Goal: Task Accomplishment & Management: Manage account settings

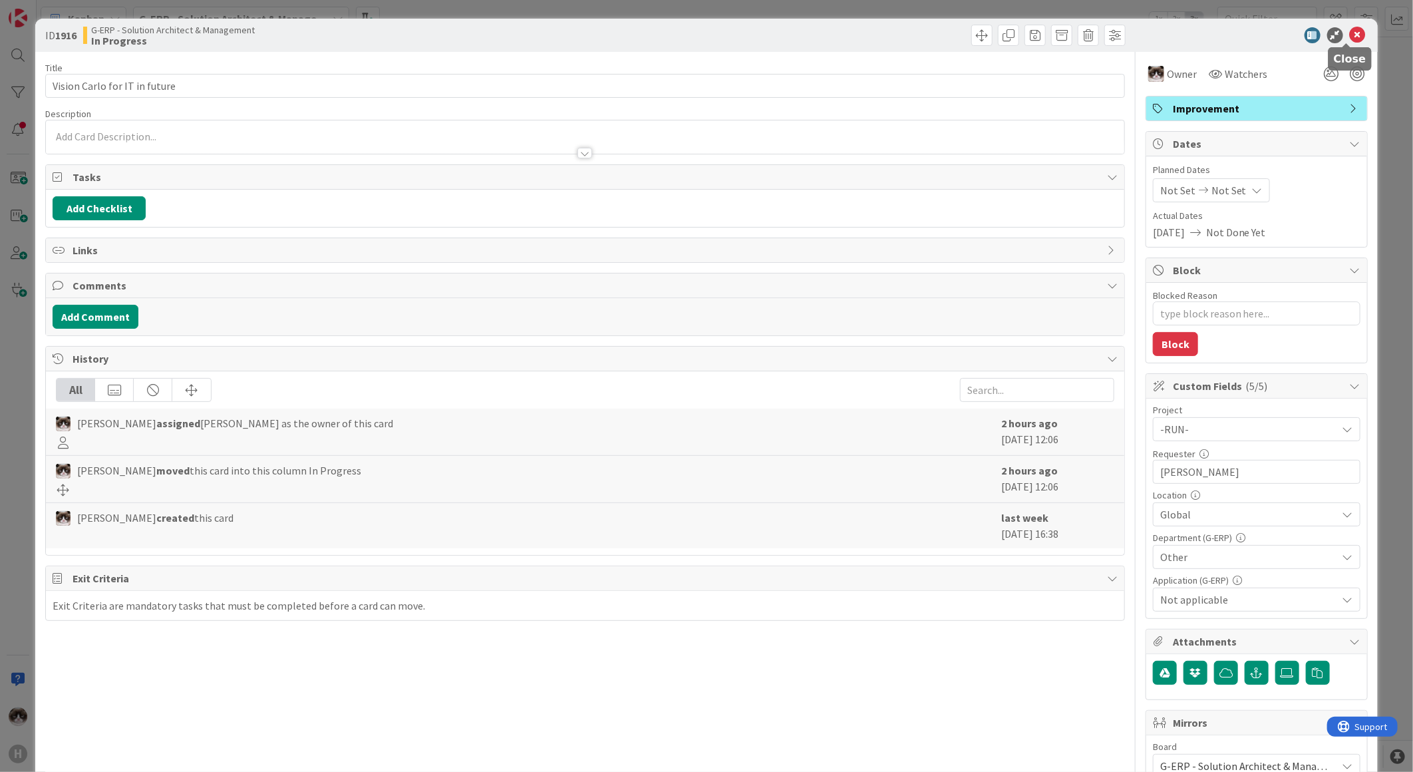
click at [1350, 37] on icon at bounding box center [1358, 35] width 16 height 16
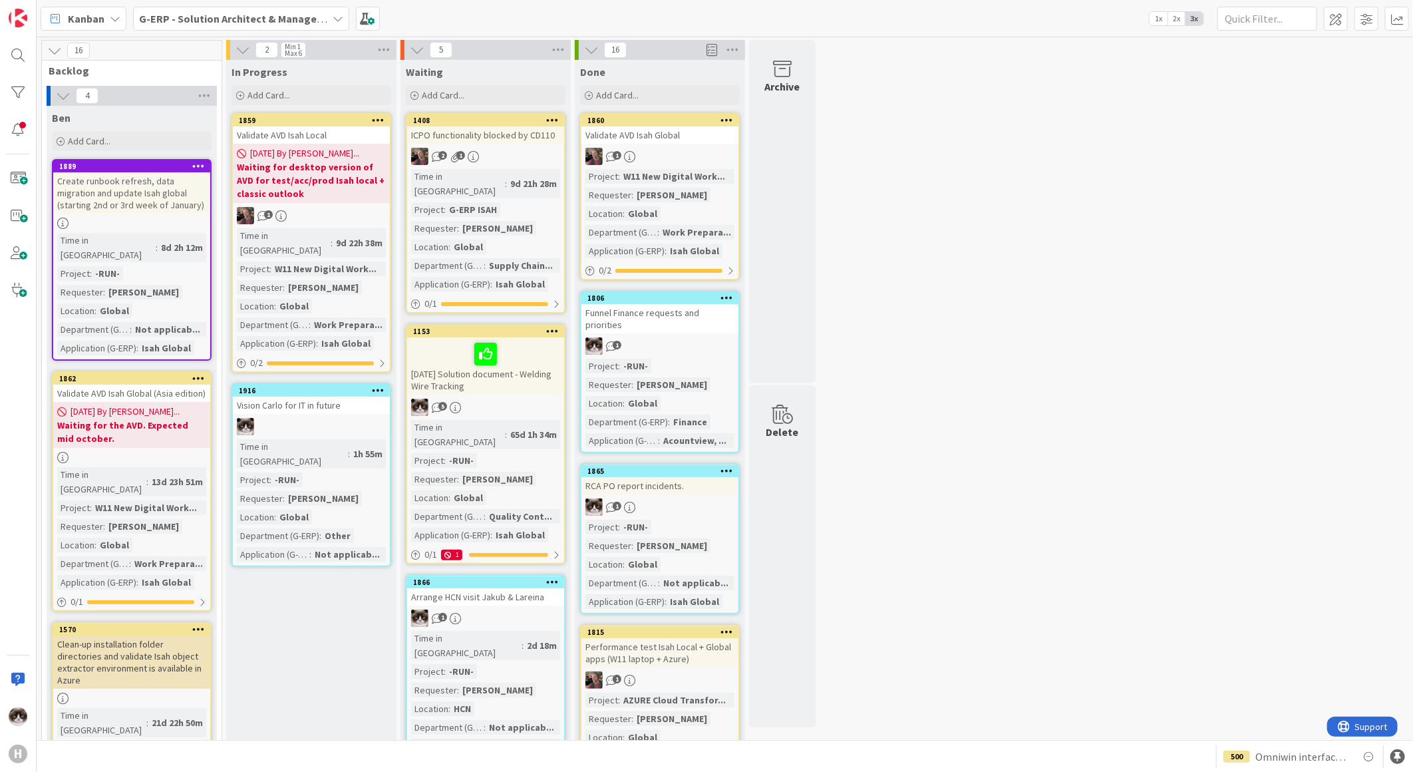
click at [311, 23] on b "G-ERP - Solution Architect & Management" at bounding box center [241, 18] width 204 height 13
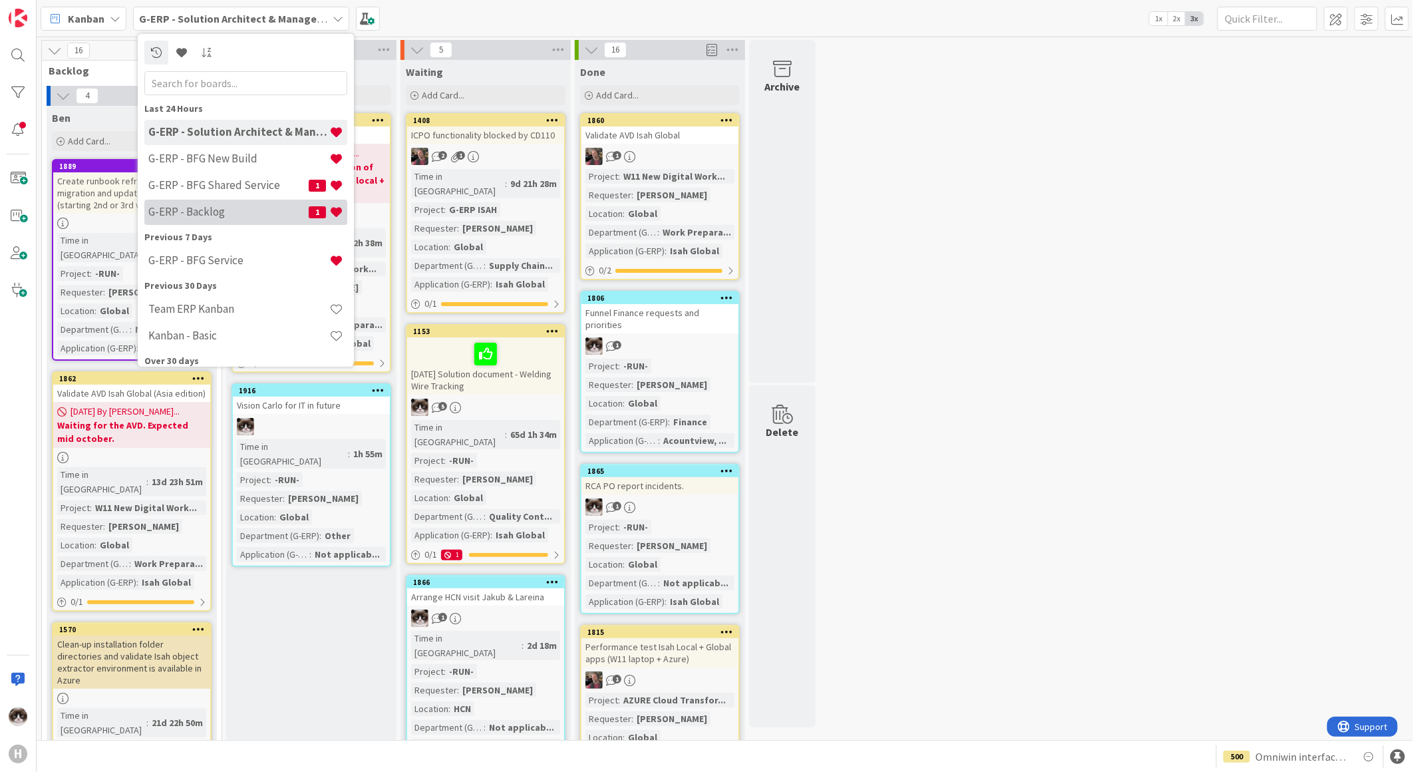
click at [234, 211] on h4 "G-ERP - Backlog" at bounding box center [228, 211] width 160 height 13
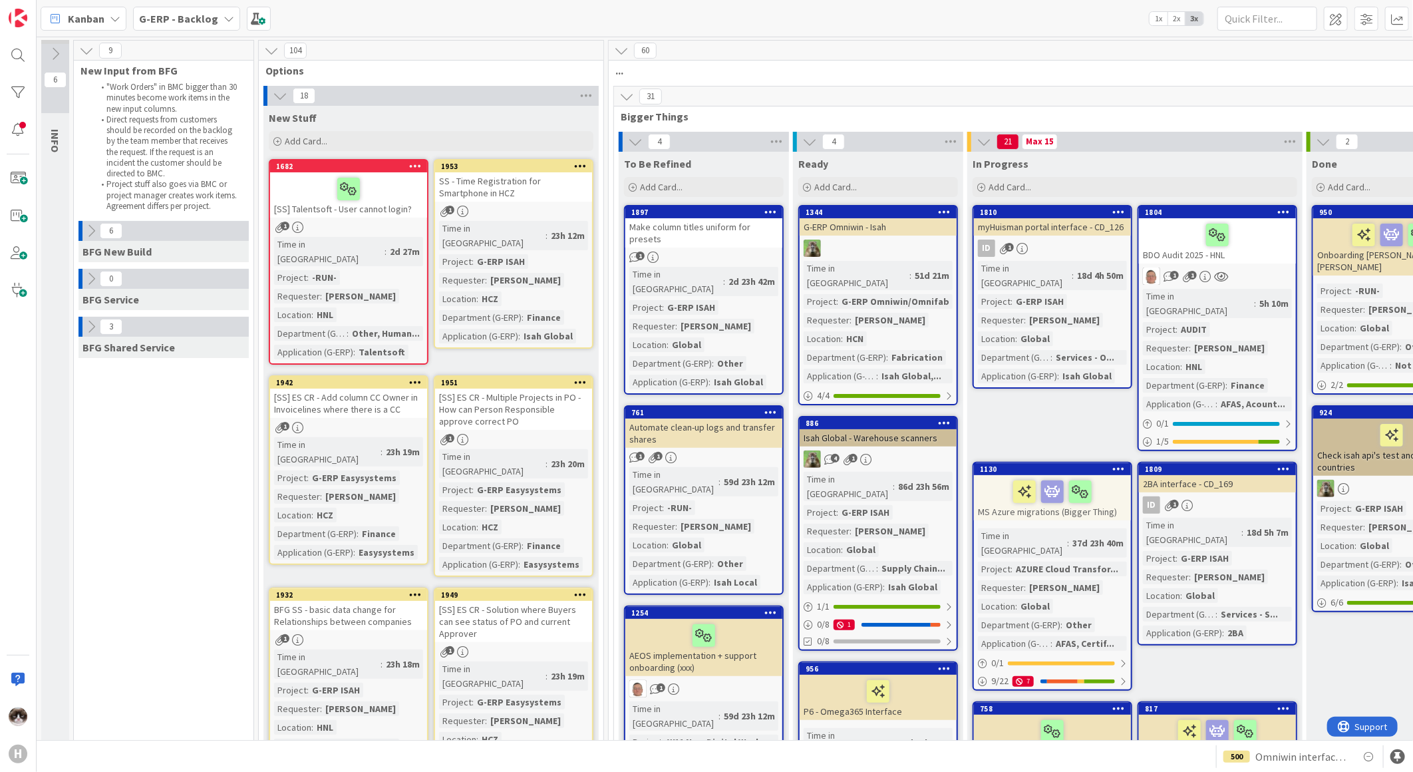
click at [626, 94] on icon at bounding box center [626, 96] width 15 height 15
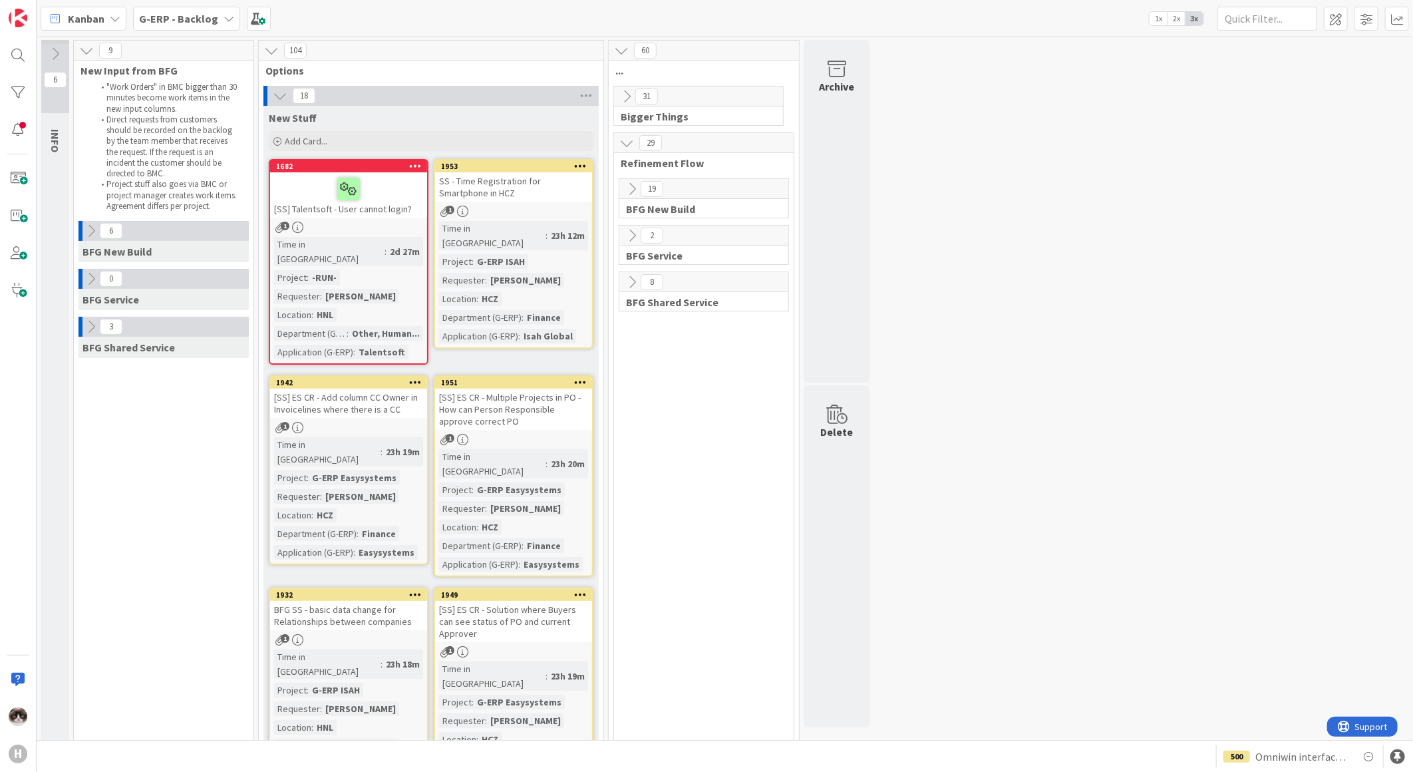
click at [419, 166] on icon at bounding box center [415, 165] width 13 height 9
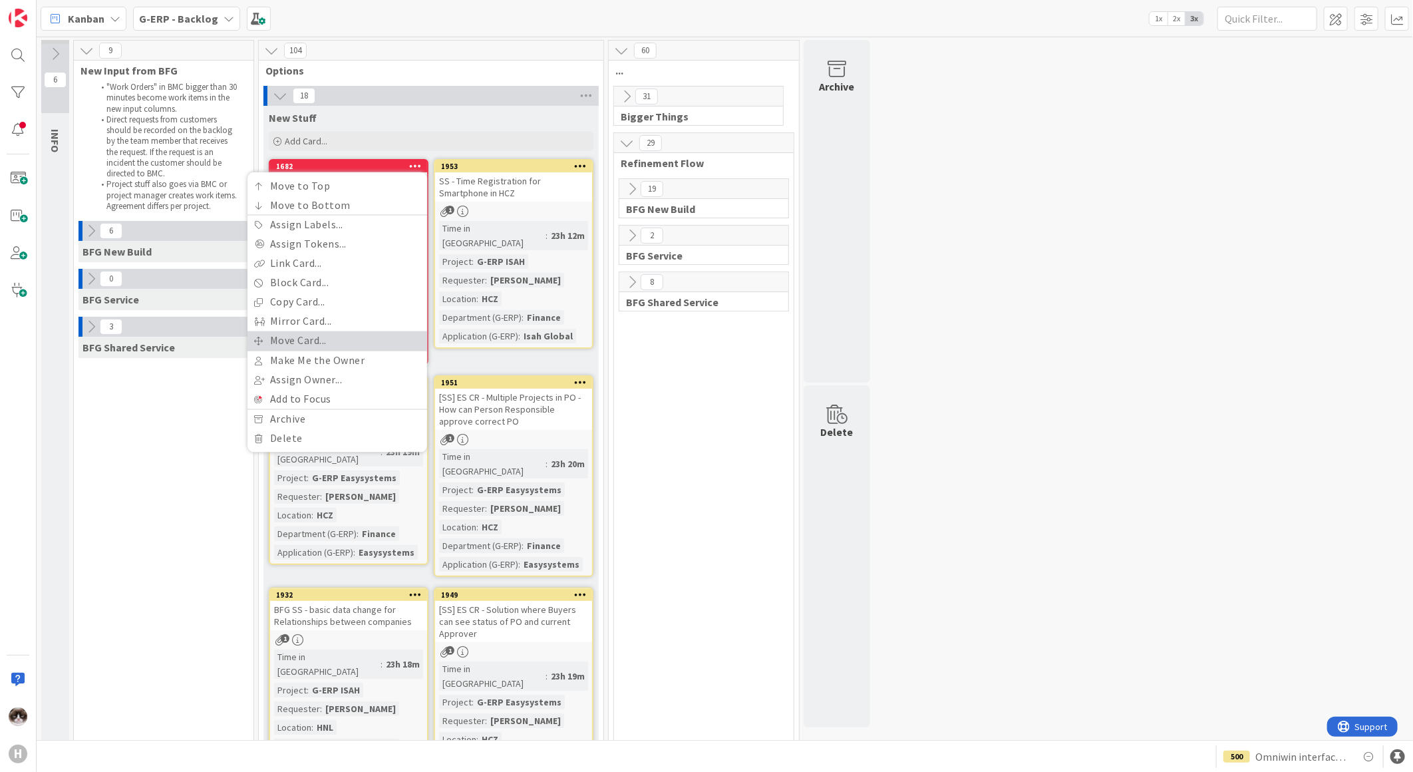
click at [350, 336] on link "Move Card..." at bounding box center [338, 340] width 180 height 19
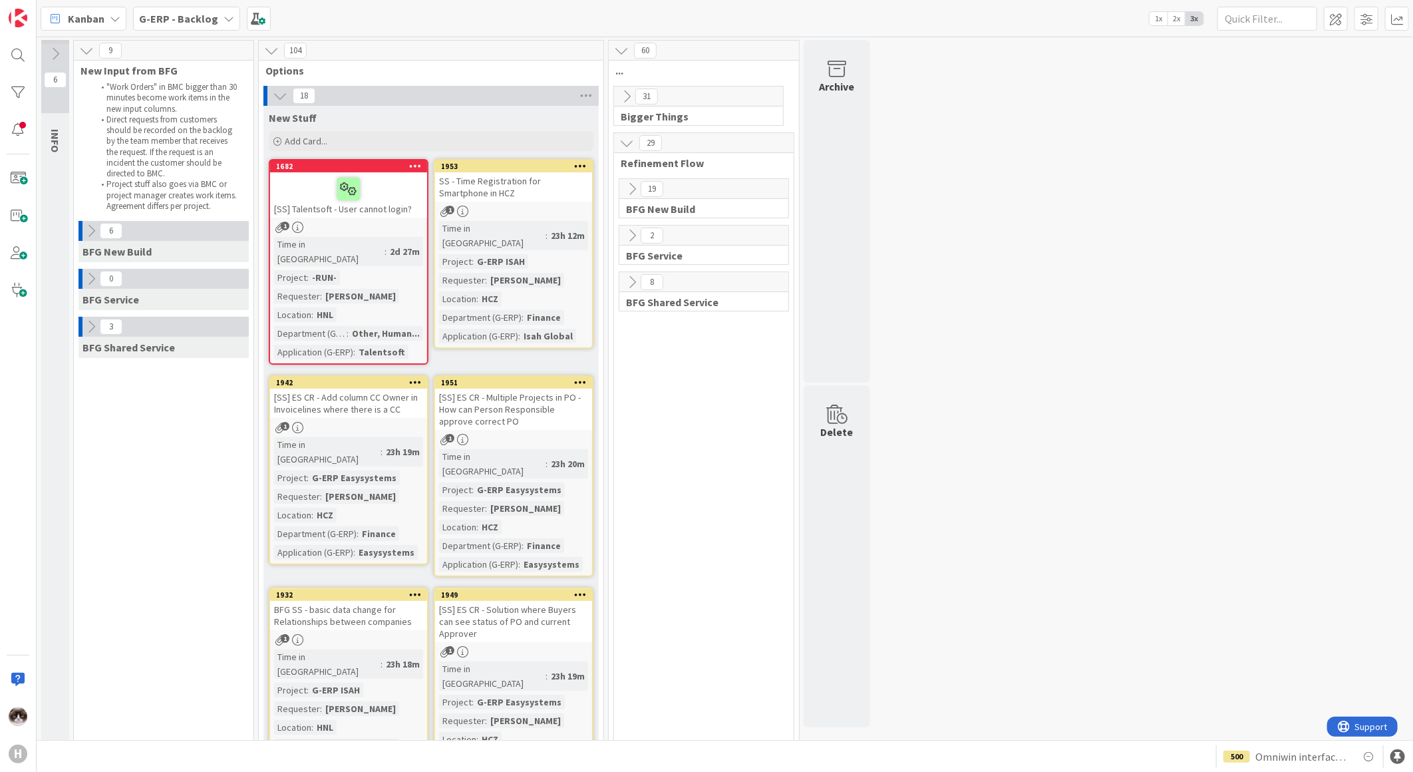
click at [401, 248] on div "Time in Column : 2d 27m Project : -RUN- Requester : [PERSON_NAME] Location : HN…" at bounding box center [348, 298] width 149 height 122
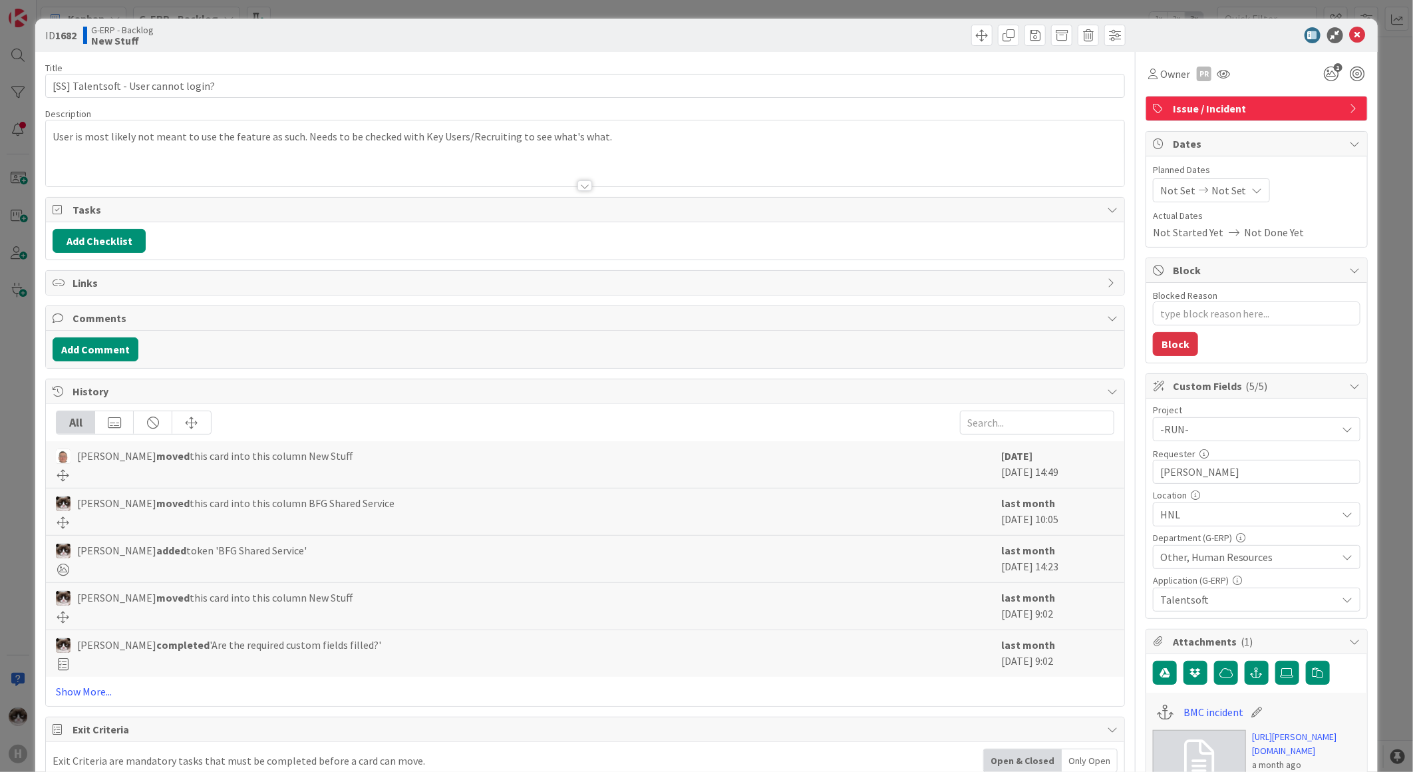
click at [580, 186] on div at bounding box center [585, 185] width 15 height 11
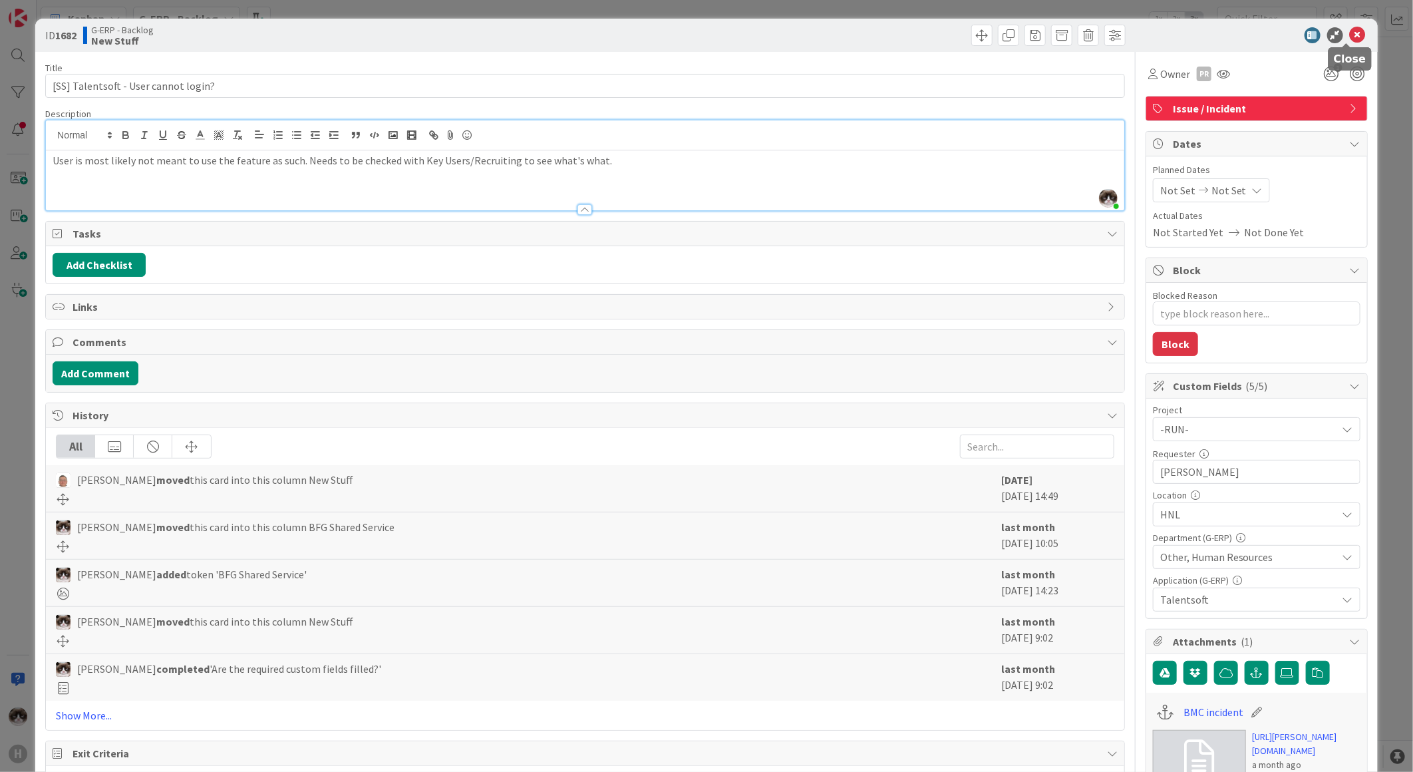
click at [1350, 35] on icon at bounding box center [1358, 35] width 16 height 16
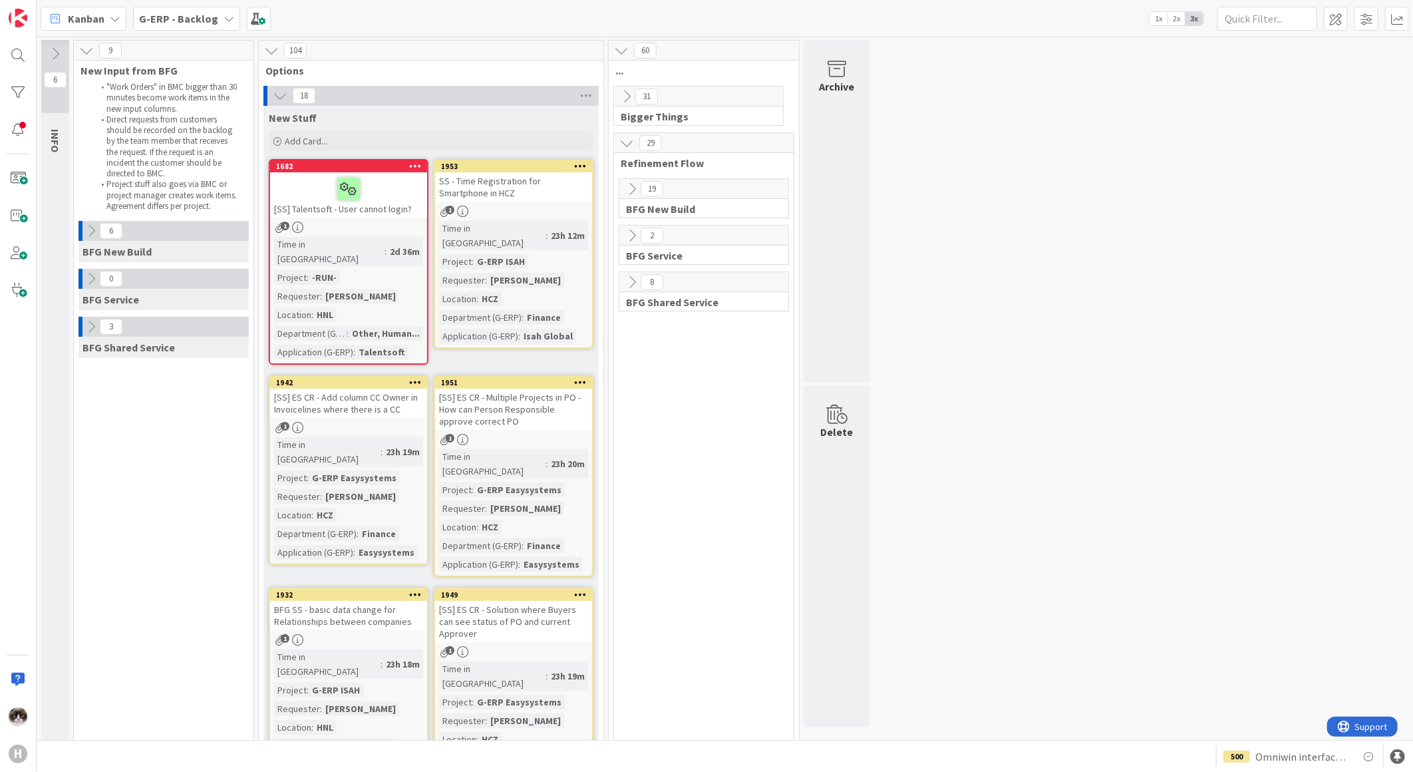
click at [417, 164] on icon at bounding box center [415, 165] width 13 height 9
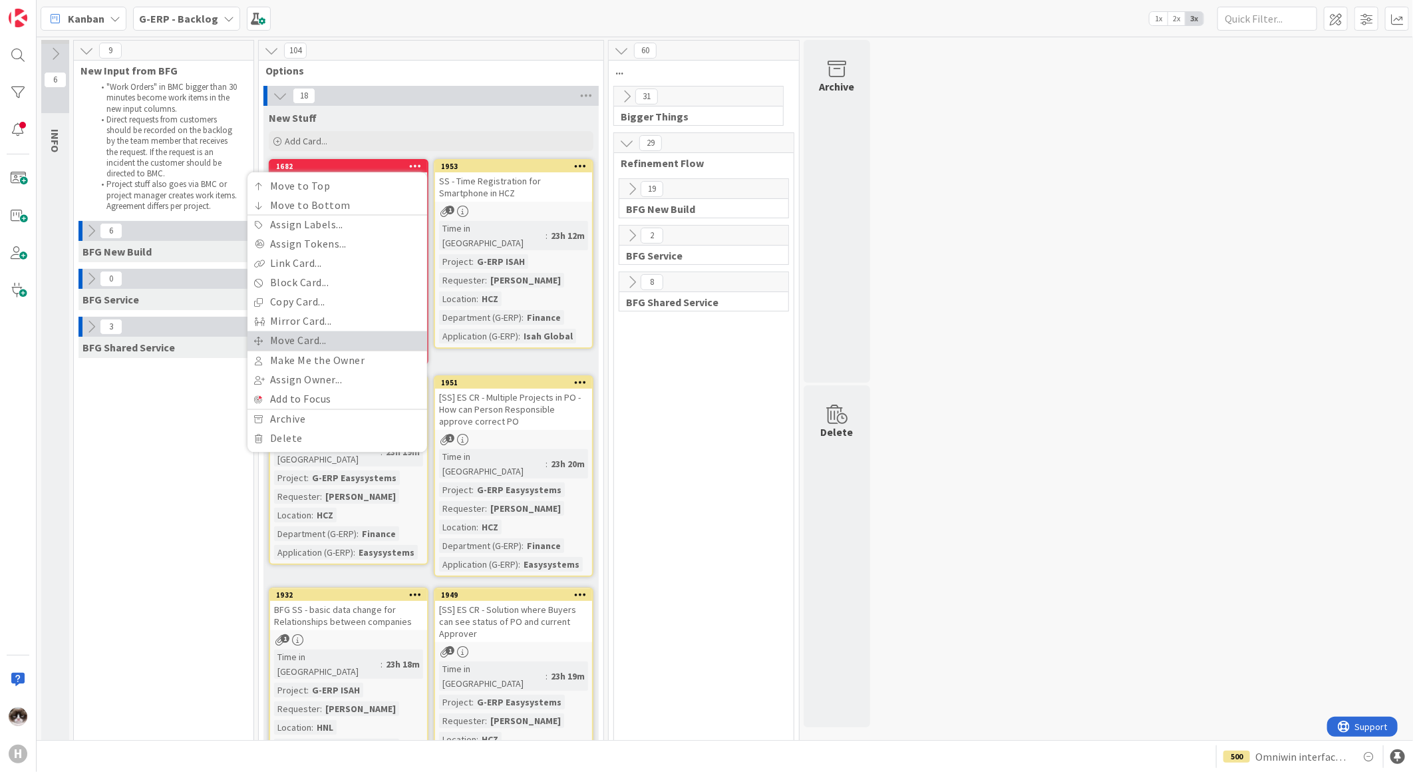
click at [325, 335] on link "Move Card..." at bounding box center [338, 340] width 180 height 19
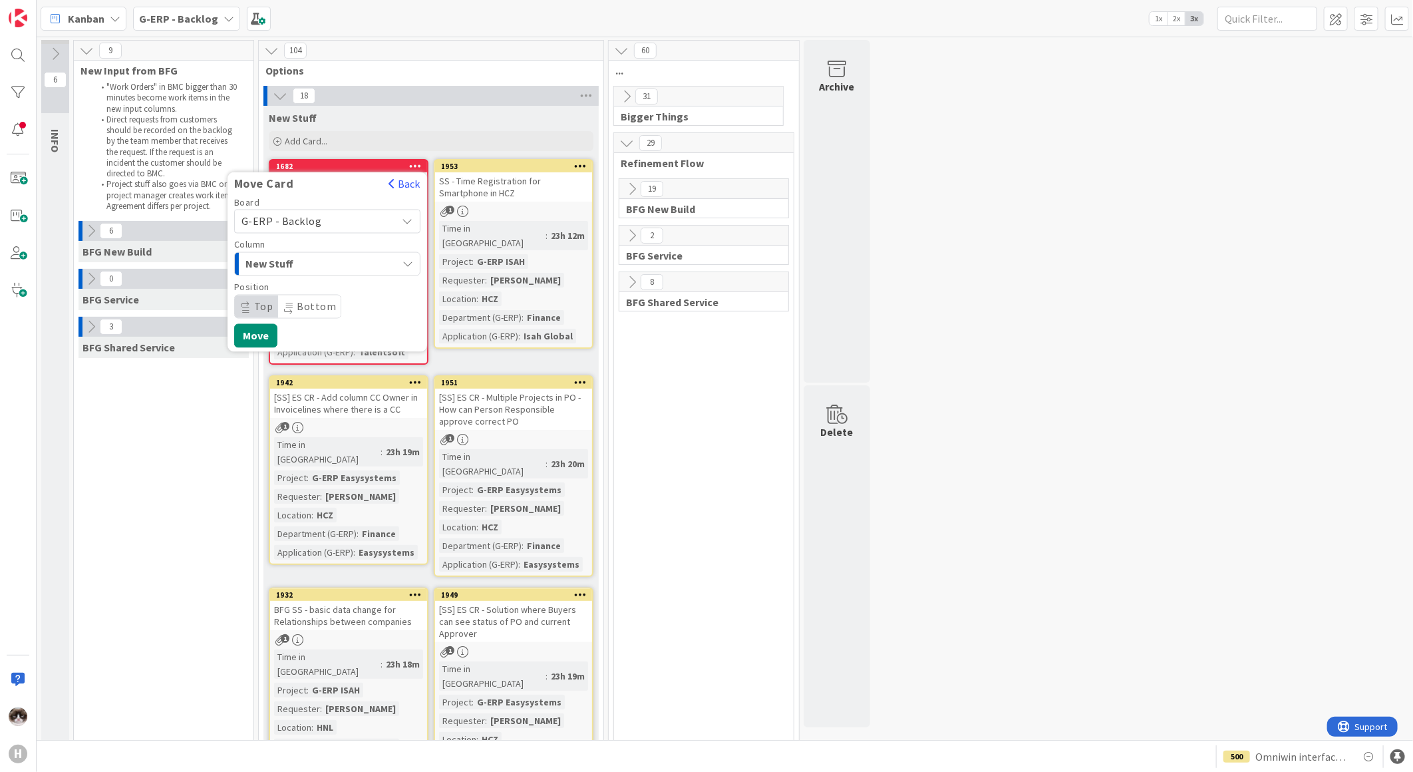
click at [357, 270] on div "New Stuff" at bounding box center [319, 264] width 155 height 21
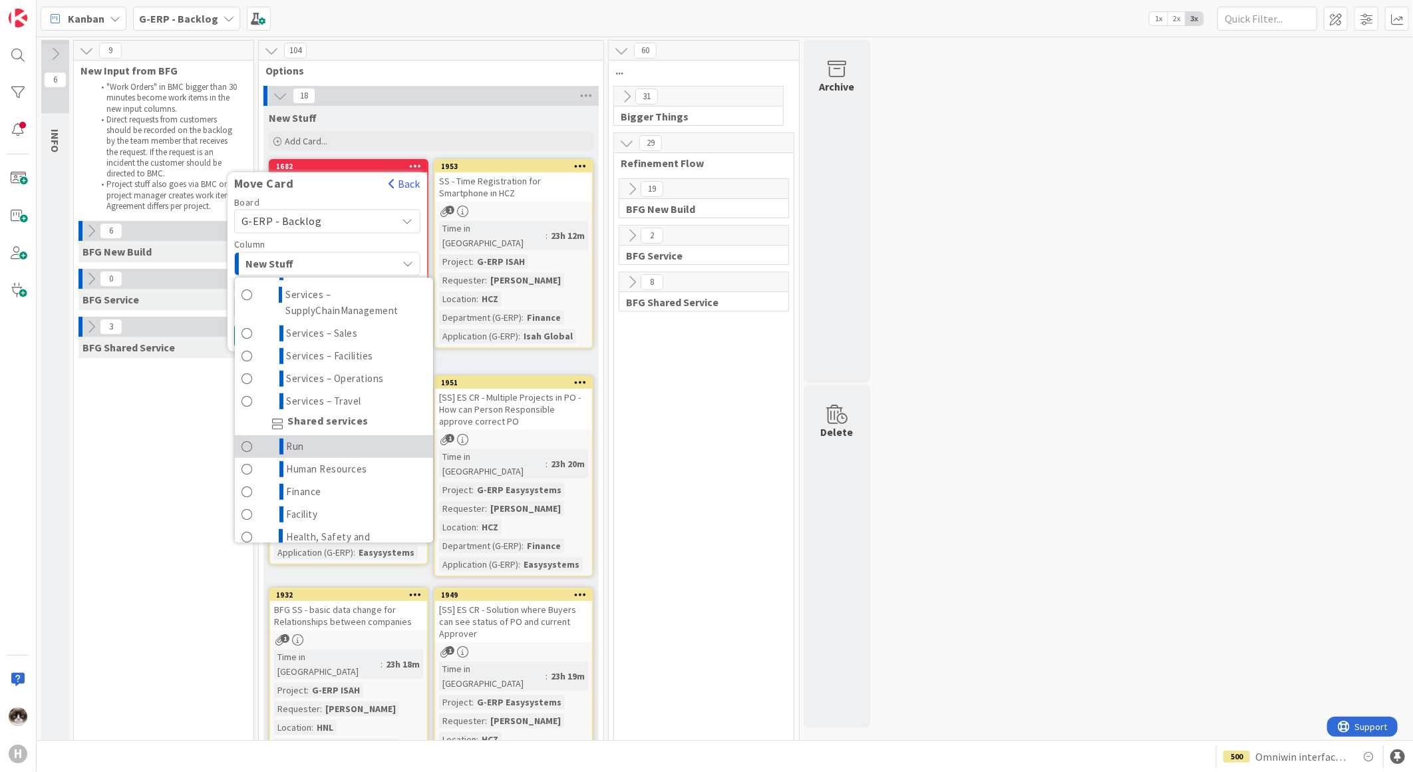
scroll to position [443, 0]
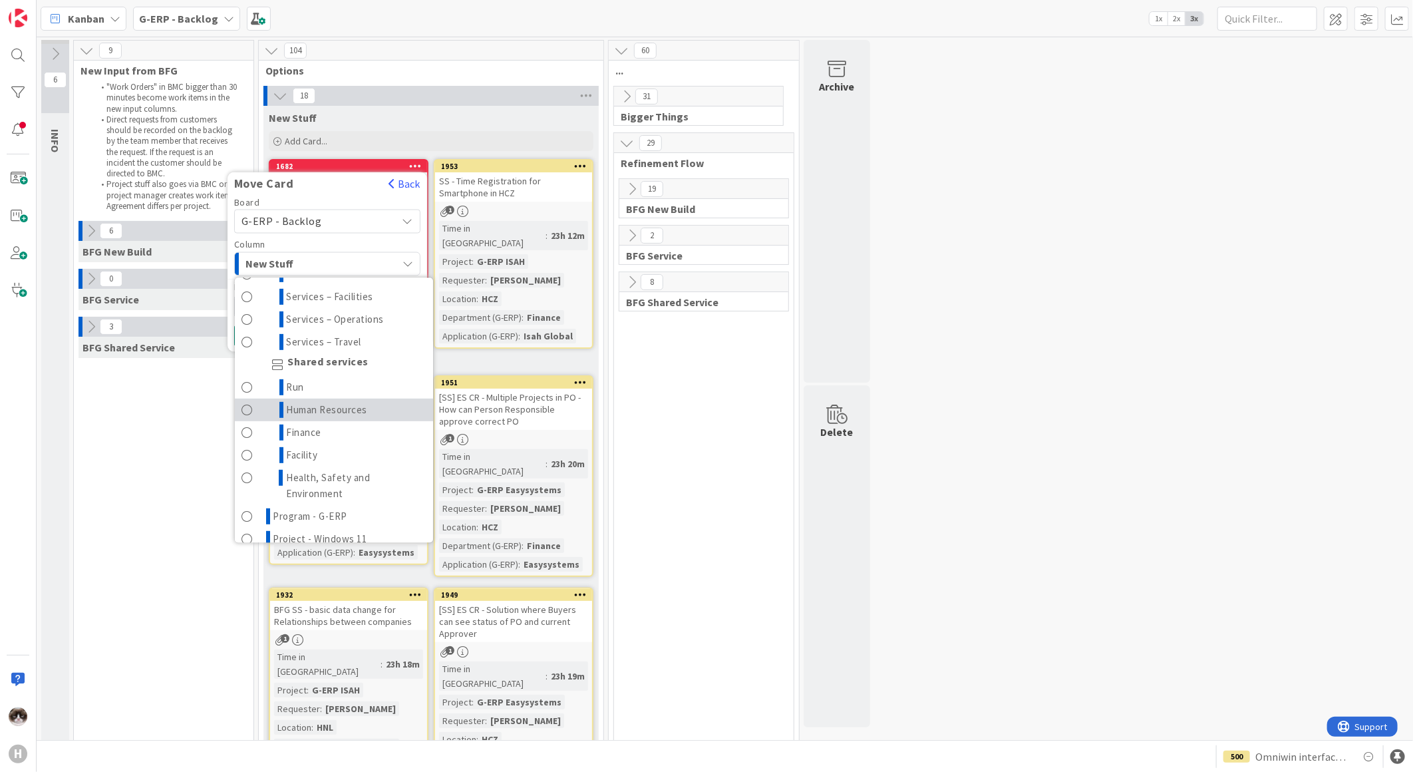
click at [366, 409] on span "Human Resources" at bounding box center [327, 410] width 81 height 16
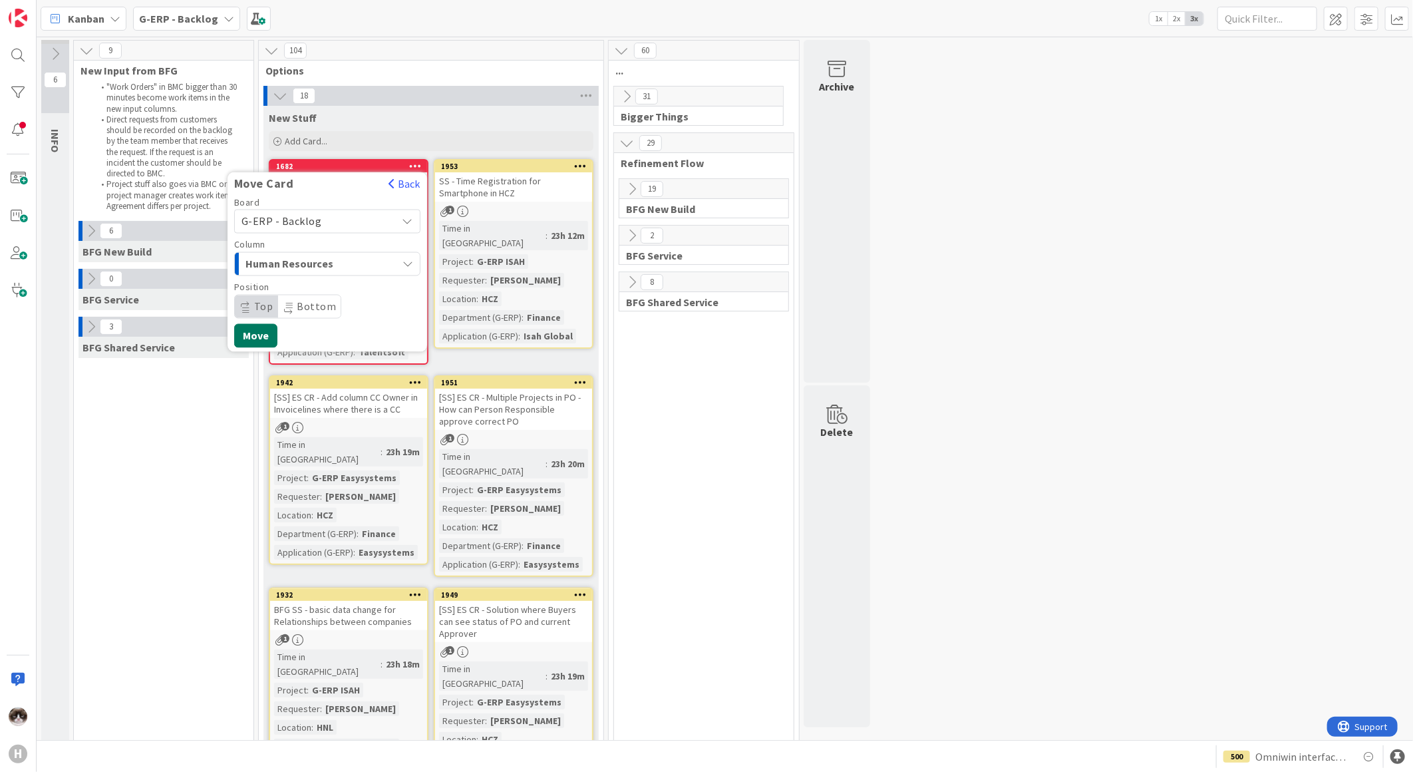
click at [262, 329] on button "Move" at bounding box center [255, 336] width 43 height 24
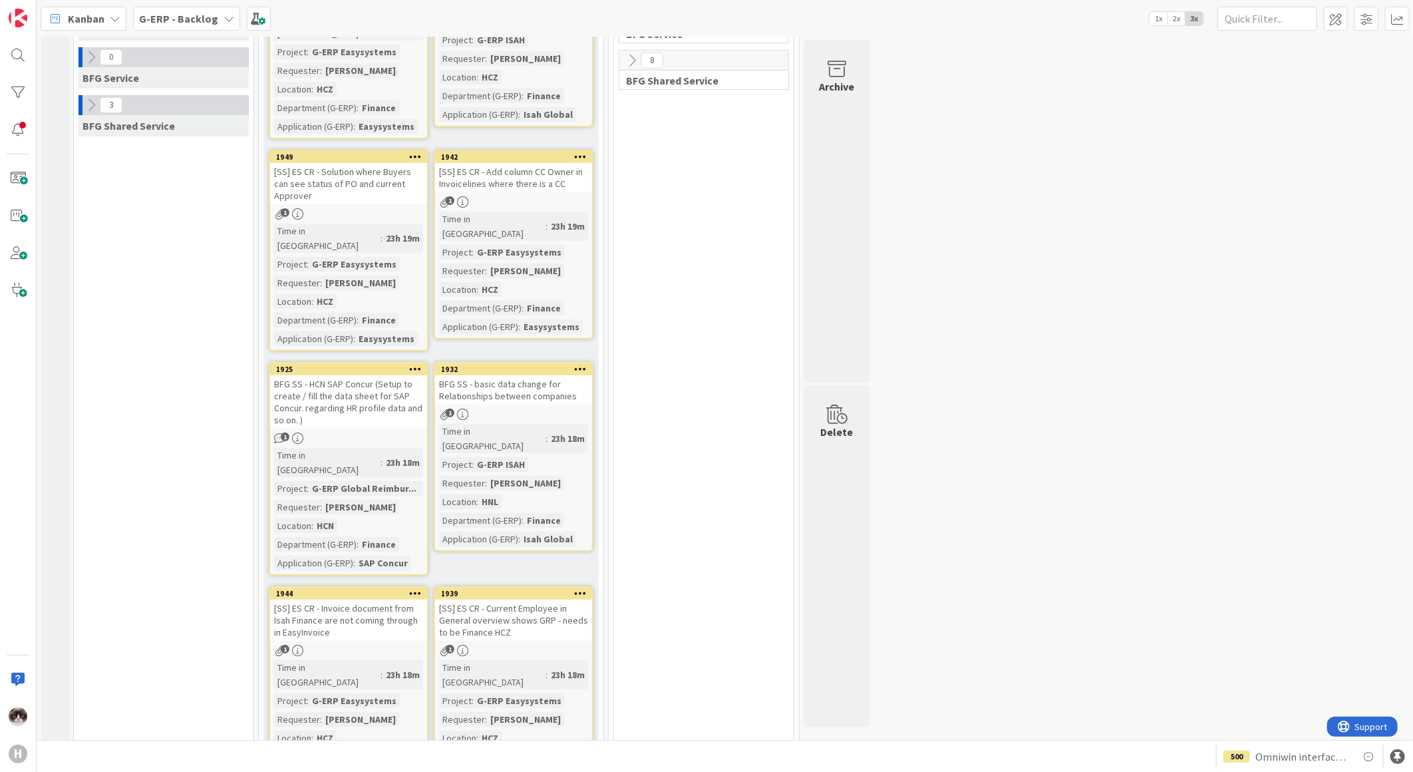
scroll to position [0, 0]
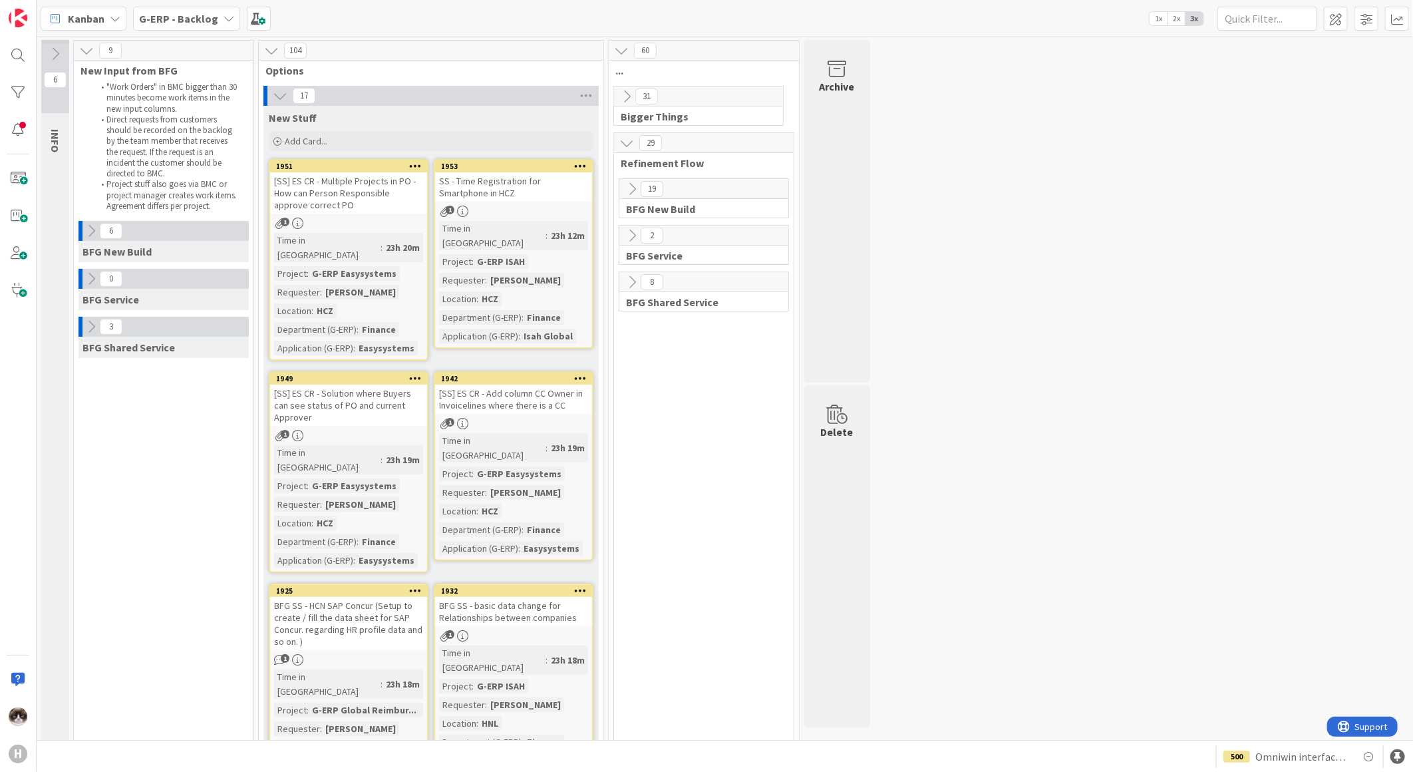
click at [415, 169] on icon at bounding box center [415, 165] width 13 height 9
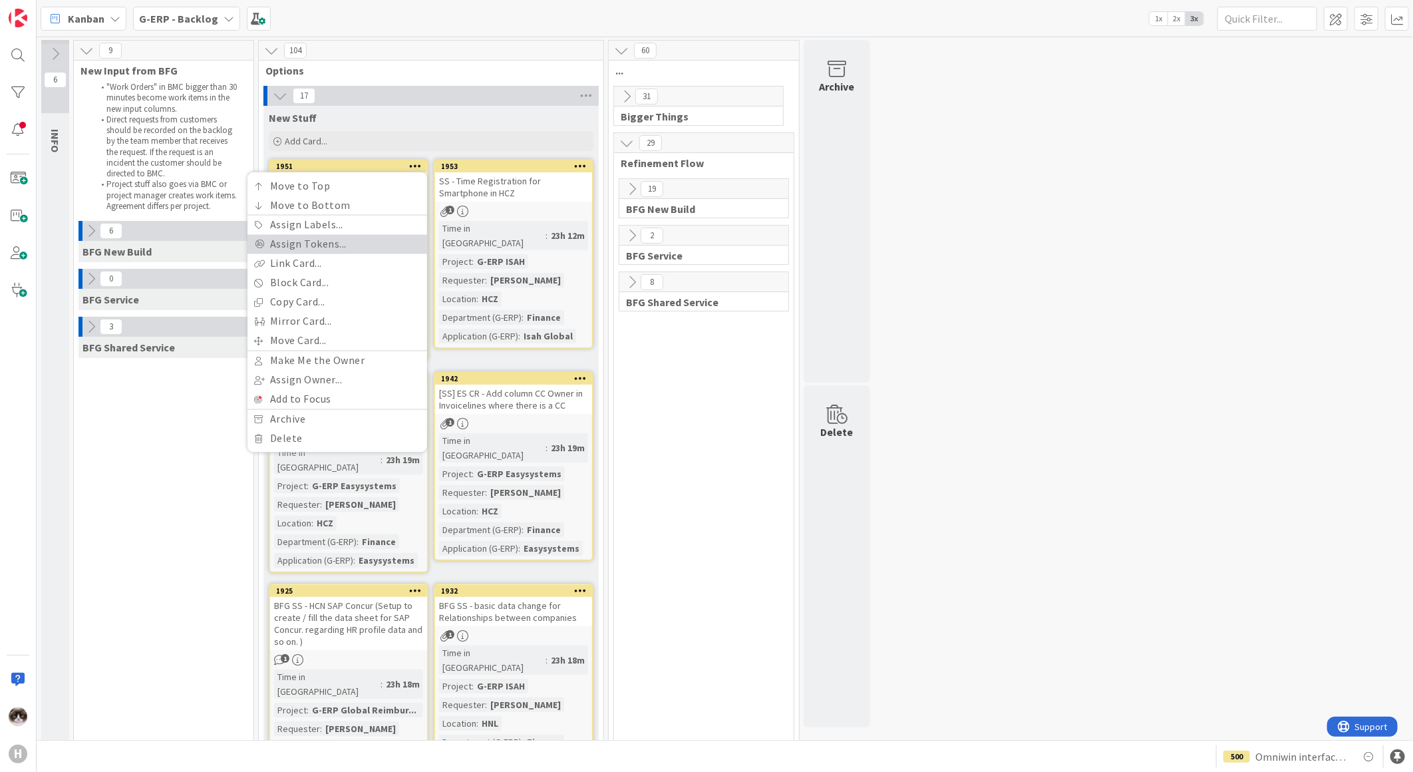
click at [375, 245] on link "Assign Tokens..." at bounding box center [338, 244] width 180 height 19
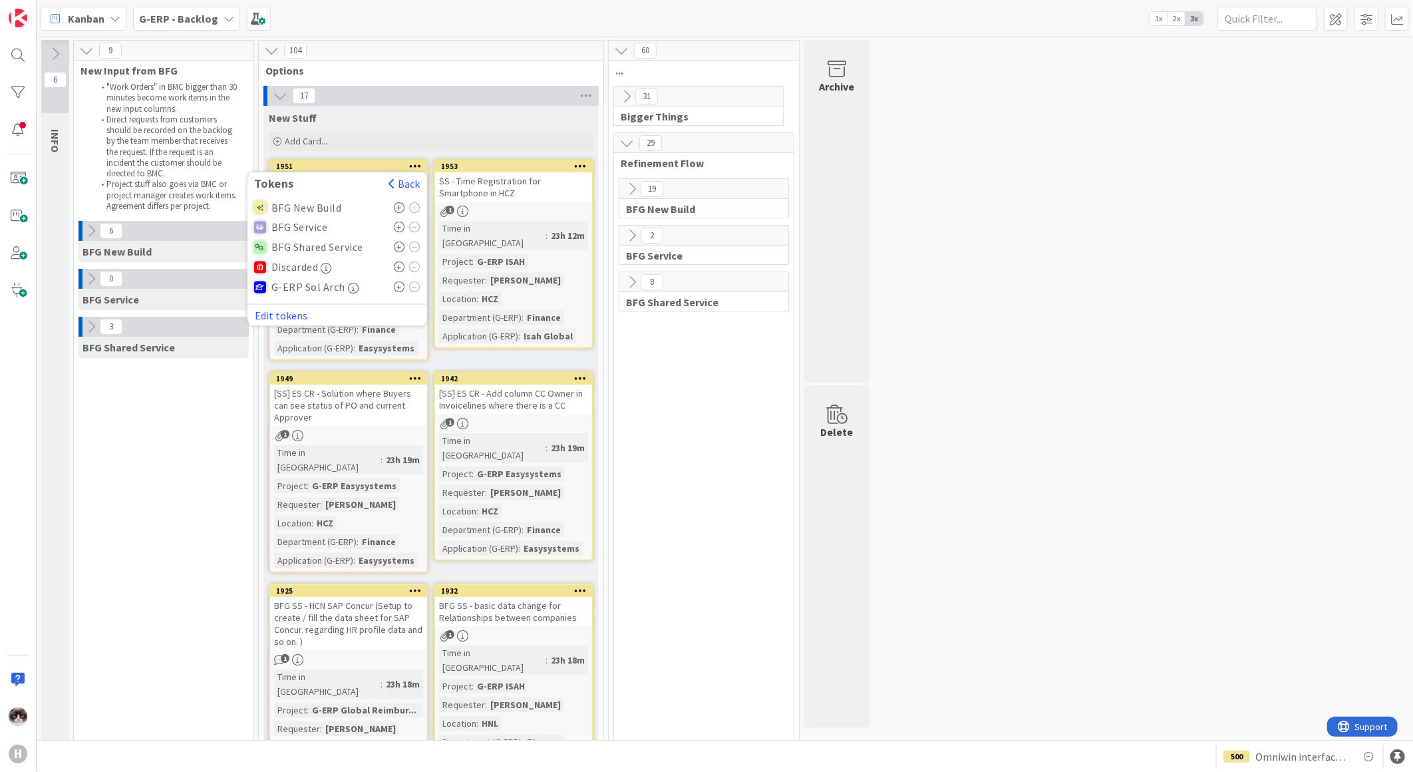
click at [401, 246] on icon at bounding box center [399, 247] width 11 height 11
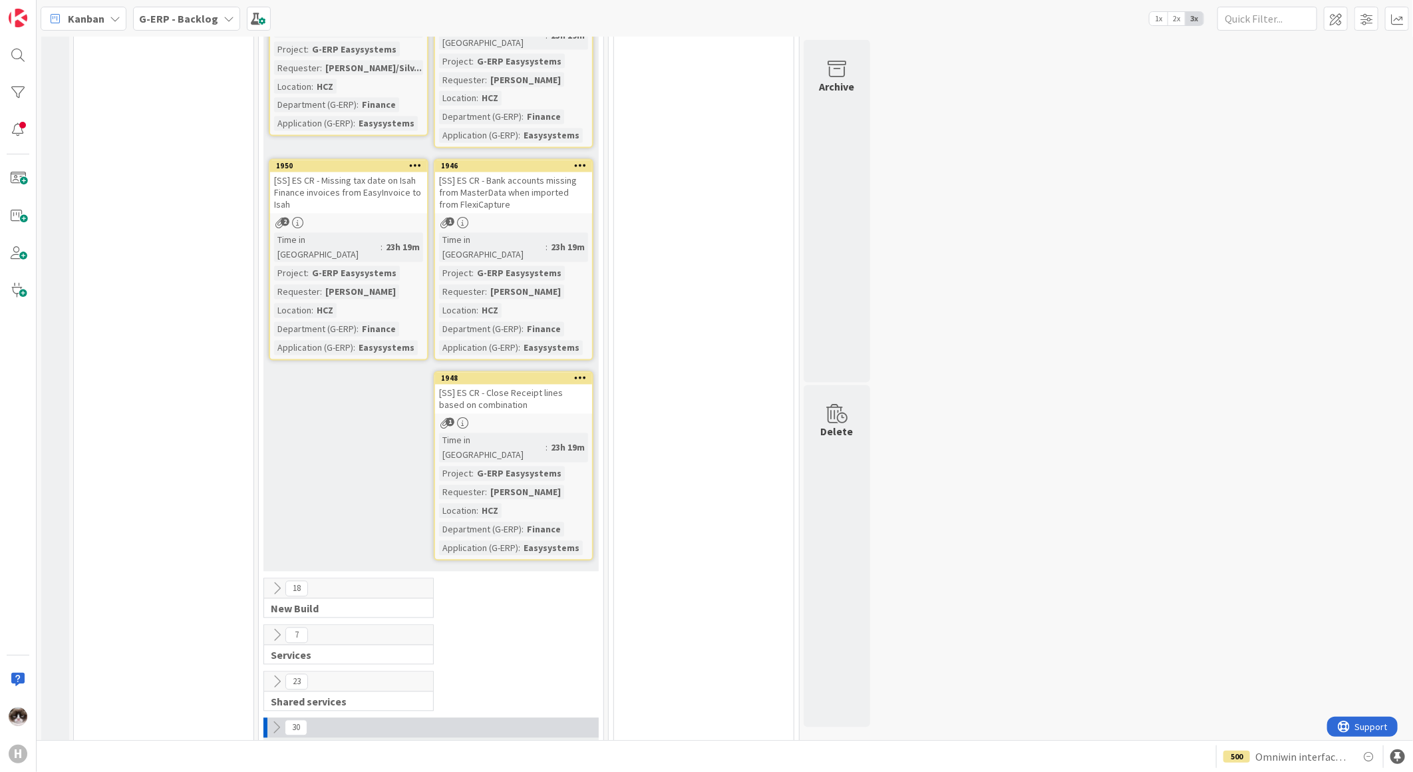
scroll to position [1548, 0]
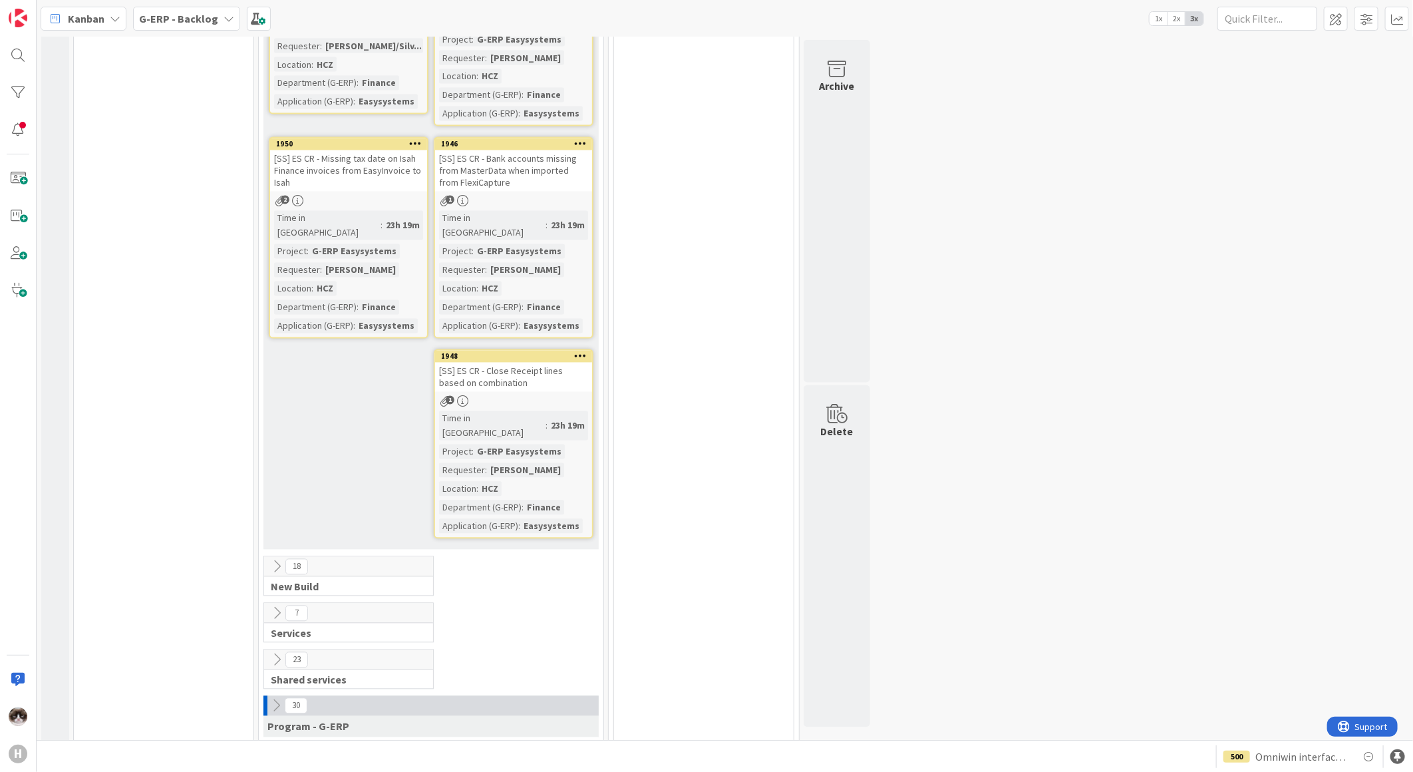
click at [270, 650] on div "23 Shared services" at bounding box center [348, 669] width 169 height 39
click at [270, 653] on icon at bounding box center [276, 660] width 15 height 15
click at [341, 702] on icon at bounding box center [346, 709] width 15 height 15
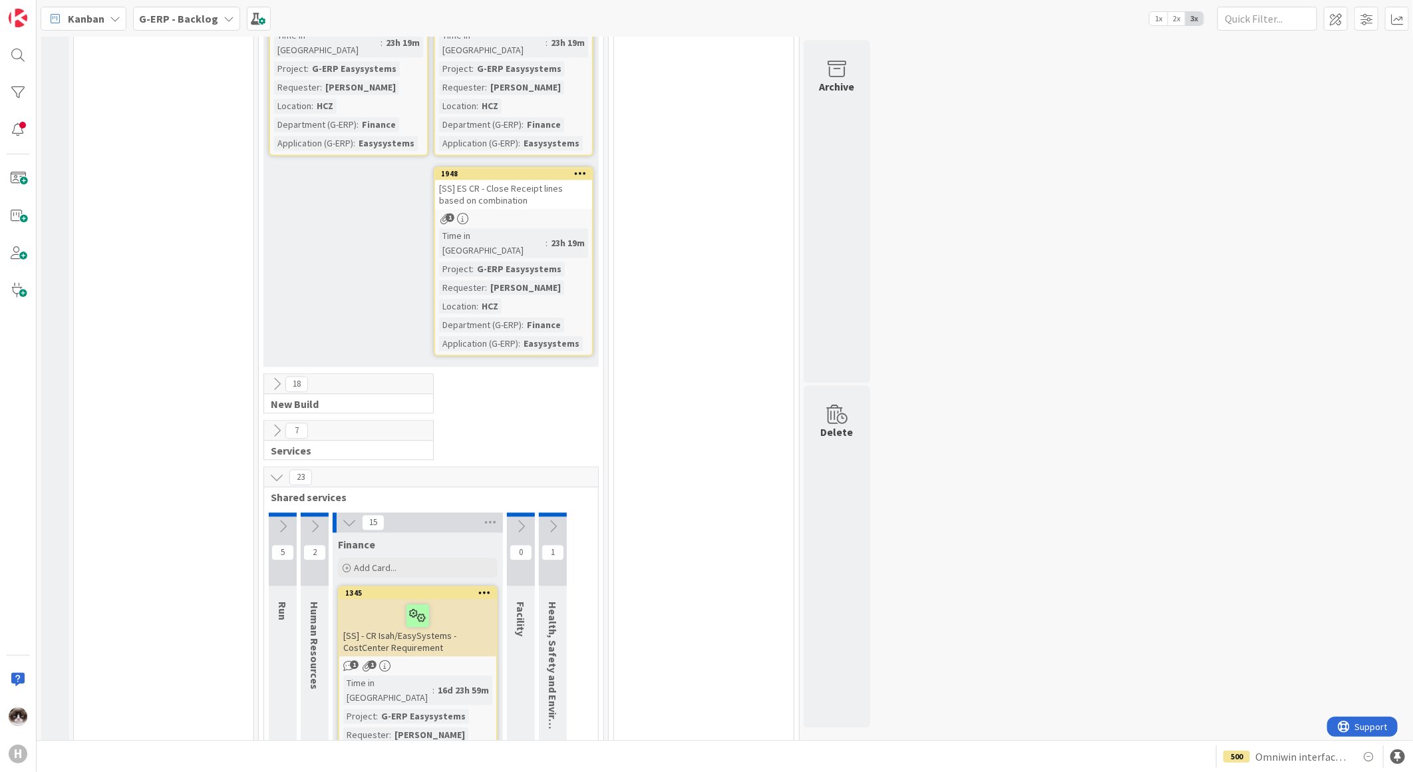
scroll to position [1922, 0]
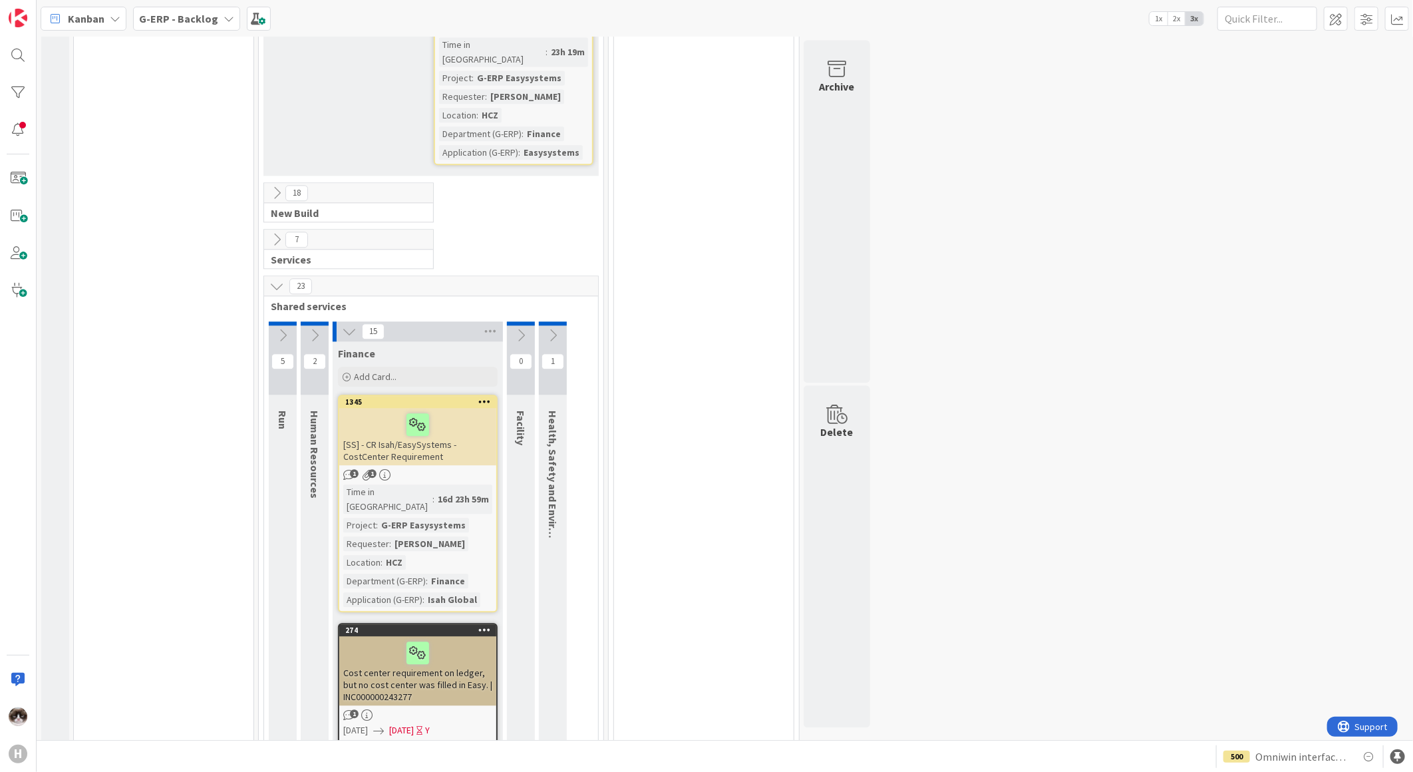
click at [346, 324] on icon at bounding box center [349, 331] width 15 height 15
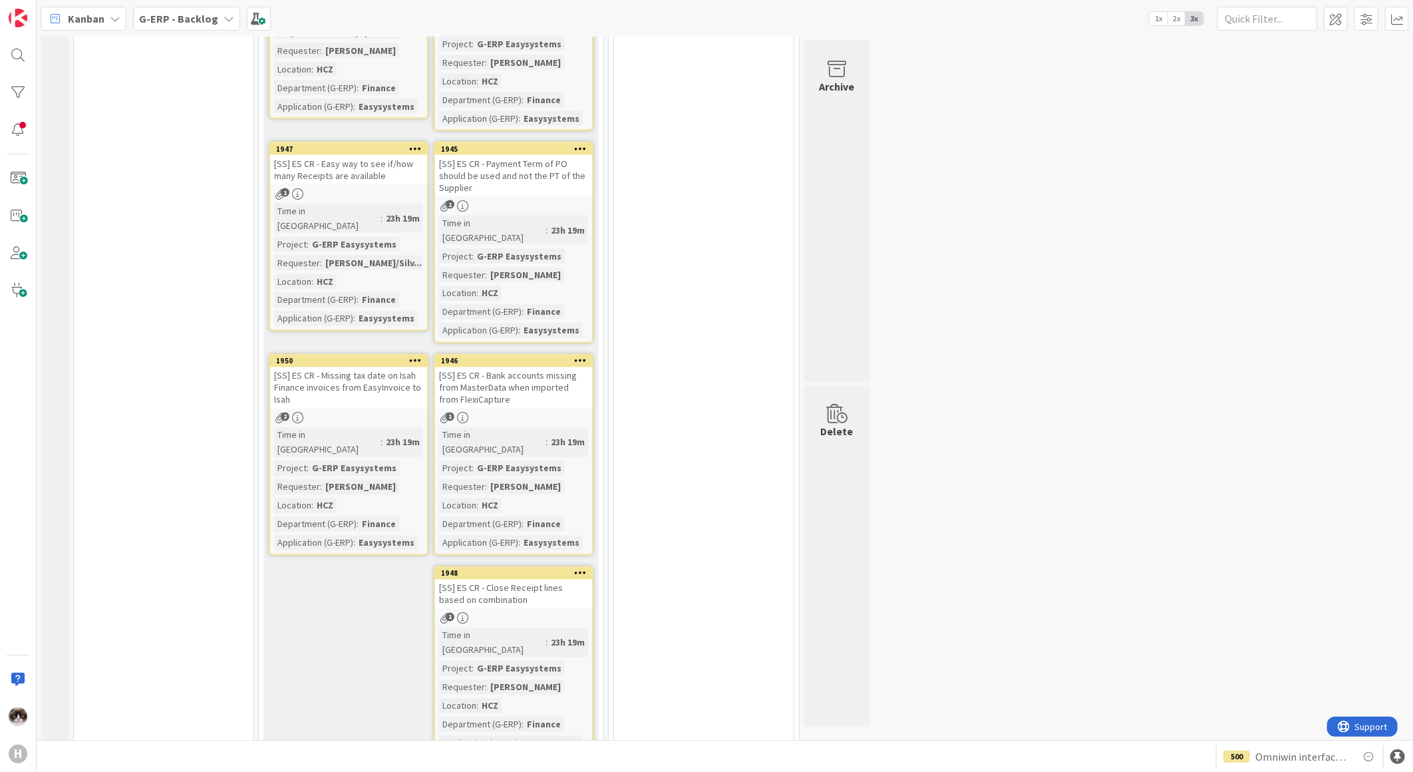
scroll to position [1626, 0]
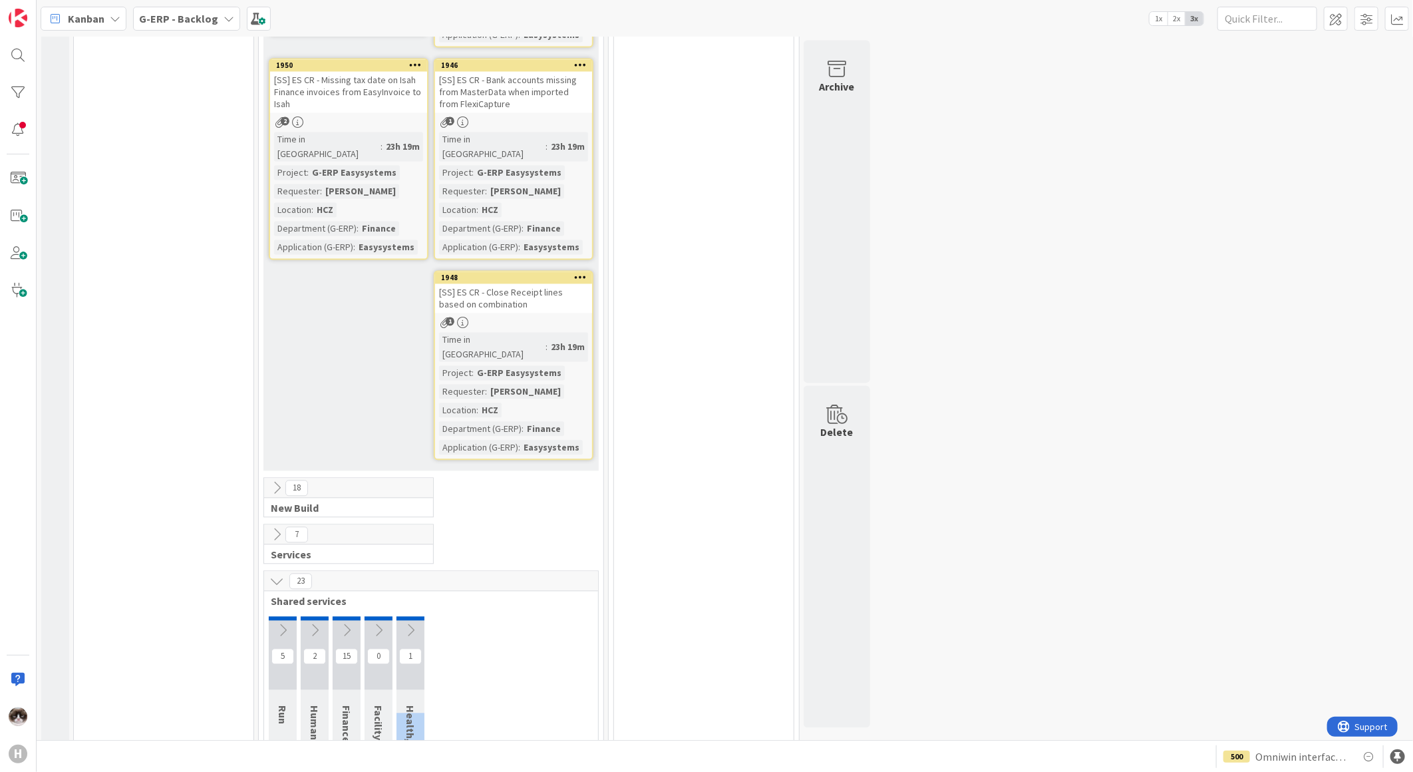
drag, startPoint x: 411, startPoint y: 555, endPoint x: 411, endPoint y: 655, distance: 100.5
click at [411, 706] on span "Health, Safety and Environment" at bounding box center [410, 784] width 13 height 156
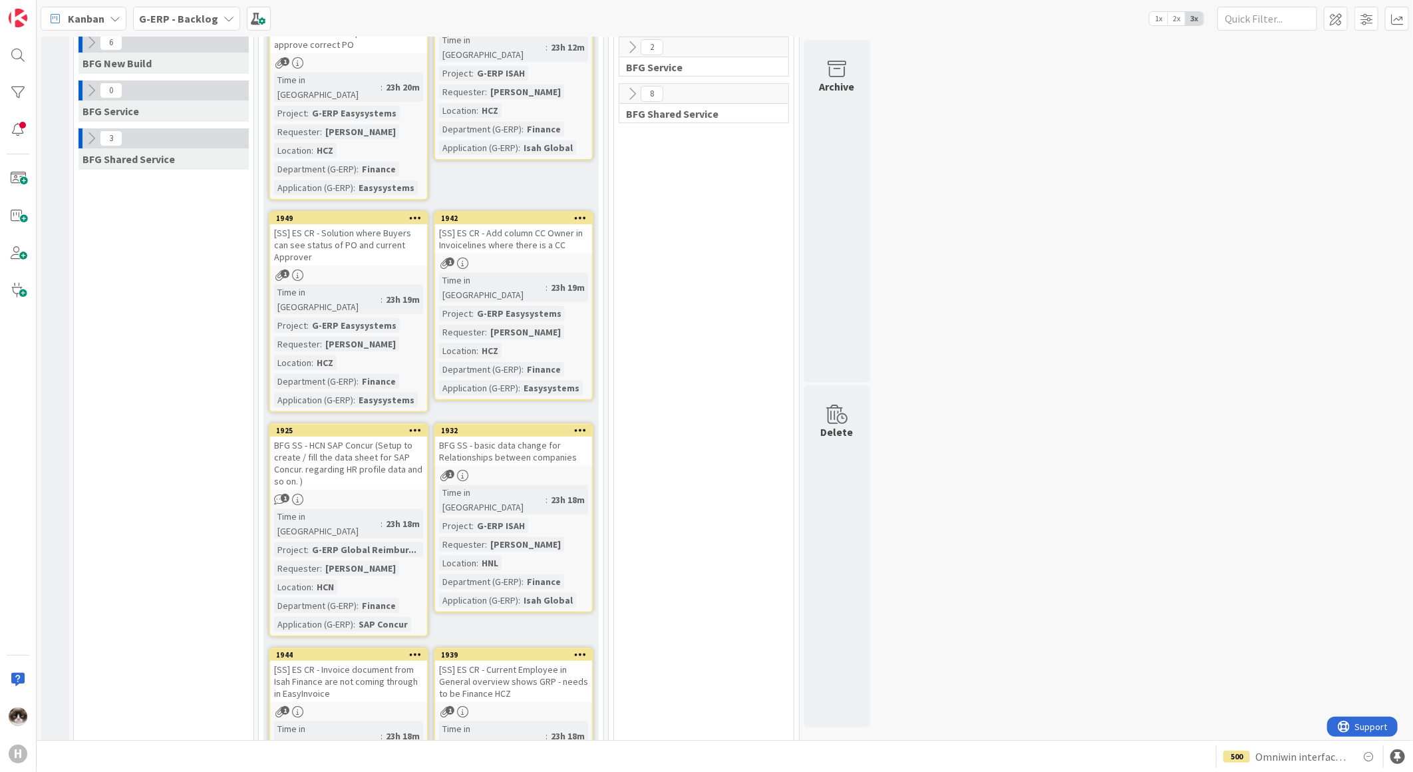
scroll to position [0, 0]
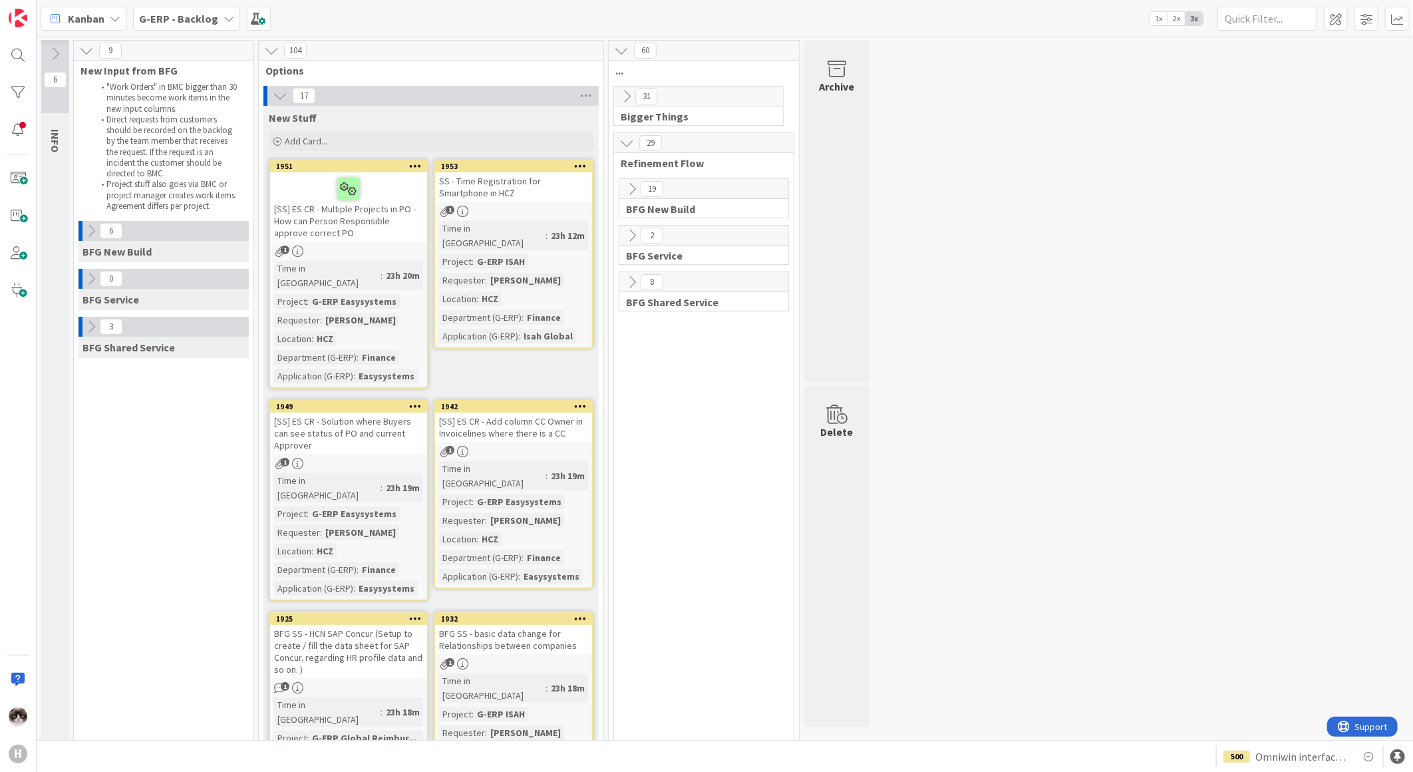
click at [579, 164] on icon at bounding box center [580, 165] width 13 height 9
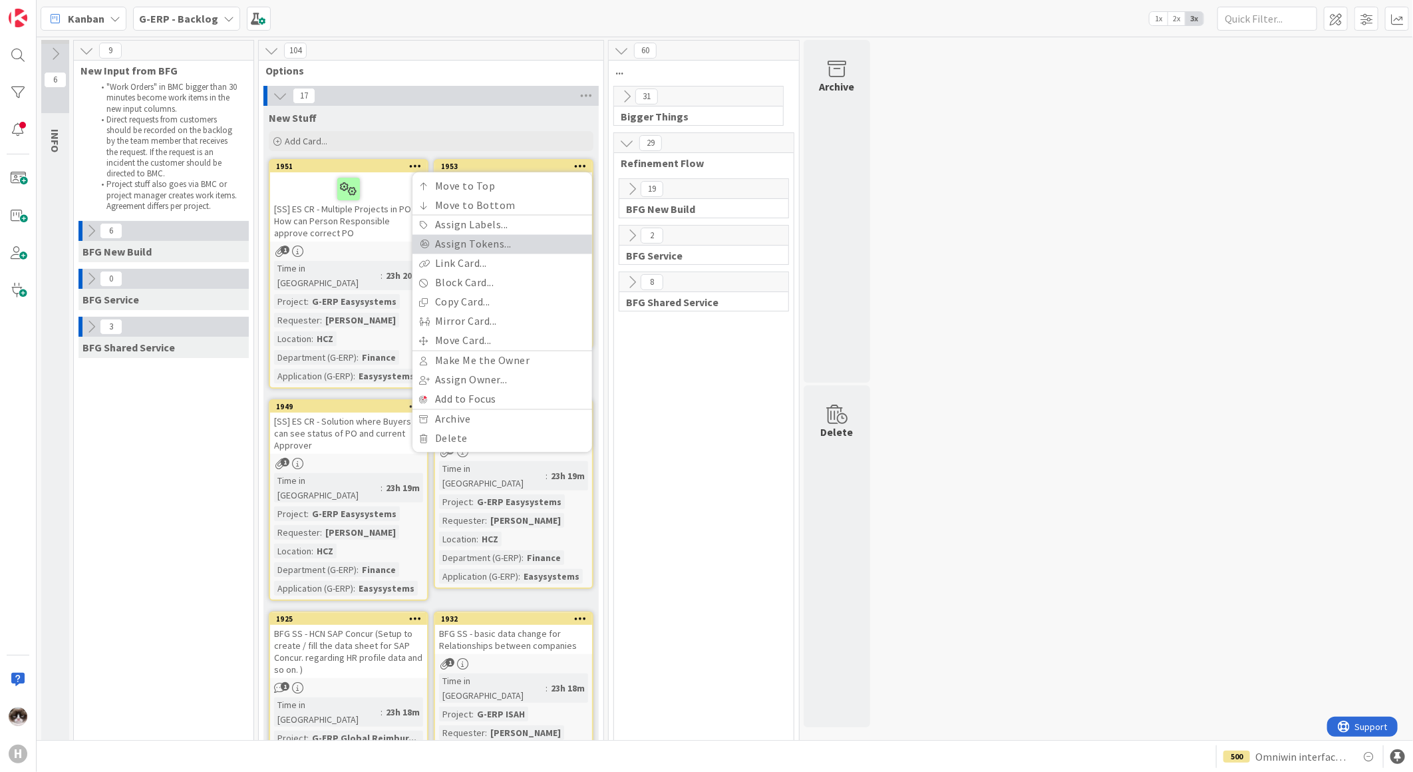
click at [514, 251] on link "Assign Tokens..." at bounding box center [503, 244] width 180 height 19
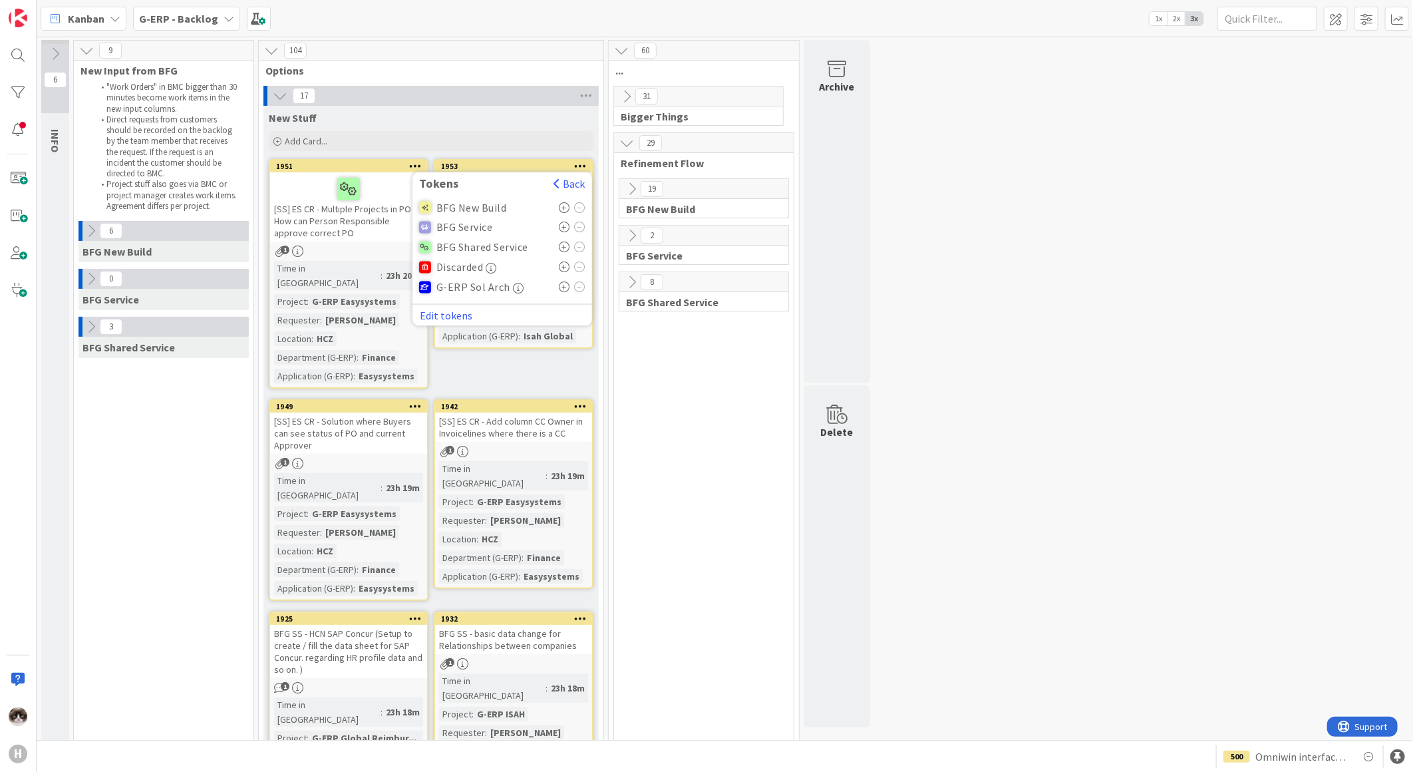
click at [563, 242] on icon at bounding box center [564, 247] width 11 height 11
click at [510, 73] on span "Options" at bounding box center [425, 70] width 321 height 13
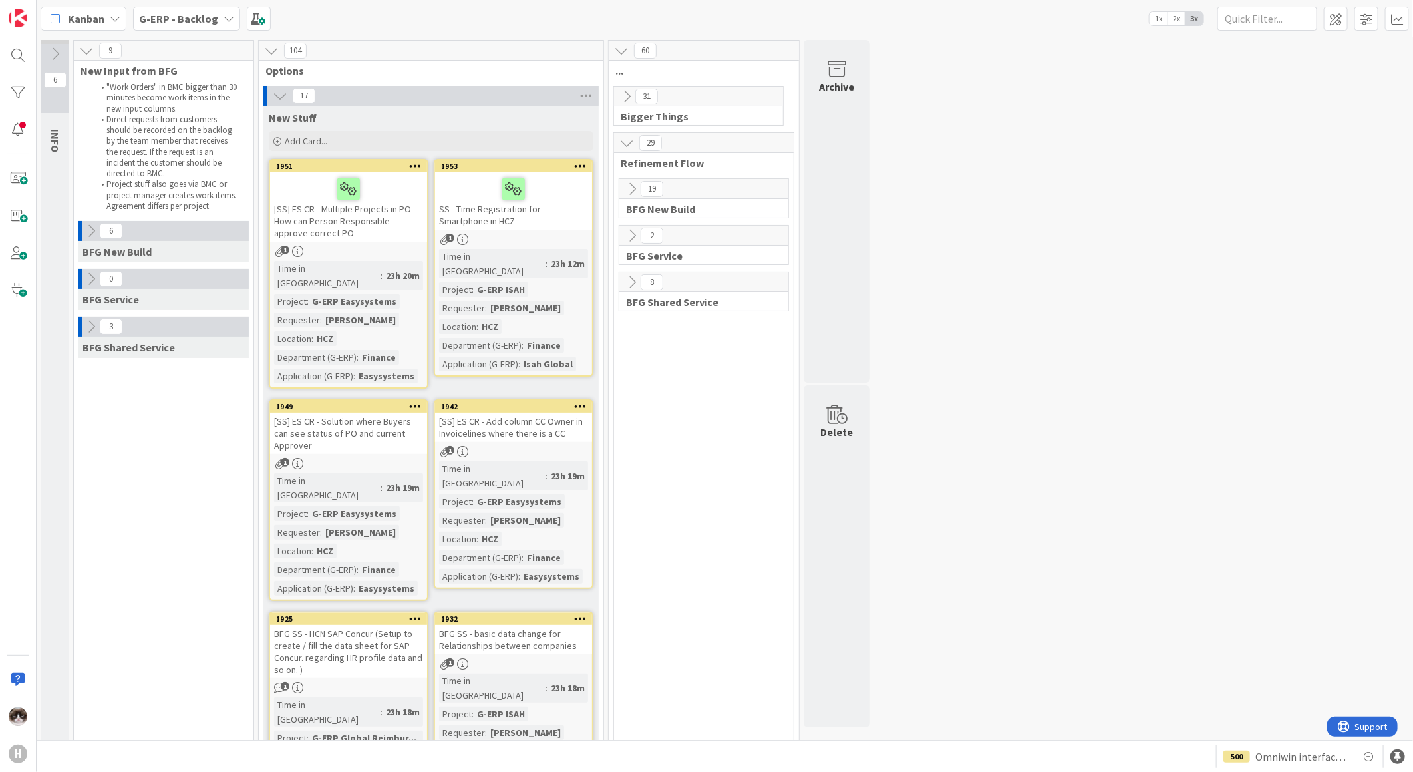
click at [548, 256] on div "23h 12m" at bounding box center [568, 263] width 41 height 15
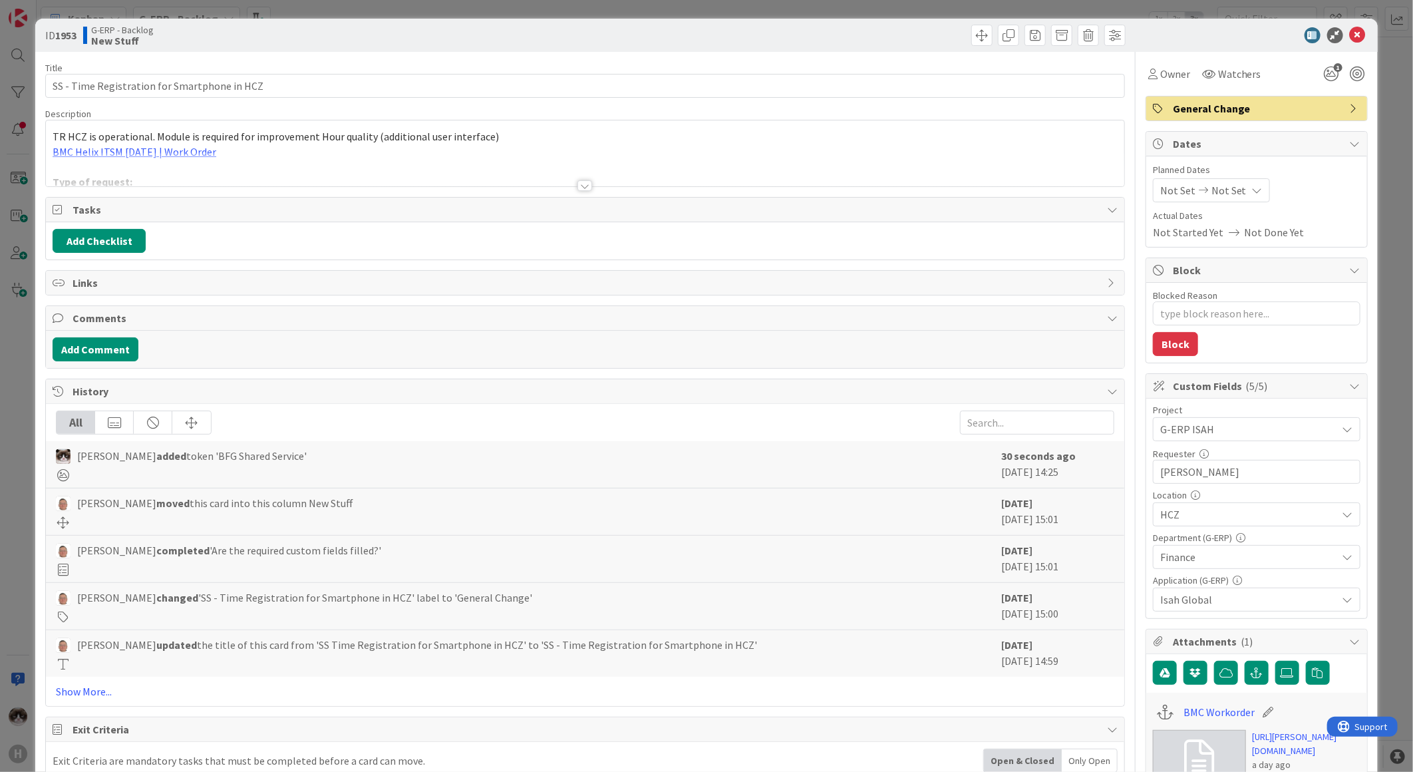
click at [564, 188] on div "Title 44 / 128 SS - Time Registration for Smartphone in [GEOGRAPHIC_DATA] Descr…" at bounding box center [585, 629] width 1080 height 1154
click at [578, 187] on div at bounding box center [585, 185] width 15 height 11
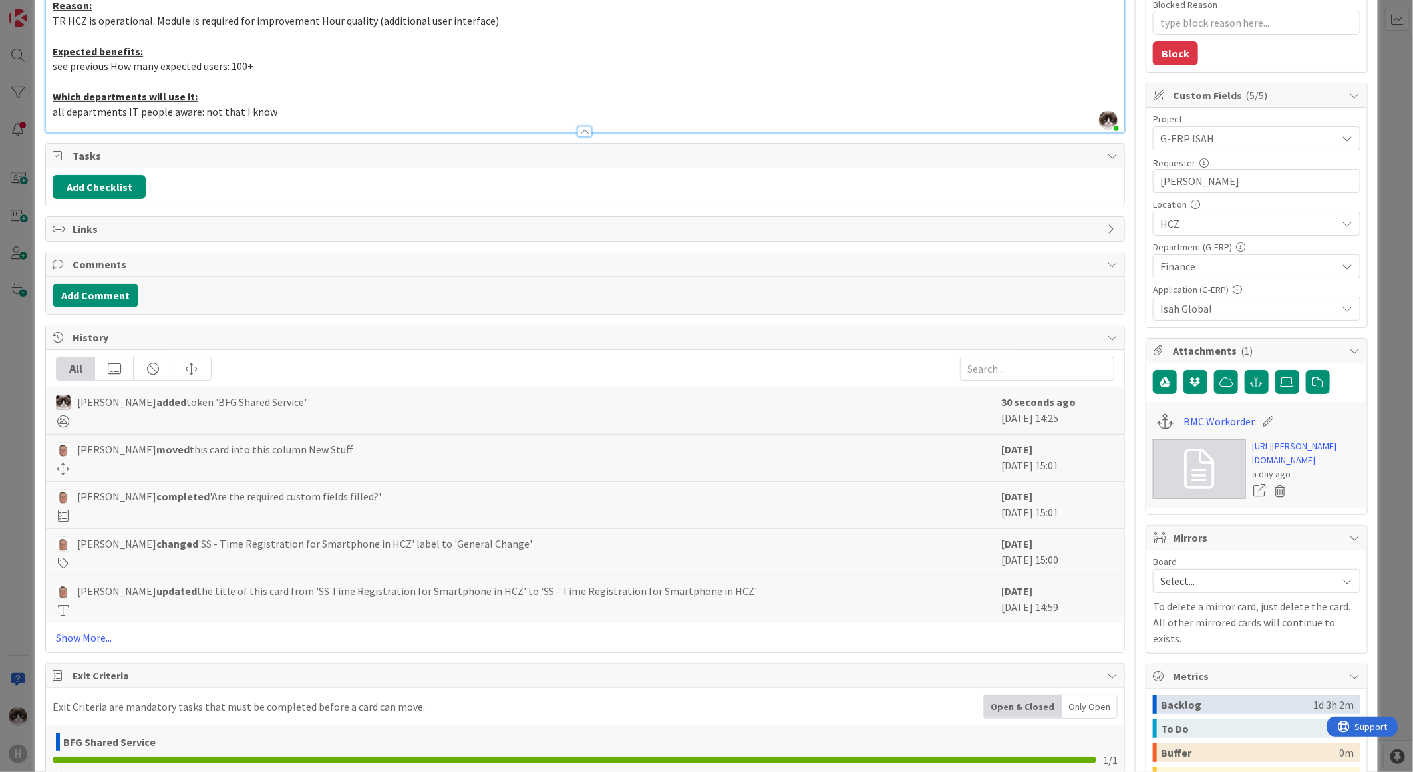
scroll to position [490, 0]
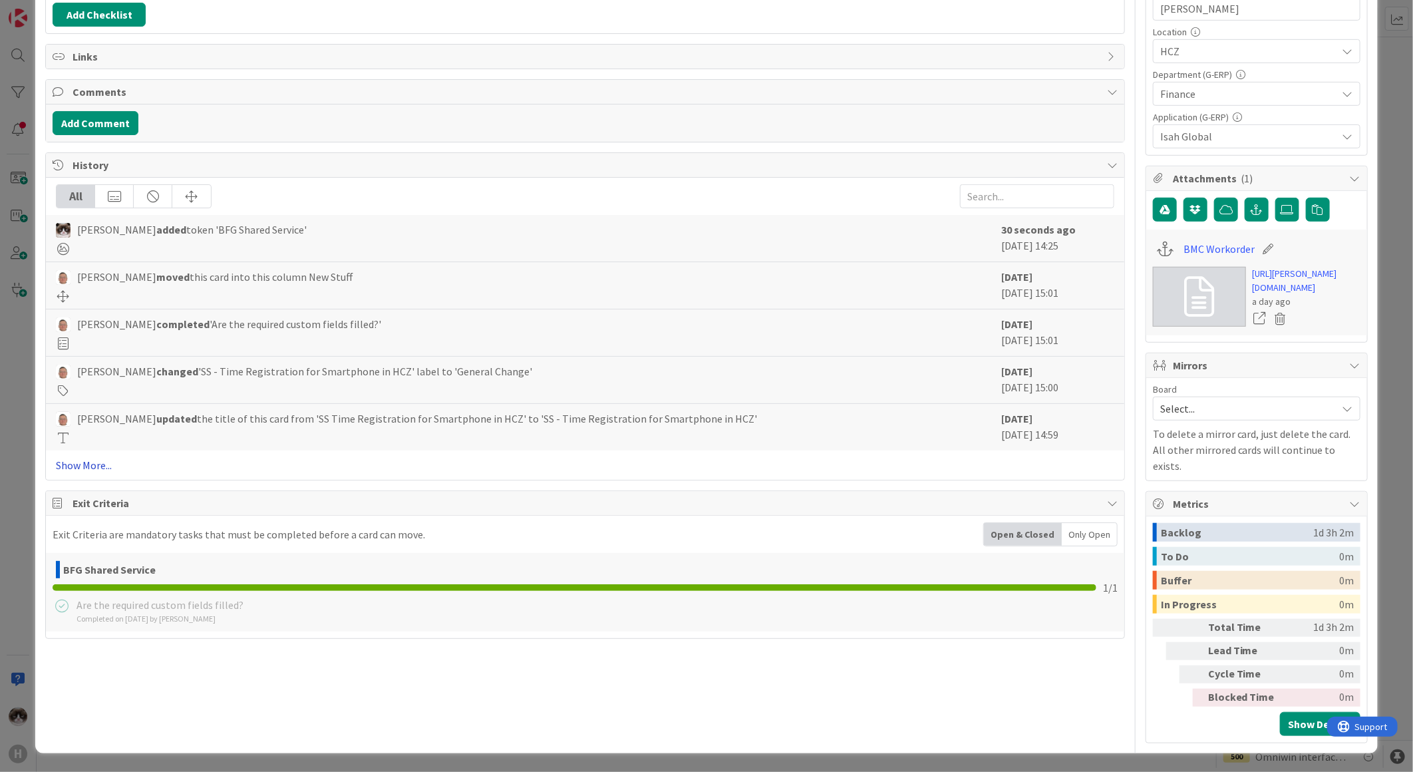
click at [114, 457] on link "Show More..." at bounding box center [585, 465] width 1059 height 16
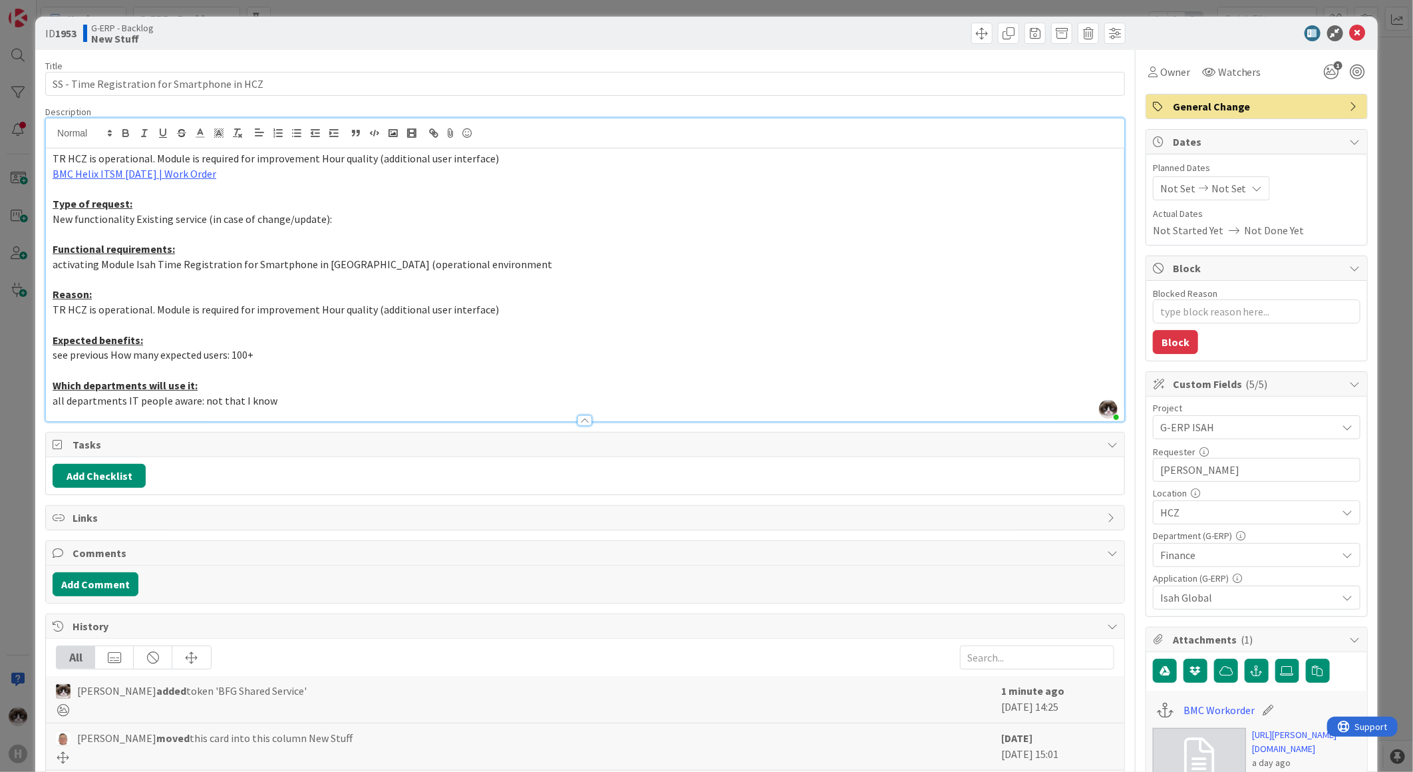
scroll to position [0, 0]
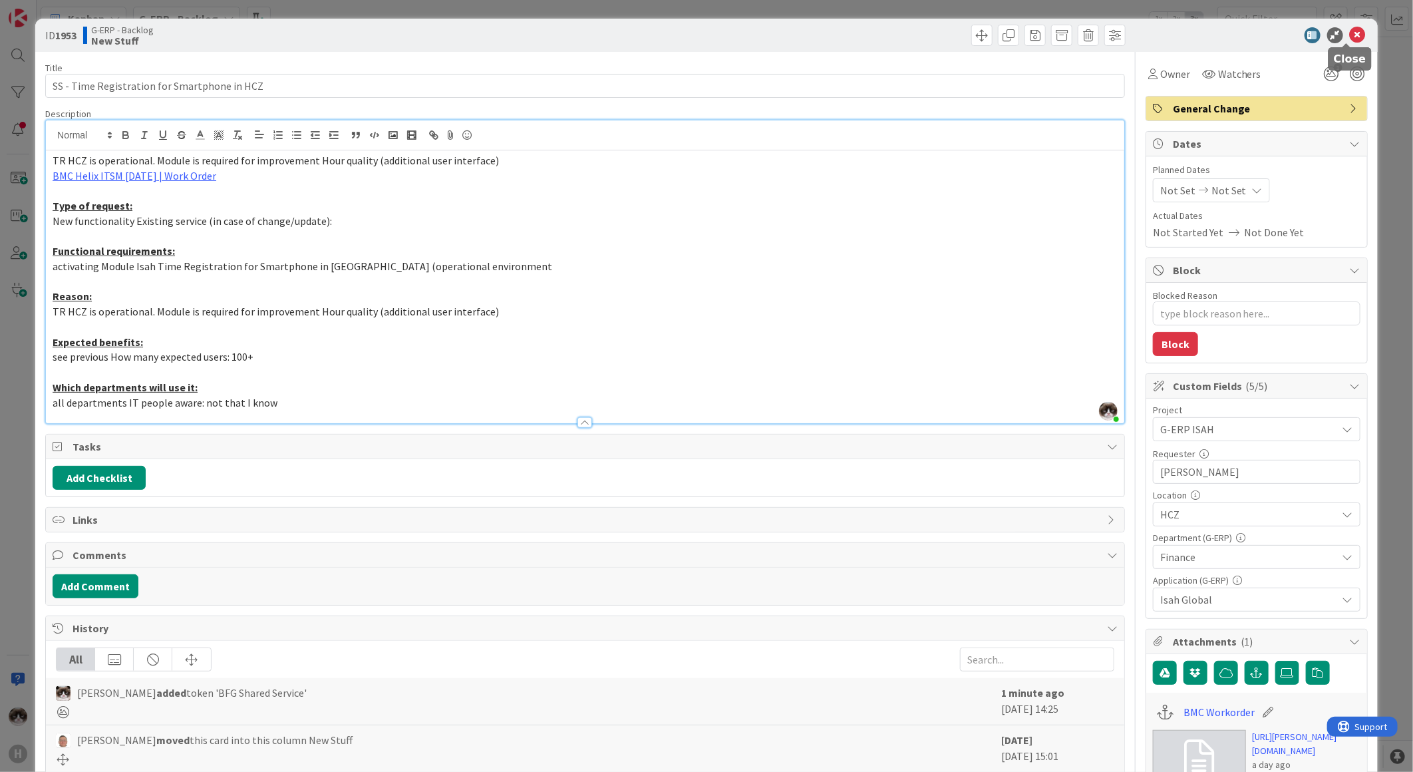
click at [1350, 30] on icon at bounding box center [1358, 35] width 16 height 16
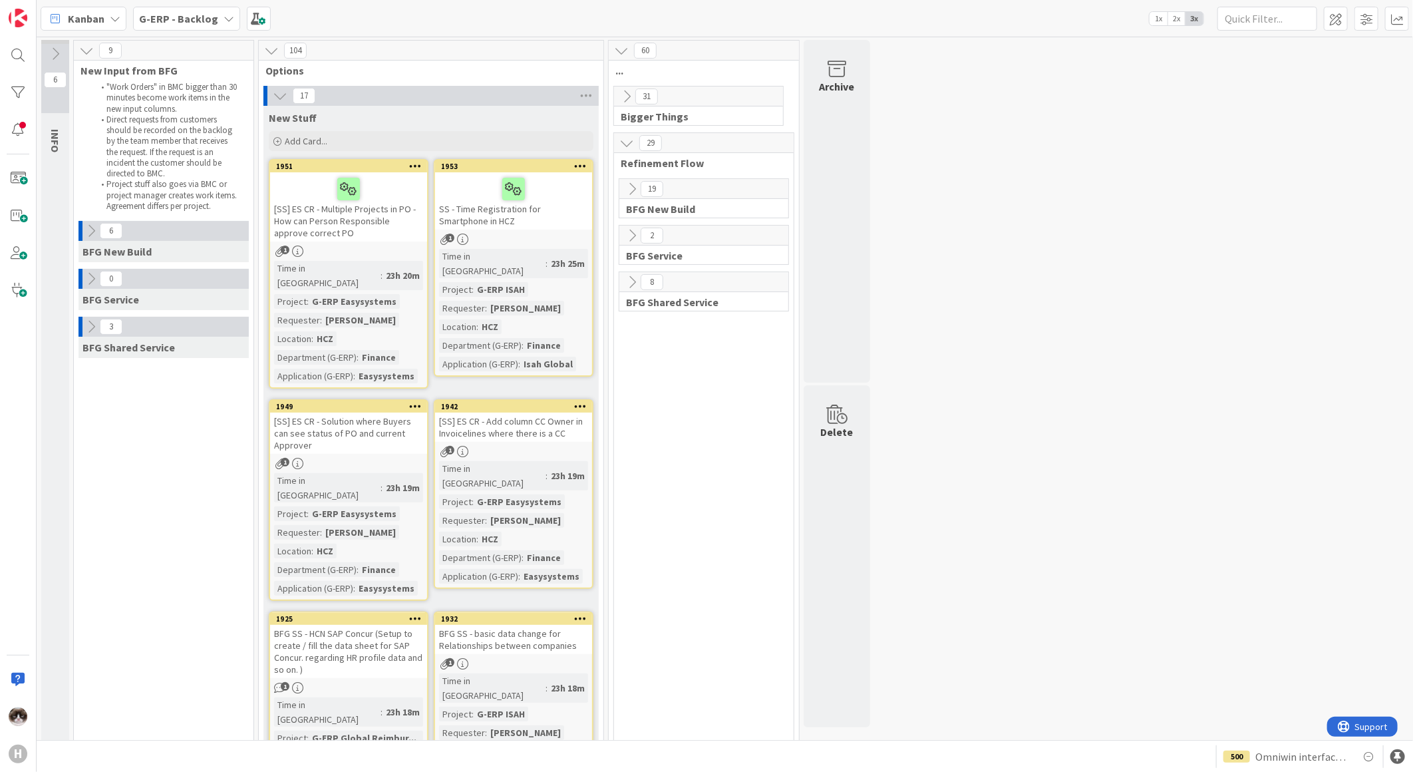
click at [409, 402] on div at bounding box center [415, 406] width 24 height 9
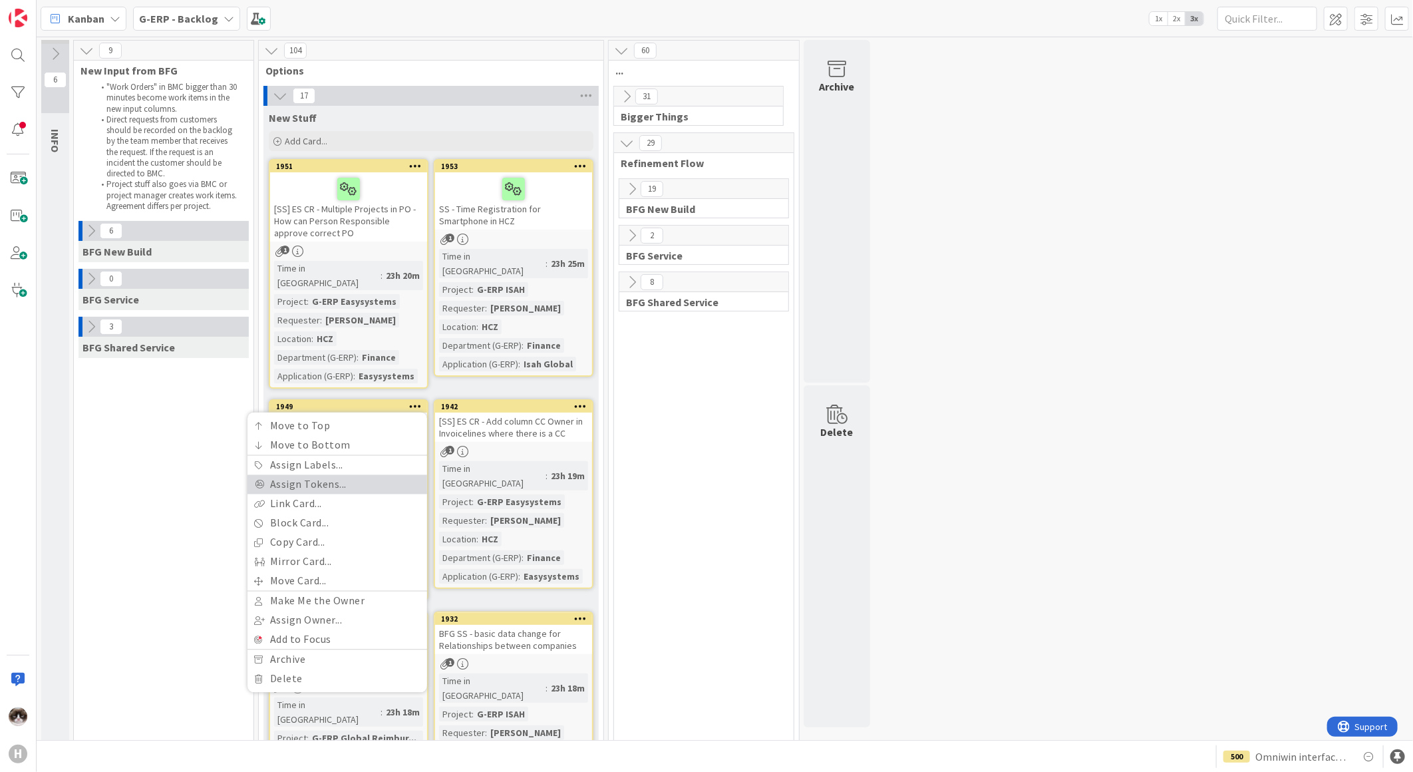
click at [334, 475] on link "Assign Tokens..." at bounding box center [338, 484] width 180 height 19
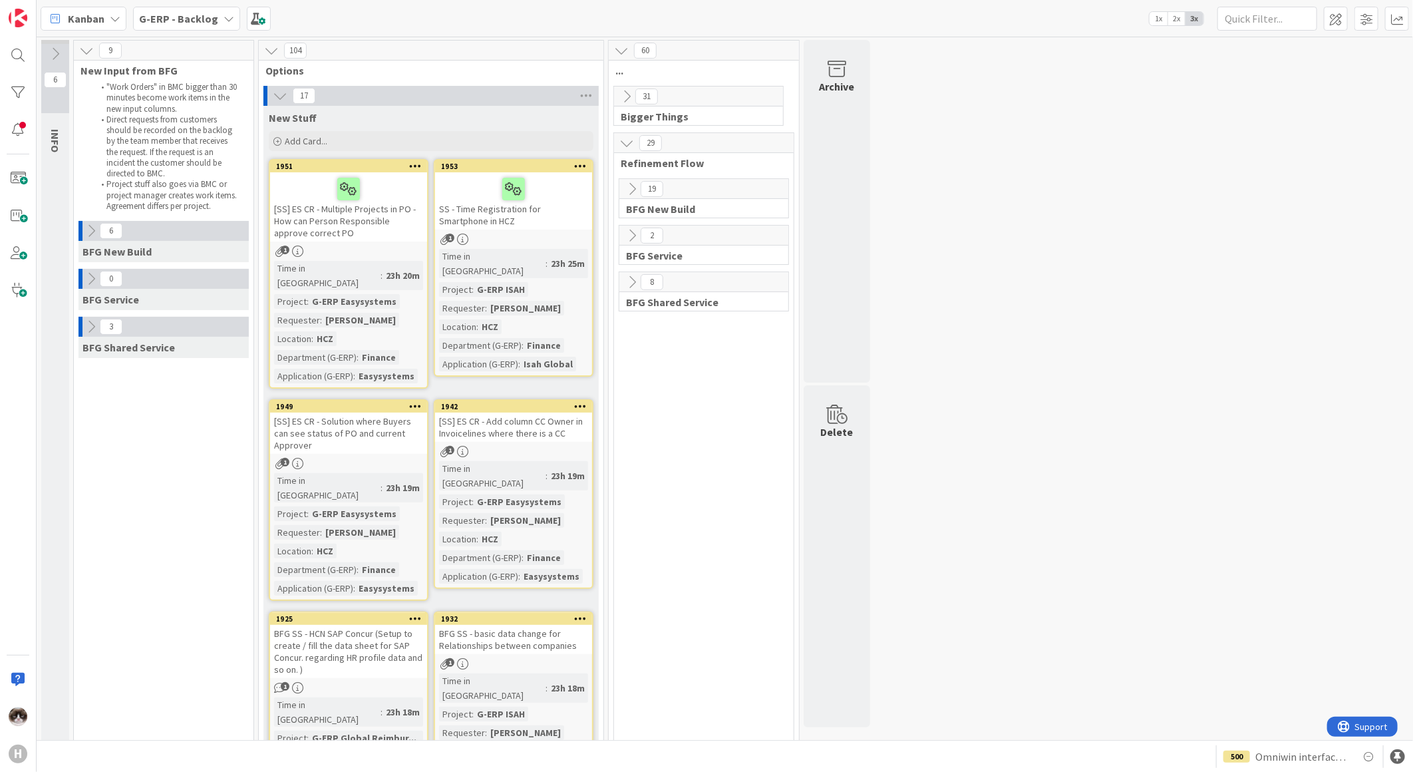
click at [373, 458] on div "1" at bounding box center [348, 463] width 157 height 11
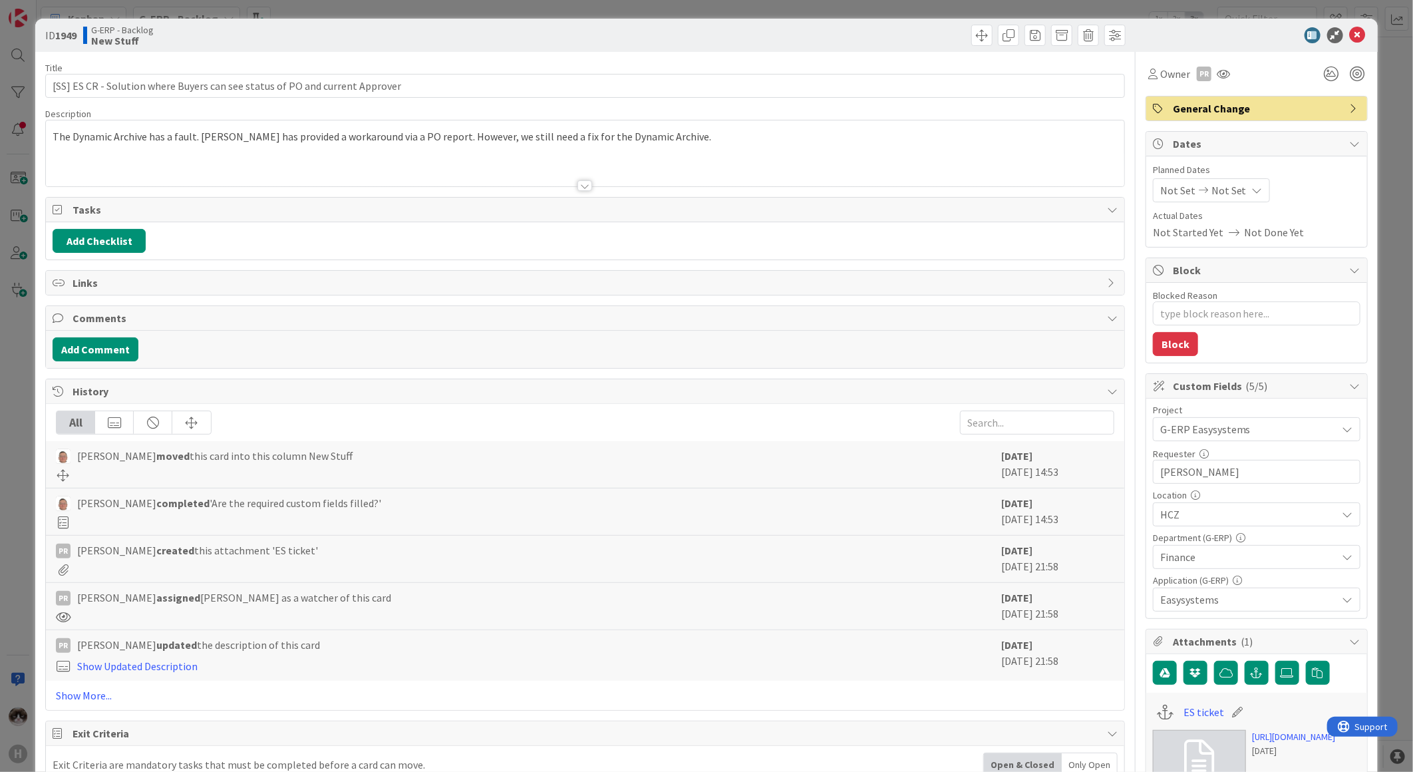
click at [583, 190] on div at bounding box center [585, 185] width 15 height 11
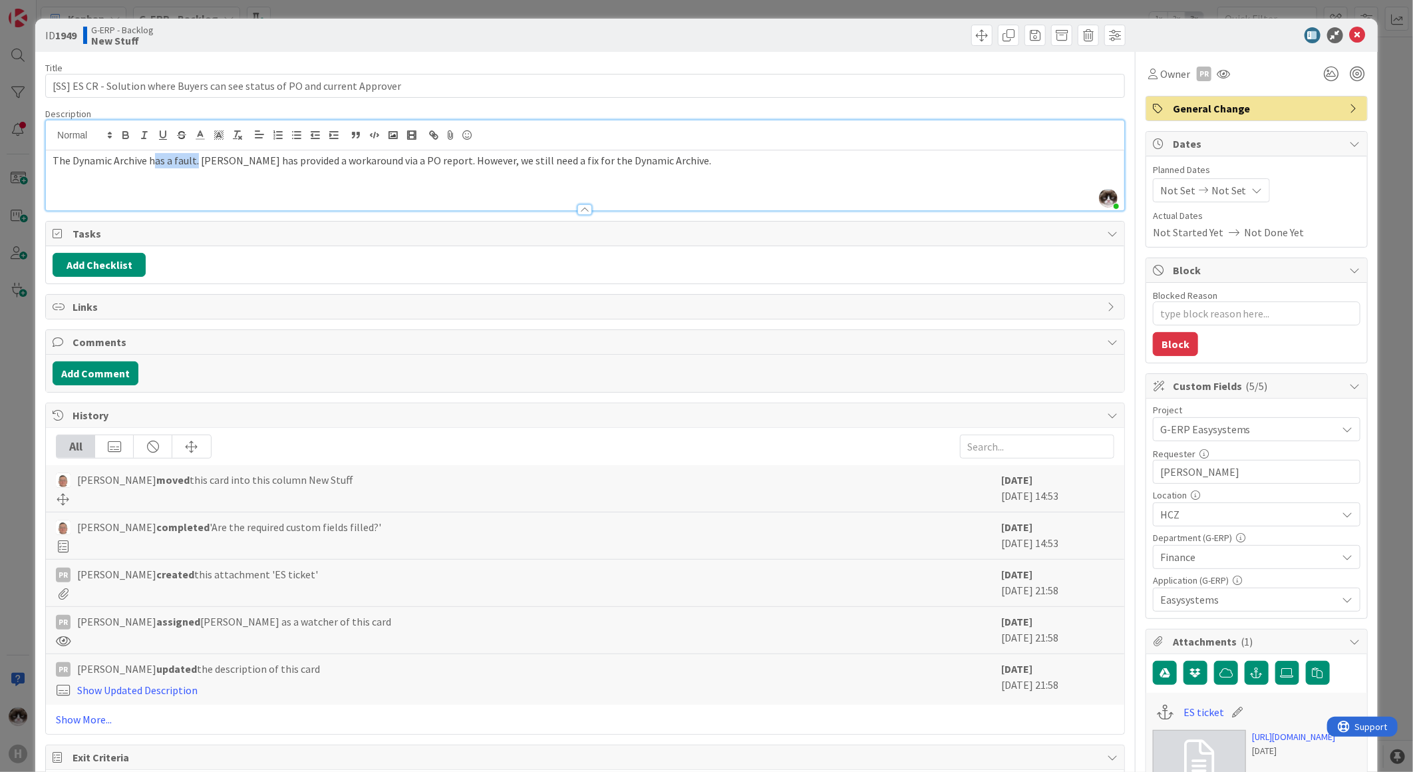
drag, startPoint x: 150, startPoint y: 164, endPoint x: 196, endPoint y: 168, distance: 46.0
click at [196, 168] on p "The Dynamic Archive has a fault. [PERSON_NAME] has provided a workaround via a …" at bounding box center [585, 160] width 1065 height 15
drag, startPoint x: 258, startPoint y: 170, endPoint x: 385, endPoint y: 164, distance: 127.2
click at [385, 164] on div "The Dynamic Archive has a fault. [PERSON_NAME] has provided a workaround via a …" at bounding box center [585, 180] width 1079 height 60
drag, startPoint x: 434, startPoint y: 171, endPoint x: 551, endPoint y: 169, distance: 116.5
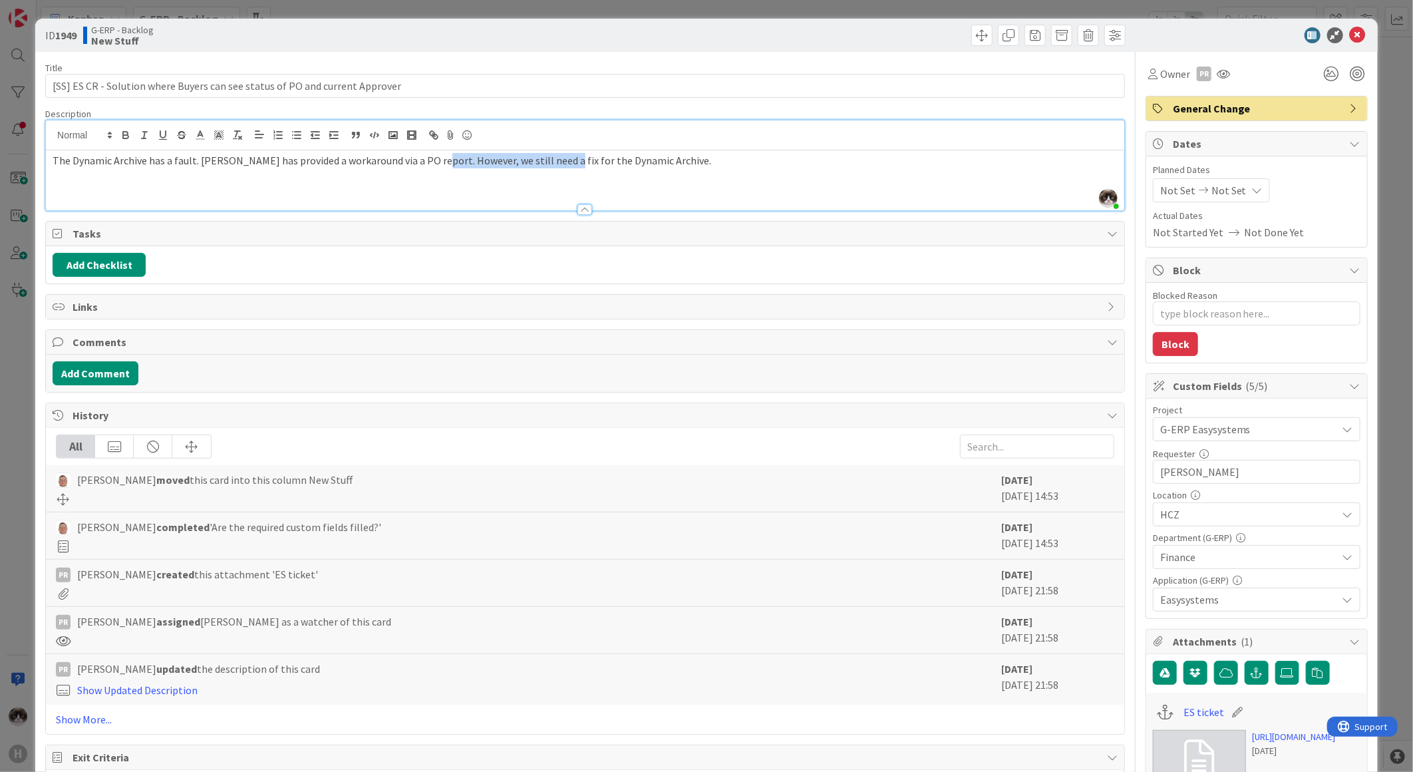
click at [551, 169] on div "The Dynamic Archive has a fault. [PERSON_NAME] has provided a workaround via a …" at bounding box center [585, 180] width 1079 height 60
click at [1353, 33] on icon at bounding box center [1358, 35] width 16 height 16
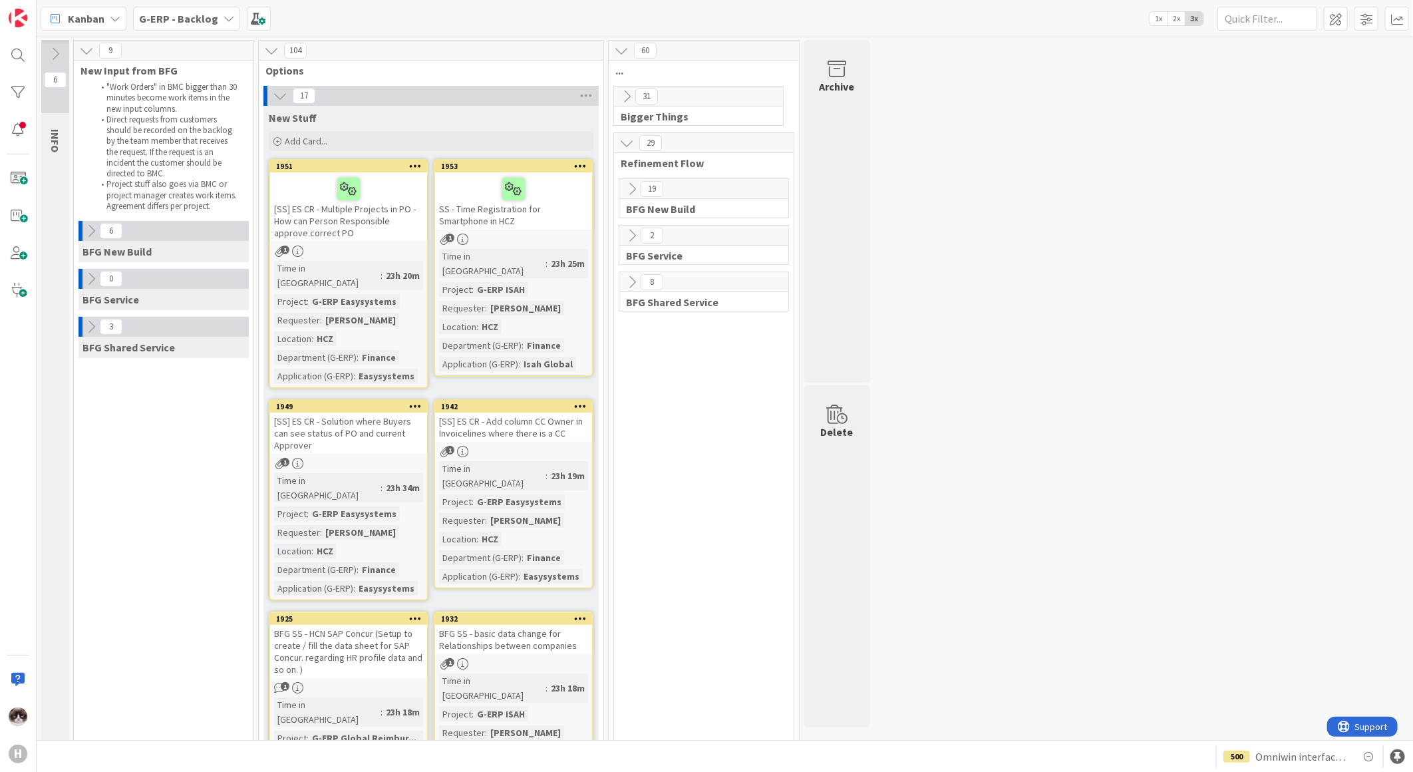
click at [415, 401] on icon at bounding box center [415, 405] width 13 height 9
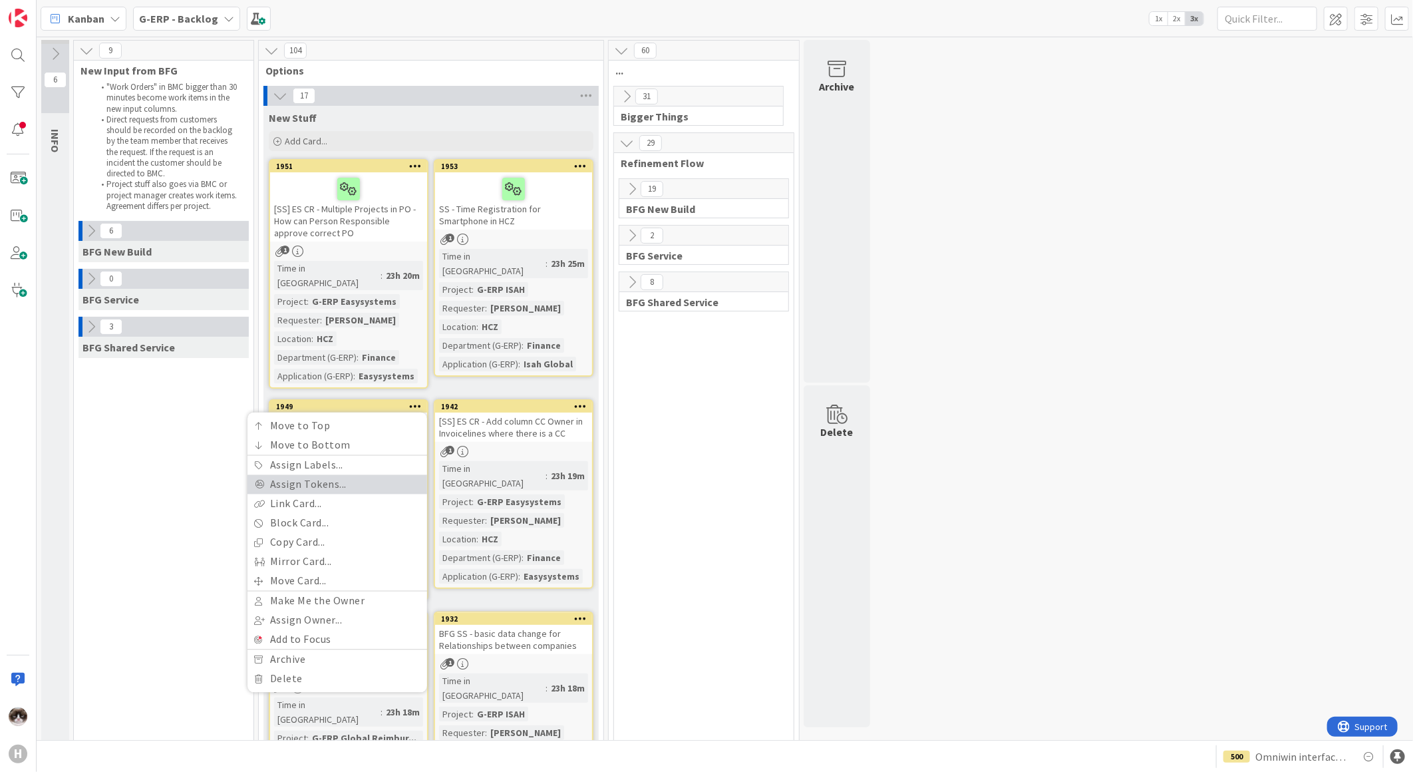
click at [311, 475] on link "Assign Tokens..." at bounding box center [338, 484] width 180 height 19
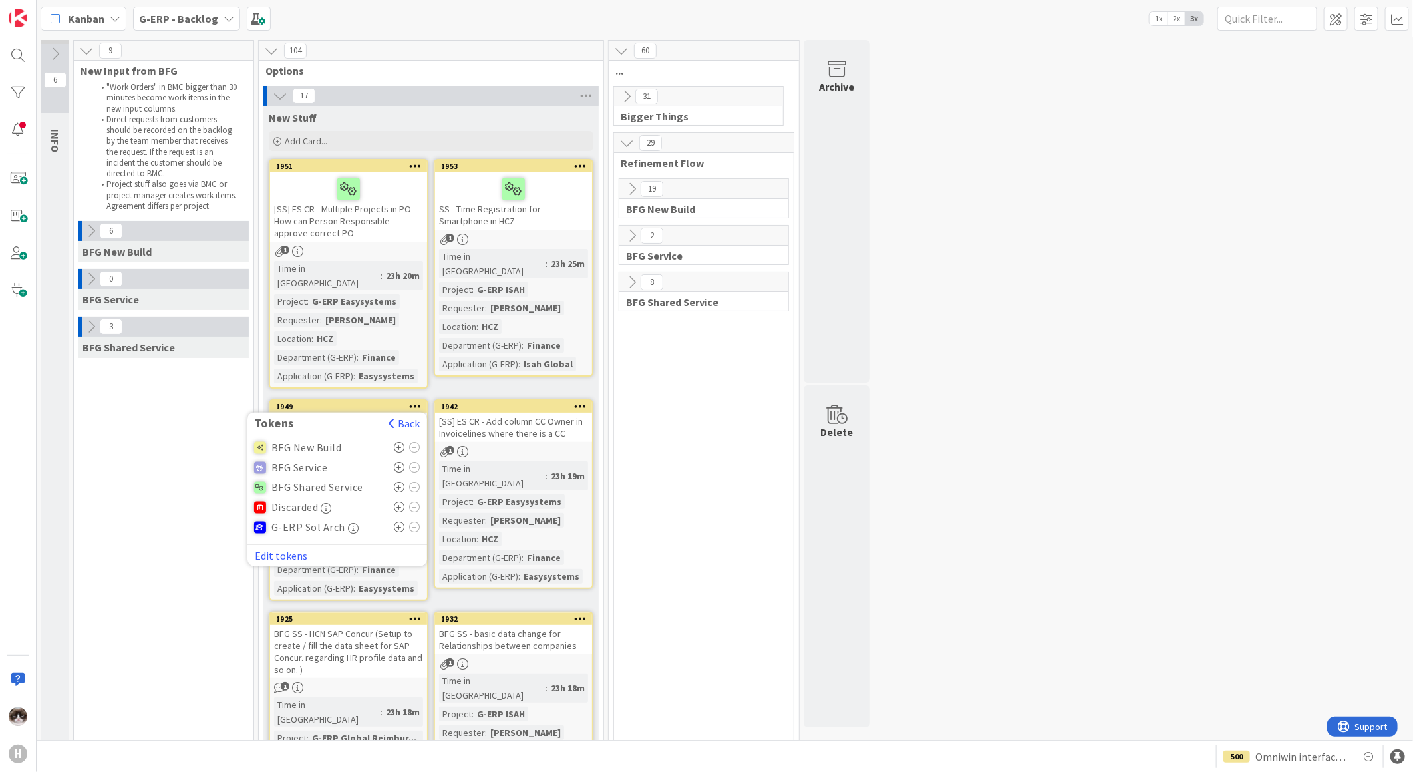
click at [400, 482] on icon at bounding box center [399, 487] width 11 height 11
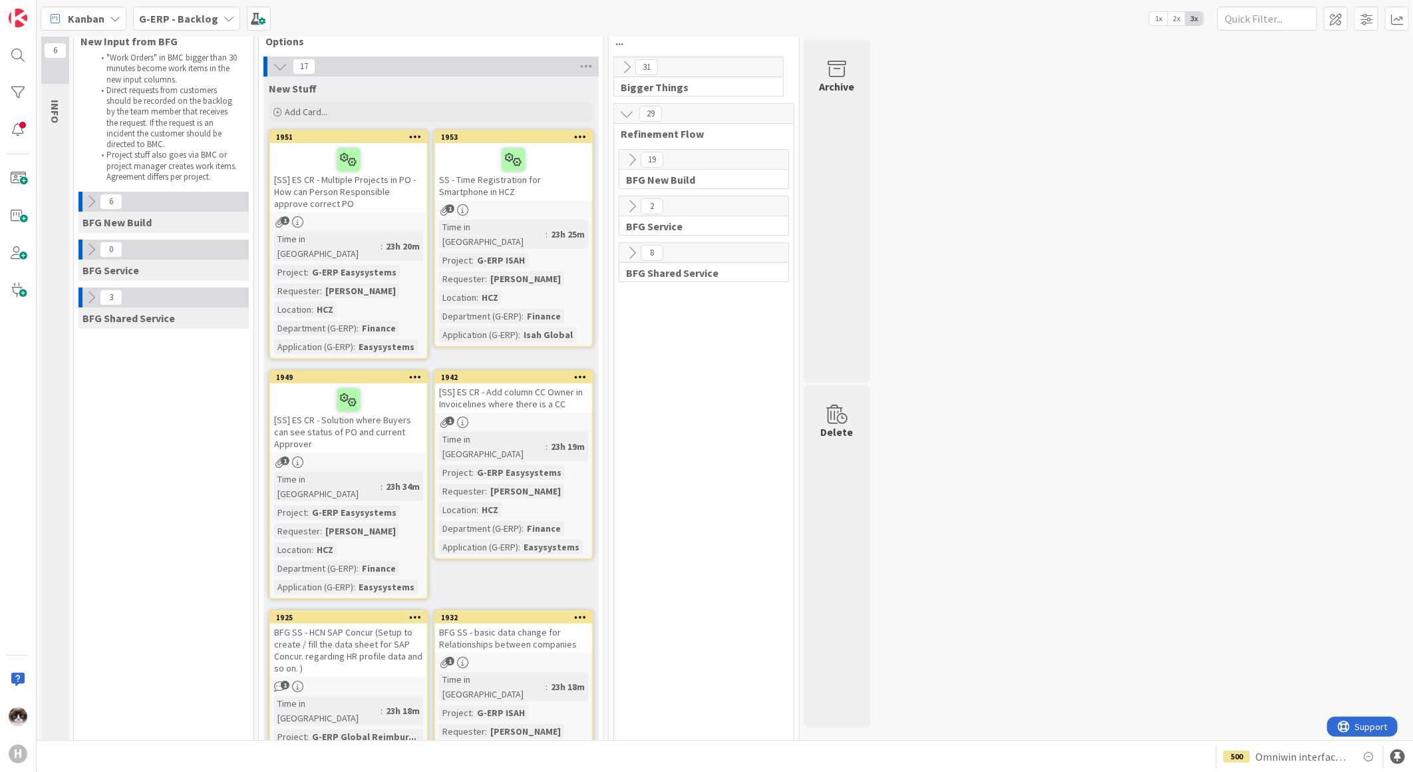
scroll to position [74, 0]
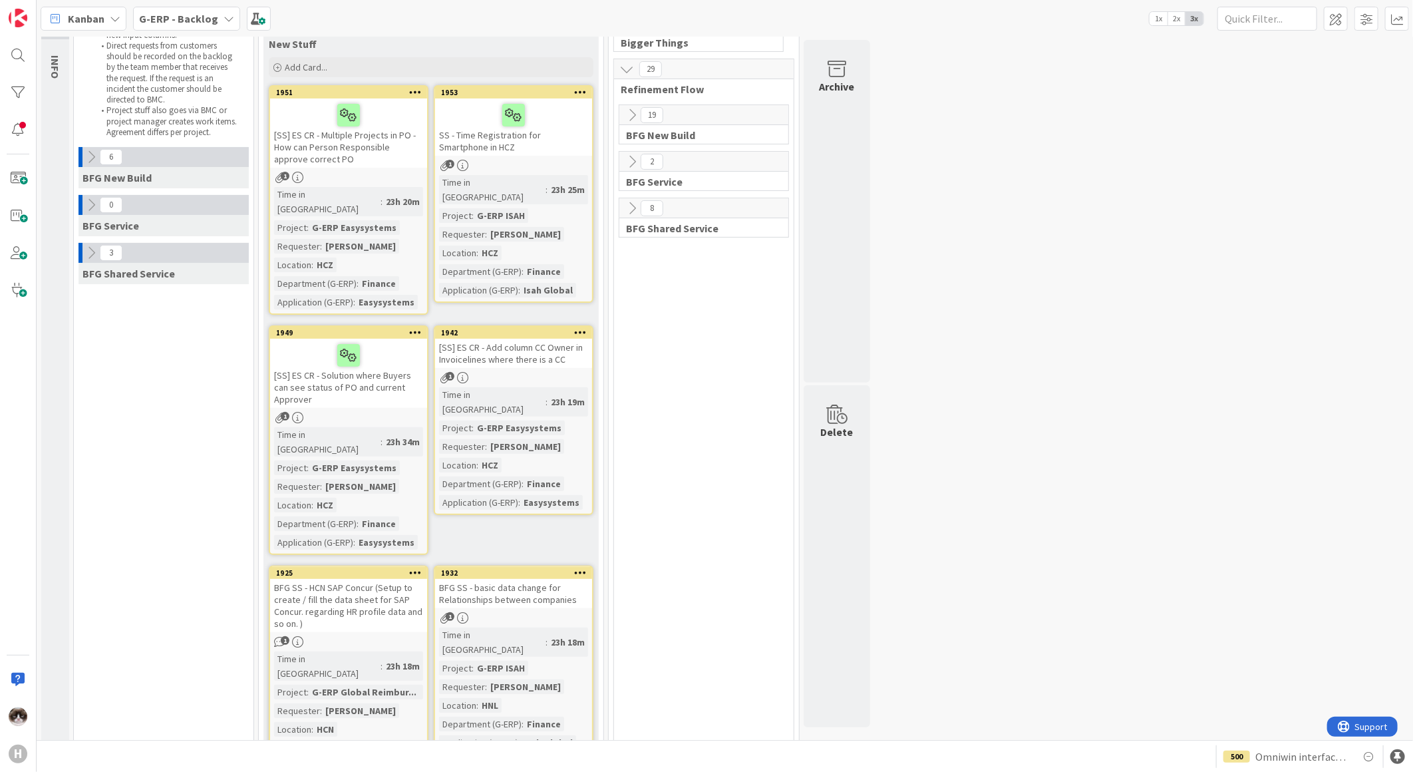
click at [542, 372] on div "1" at bounding box center [513, 377] width 157 height 11
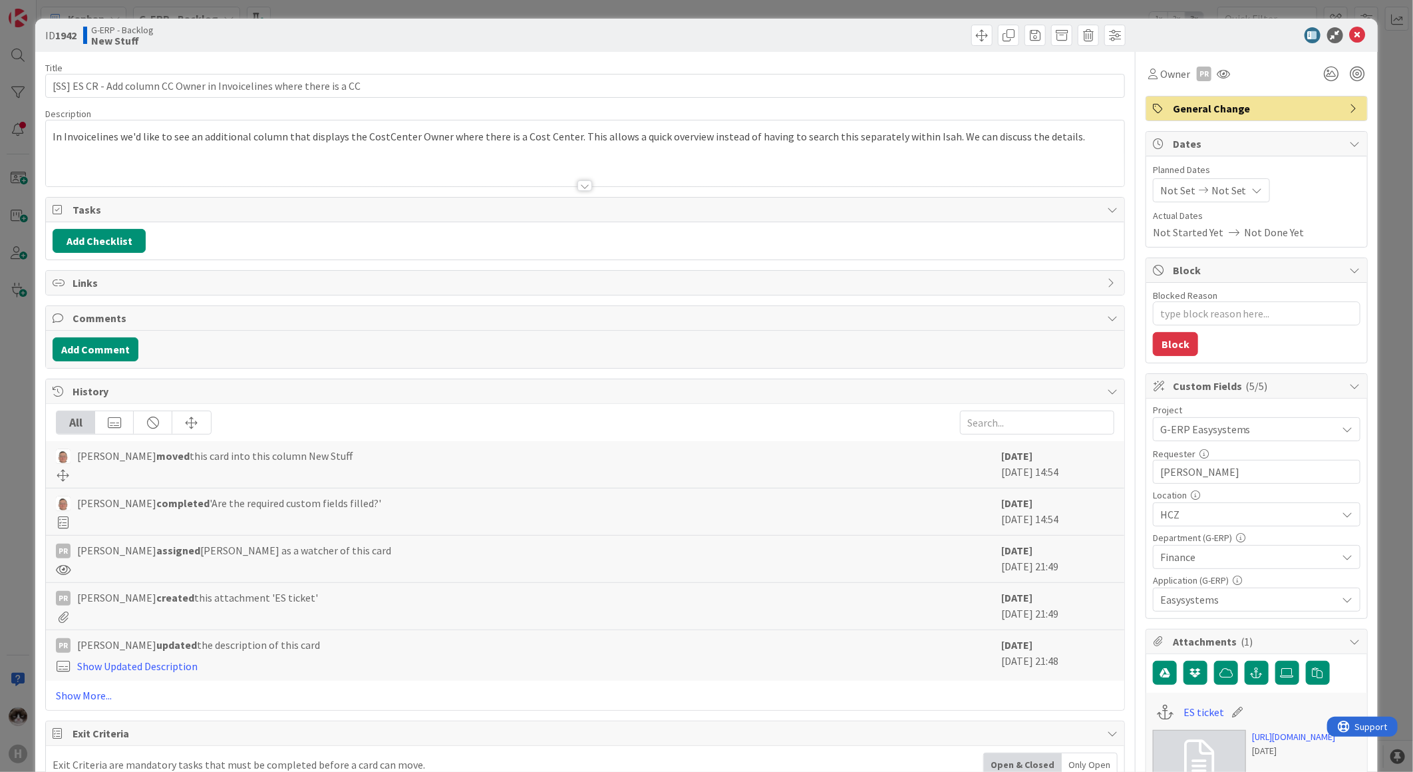
click at [583, 187] on div at bounding box center [585, 185] width 15 height 11
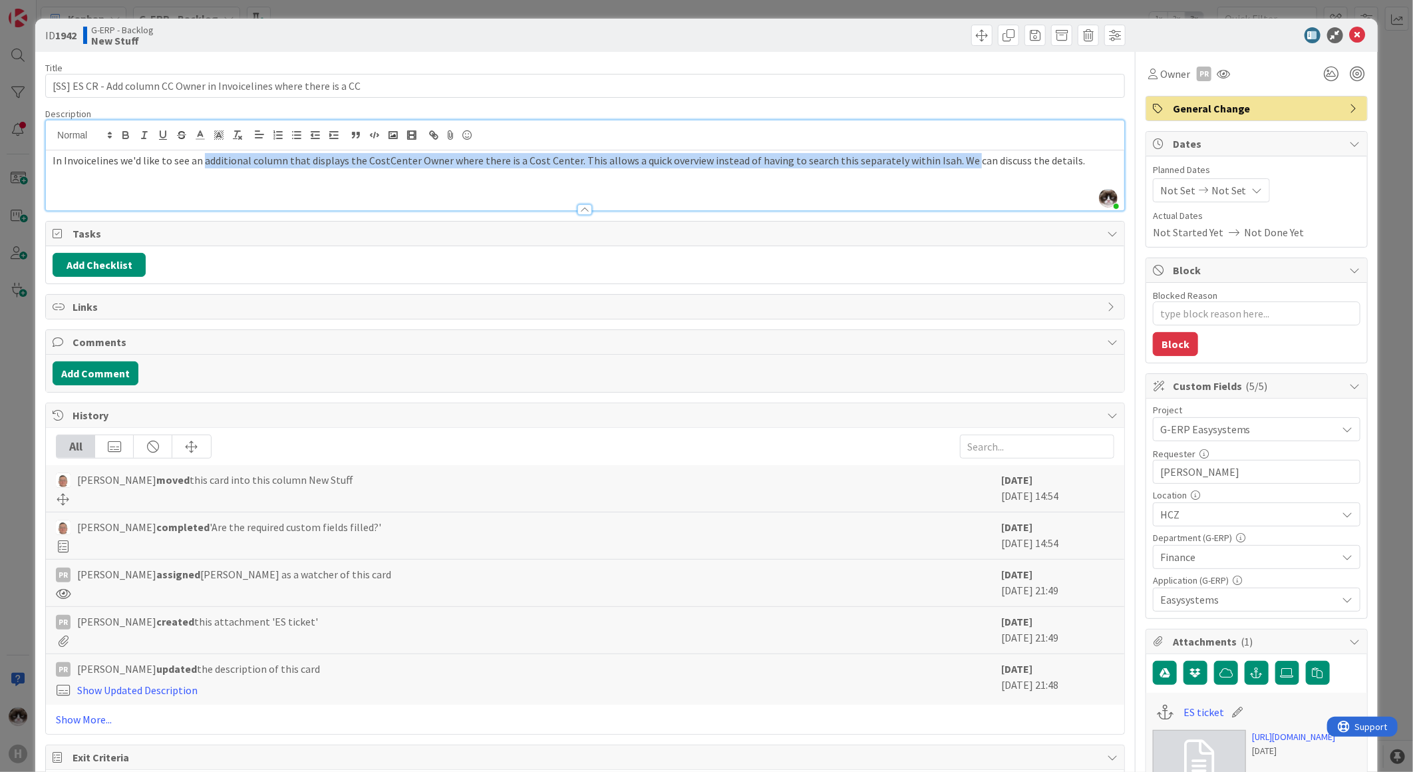
drag, startPoint x: 202, startPoint y: 161, endPoint x: 956, endPoint y: 170, distance: 754.6
click at [955, 169] on div "In Invoicelines we'd like to see an additional column that displays the CostCen…" at bounding box center [585, 180] width 1079 height 60
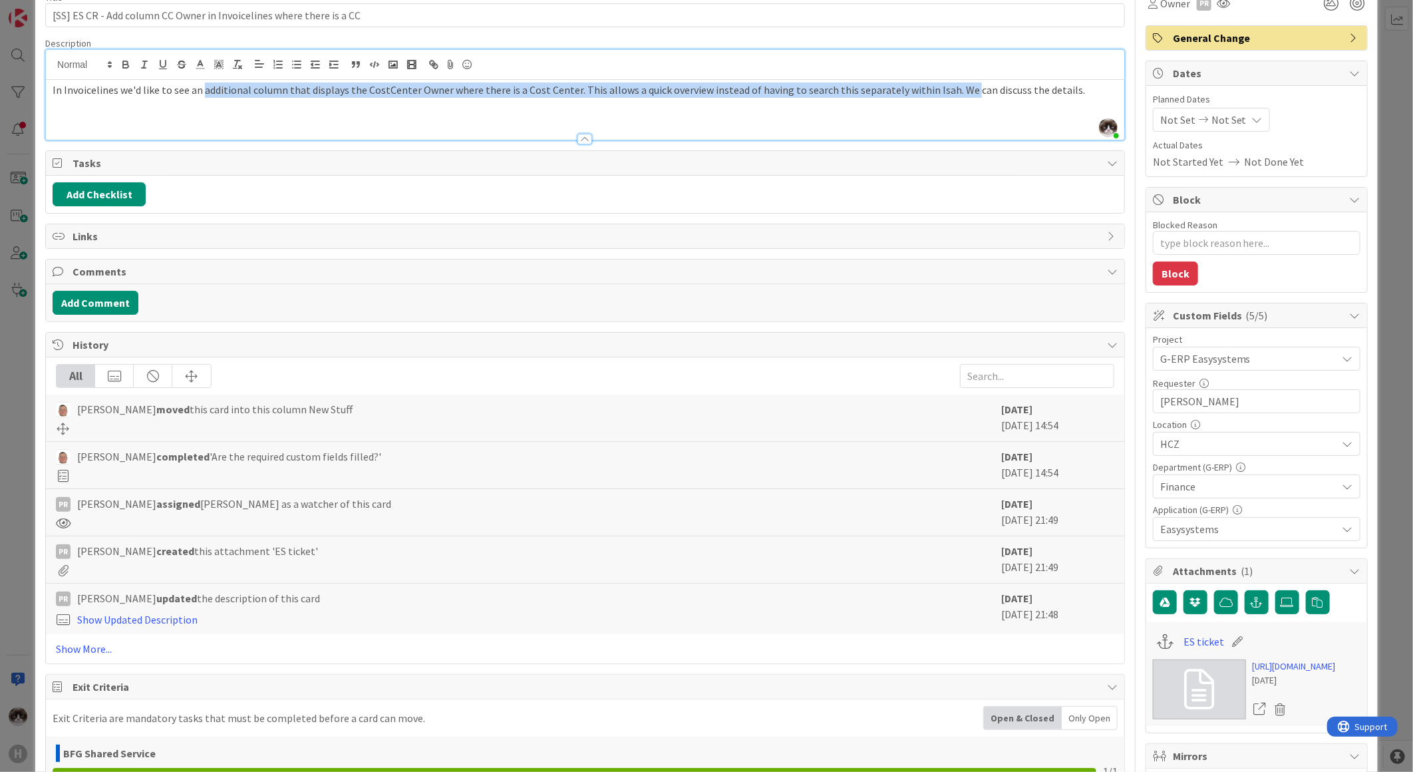
scroll to position [222, 0]
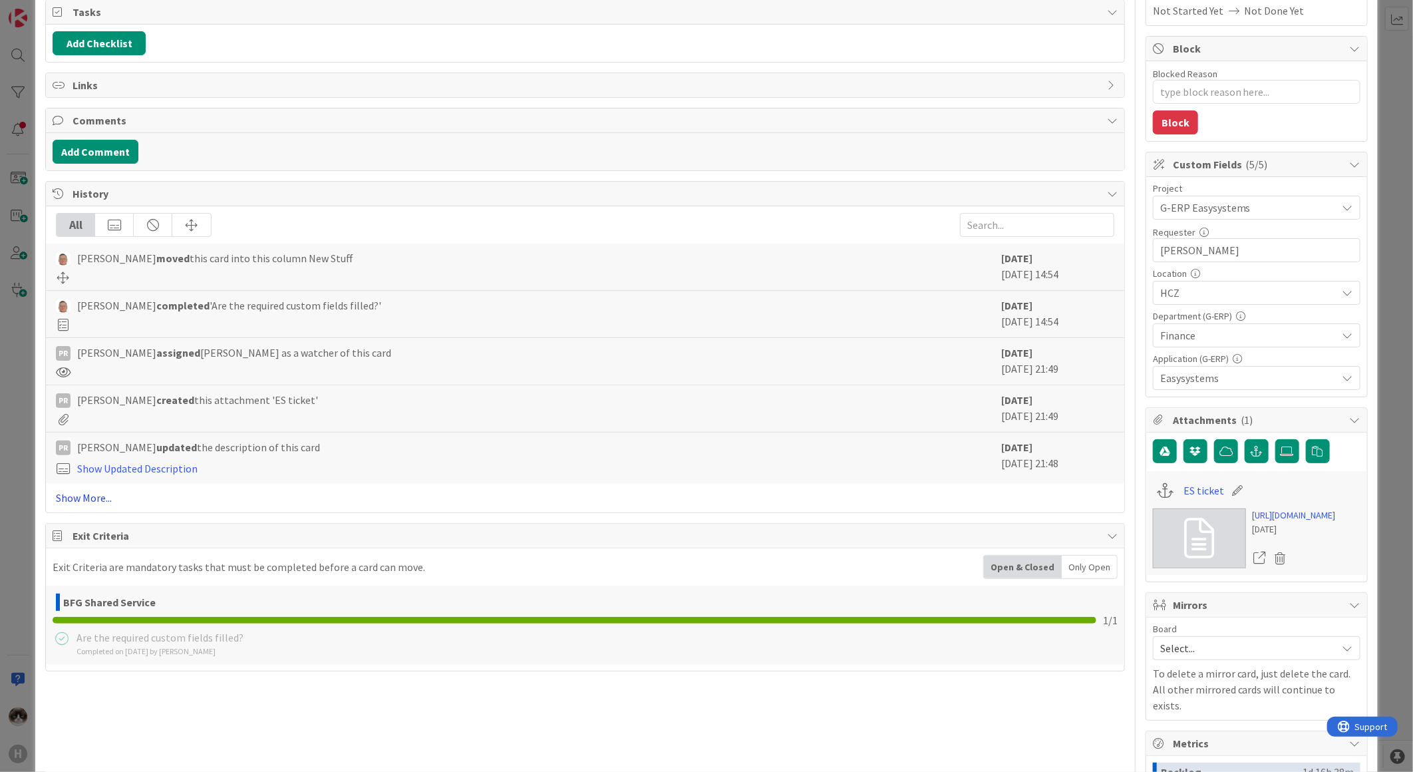
click at [95, 494] on link "Show More..." at bounding box center [585, 498] width 1059 height 16
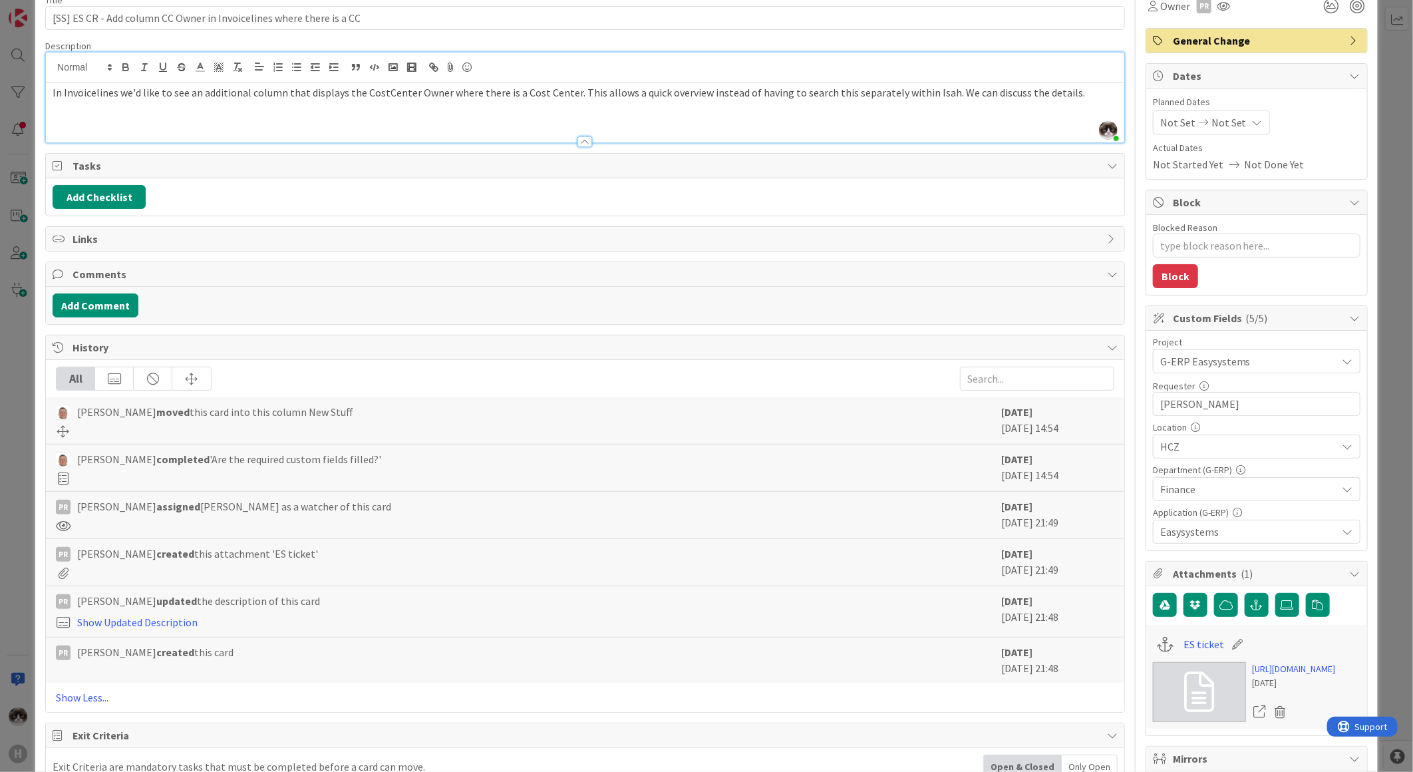
scroll to position [0, 0]
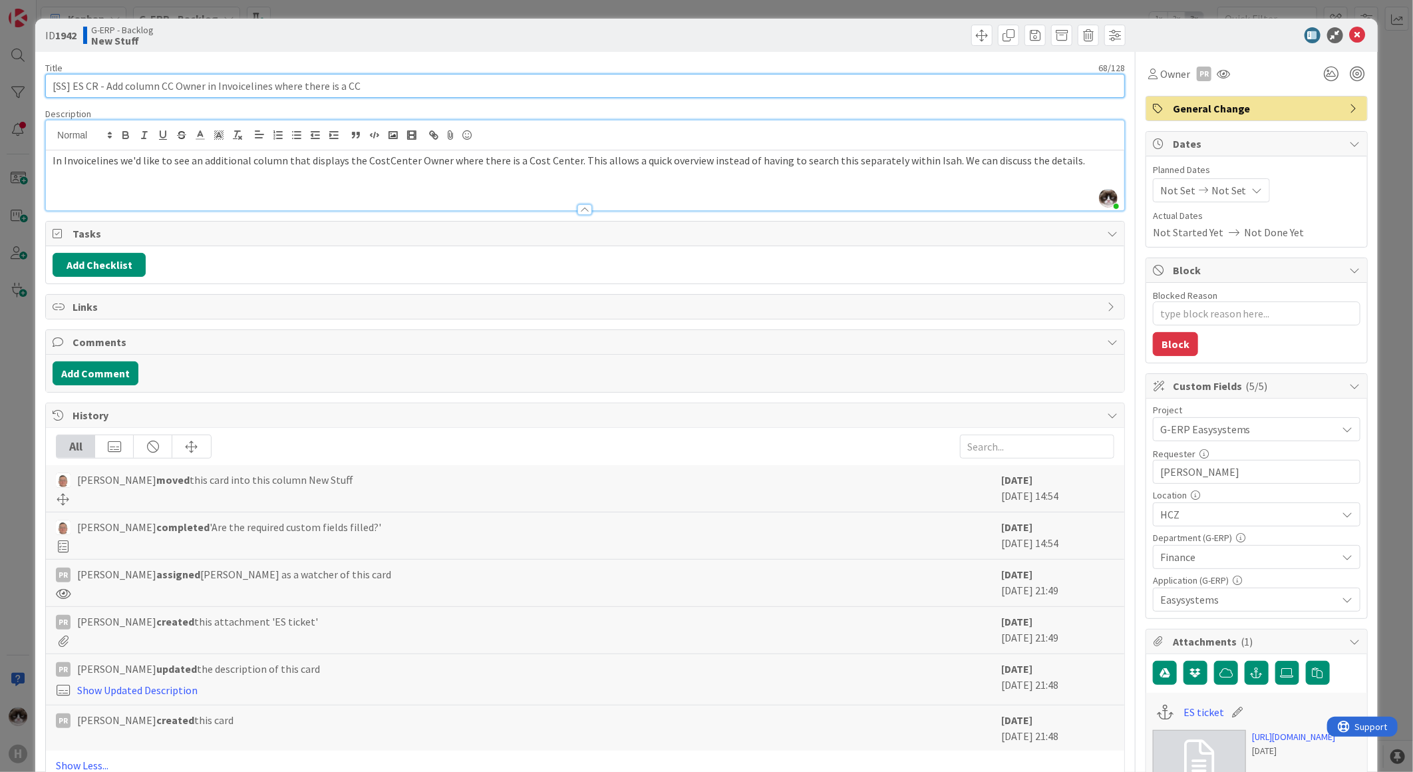
drag, startPoint x: 175, startPoint y: 84, endPoint x: 448, endPoint y: 83, distance: 272.8
click at [448, 83] on input "[SS] ES CR - Add column CC Owner in Invoicelines where there is a CC" at bounding box center [585, 86] width 1080 height 24
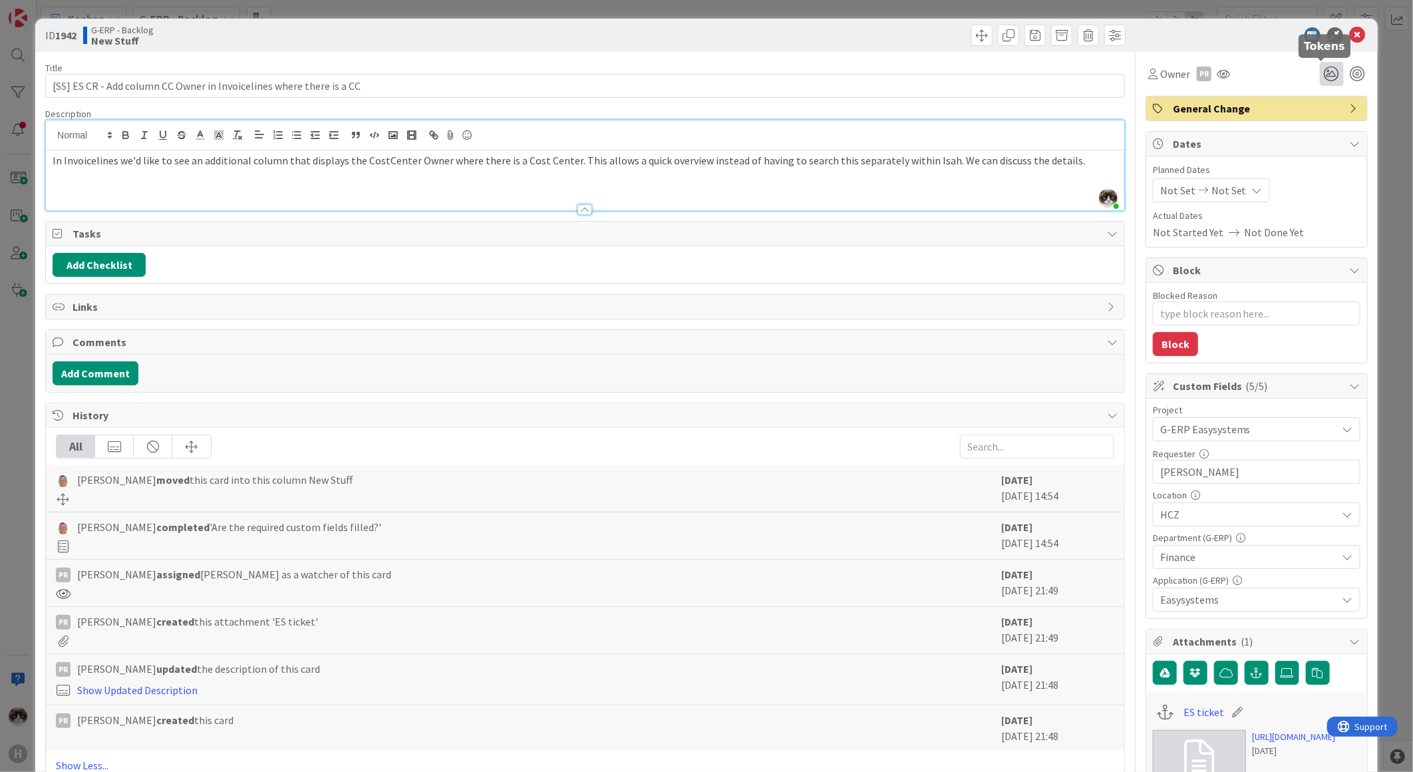
click at [1320, 74] on icon at bounding box center [1332, 74] width 24 height 24
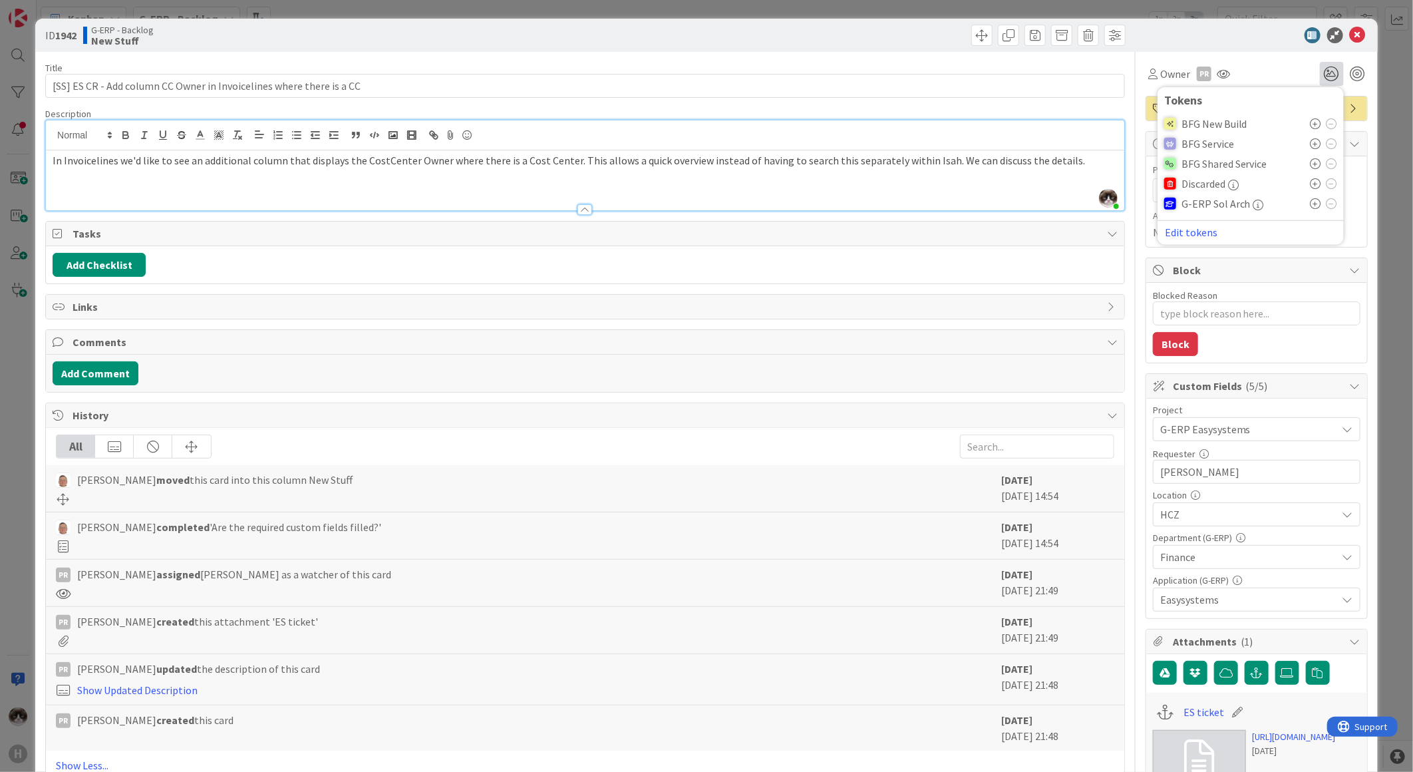
click at [1311, 164] on icon at bounding box center [1316, 163] width 11 height 11
click at [1354, 37] on icon at bounding box center [1358, 35] width 16 height 16
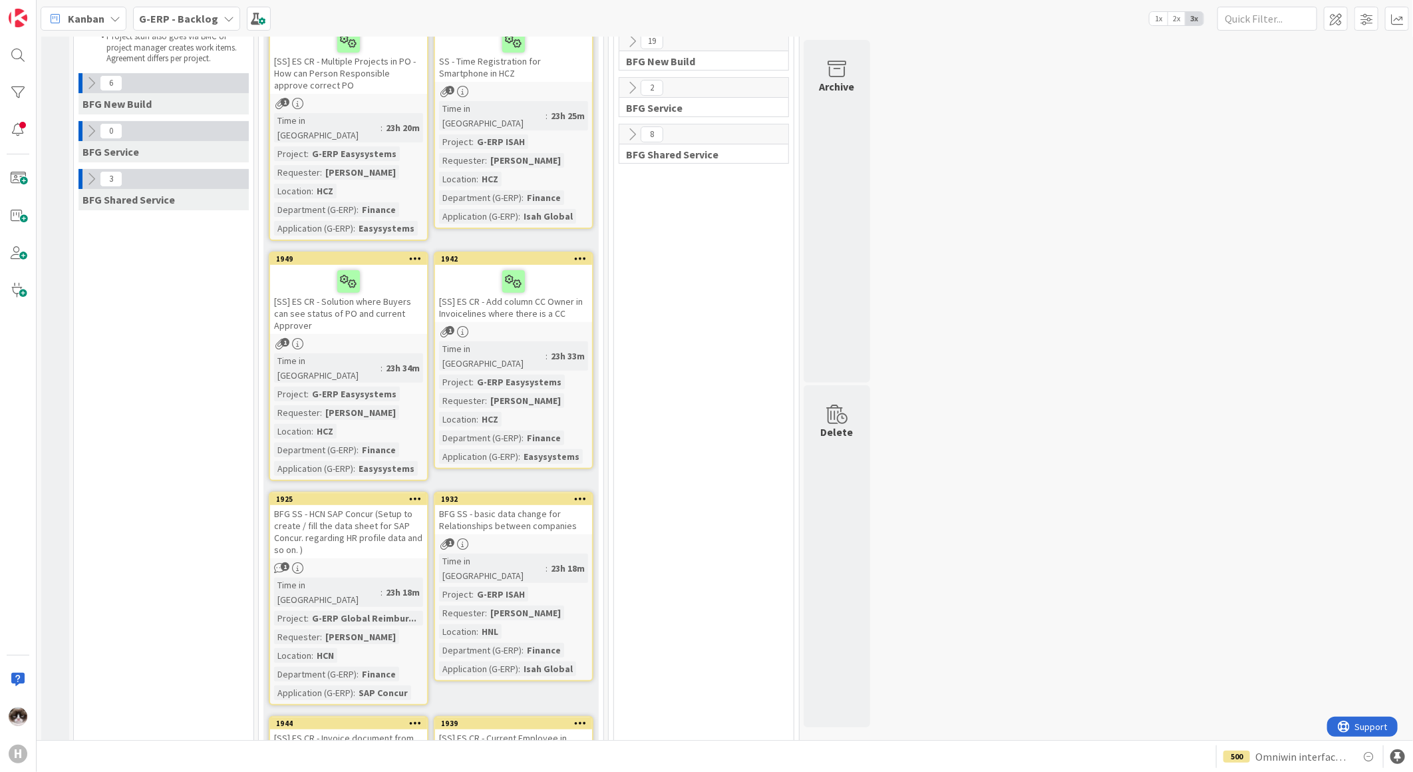
scroll to position [222, 0]
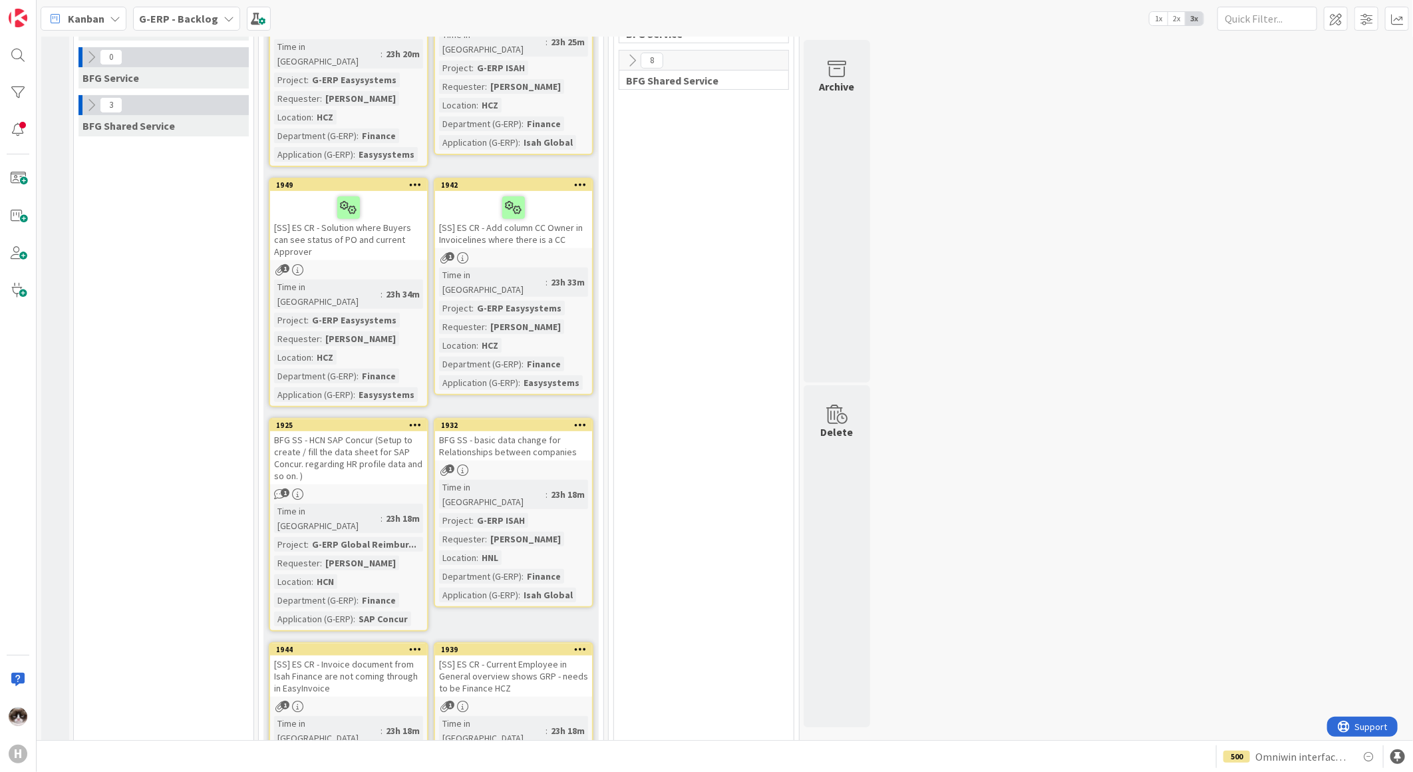
click at [336, 431] on div "BFG SS - HCN SAP Concur (Setup to create / fill the data sheet for SAP Concur. …" at bounding box center [348, 457] width 157 height 53
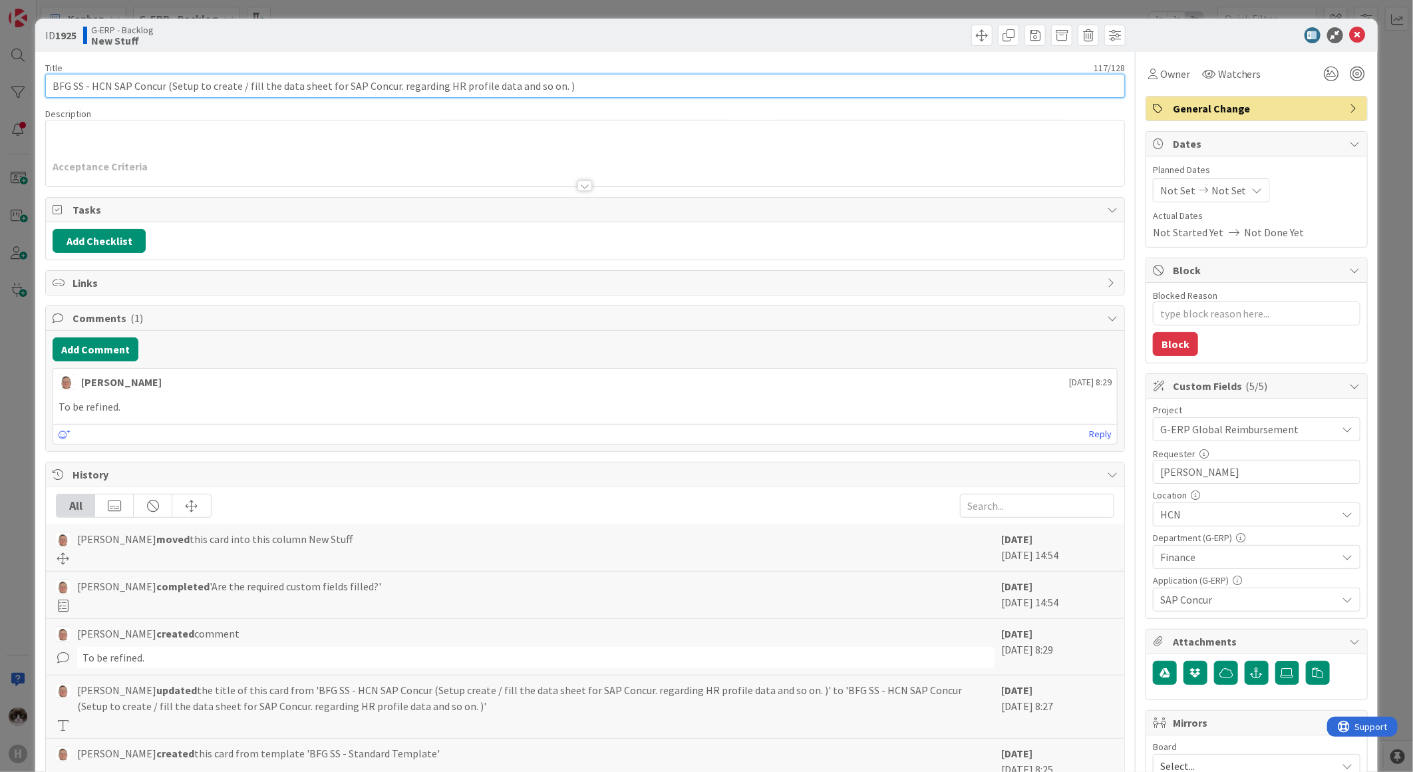
drag, startPoint x: 243, startPoint y: 89, endPoint x: 381, endPoint y: 94, distance: 137.8
click at [381, 94] on input "BFG SS - HCN SAP Concur (Setup to create / fill the data sheet for SAP Concur. …" at bounding box center [585, 86] width 1080 height 24
click at [575, 90] on input "BFG SS - HCN SAP Concur (Setup to create / fill the data sheet for SAP Concur. …" at bounding box center [585, 86] width 1080 height 24
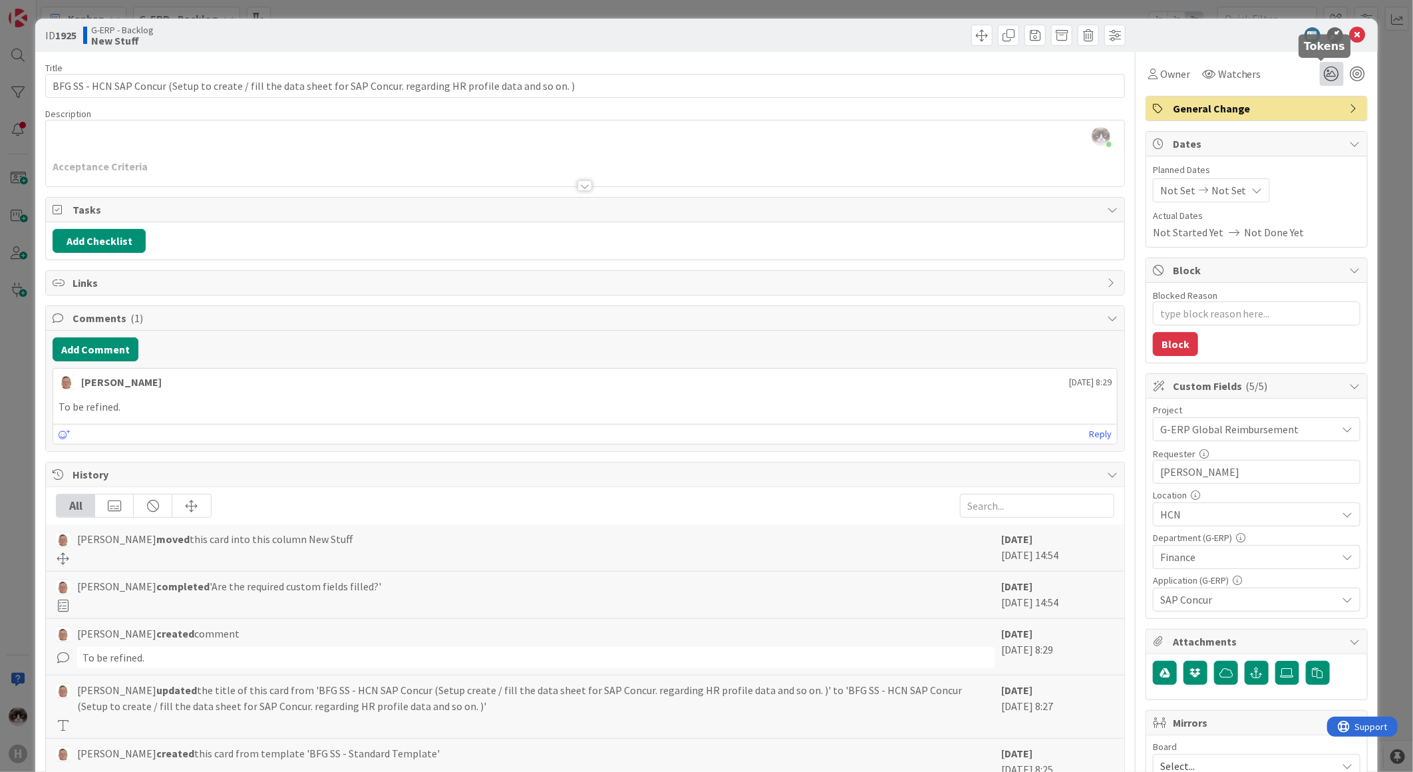
click at [1321, 69] on icon at bounding box center [1332, 74] width 24 height 24
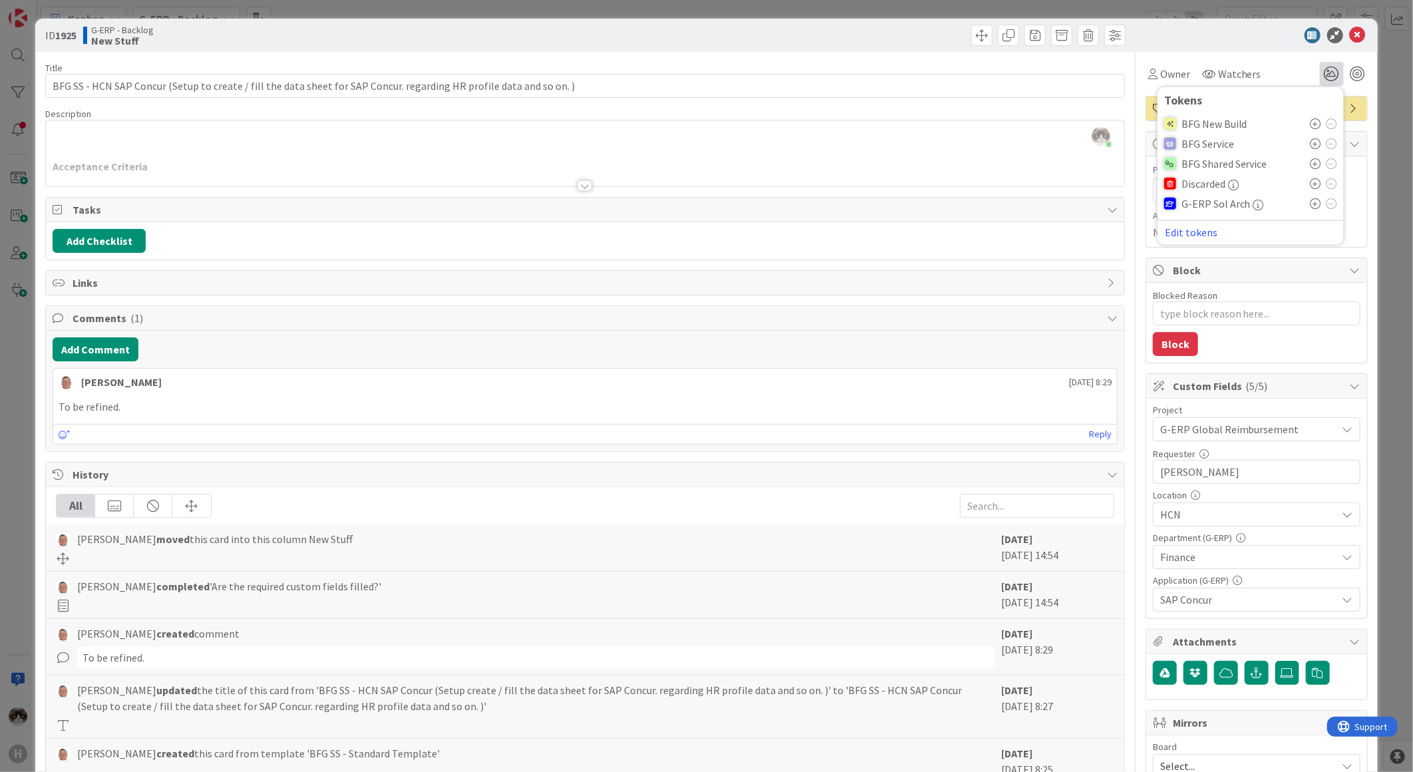
click at [1311, 164] on icon at bounding box center [1316, 163] width 11 height 11
click at [590, 186] on div at bounding box center [585, 179] width 1080 height 15
click at [587, 186] on div at bounding box center [585, 185] width 15 height 11
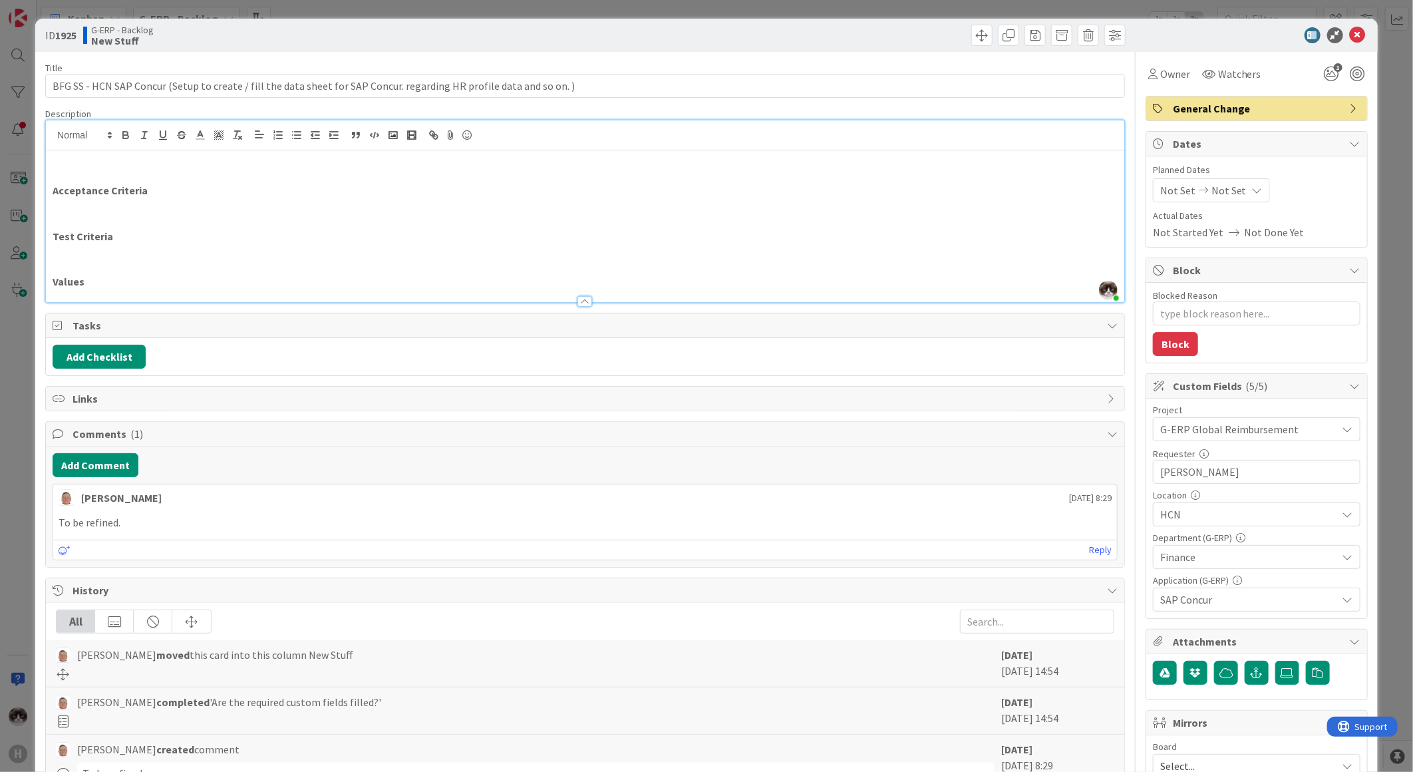
click at [570, 242] on p "Test Criteria" at bounding box center [585, 236] width 1065 height 15
click at [1325, 76] on icon "1" at bounding box center [1332, 74] width 24 height 24
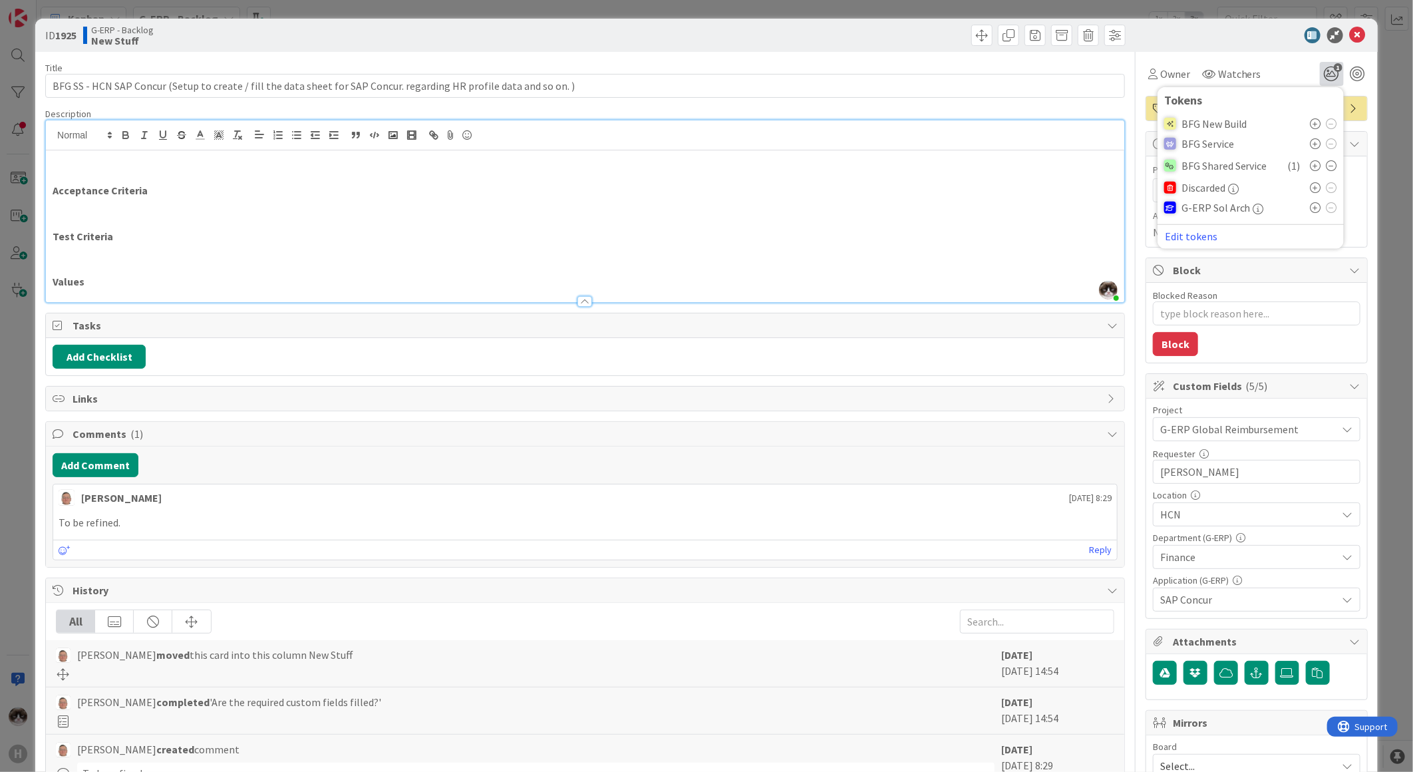
click at [1069, 98] on div "Title 117 / 128 BFG SS - HCN SAP Concur (Setup to create / fill the data sheet …" at bounding box center [585, 576] width 1080 height 1049
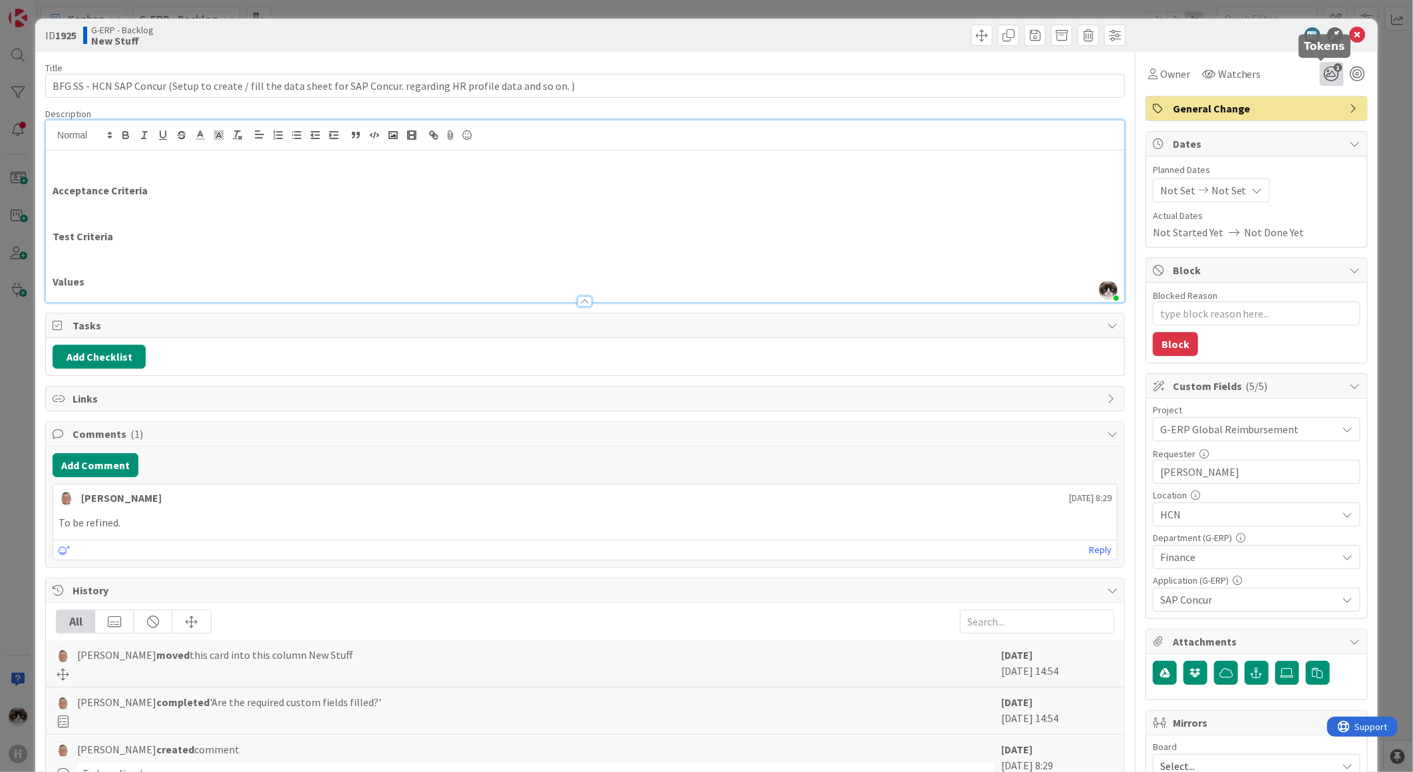
click at [1320, 75] on icon "1" at bounding box center [1332, 74] width 24 height 24
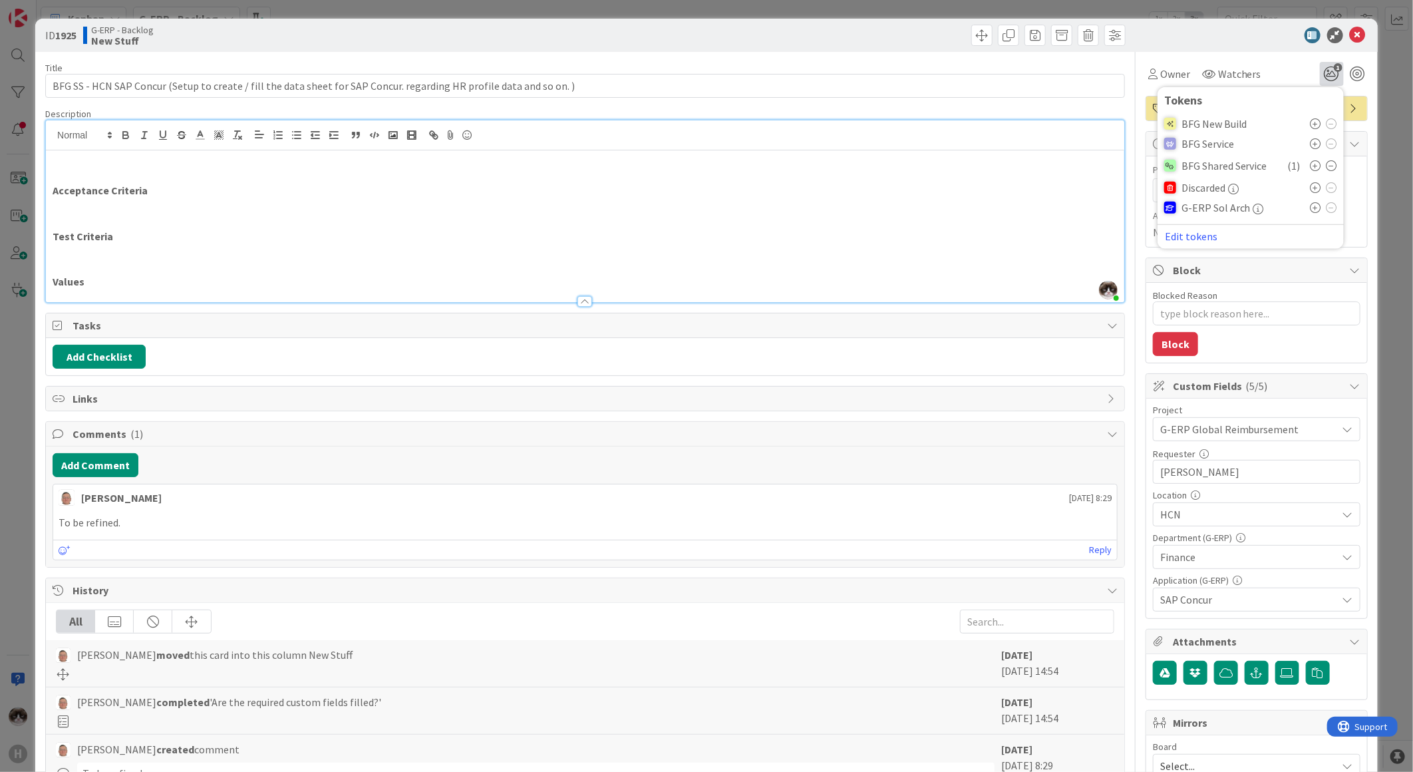
click at [971, 102] on div "Title 117 / 128 BFG SS - HCN SAP Concur (Setup to create / fill the data sheet …" at bounding box center [585, 576] width 1080 height 1049
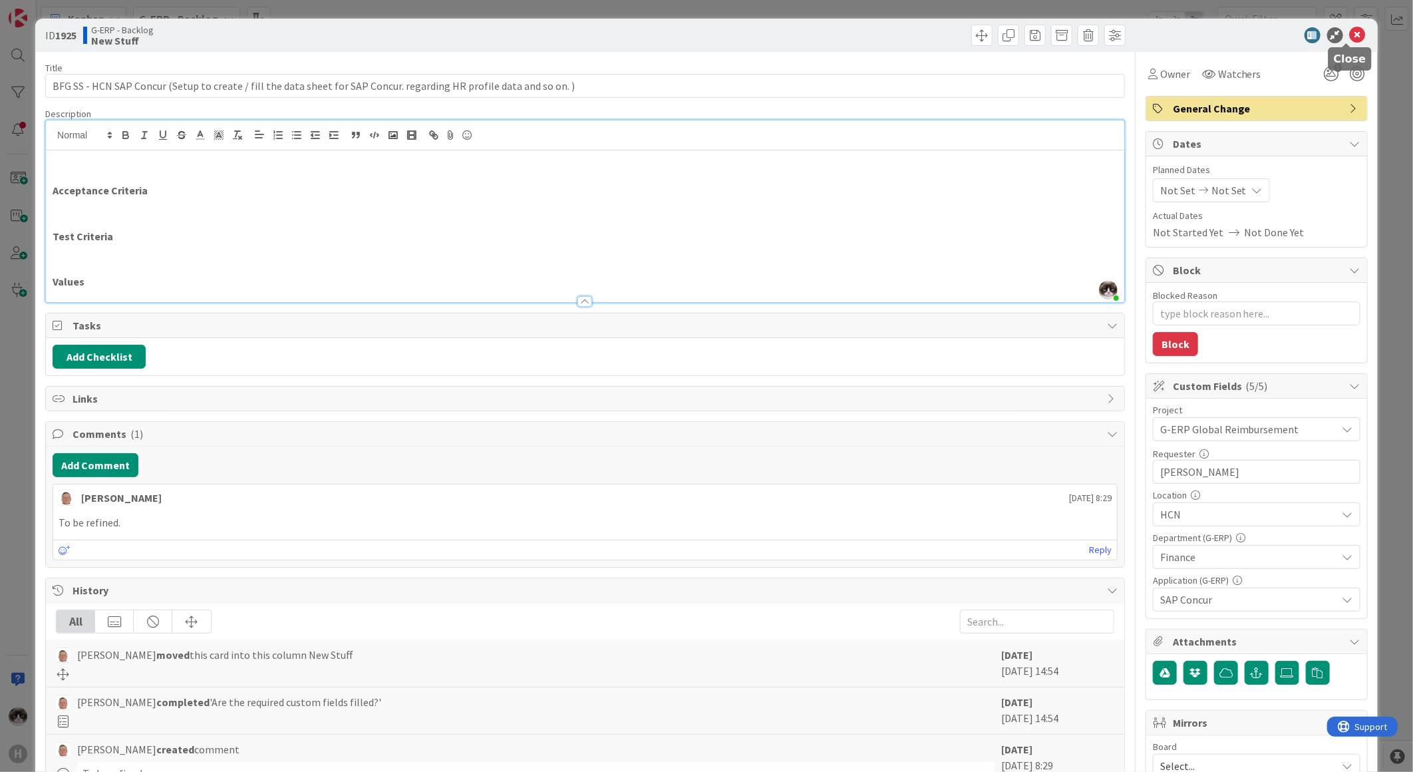
click at [1350, 31] on icon at bounding box center [1358, 35] width 16 height 16
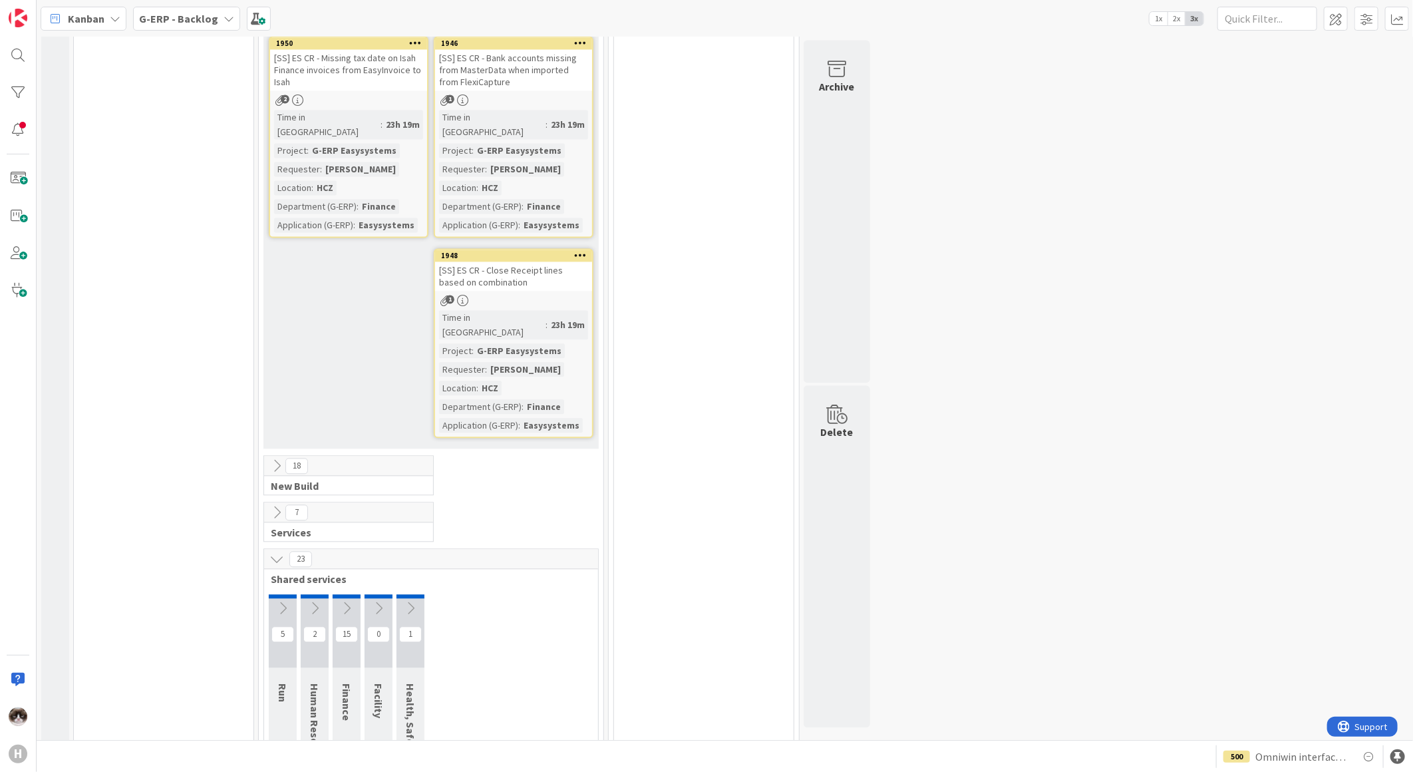
scroll to position [1843, 0]
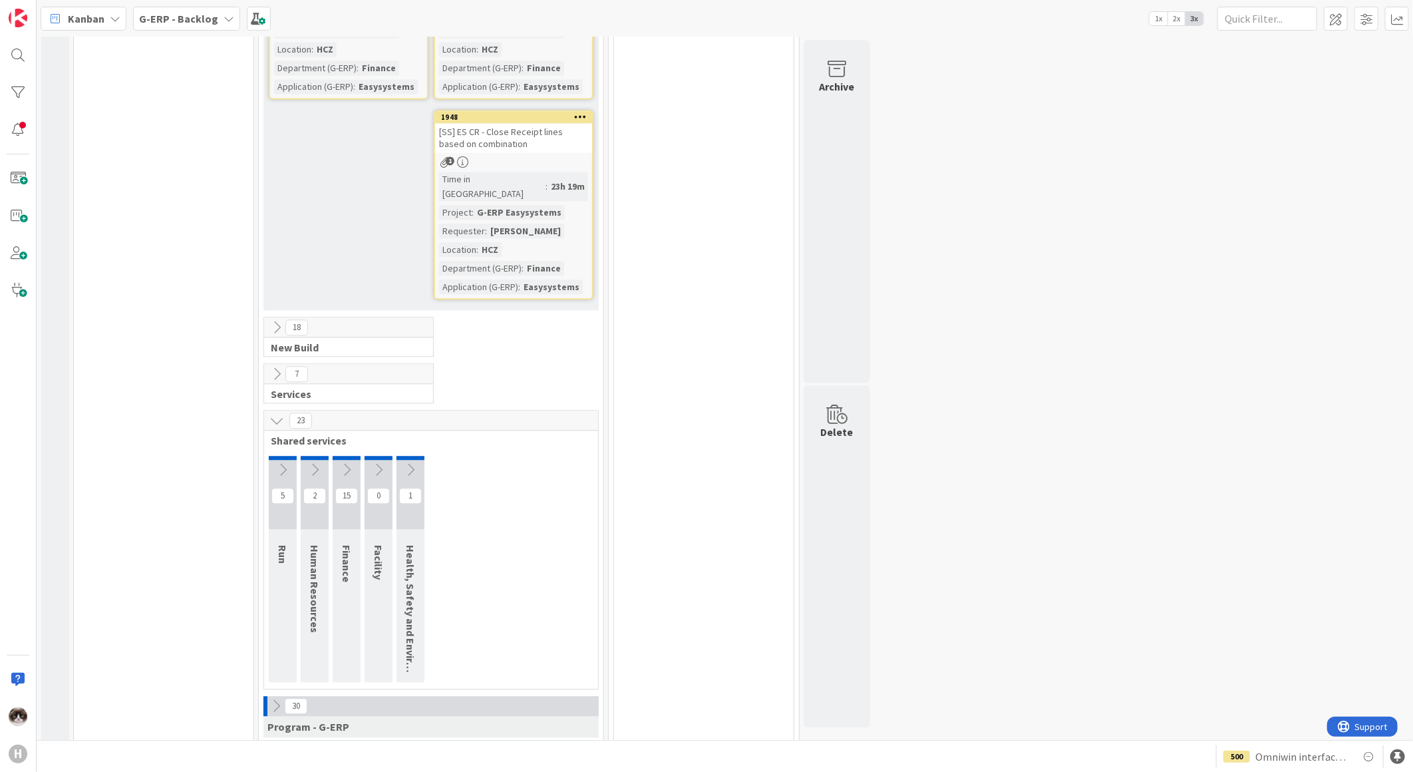
click at [280, 320] on icon at bounding box center [276, 327] width 15 height 15
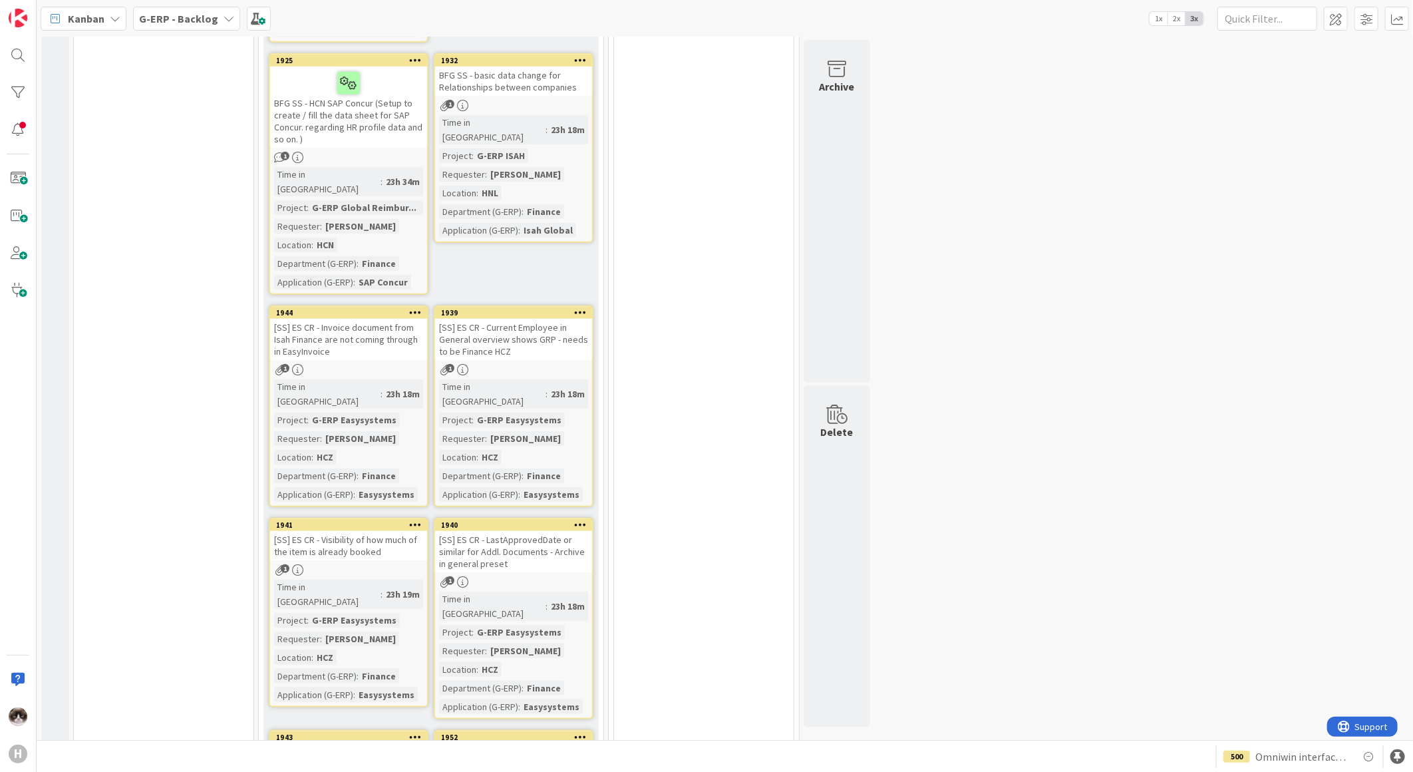
scroll to position [290, 0]
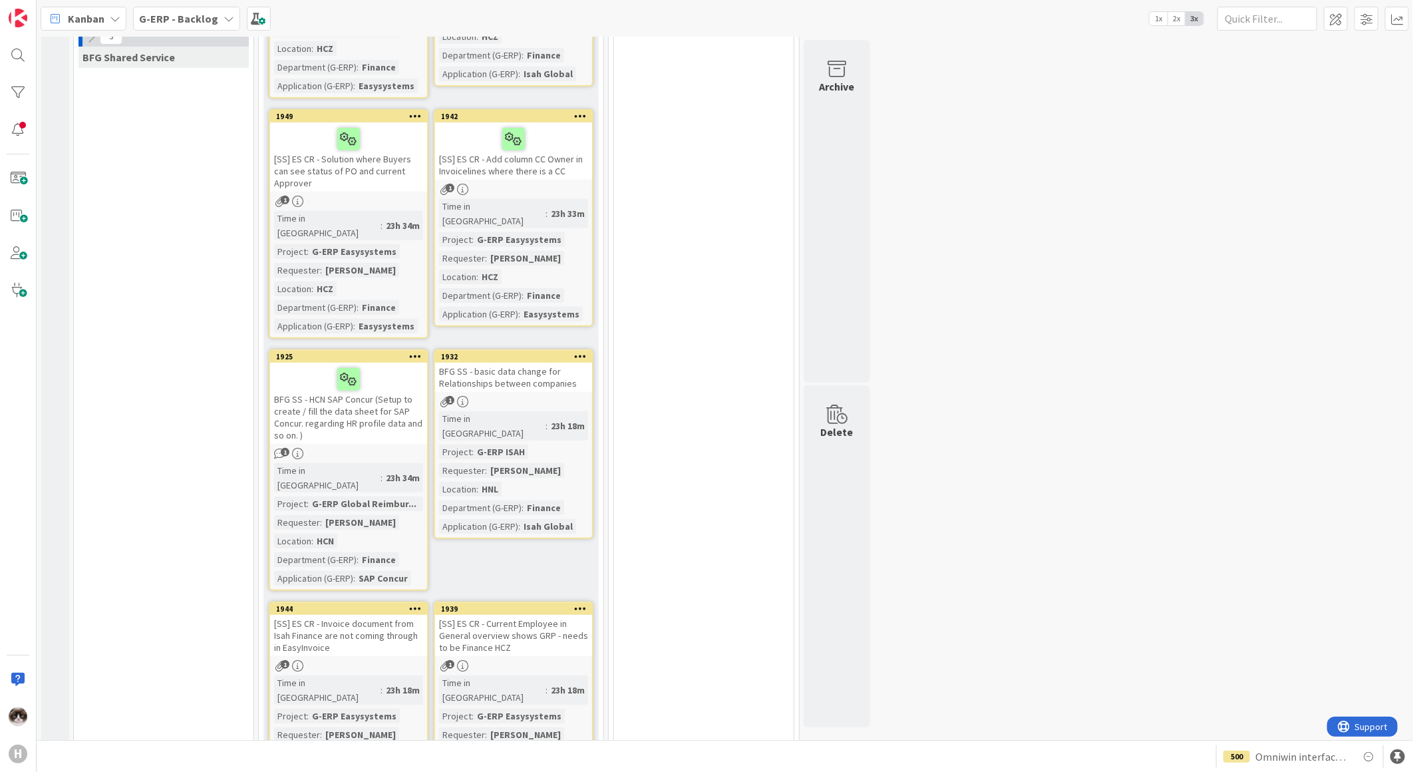
click at [571, 396] on div "1" at bounding box center [513, 401] width 157 height 11
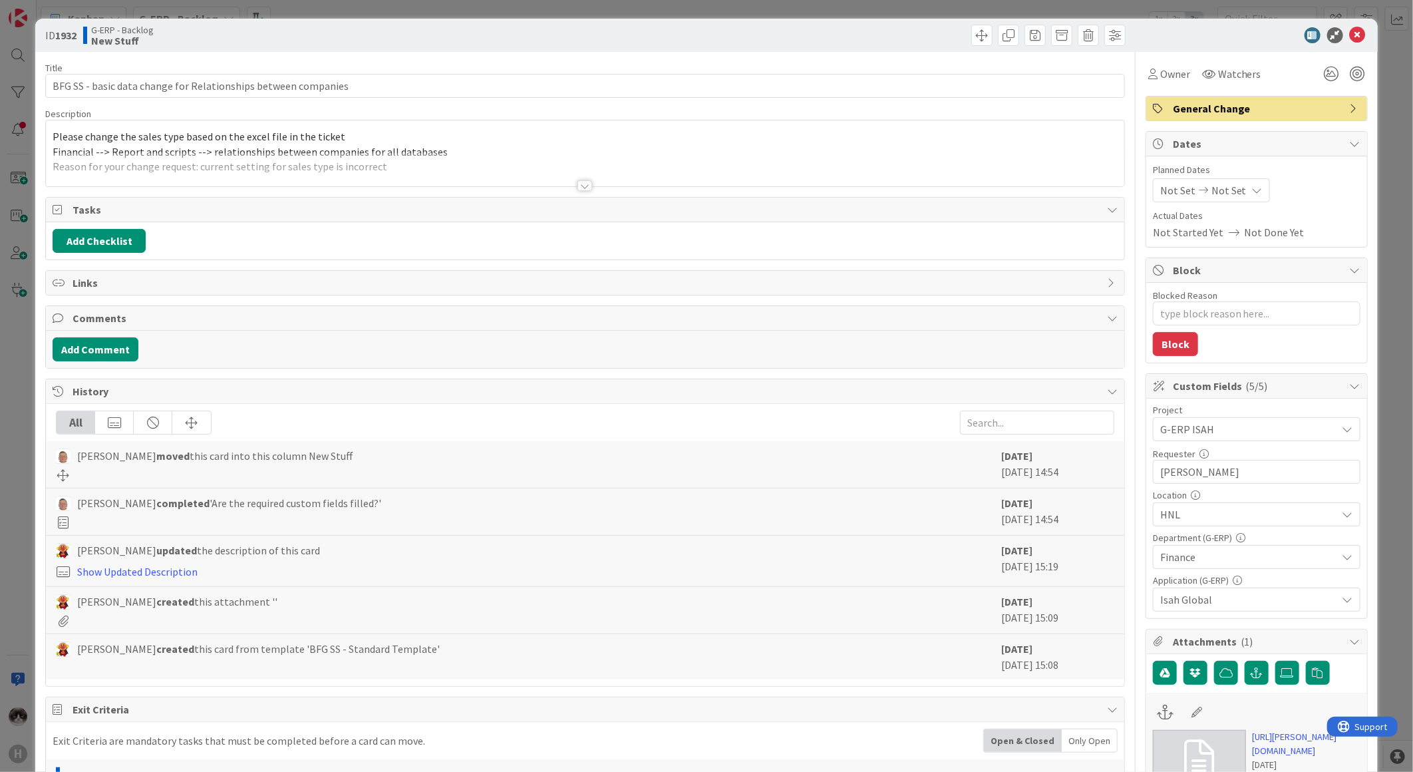
click at [596, 177] on div at bounding box center [585, 169] width 1079 height 34
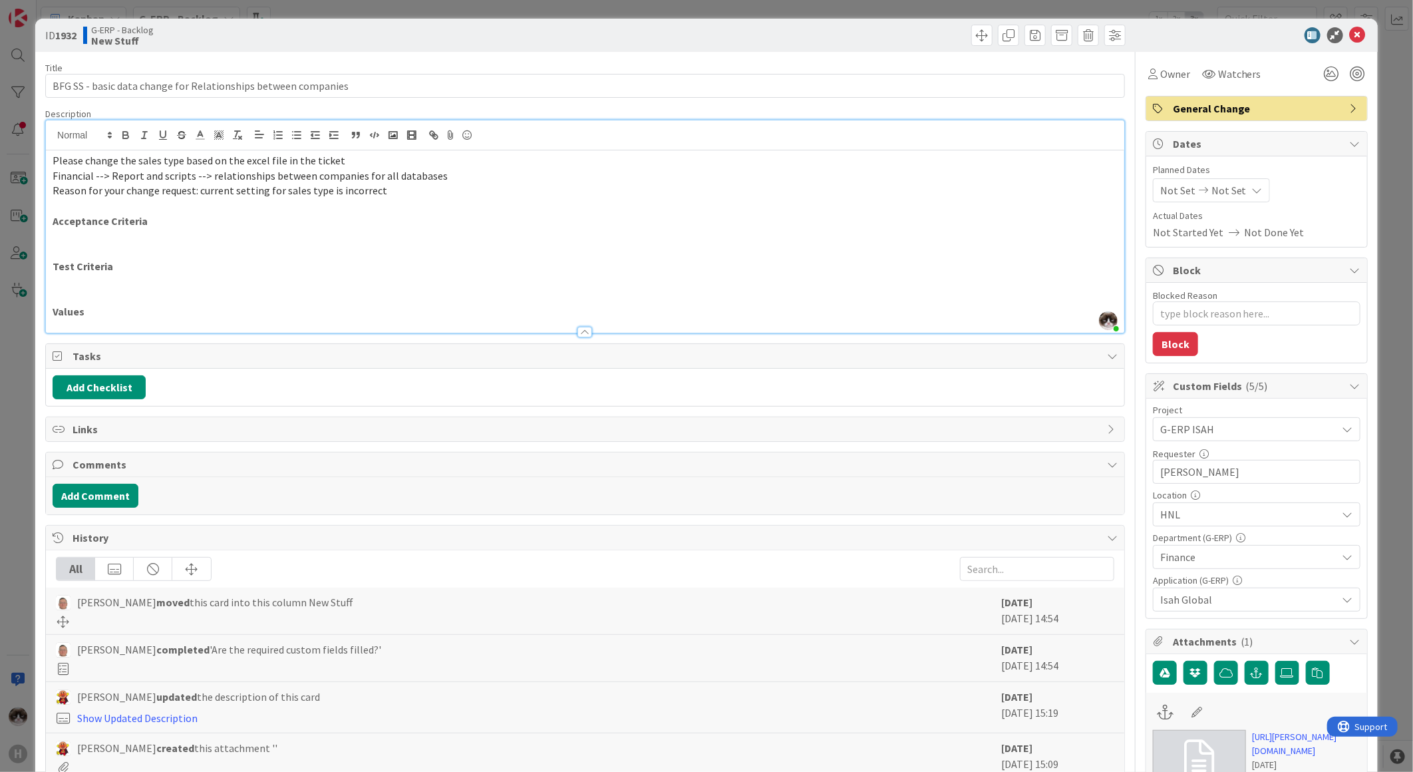
drag, startPoint x: 175, startPoint y: 155, endPoint x: 394, endPoint y: 154, distance: 218.9
click at [394, 154] on p "Please change the sales type based on the excel file in the ticket" at bounding box center [585, 160] width 1065 height 15
click at [1320, 78] on icon at bounding box center [1332, 74] width 24 height 24
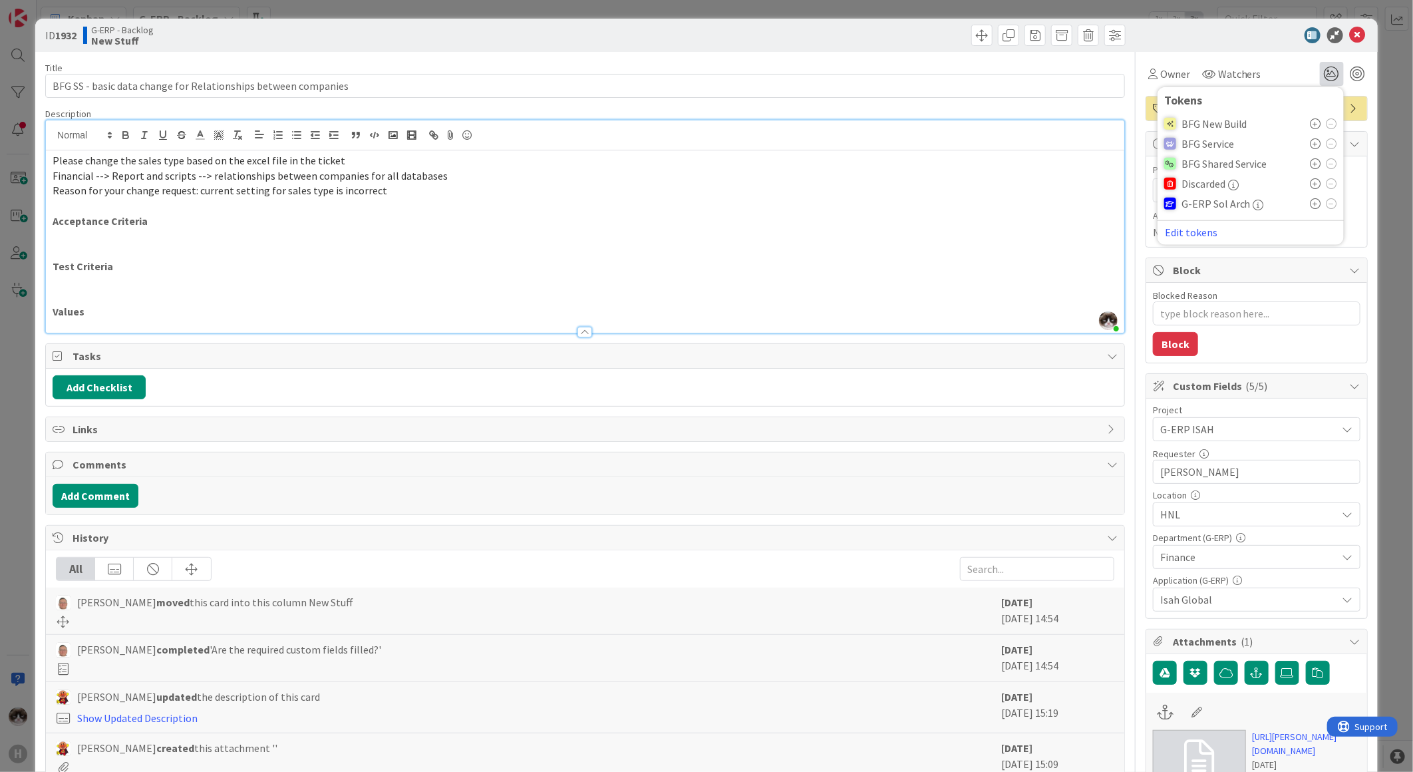
click at [1311, 160] on icon at bounding box center [1316, 163] width 11 height 11
click at [1354, 29] on icon at bounding box center [1358, 35] width 16 height 16
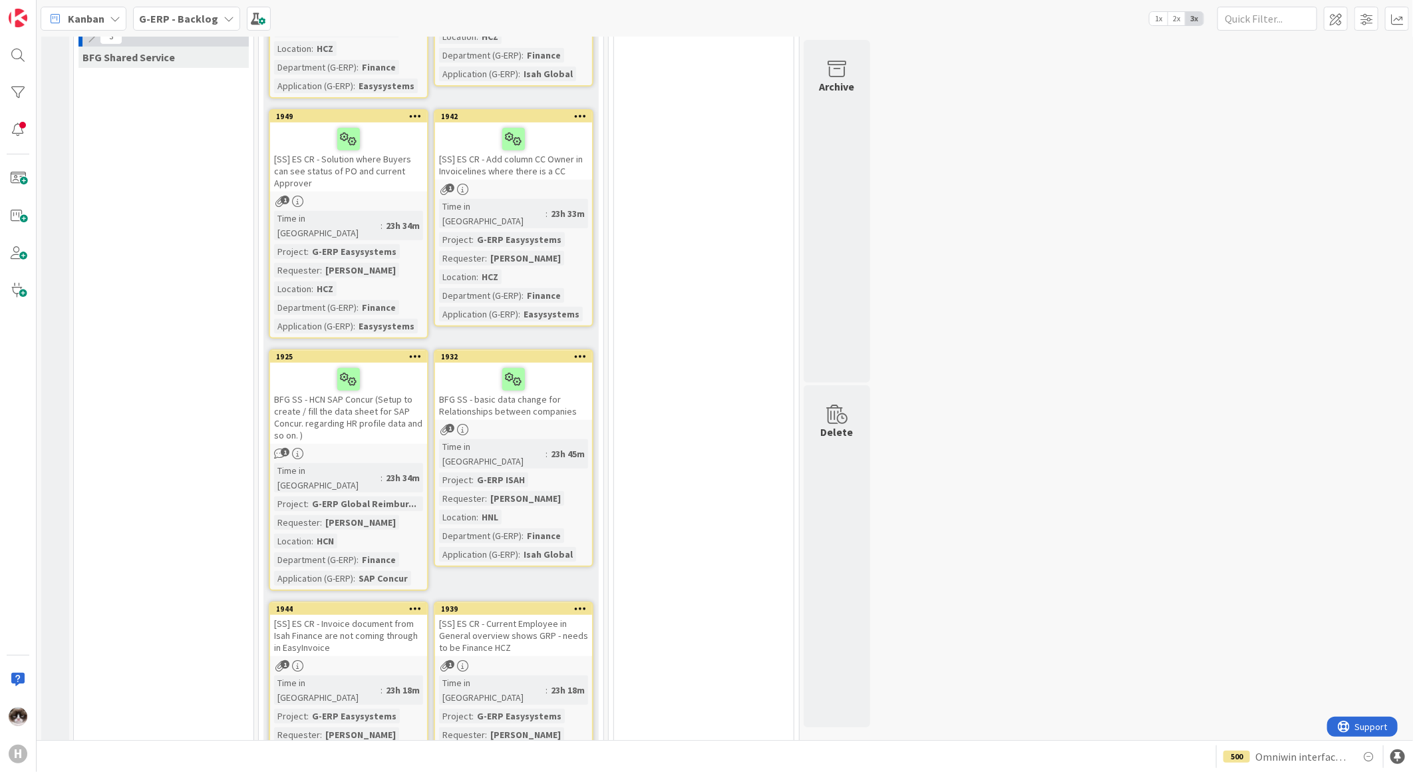
click at [566, 424] on div "1" at bounding box center [513, 429] width 157 height 11
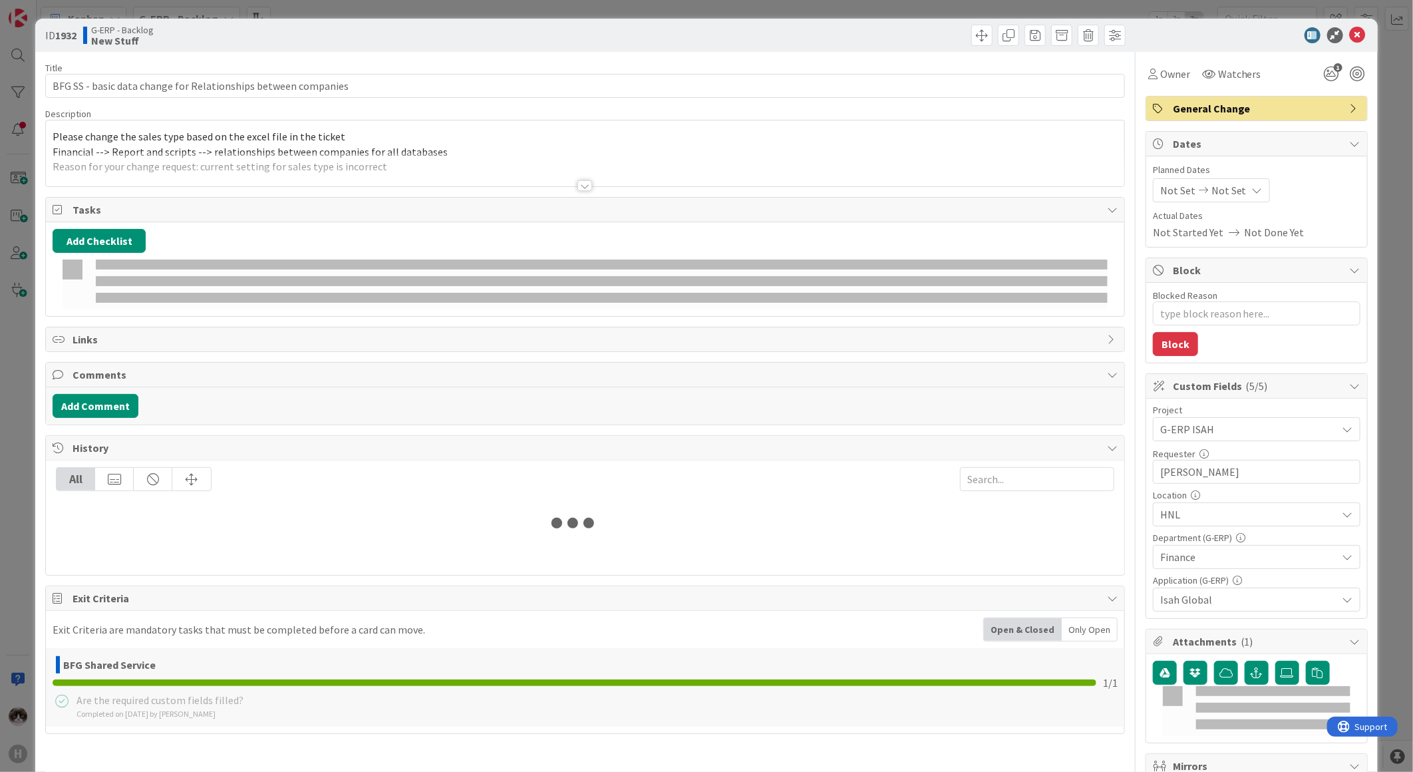
type textarea "x"
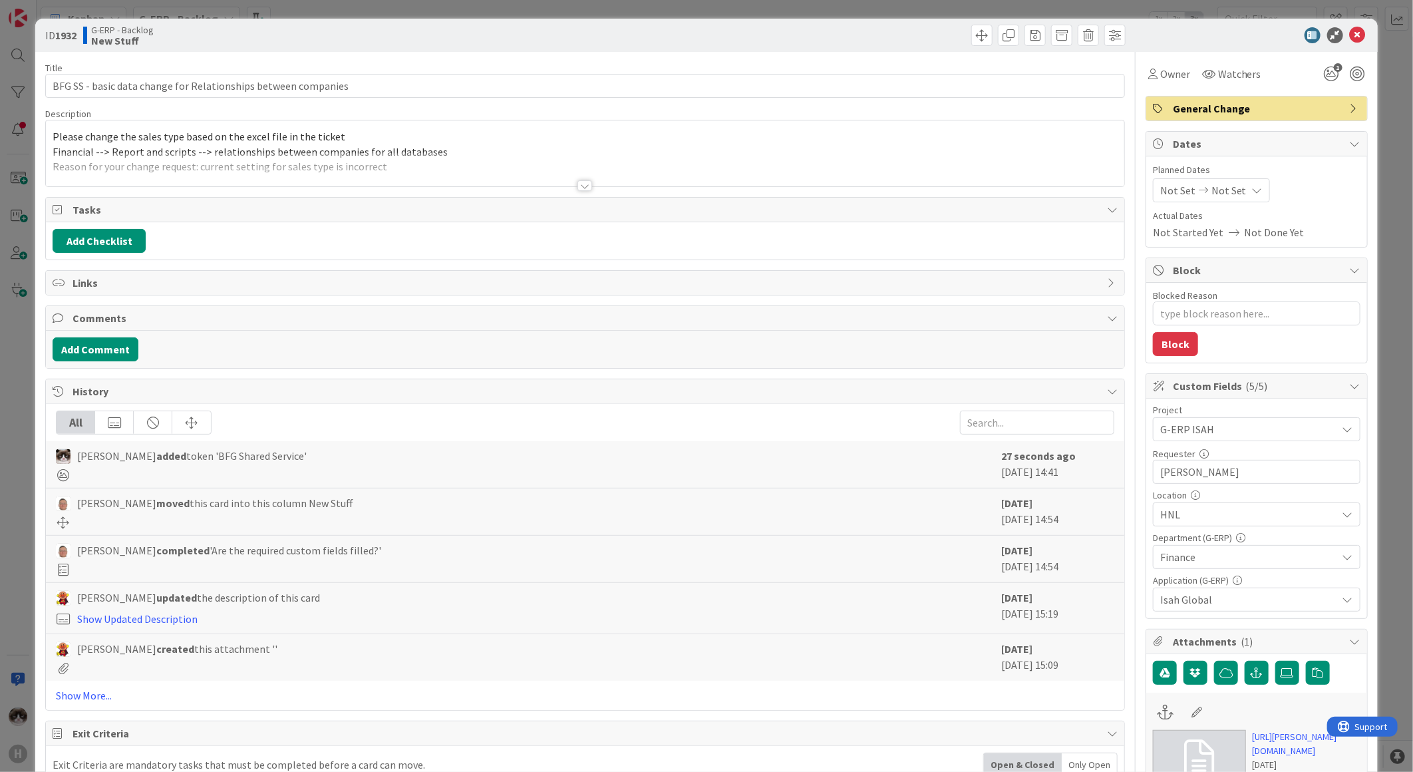
click at [120, 336] on div "Add Comment" at bounding box center [585, 349] width 1079 height 37
click at [125, 341] on button "Add Comment" at bounding box center [96, 349] width 86 height 24
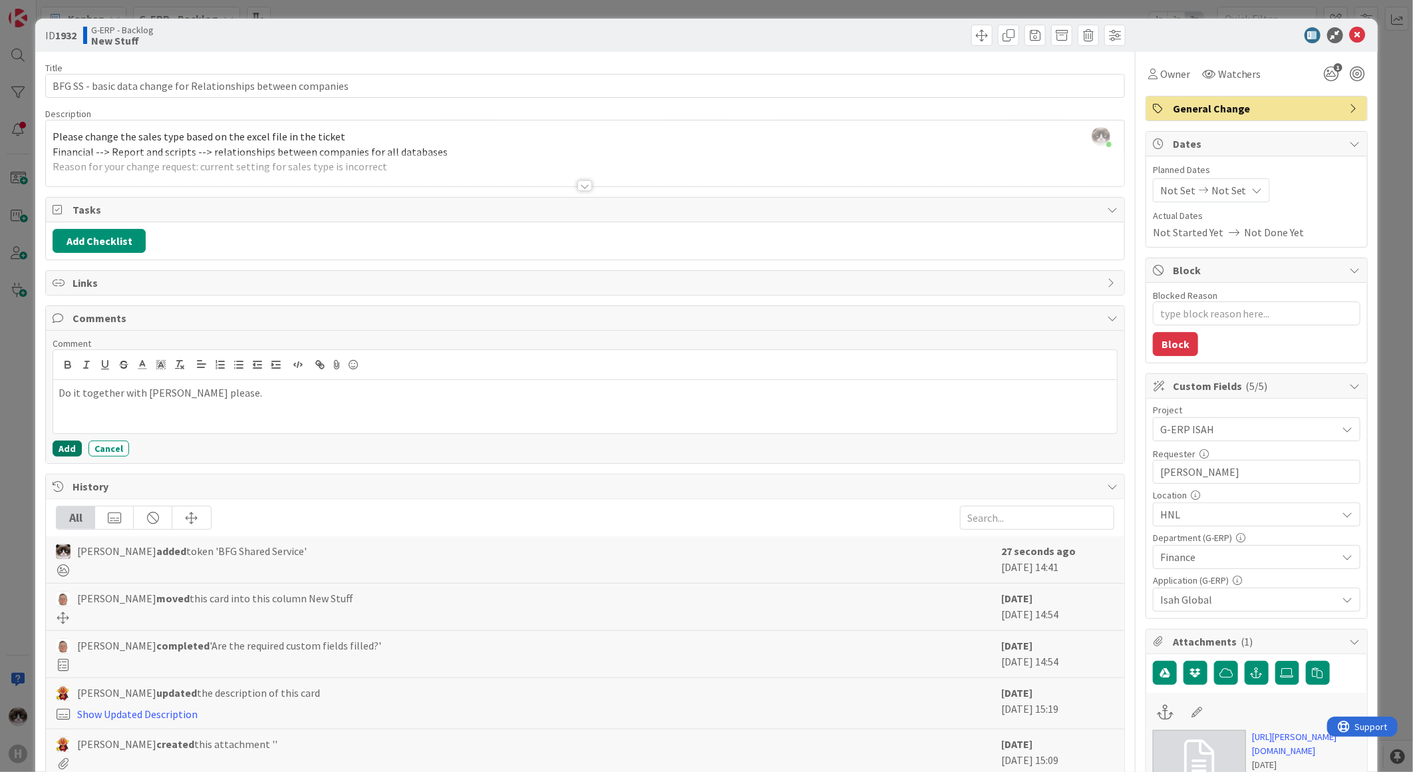
click at [73, 446] on button "Add" at bounding box center [67, 448] width 29 height 16
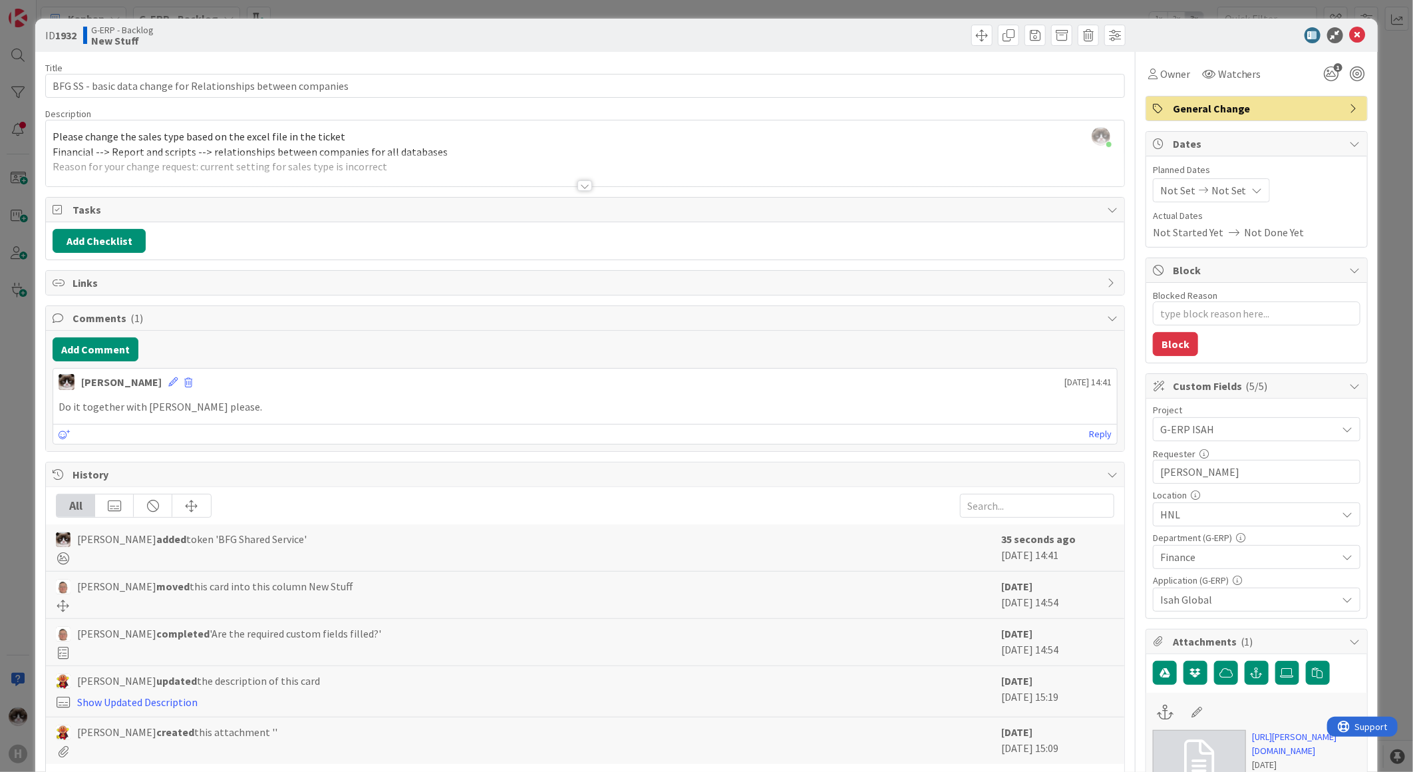
click at [1355, 25] on div "ID 1932 G-ERP - Backlog New Stuff" at bounding box center [706, 35] width 1343 height 33
click at [1351, 27] on icon at bounding box center [1358, 35] width 16 height 16
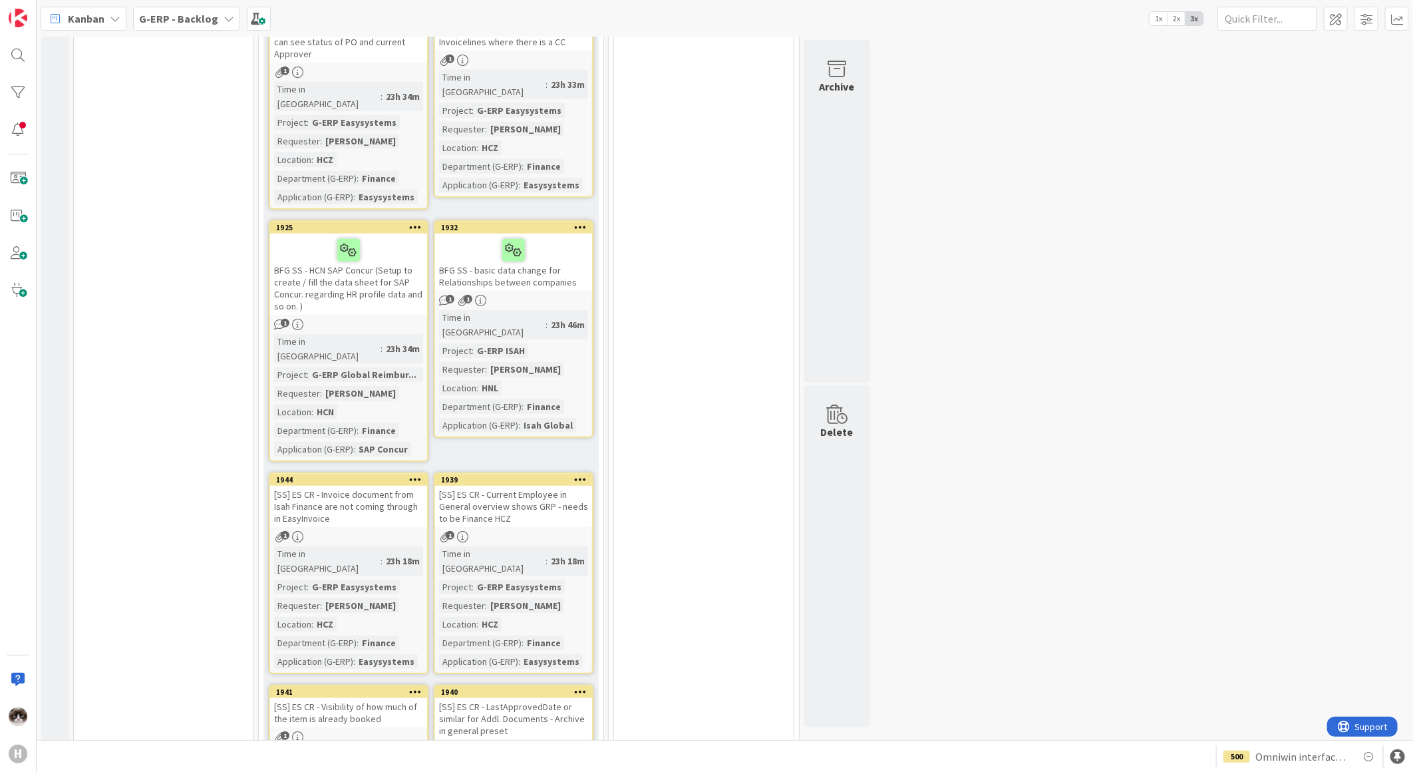
scroll to position [512, 0]
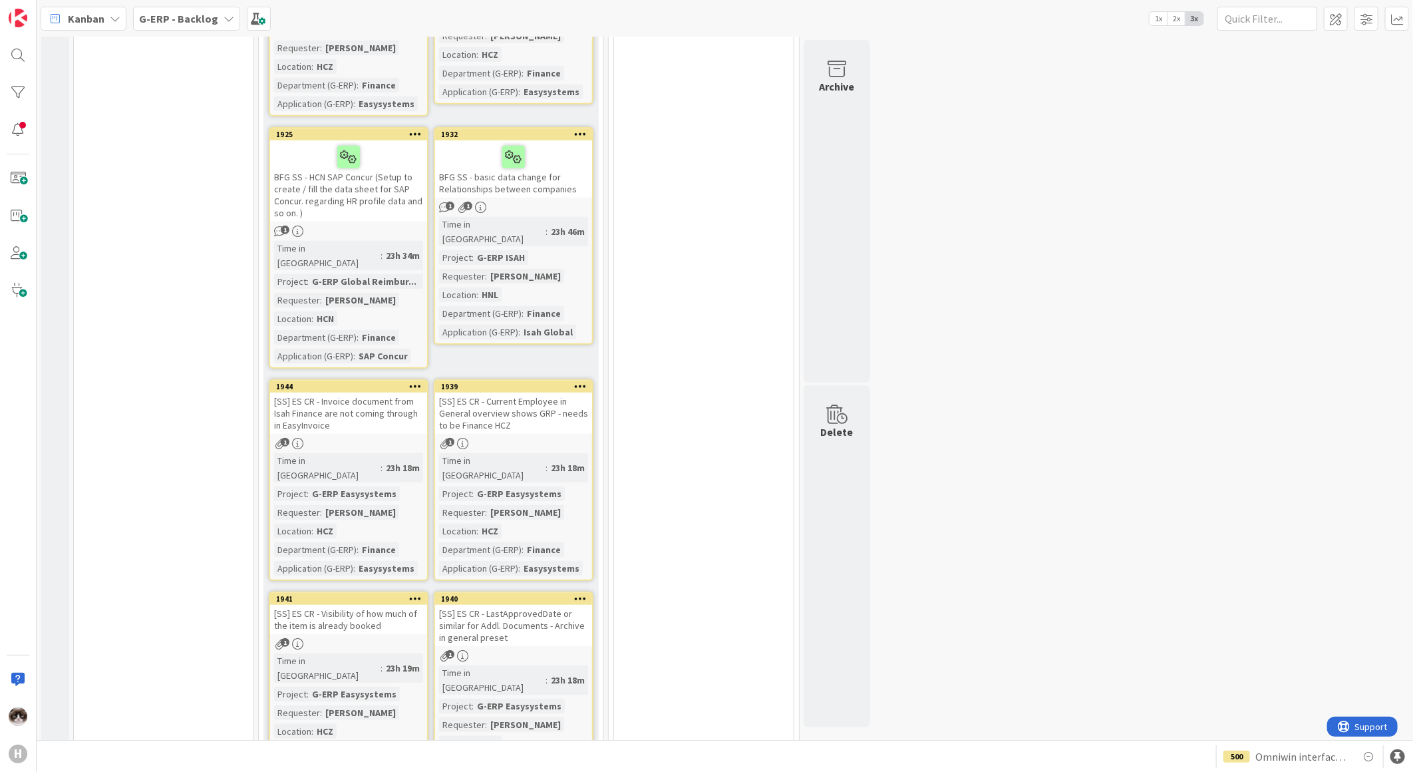
click at [355, 393] on div "[SS] ES CR - Invoice document from Isah Finance are not coming through in EasyI…" at bounding box center [348, 413] width 157 height 41
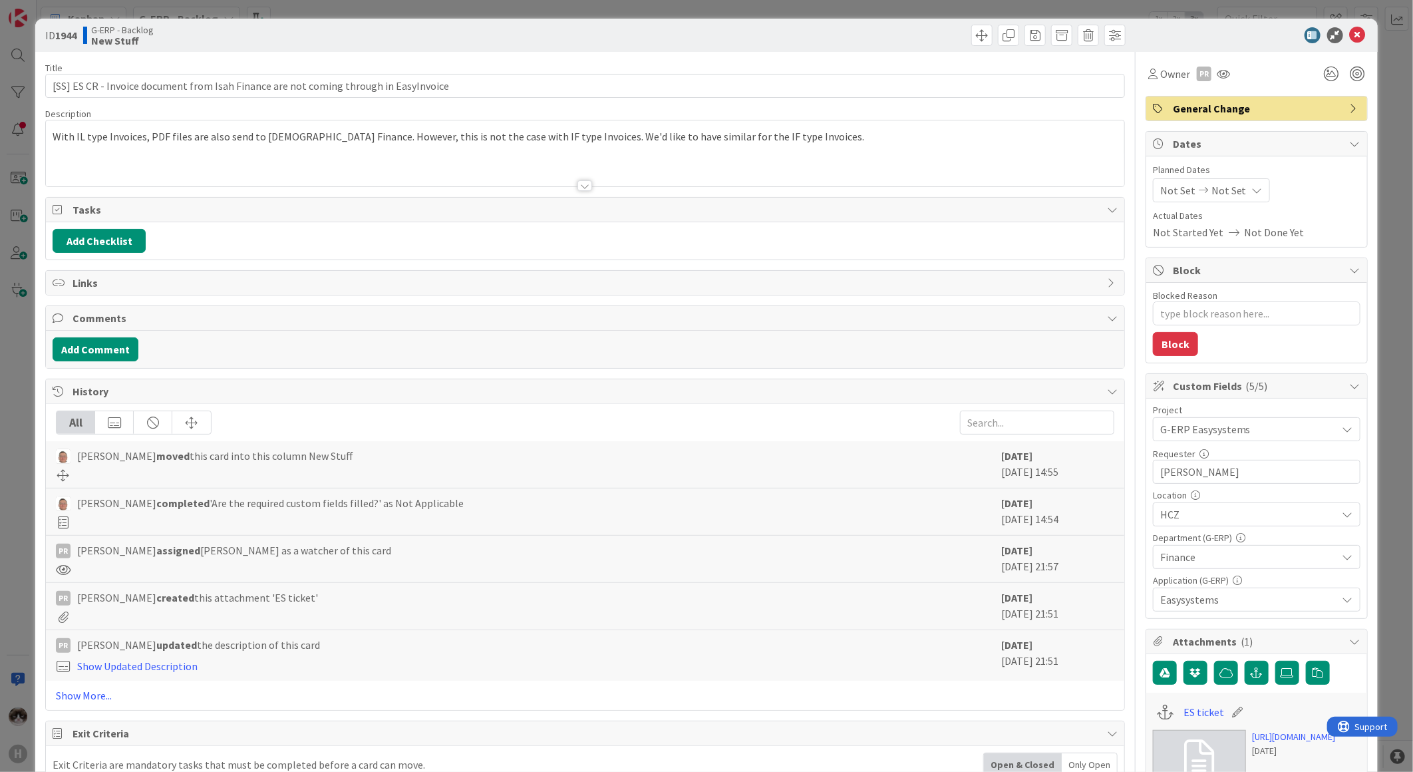
click at [588, 180] on div at bounding box center [585, 169] width 1079 height 34
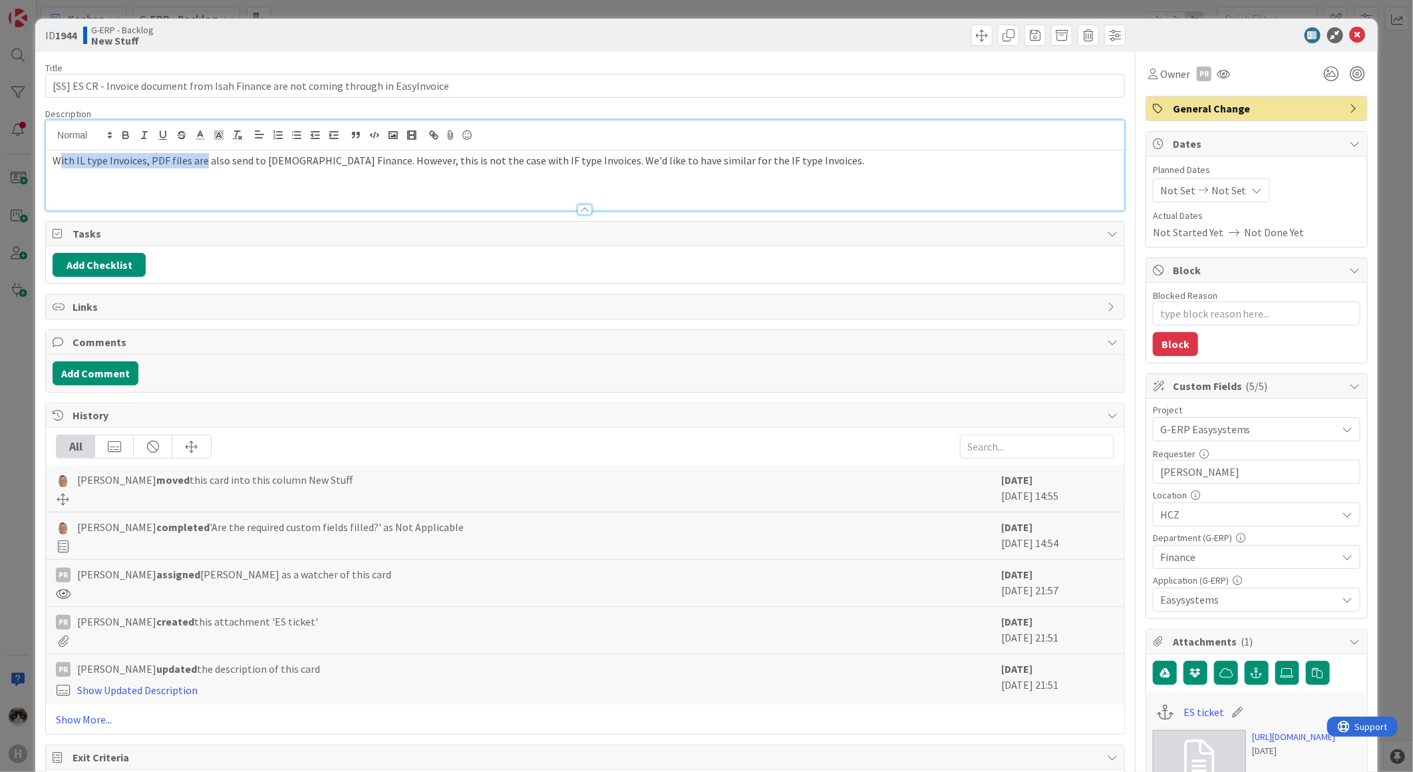
drag, startPoint x: 57, startPoint y: 161, endPoint x: 202, endPoint y: 158, distance: 145.1
click at [202, 158] on span "With IL type Invoices, PDF files are also send to [DEMOGRAPHIC_DATA] Finance. H…" at bounding box center [459, 160] width 812 height 13
drag, startPoint x: 448, startPoint y: 161, endPoint x: 593, endPoint y: 158, distance: 145.1
click at [571, 158] on span "With IL type Invoices, PDF files are also send to [DEMOGRAPHIC_DATA] Finance. H…" at bounding box center [459, 160] width 812 height 13
click at [1320, 77] on icon at bounding box center [1332, 74] width 24 height 24
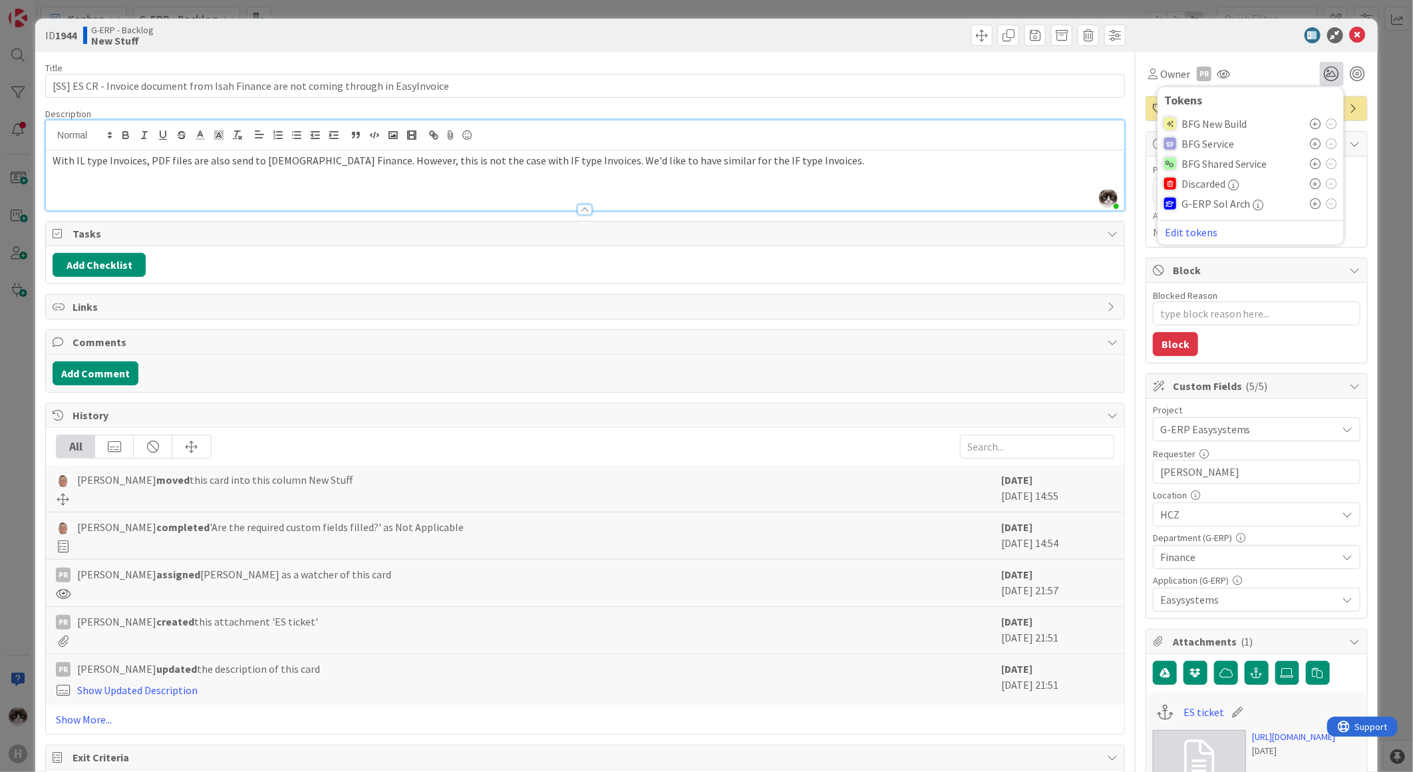
click at [1311, 161] on icon at bounding box center [1316, 163] width 11 height 11
click at [1350, 37] on icon at bounding box center [1358, 35] width 16 height 16
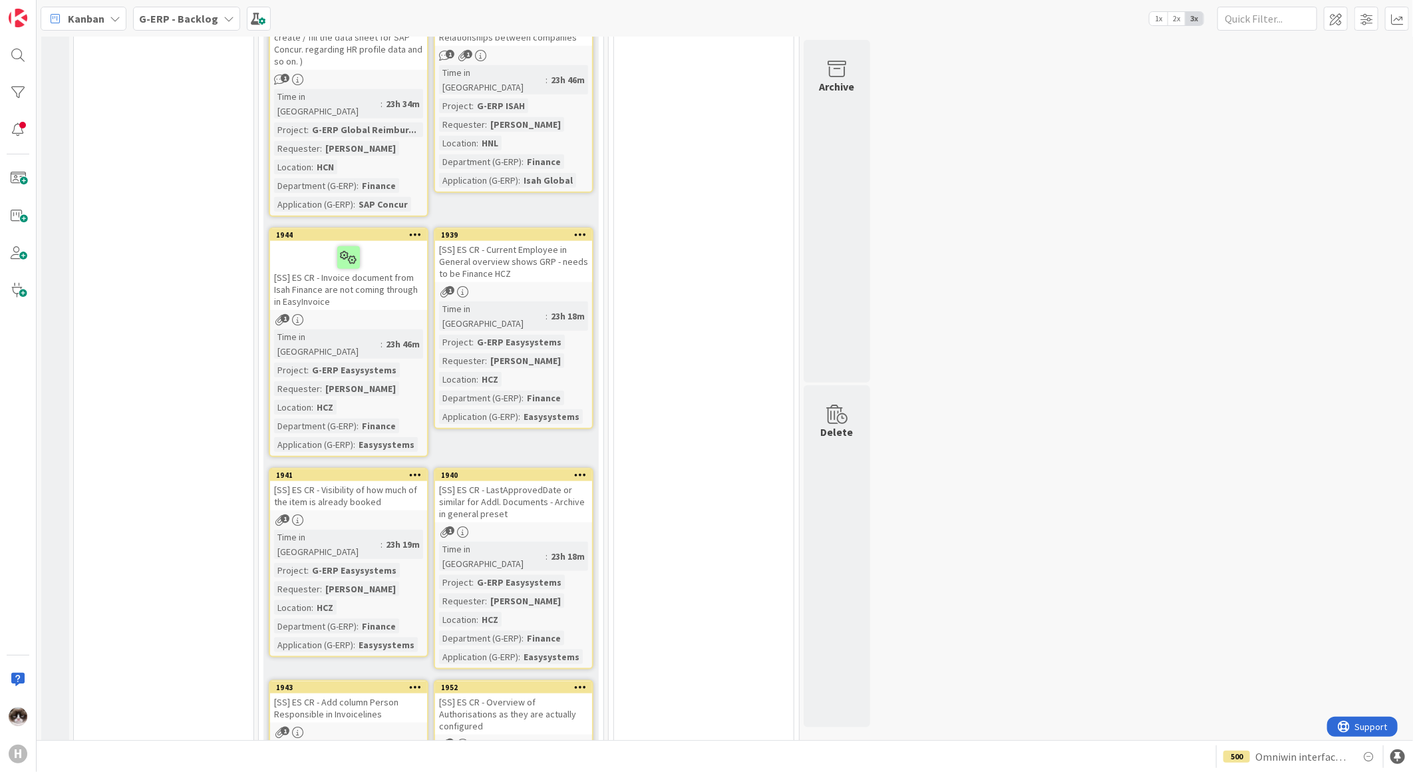
scroll to position [734, 0]
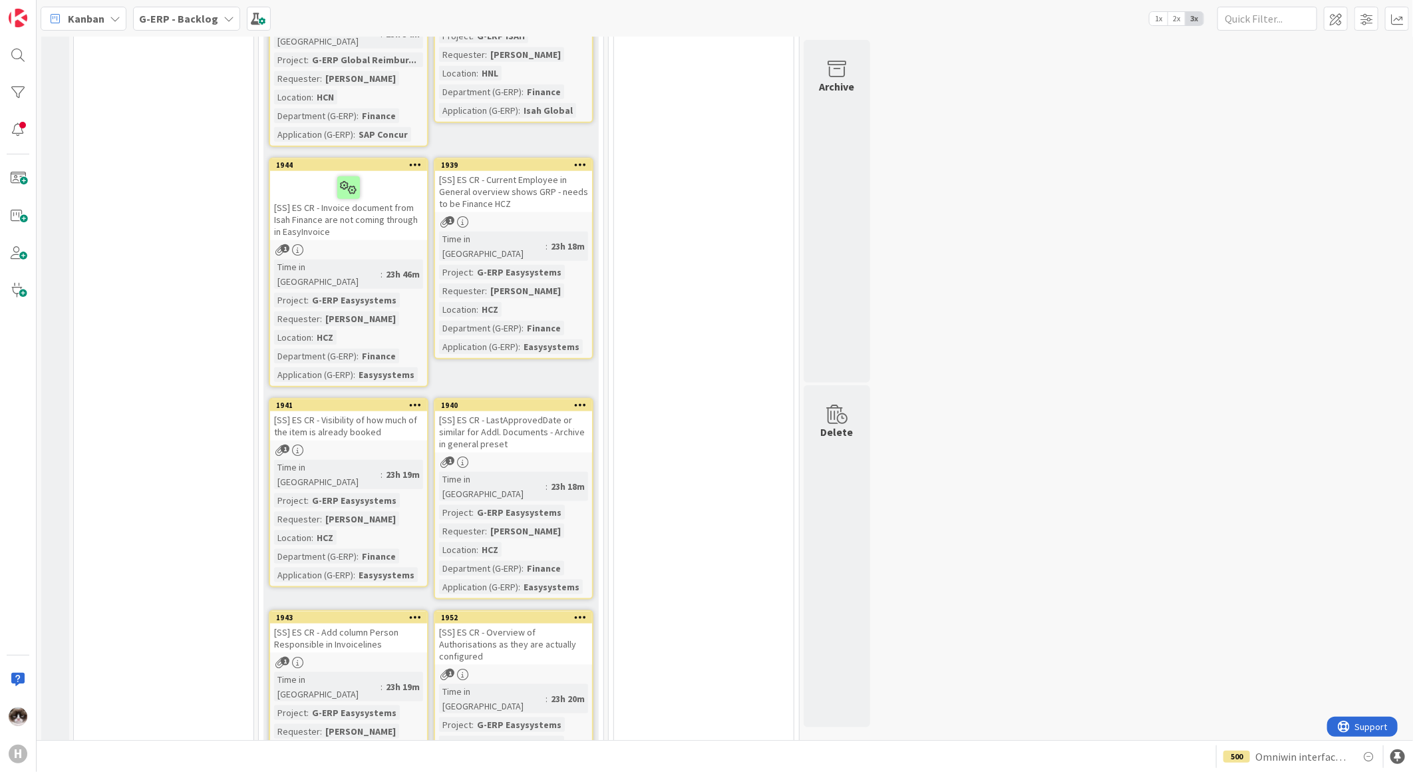
click at [536, 265] on div "G-ERP Easysystems" at bounding box center [519, 272] width 91 height 15
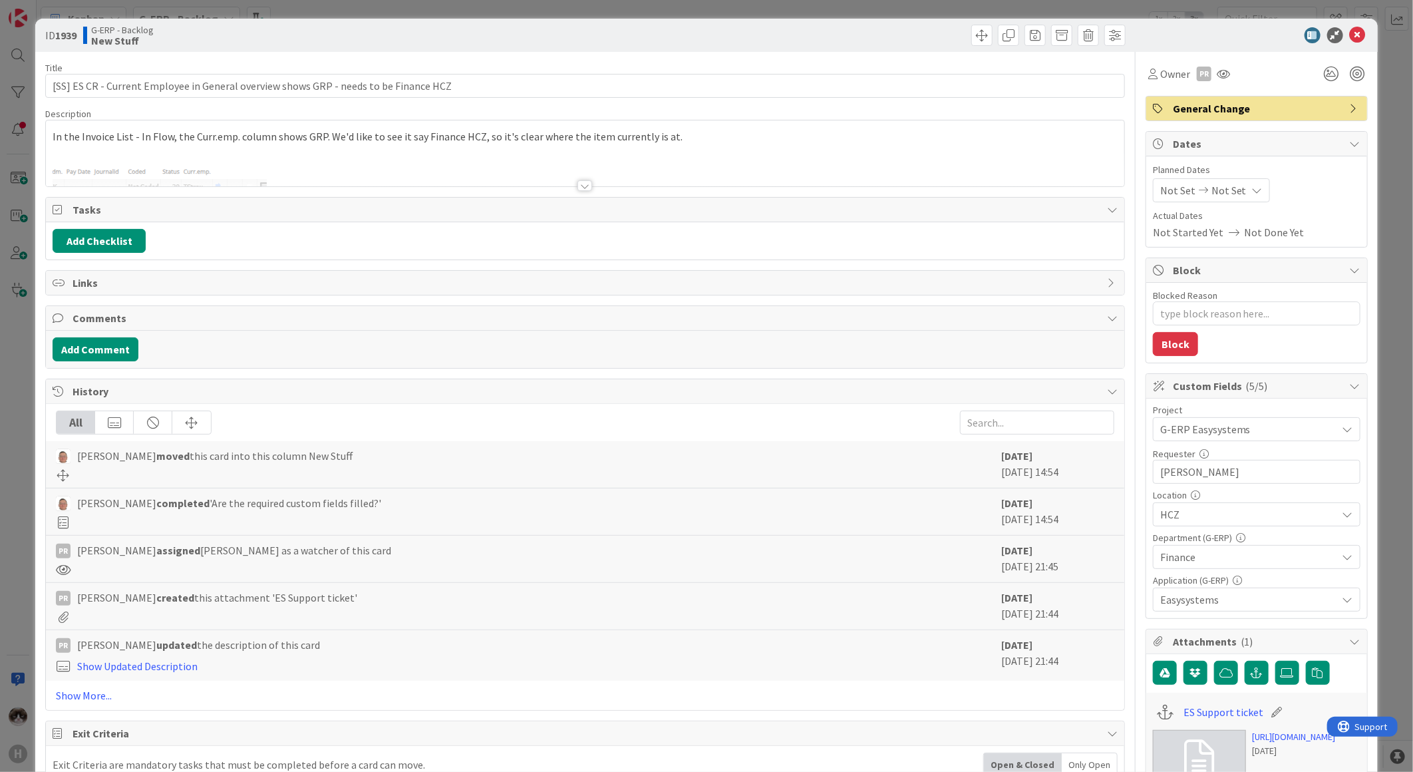
click at [583, 178] on div at bounding box center [585, 169] width 1079 height 34
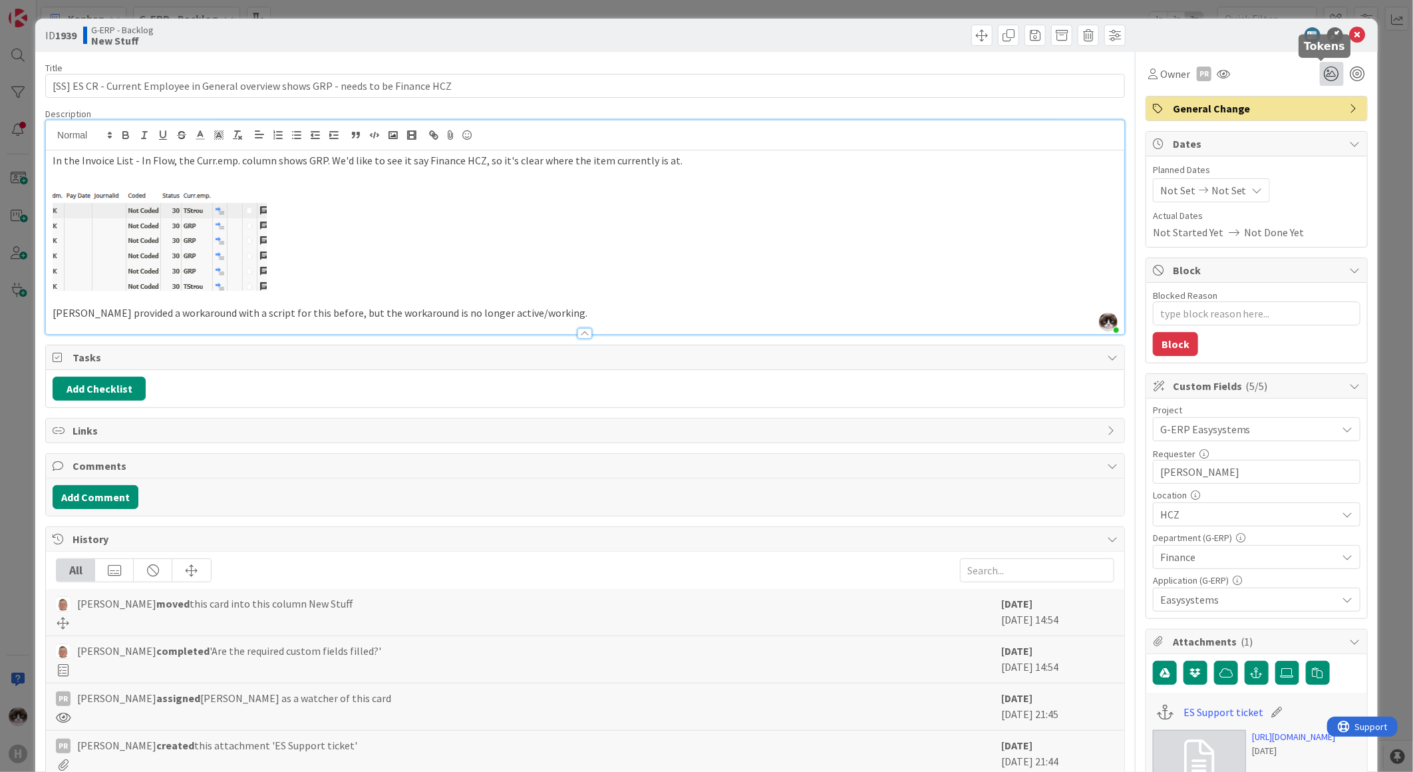
click at [1320, 81] on icon at bounding box center [1332, 74] width 24 height 24
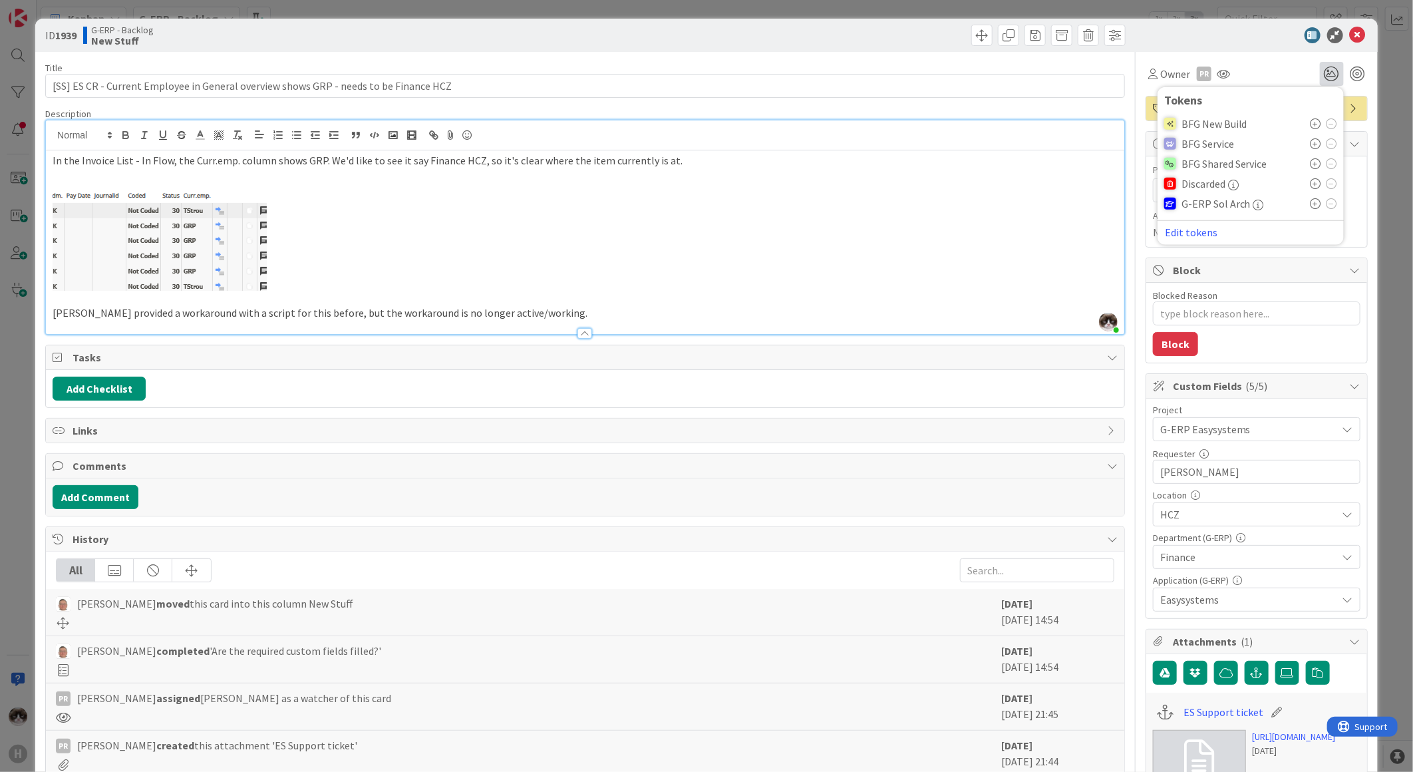
click at [1311, 164] on icon at bounding box center [1316, 163] width 11 height 11
click at [1350, 35] on icon at bounding box center [1358, 35] width 16 height 16
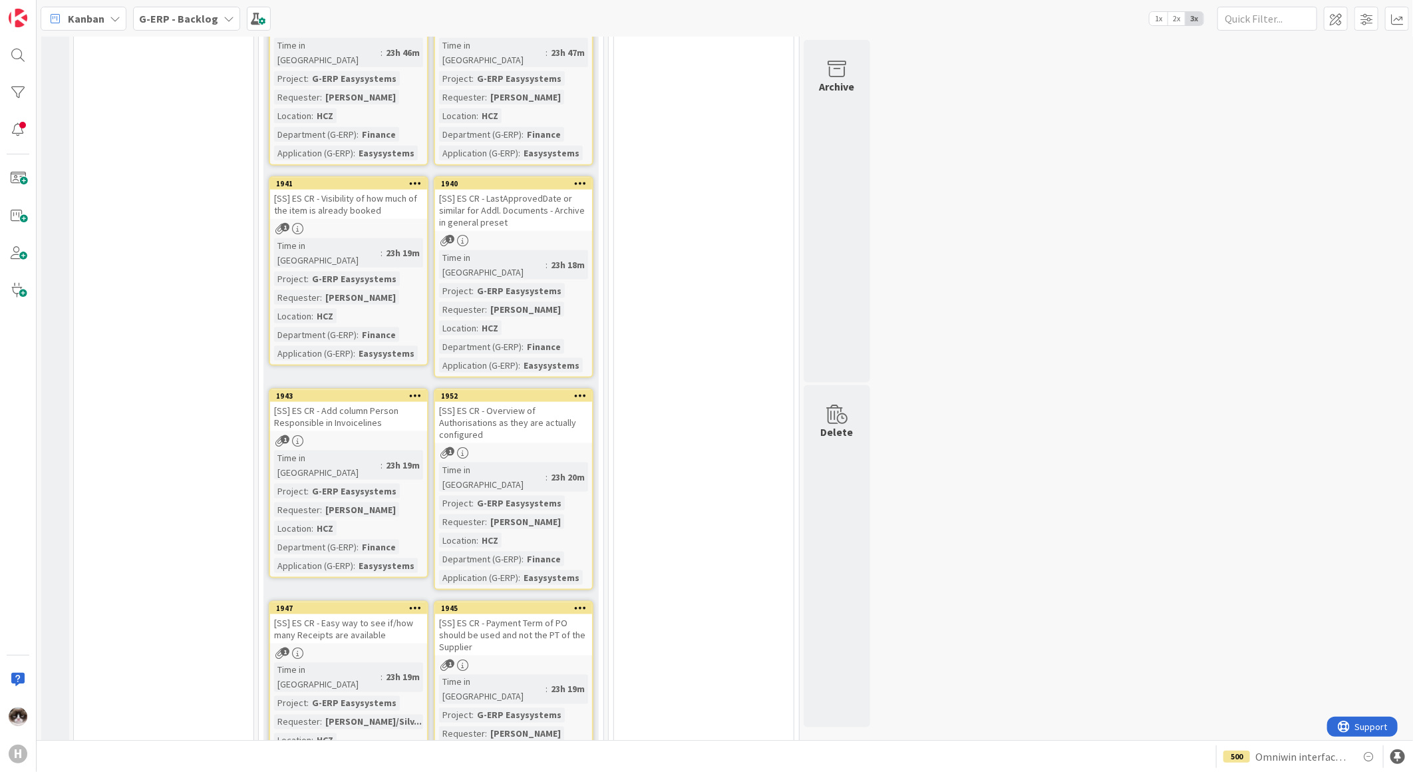
click at [387, 223] on div "1" at bounding box center [348, 228] width 157 height 11
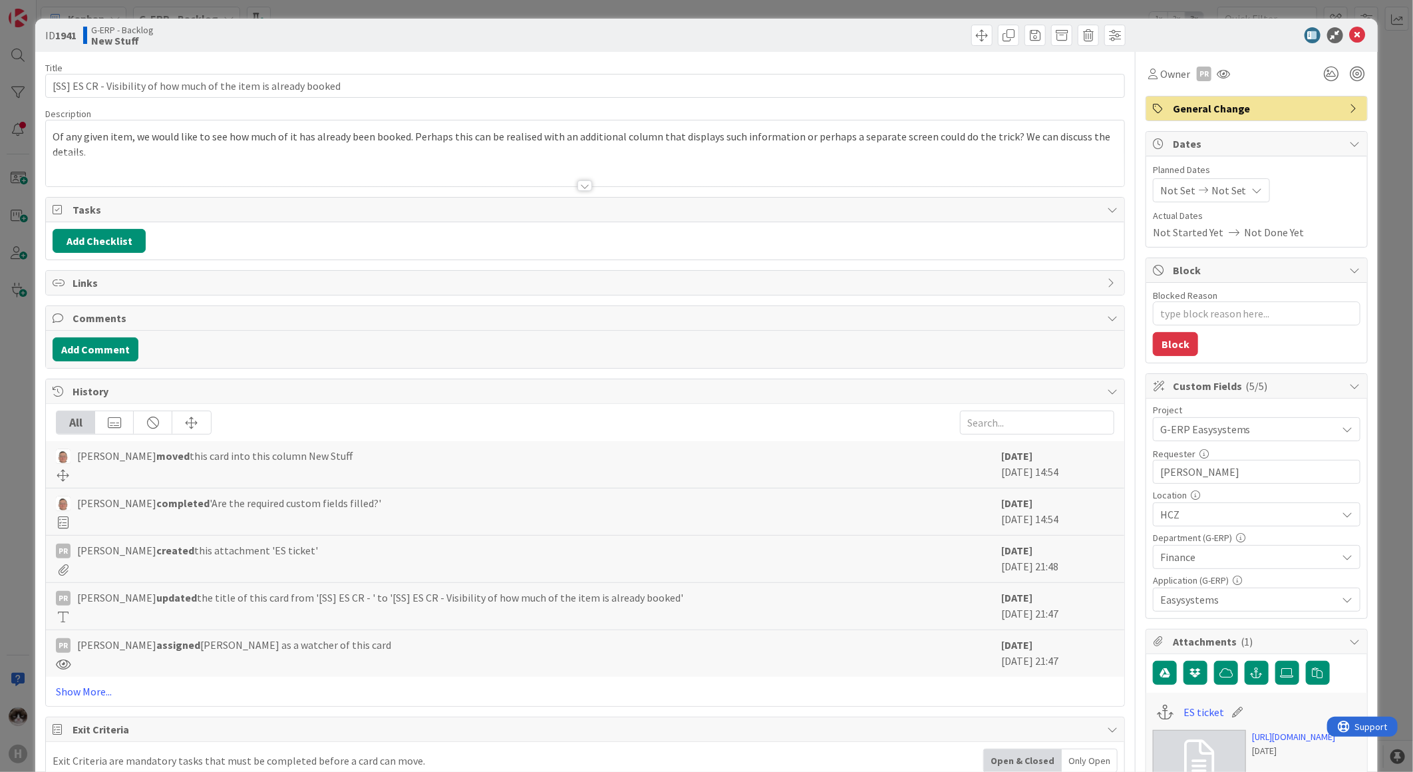
click at [571, 174] on div at bounding box center [585, 169] width 1079 height 34
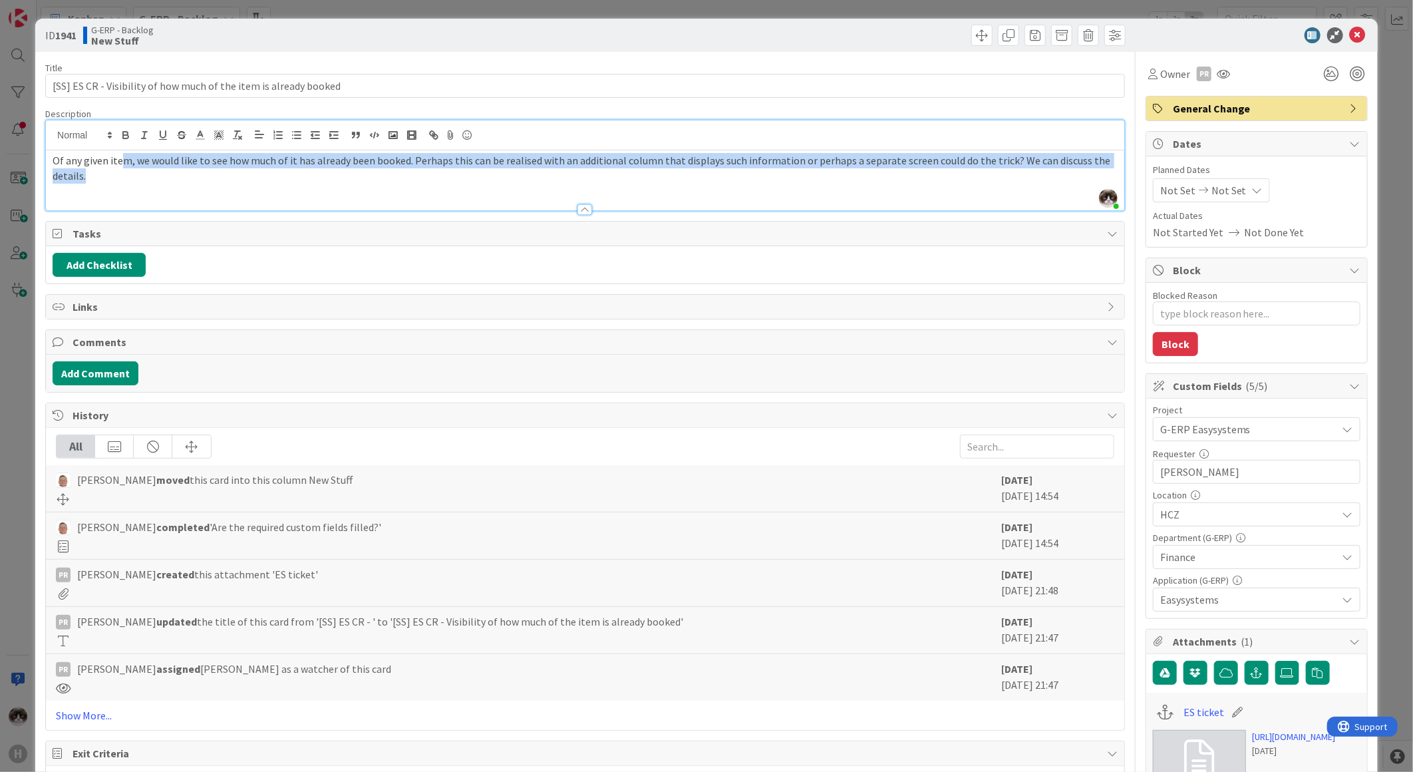
drag, startPoint x: 120, startPoint y: 162, endPoint x: 346, endPoint y: 196, distance: 228.0
click at [346, 196] on div "Description [PERSON_NAME] just joined Of any given item, we would like to see h…" at bounding box center [585, 159] width 1080 height 103
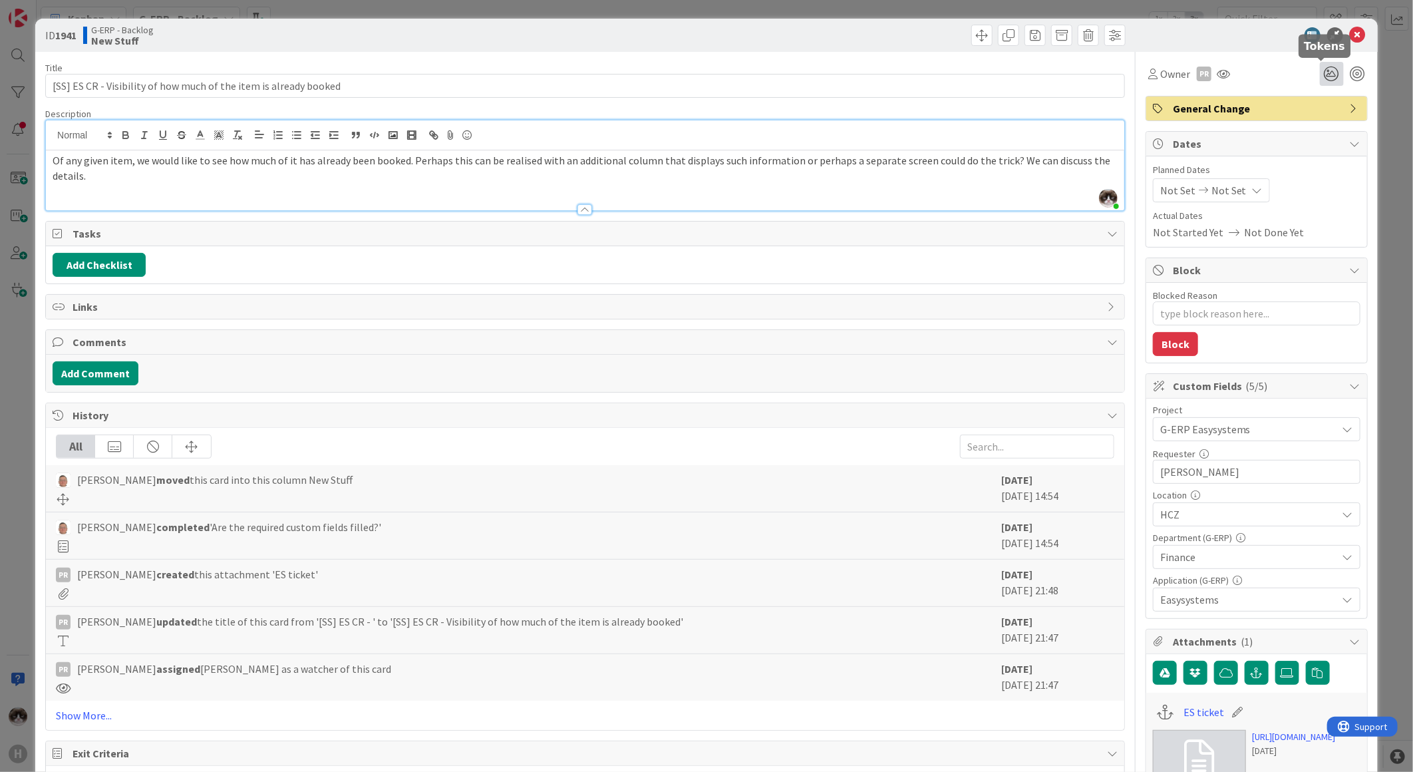
click at [1321, 74] on icon at bounding box center [1332, 74] width 24 height 24
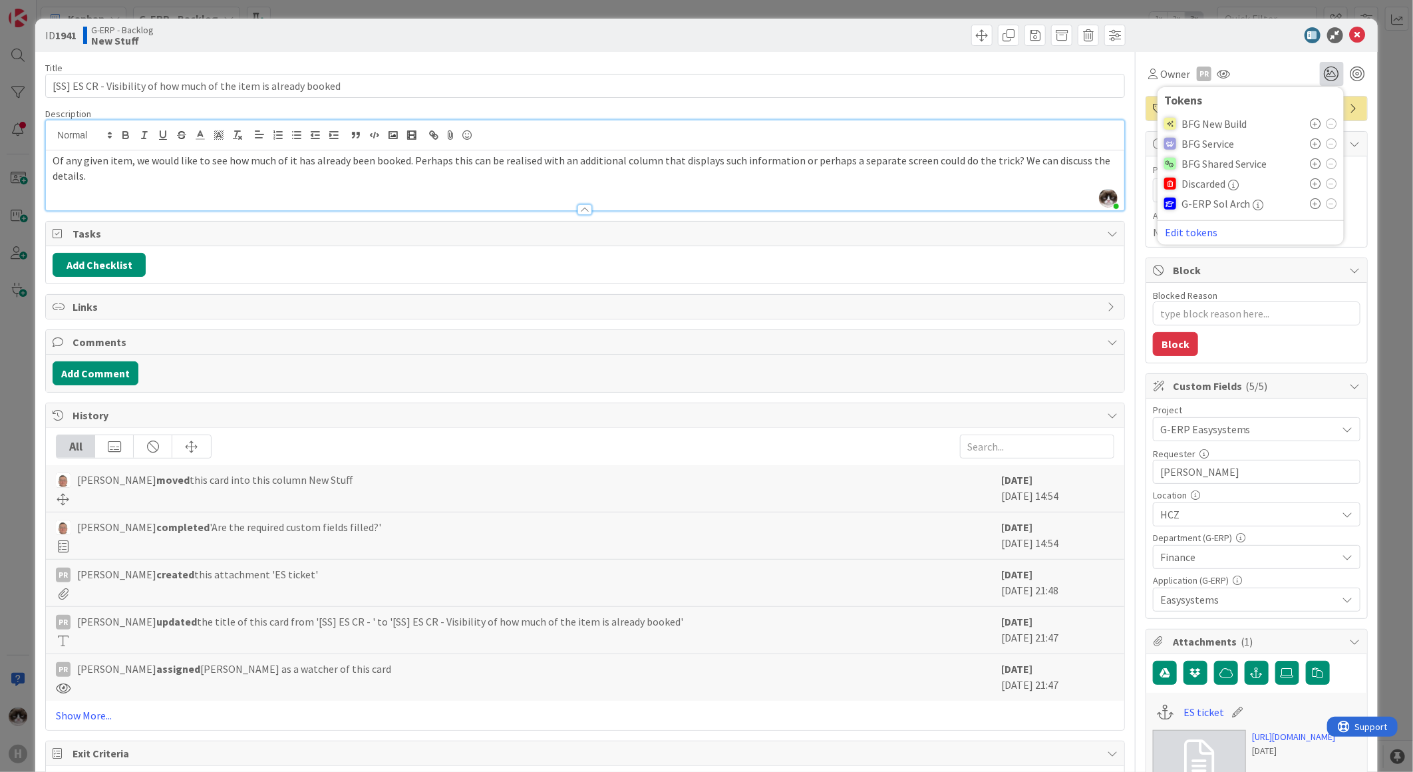
click at [1311, 166] on icon at bounding box center [1316, 163] width 11 height 11
click at [1350, 33] on icon at bounding box center [1358, 35] width 16 height 16
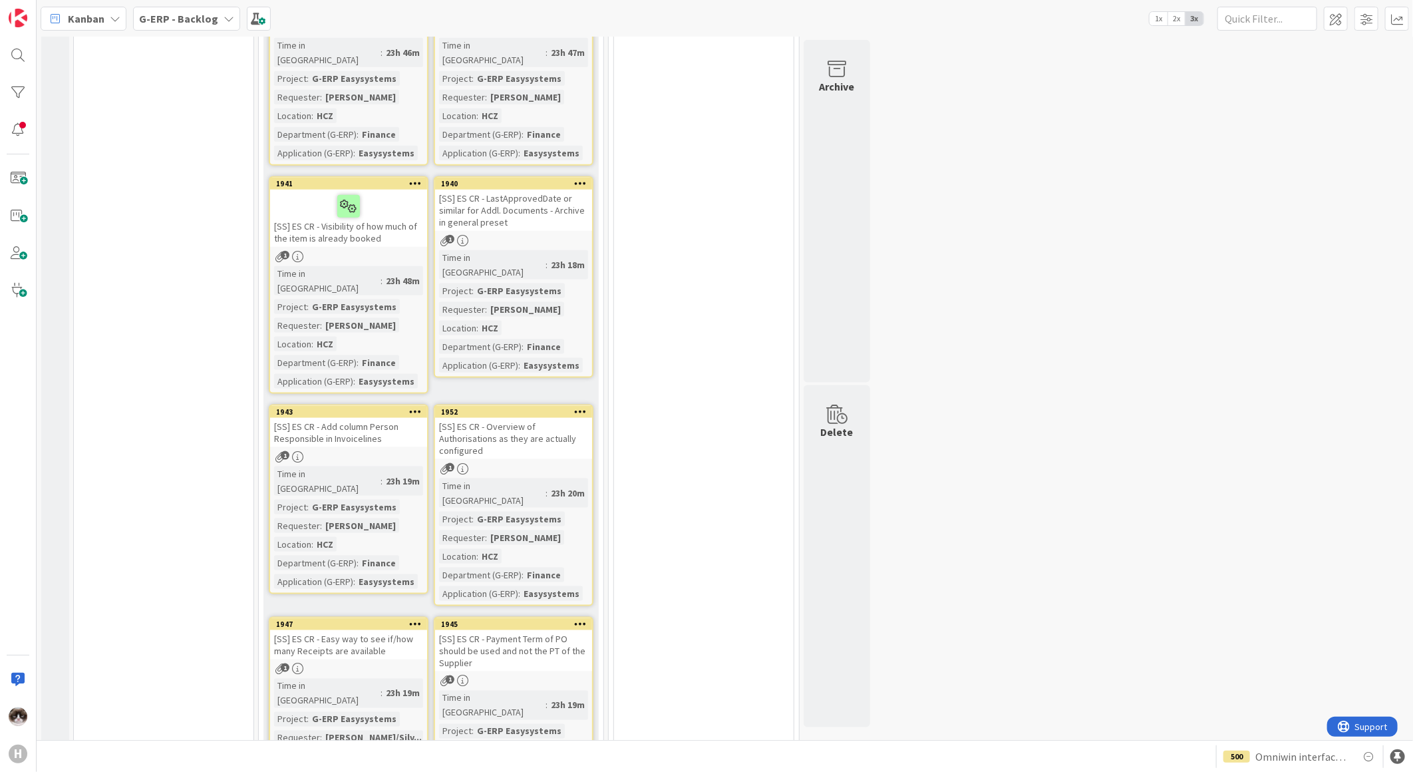
click at [526, 235] on div "1" at bounding box center [513, 240] width 157 height 11
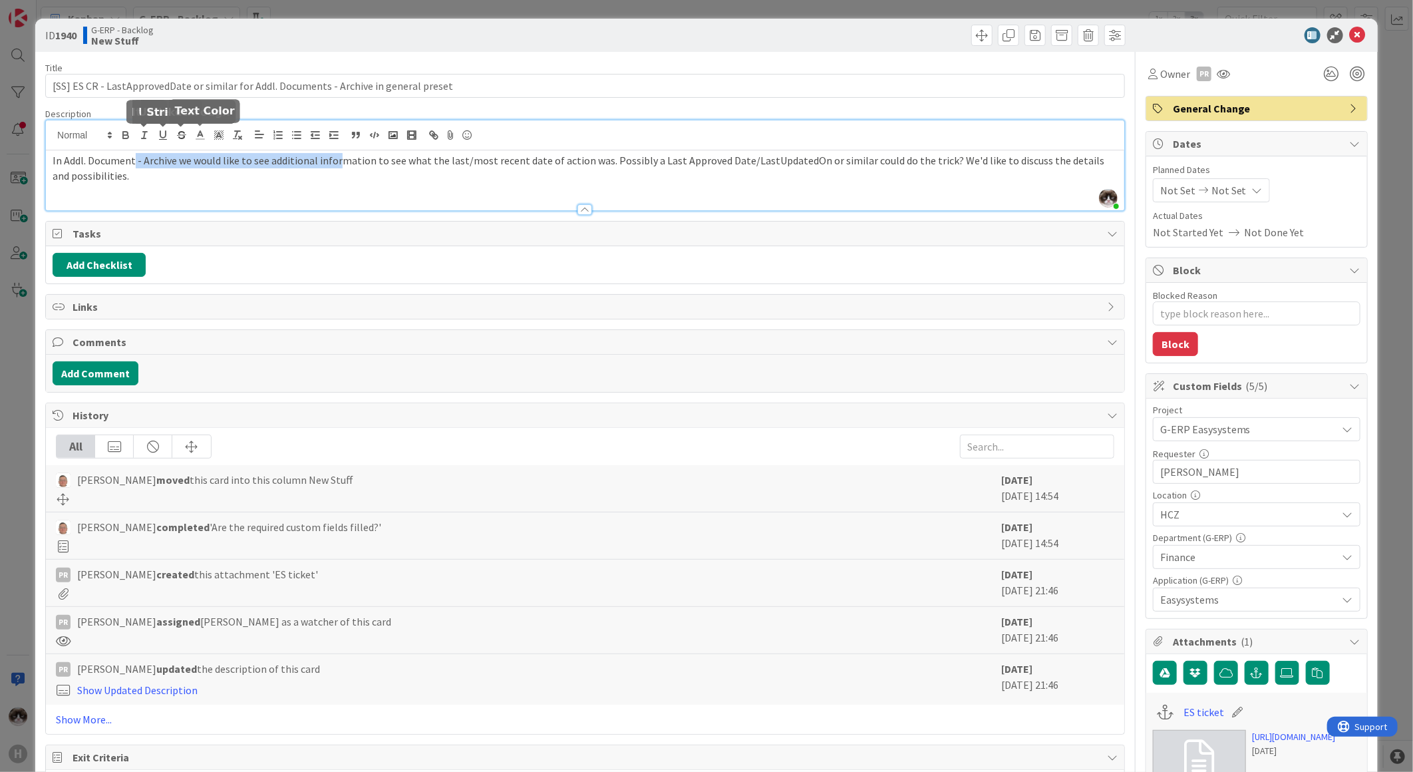
drag, startPoint x: 200, startPoint y: 142, endPoint x: 337, endPoint y: 153, distance: 136.8
click at [337, 153] on p "In Addl. Document - Archive we would like to see additional information to see …" at bounding box center [585, 168] width 1065 height 30
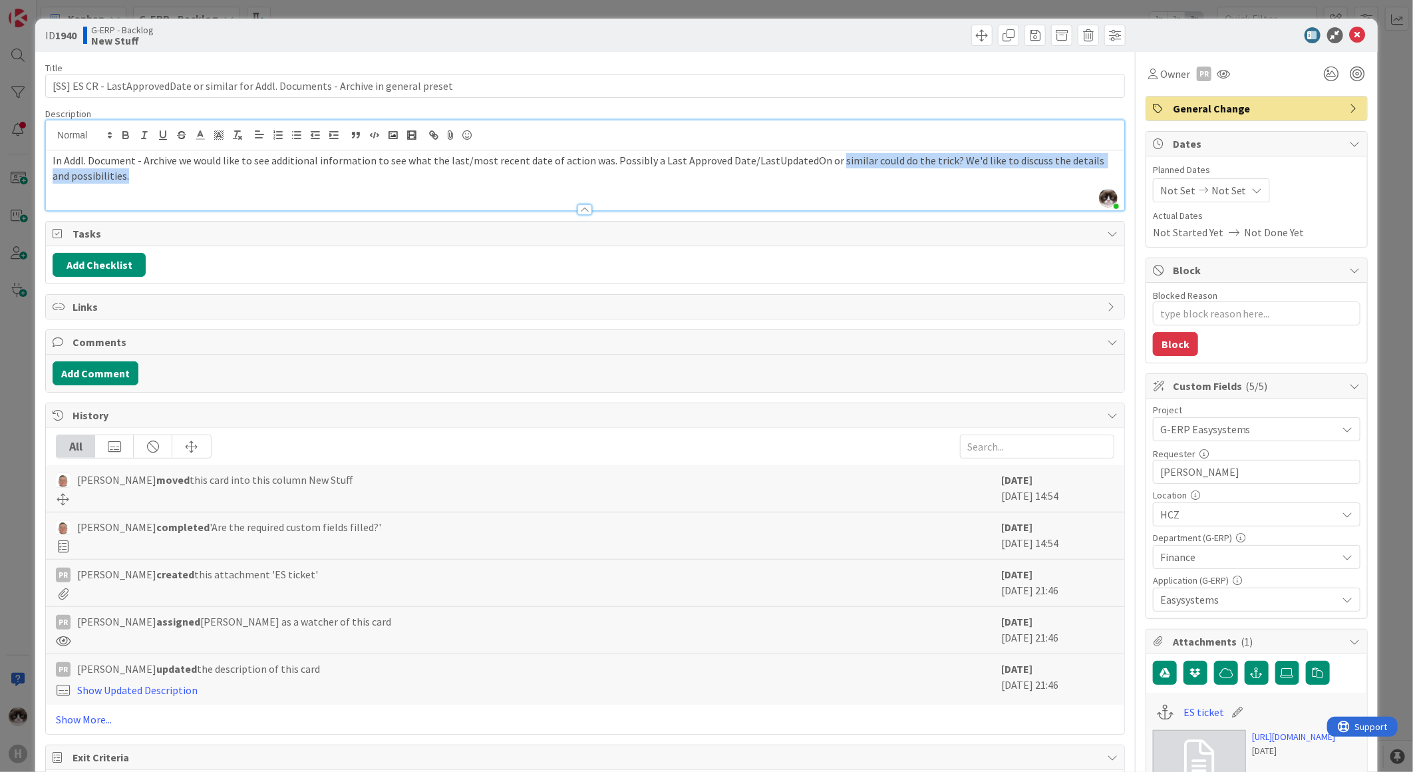
drag, startPoint x: 882, startPoint y: 167, endPoint x: 909, endPoint y: 175, distance: 28.4
click at [904, 174] on p "In Addl. Document - Archive we would like to see additional information to see …" at bounding box center [585, 168] width 1065 height 30
click at [1308, 72] on div "Owner PR" at bounding box center [1257, 74] width 222 height 24
click at [1320, 71] on icon at bounding box center [1332, 74] width 24 height 24
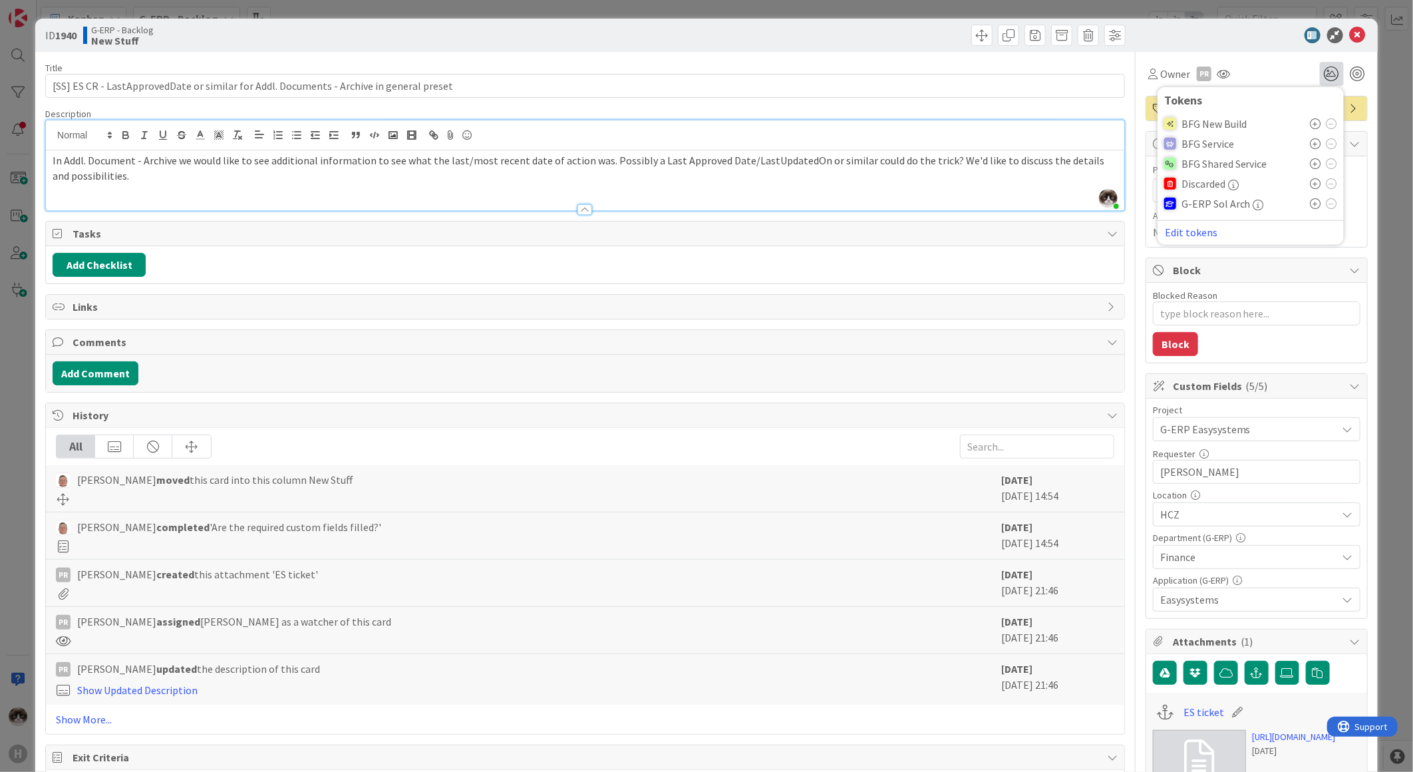
click at [1311, 166] on icon at bounding box center [1316, 163] width 11 height 11
click at [1351, 28] on icon at bounding box center [1358, 35] width 16 height 16
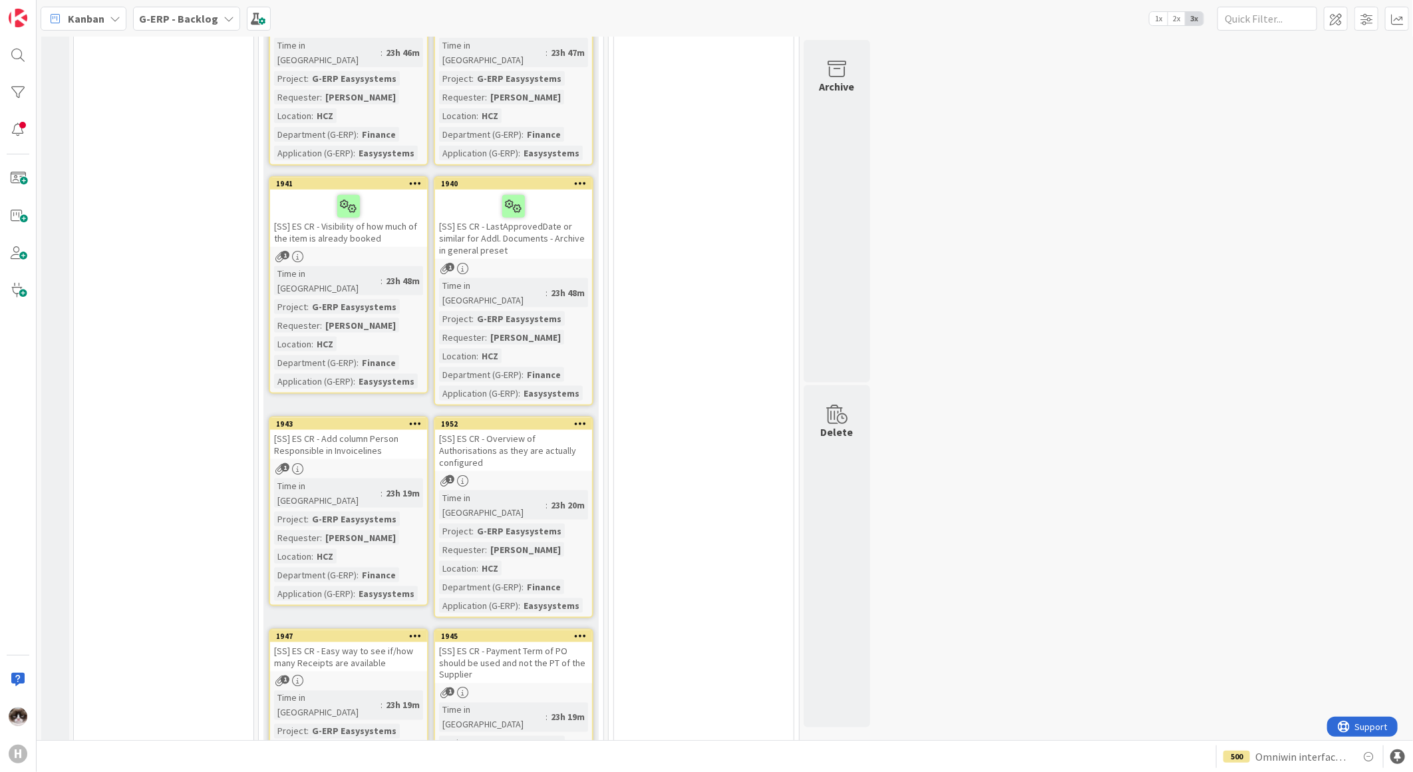
click at [377, 463] on div "1" at bounding box center [348, 468] width 157 height 11
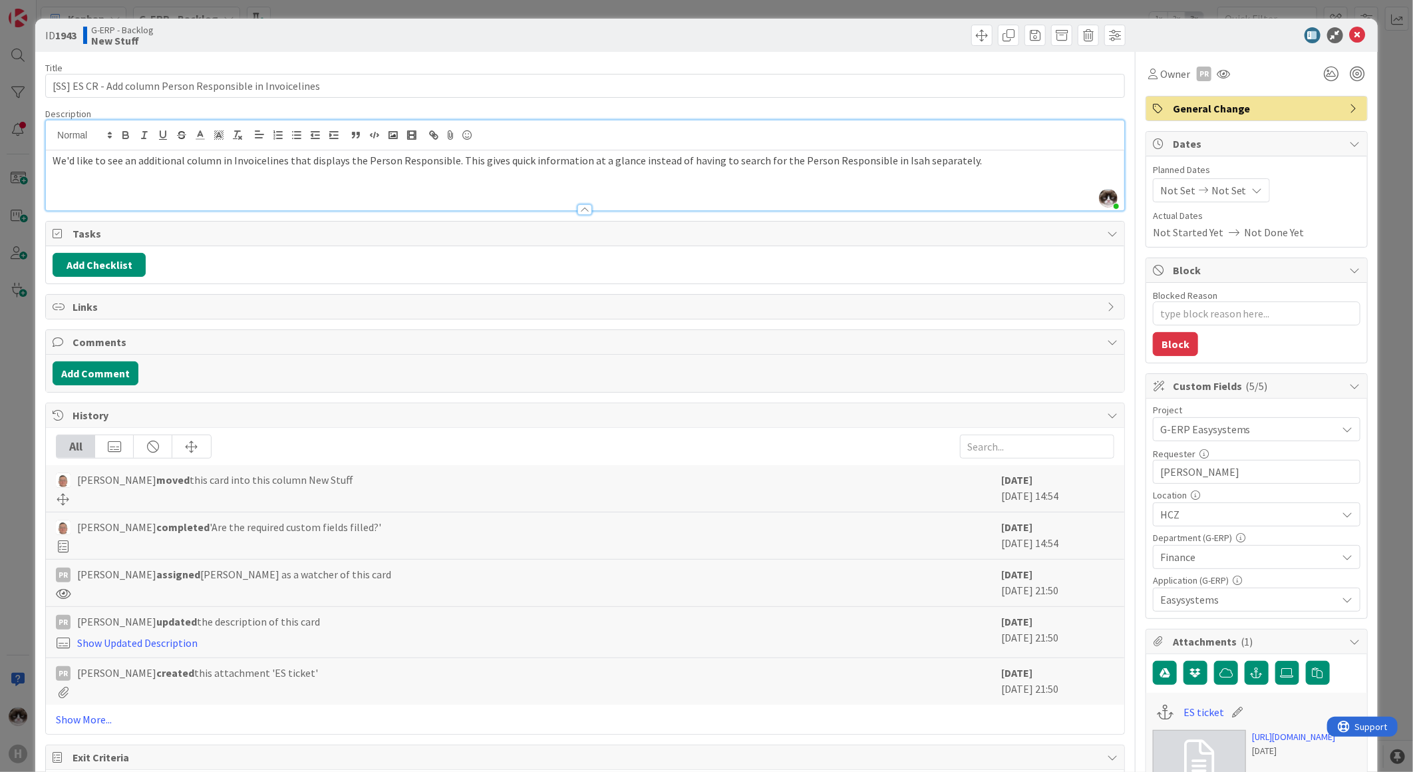
drag, startPoint x: 177, startPoint y: 142, endPoint x: 973, endPoint y: 176, distance: 796.5
click at [973, 176] on div "We'd like to see an additional column in Invoicelines that displays the Person …" at bounding box center [585, 180] width 1079 height 60
click at [970, 177] on div "We'd like to see an additional column in Invoicelines that displays the Person …" at bounding box center [585, 180] width 1079 height 60
drag, startPoint x: 965, startPoint y: 167, endPoint x: -3, endPoint y: 164, distance: 968.8
click at [0, 164] on html "H Kanban G-ERP - Backlog 1x 2x 3x 6 INFO This column contains information cards…" at bounding box center [706, 386] width 1413 height 772
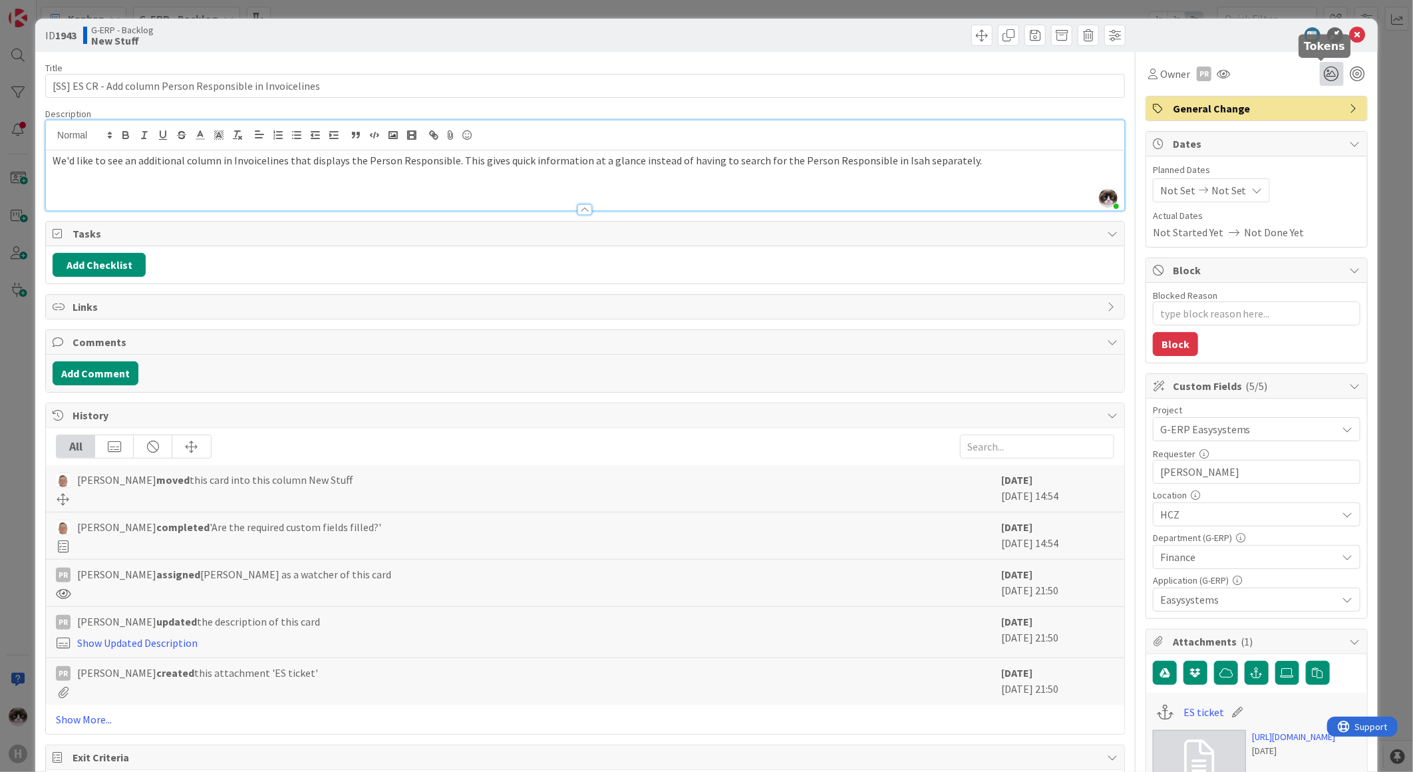
click at [1320, 74] on icon at bounding box center [1332, 74] width 24 height 24
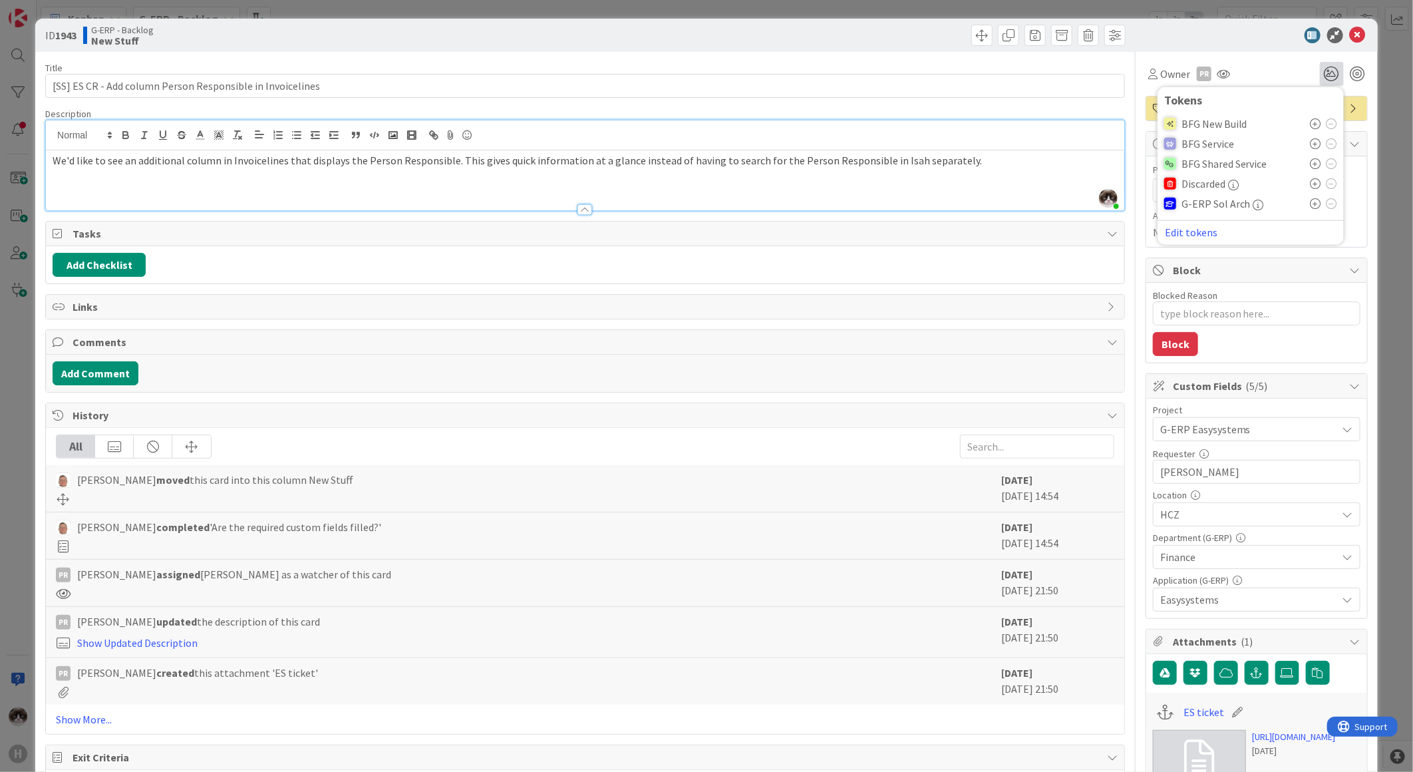
click at [1311, 163] on icon at bounding box center [1316, 163] width 11 height 11
click at [1052, 102] on div "Title 58 / 128 [SS] ES CR - Add column Person Responsible in Invoicelines Descr…" at bounding box center [585, 628] width 1080 height 1152
click at [1355, 37] on icon at bounding box center [1358, 35] width 16 height 16
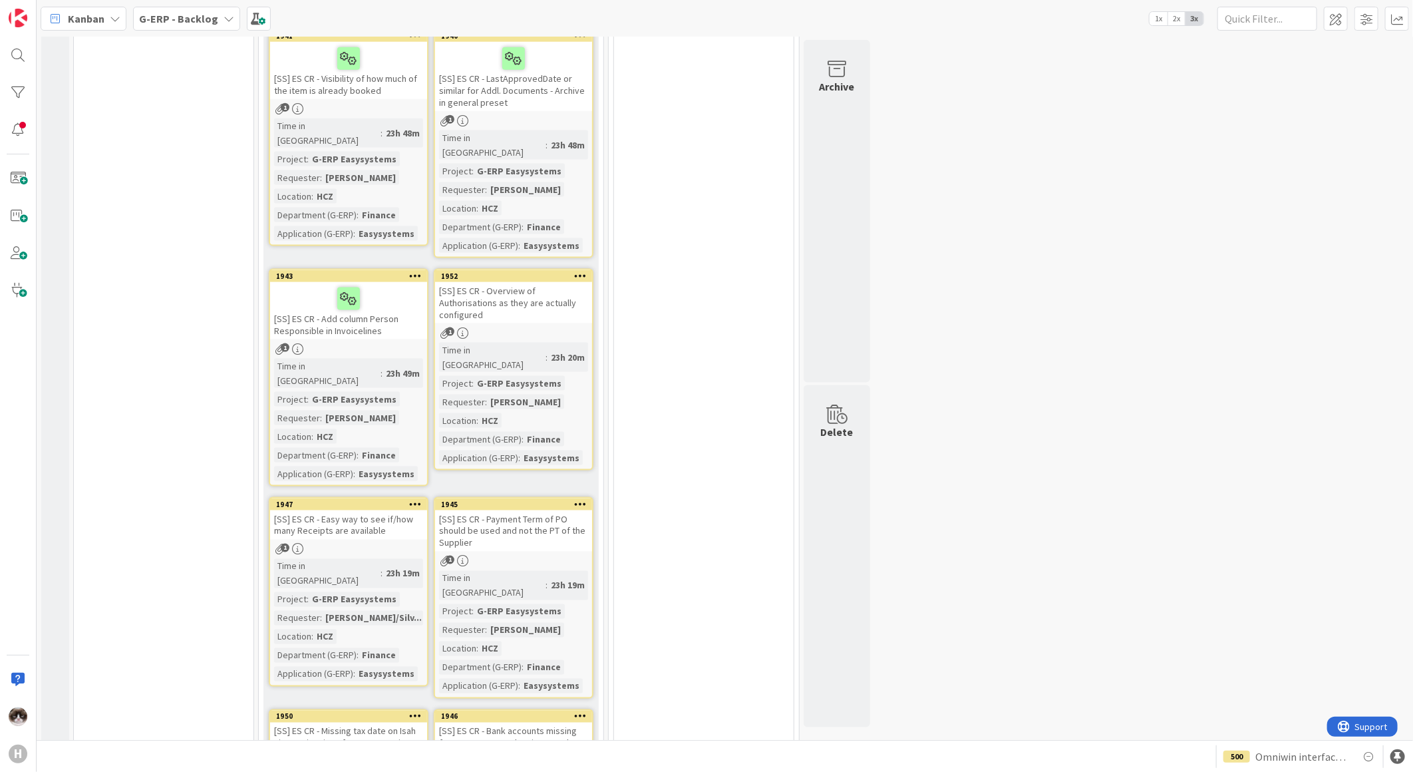
click at [500, 327] on div "1" at bounding box center [513, 332] width 157 height 11
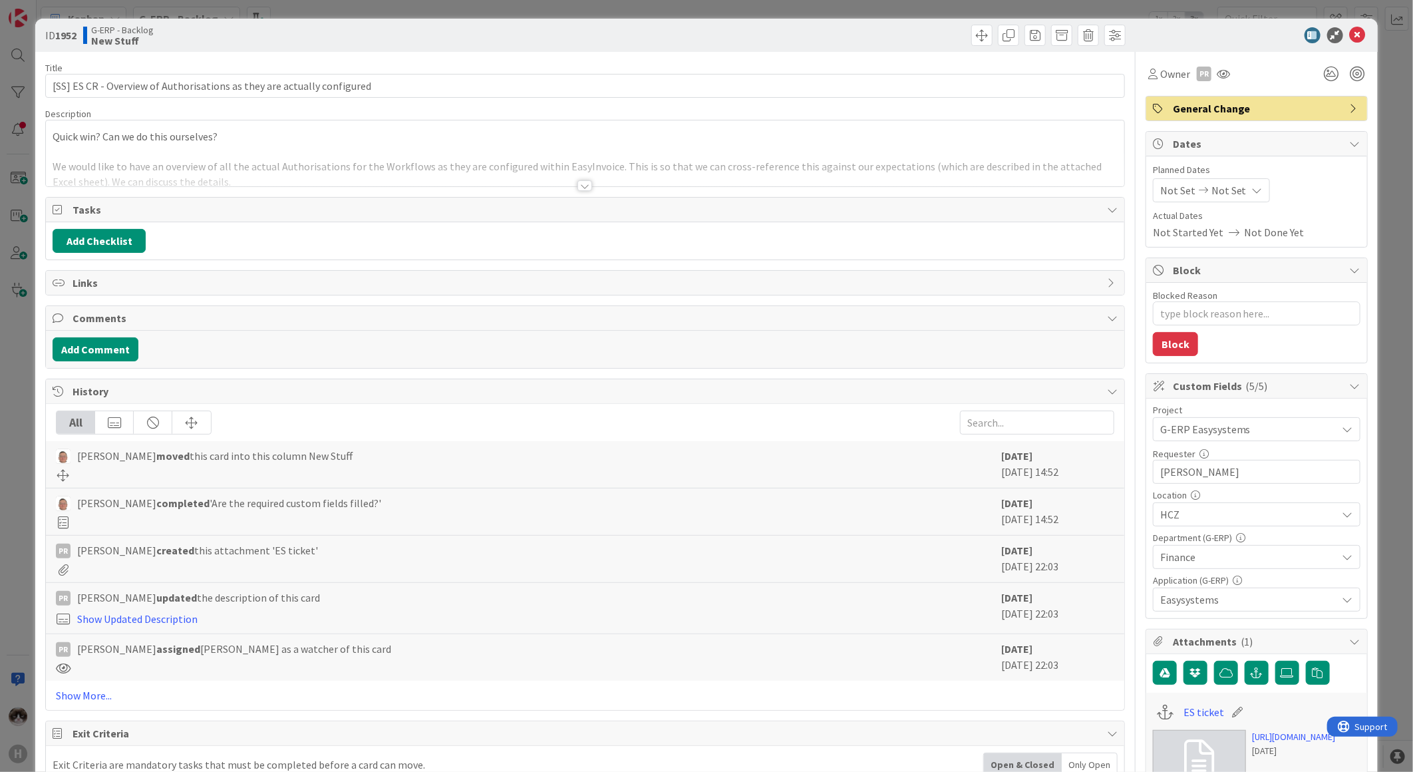
click at [571, 176] on div at bounding box center [585, 169] width 1079 height 34
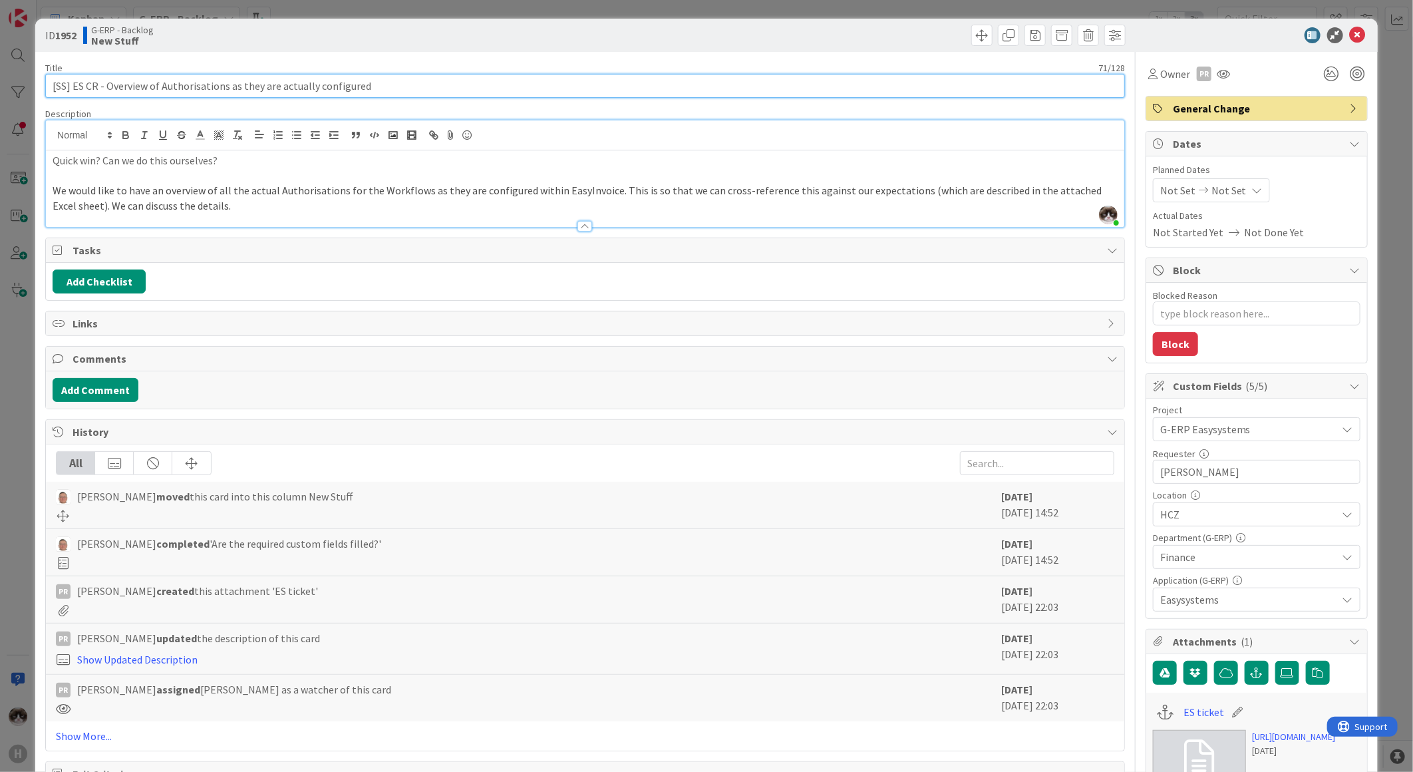
drag, startPoint x: 148, startPoint y: 78, endPoint x: 291, endPoint y: 91, distance: 143.7
click at [291, 91] on input "[SS] ES CR - Overview of Authorisations as they are actually configured" at bounding box center [585, 86] width 1080 height 24
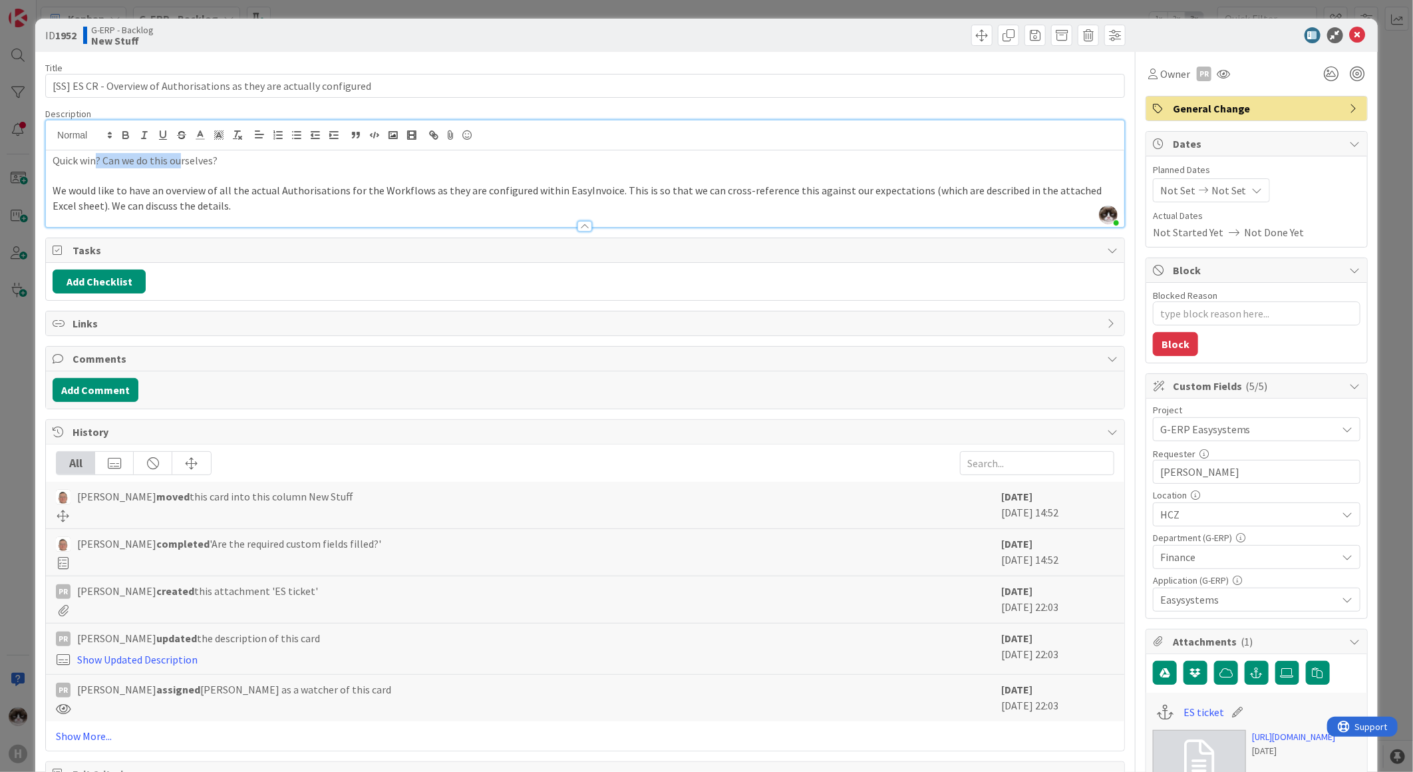
drag, startPoint x: 104, startPoint y: 167, endPoint x: 181, endPoint y: 166, distance: 76.5
click at [181, 166] on p "Quick win? Can we do this ourselves?" at bounding box center [585, 160] width 1065 height 15
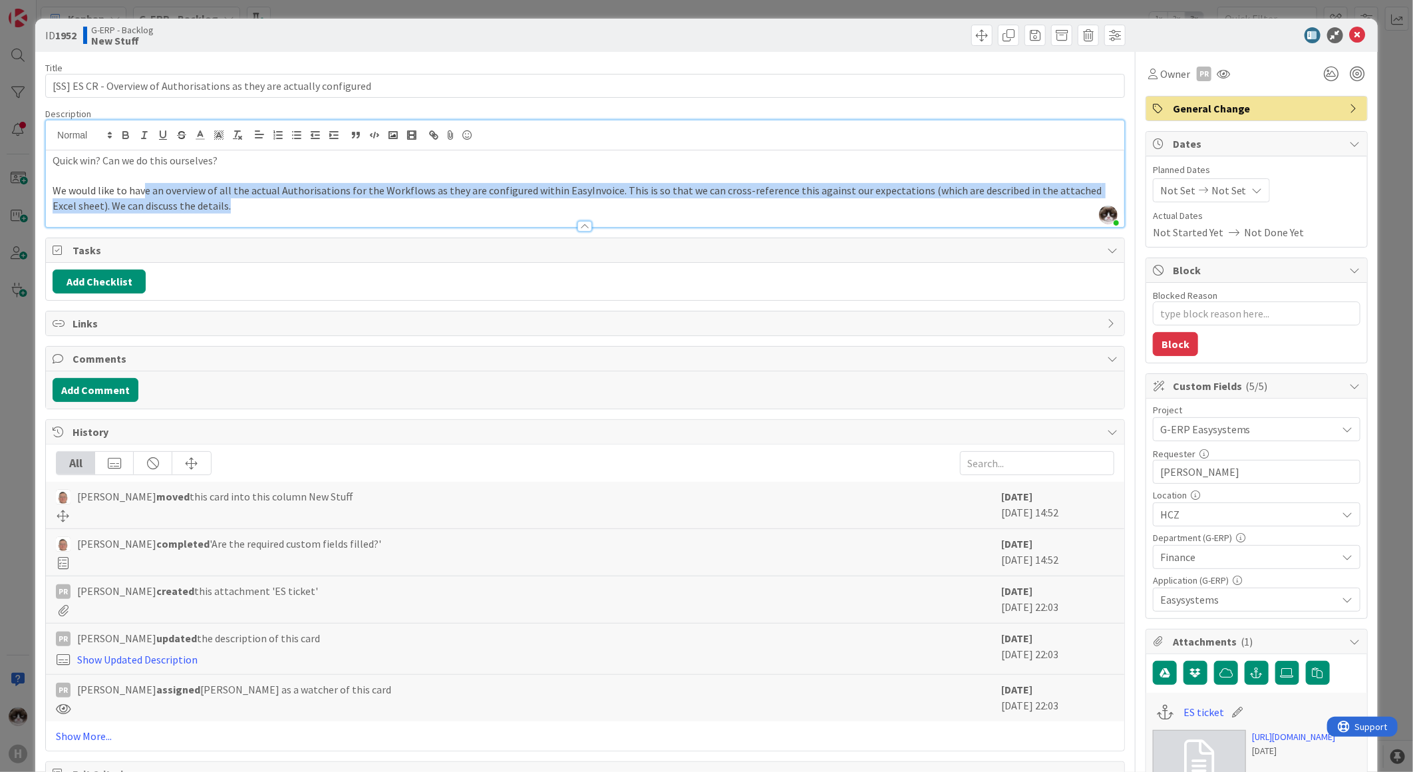
drag, startPoint x: 142, startPoint y: 194, endPoint x: 906, endPoint y: 204, distance: 763.9
click at [906, 204] on p "We would like to have an overview of all the actual Authorisations for the Work…" at bounding box center [585, 198] width 1065 height 30
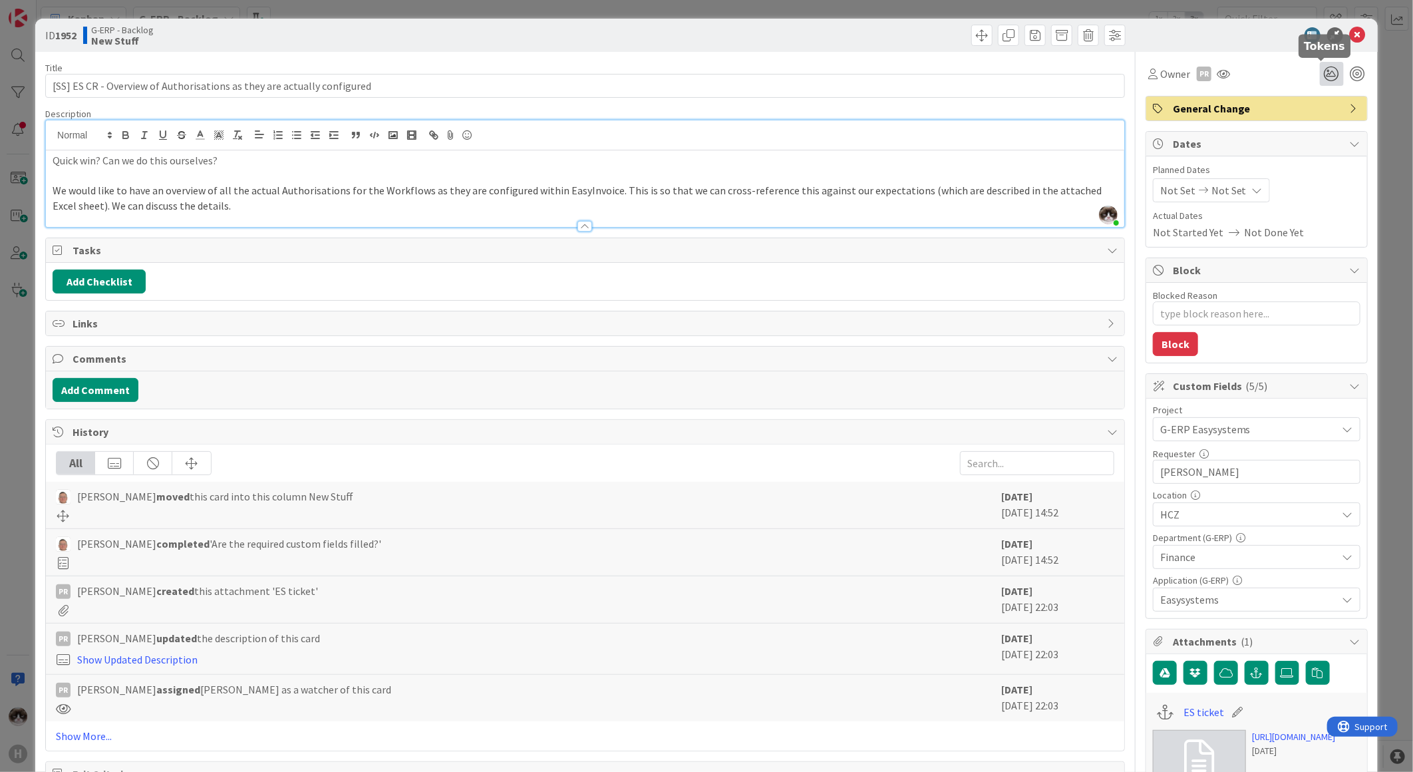
click at [1324, 69] on icon at bounding box center [1332, 74] width 24 height 24
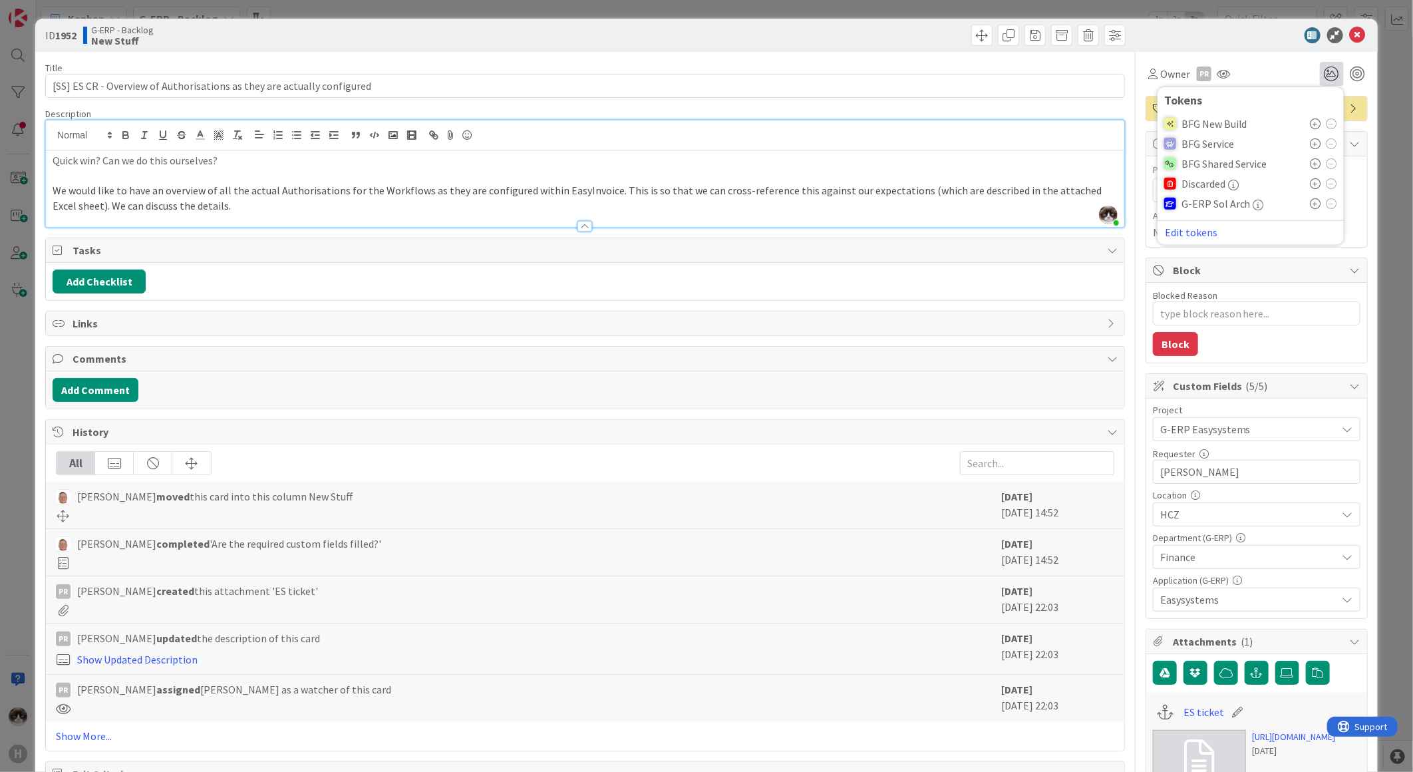
click at [1311, 162] on icon at bounding box center [1316, 163] width 11 height 11
click at [1350, 37] on icon at bounding box center [1358, 35] width 16 height 16
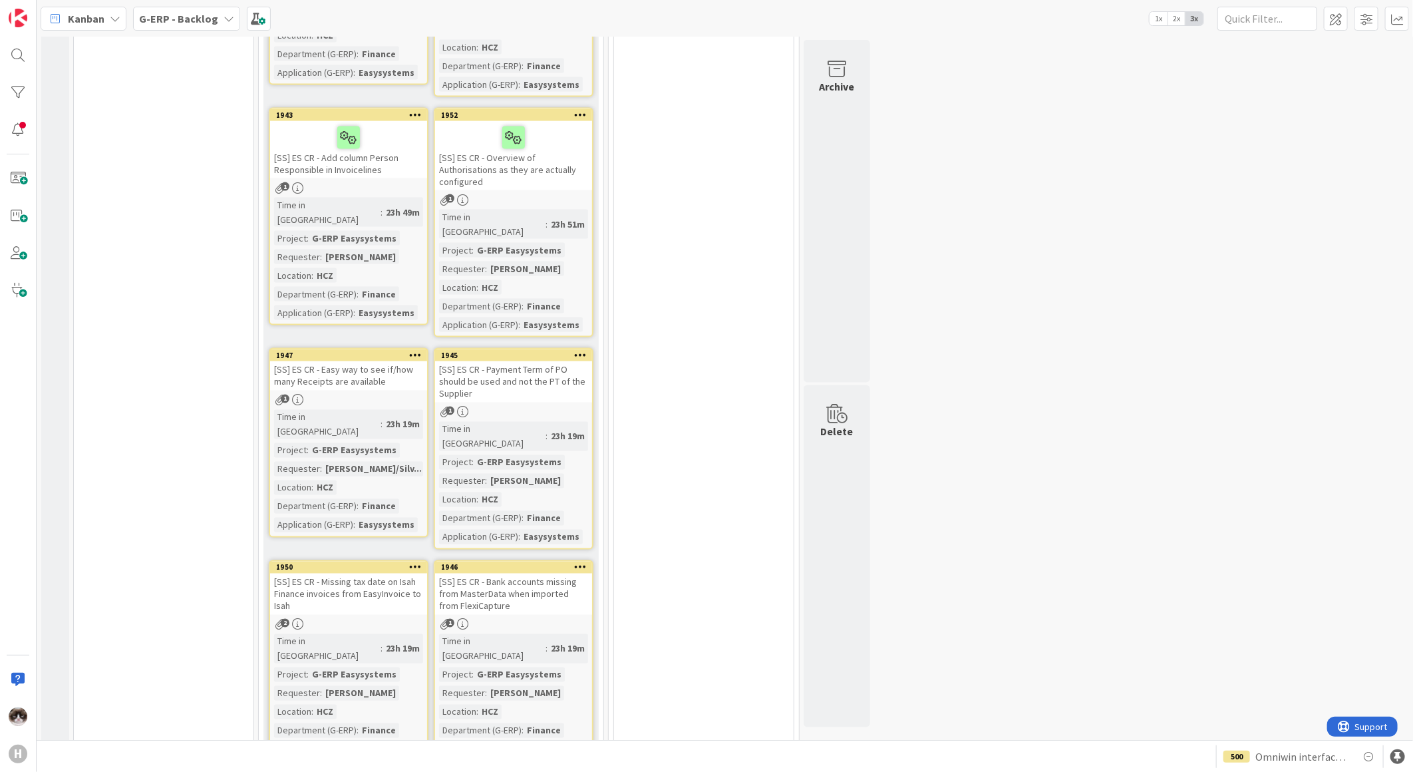
scroll to position [1325, 0]
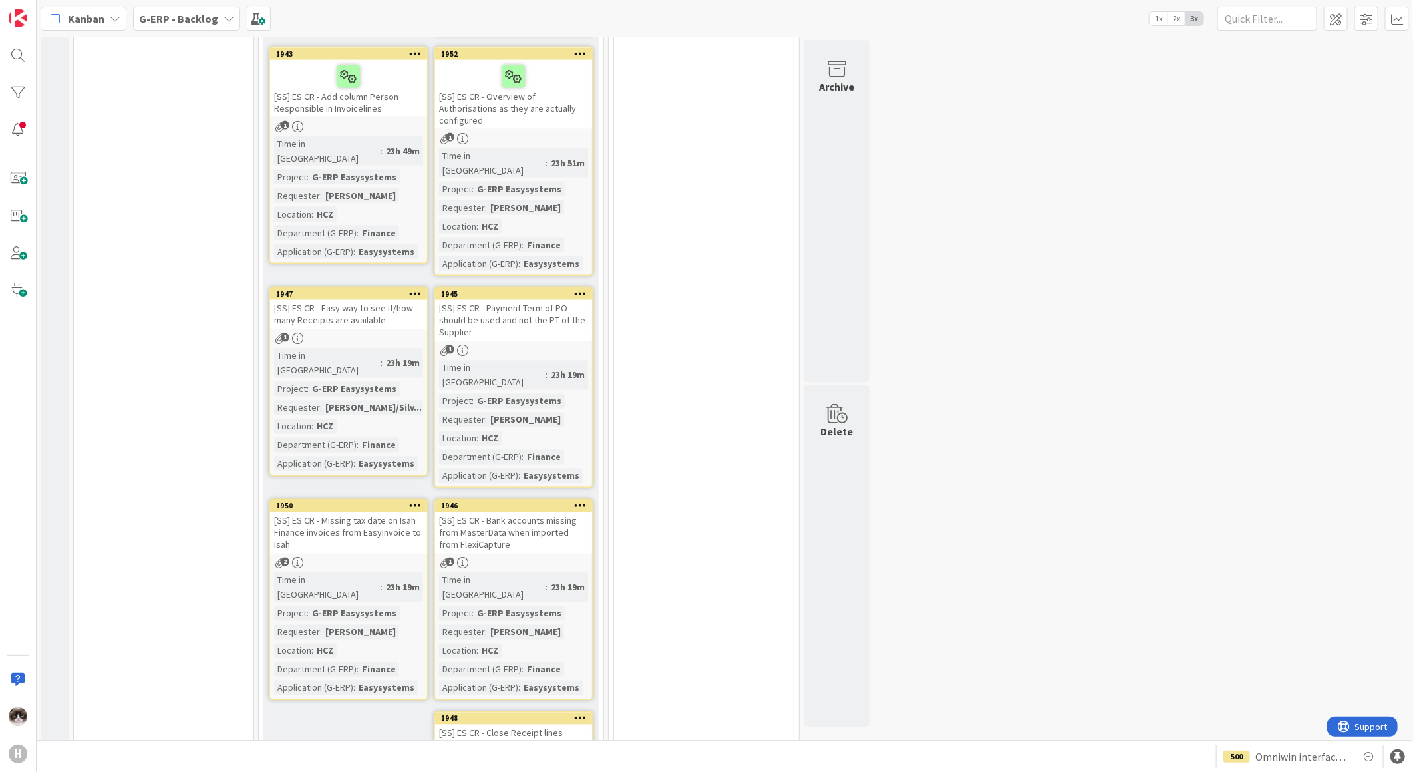
click at [381, 333] on div "1" at bounding box center [348, 338] width 157 height 11
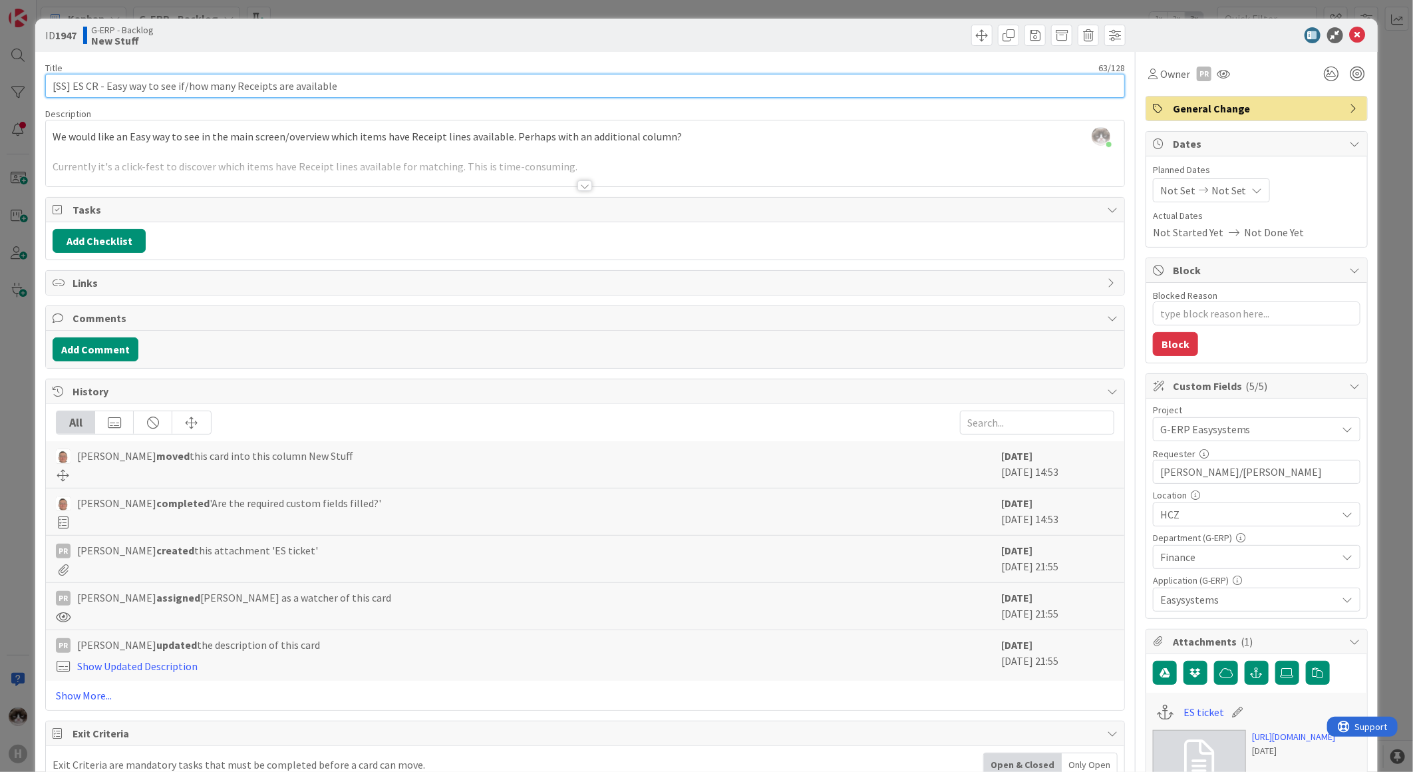
drag, startPoint x: 155, startPoint y: 95, endPoint x: 304, endPoint y: 93, distance: 149.1
click at [296, 89] on input "[SS] ES CR - Easy way to see if/how many Receipts are available" at bounding box center [585, 86] width 1080 height 24
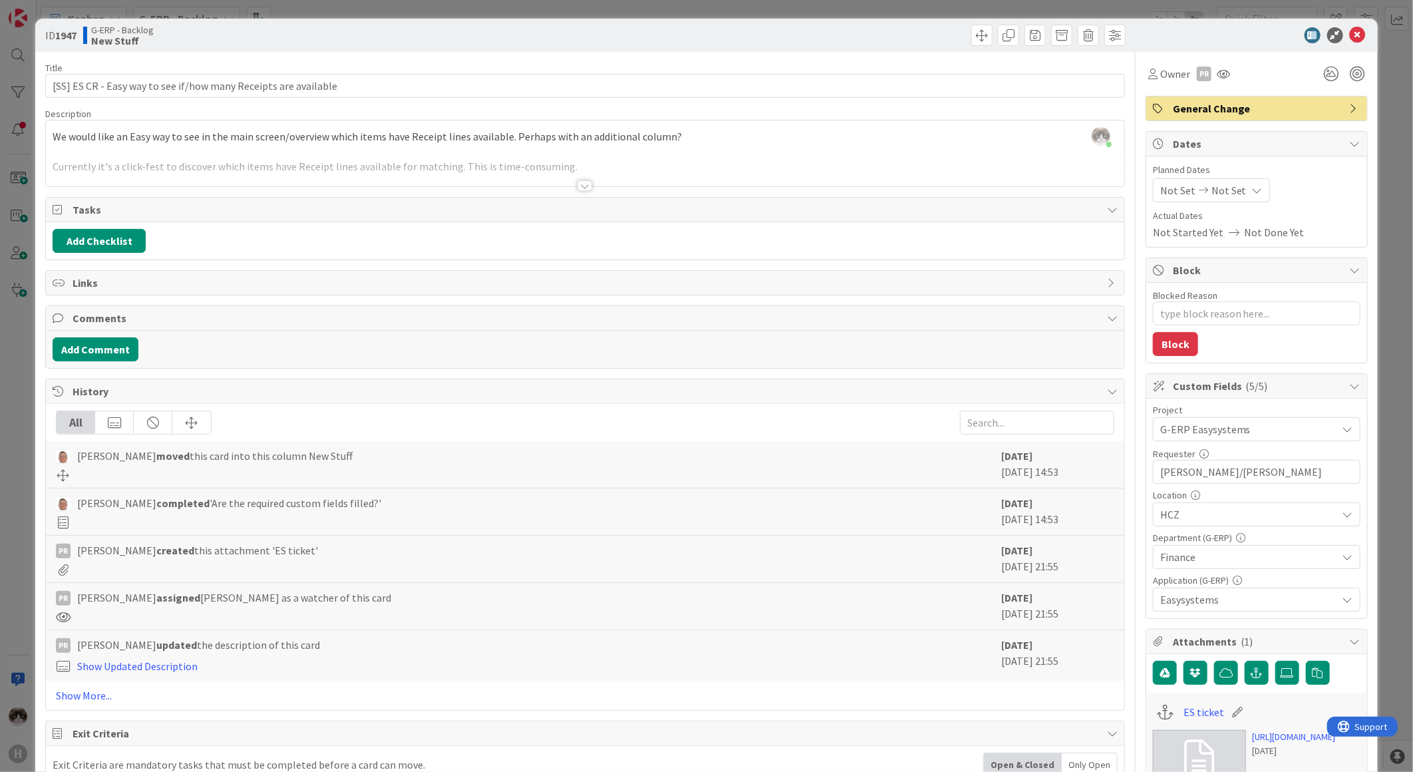
click at [578, 188] on div at bounding box center [585, 185] width 15 height 11
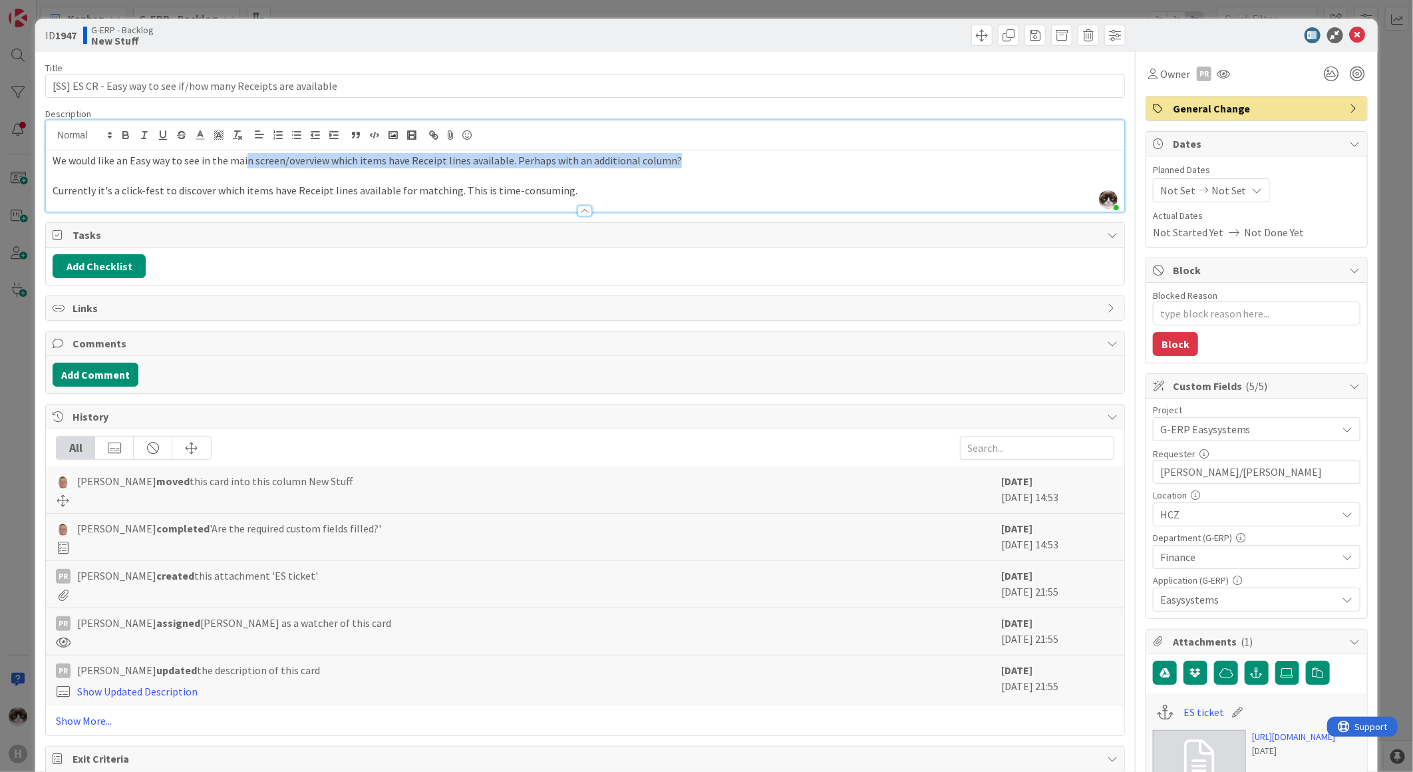
drag, startPoint x: 244, startPoint y: 166, endPoint x: 703, endPoint y: 165, distance: 458.5
click at [703, 165] on p "We would like an Easy way to see in the main screen/overview which items have R…" at bounding box center [585, 160] width 1065 height 15
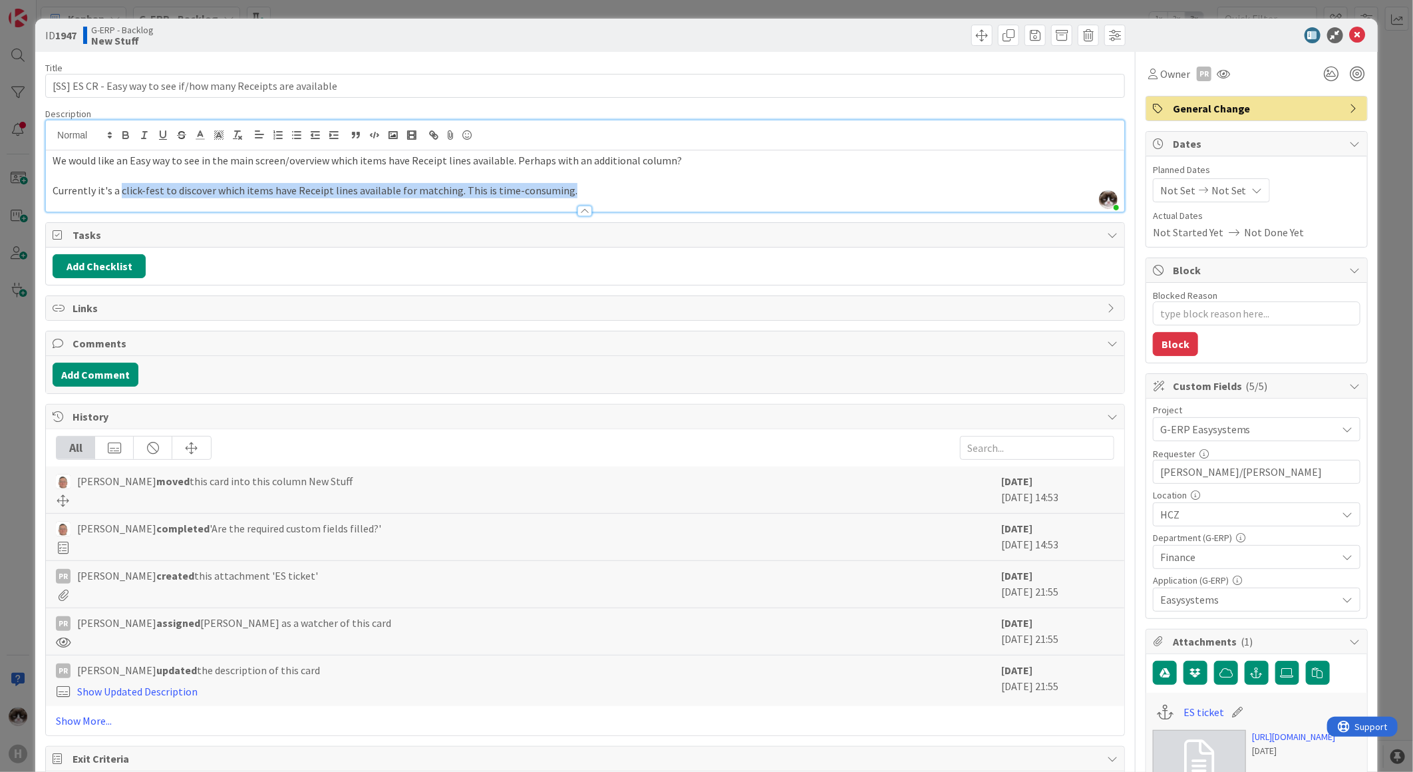
drag, startPoint x: 142, startPoint y: 188, endPoint x: 604, endPoint y: 200, distance: 461.9
click at [604, 200] on div "Description [PERSON_NAME] just joined We would like an Easy way to see in the m…" at bounding box center [585, 160] width 1080 height 104
click at [291, 195] on span "Currently it's a click-fest to discover which items have Receipt lines availabl…" at bounding box center [315, 190] width 525 height 13
drag, startPoint x: 287, startPoint y: 195, endPoint x: 415, endPoint y: 185, distance: 128.8
click at [415, 185] on span "Currently it's a click-fest to discover which items have Receipt lines availabl…" at bounding box center [315, 190] width 525 height 13
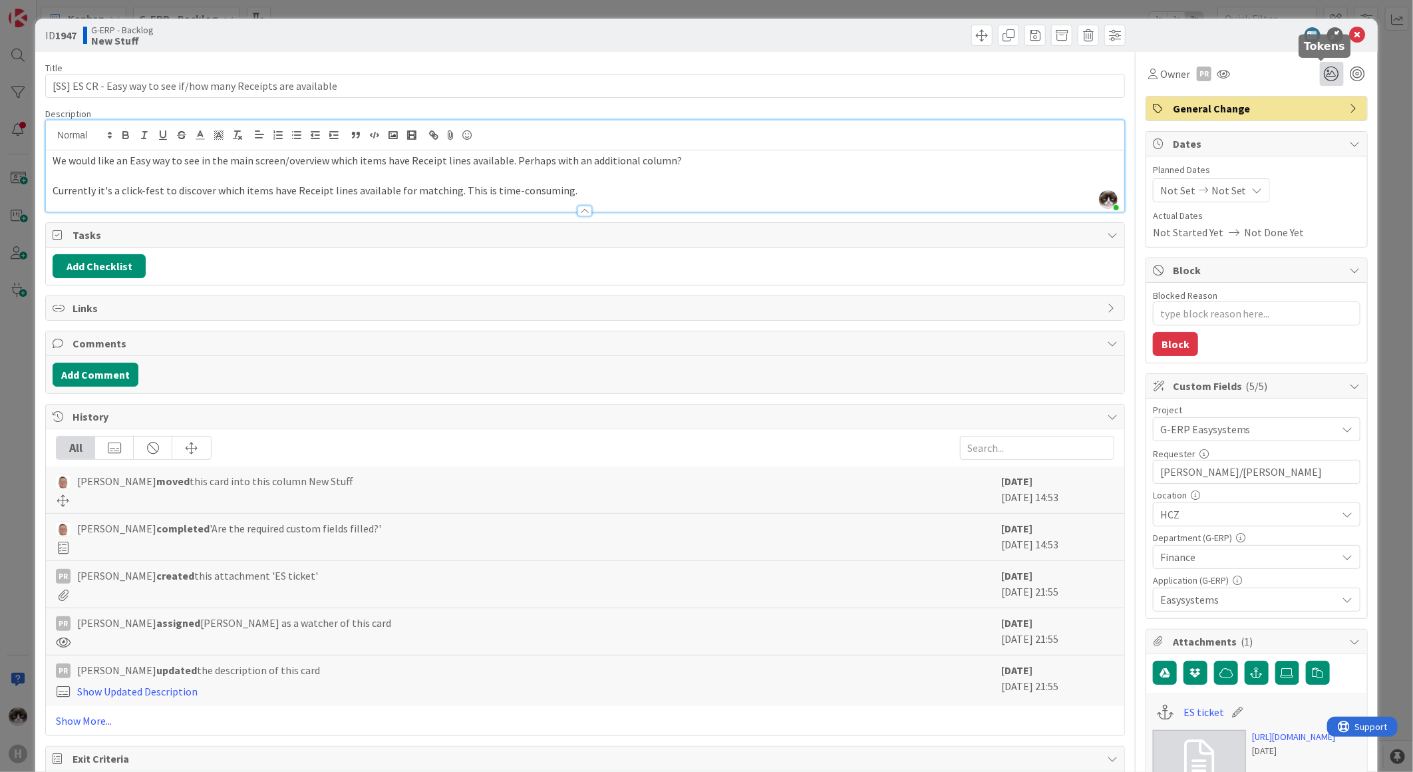
click at [1320, 75] on icon at bounding box center [1332, 74] width 24 height 24
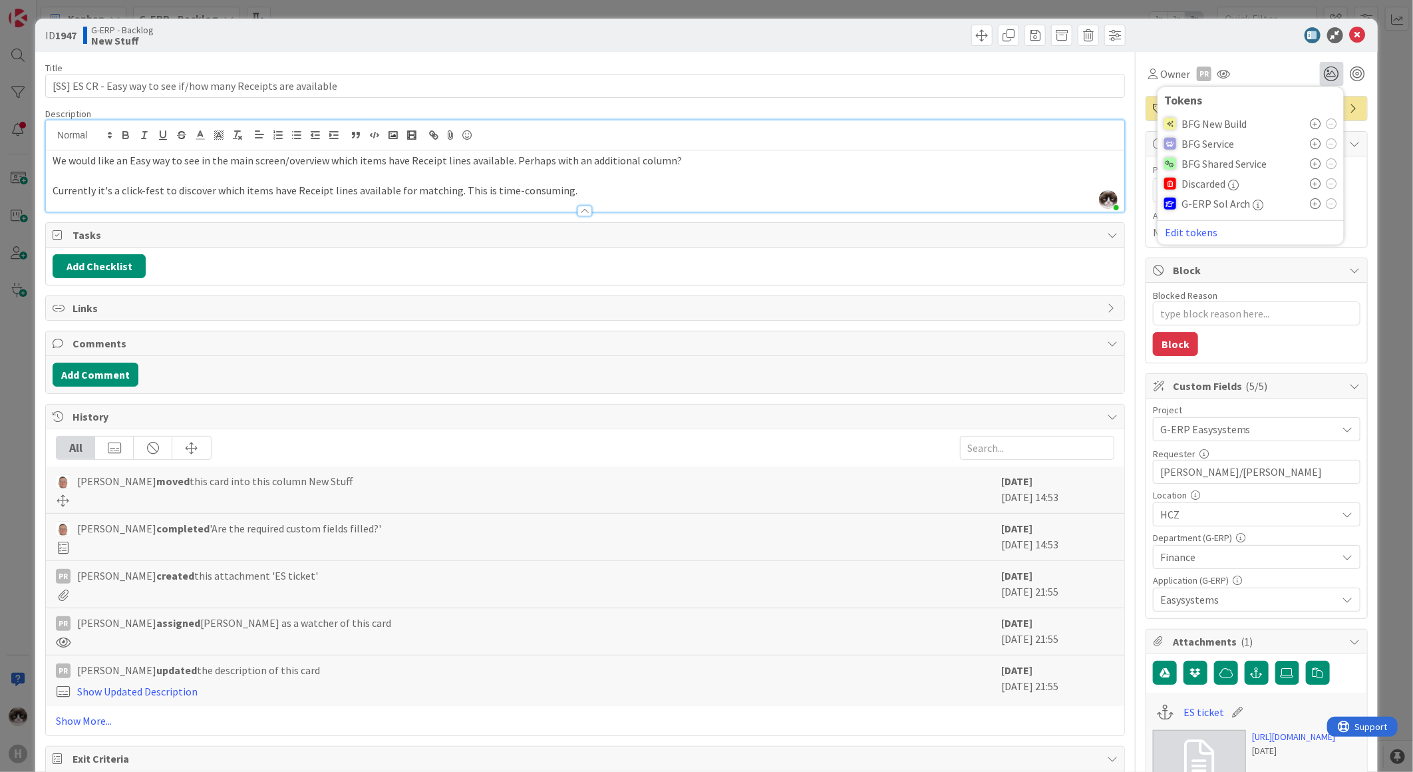
click at [1311, 167] on icon at bounding box center [1316, 163] width 11 height 11
click at [800, 111] on div "Description" at bounding box center [585, 114] width 1080 height 12
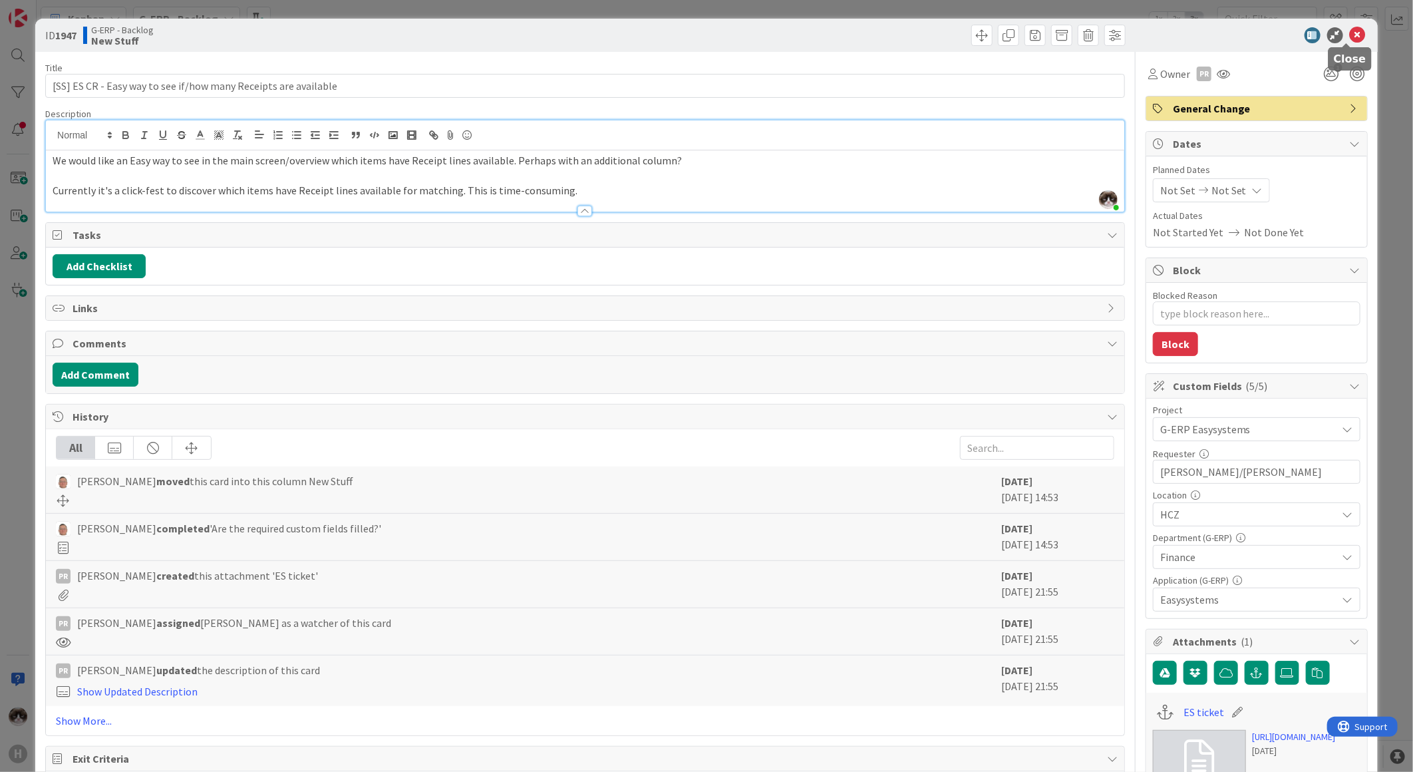
click at [1350, 33] on icon at bounding box center [1358, 35] width 16 height 16
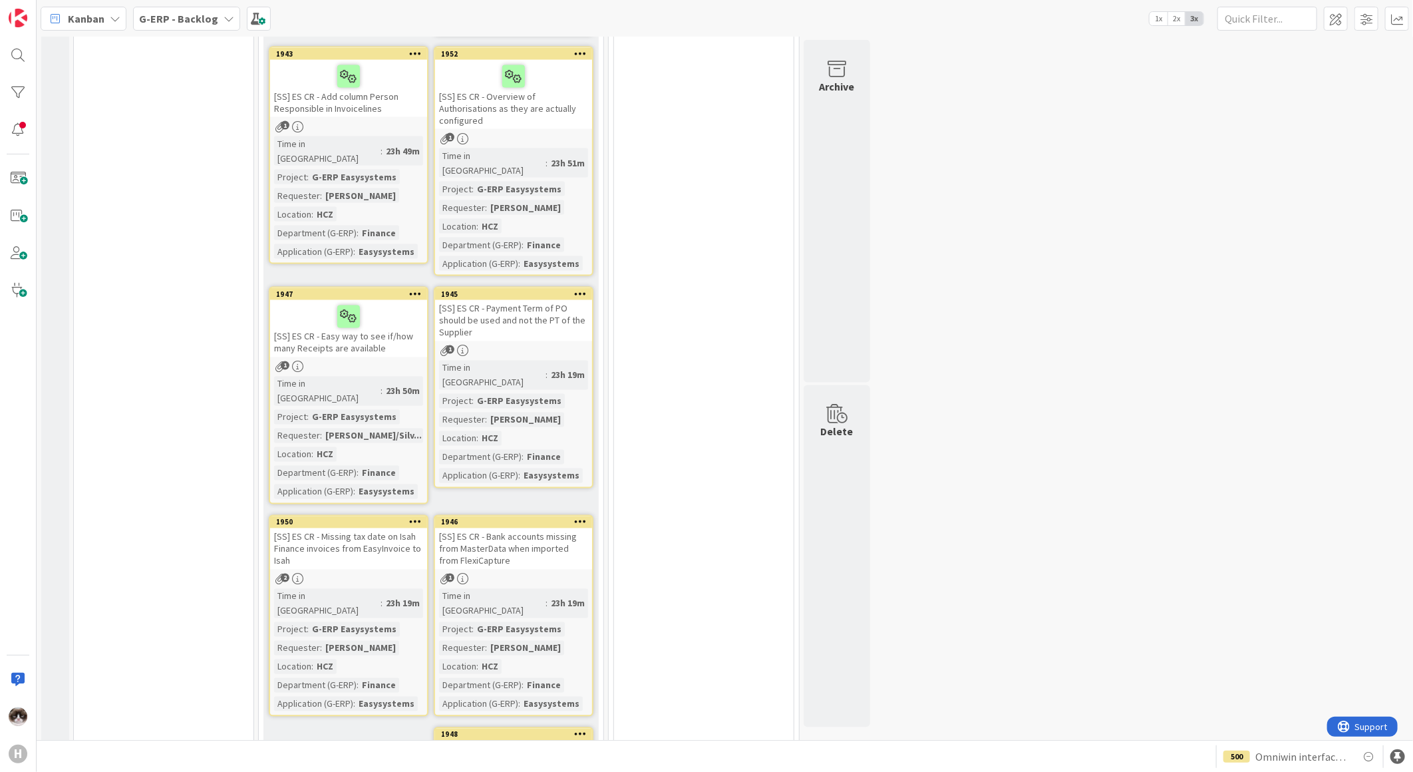
click at [569, 361] on div "Time in [GEOGRAPHIC_DATA] : 23h 19m Project : G-ERP Easysystems Requester : [PE…" at bounding box center [513, 422] width 149 height 122
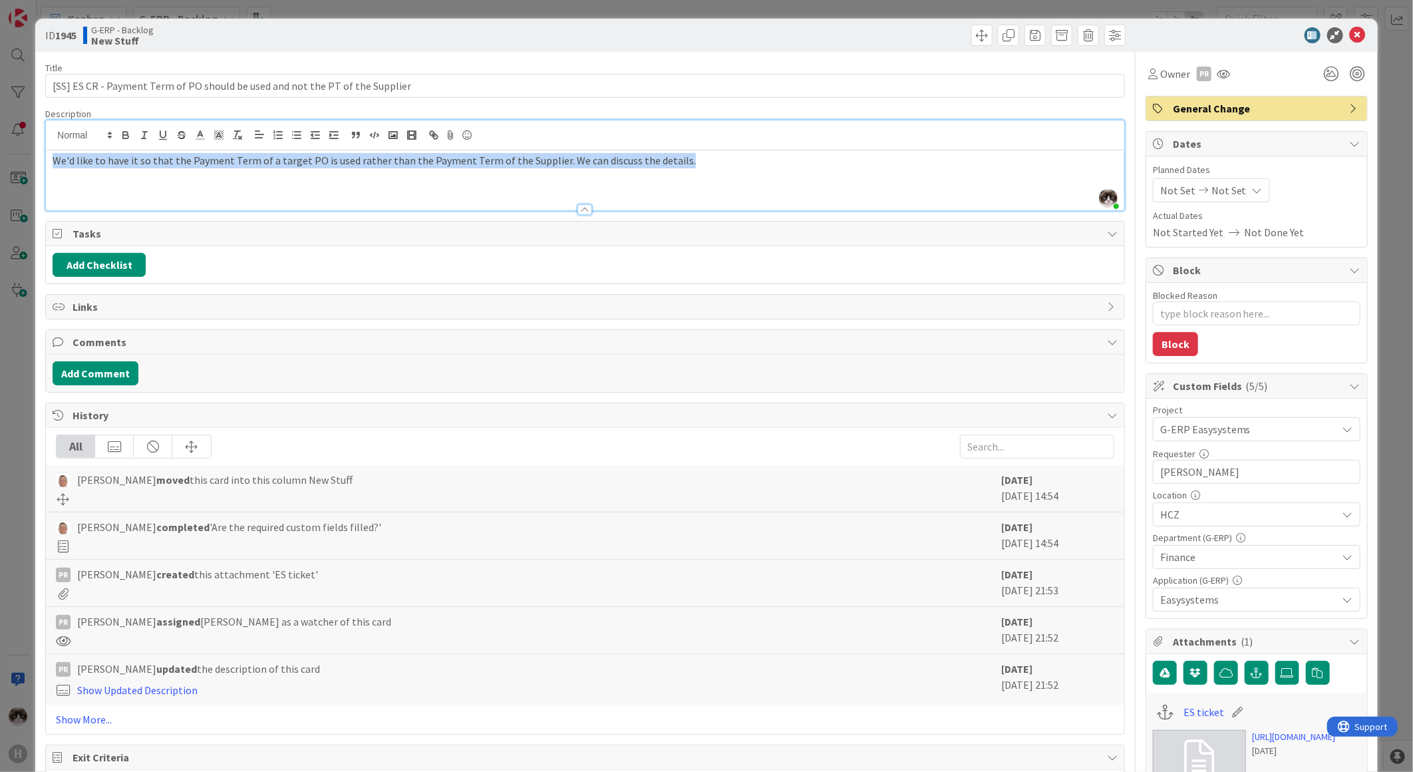
drag, startPoint x: 51, startPoint y: 134, endPoint x: 712, endPoint y: 140, distance: 661.4
click at [712, 140] on div "[PERSON_NAME] just joined We'd like to have it so that the Payment Term of a ta…" at bounding box center [585, 165] width 1079 height 90
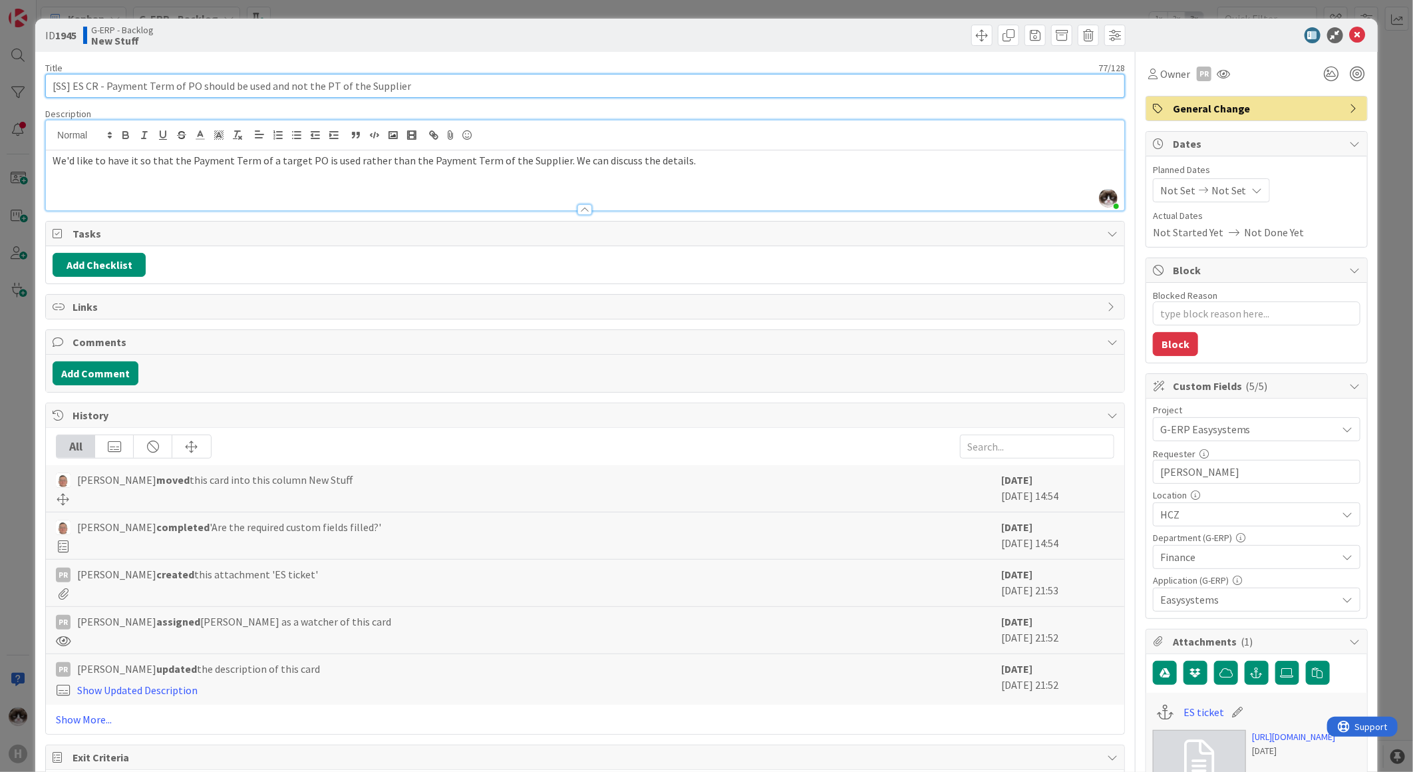
drag, startPoint x: 100, startPoint y: 87, endPoint x: 214, endPoint y: 77, distance: 114.2
click at [214, 77] on input "[SS] ES CR - Payment Term of PO should be used and not the PT of the Supplier" at bounding box center [585, 86] width 1080 height 24
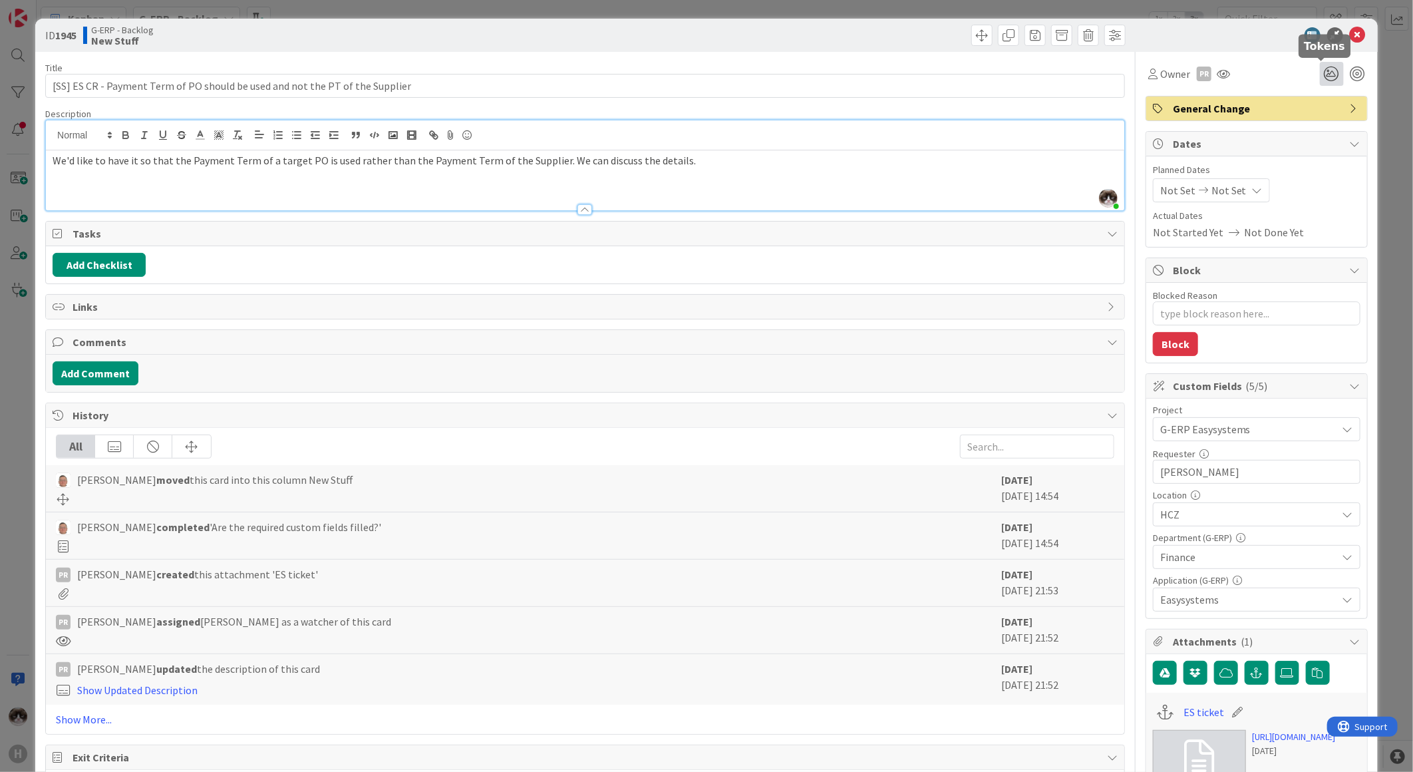
click at [1320, 77] on icon at bounding box center [1332, 74] width 24 height 24
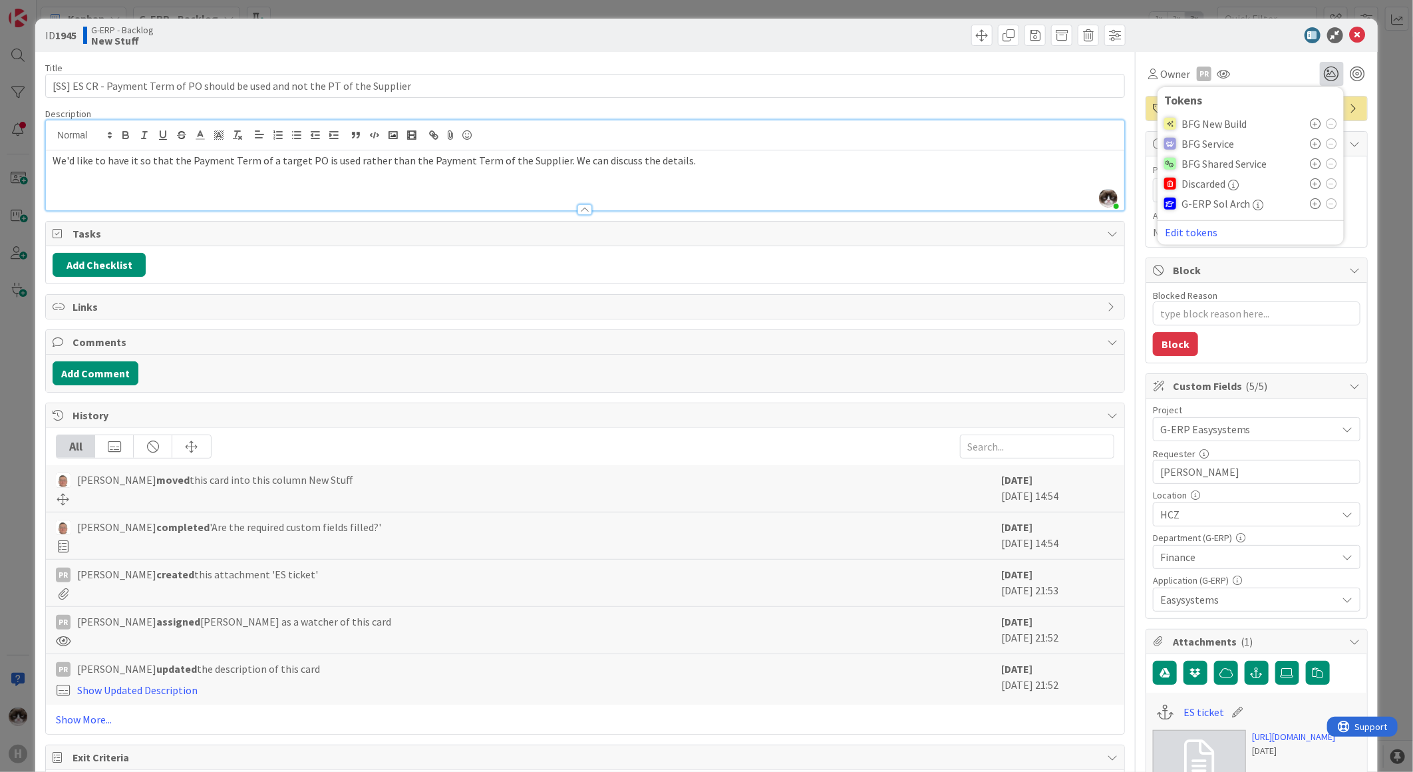
click at [1311, 162] on icon at bounding box center [1316, 163] width 11 height 11
click at [1350, 35] on icon at bounding box center [1358, 35] width 16 height 16
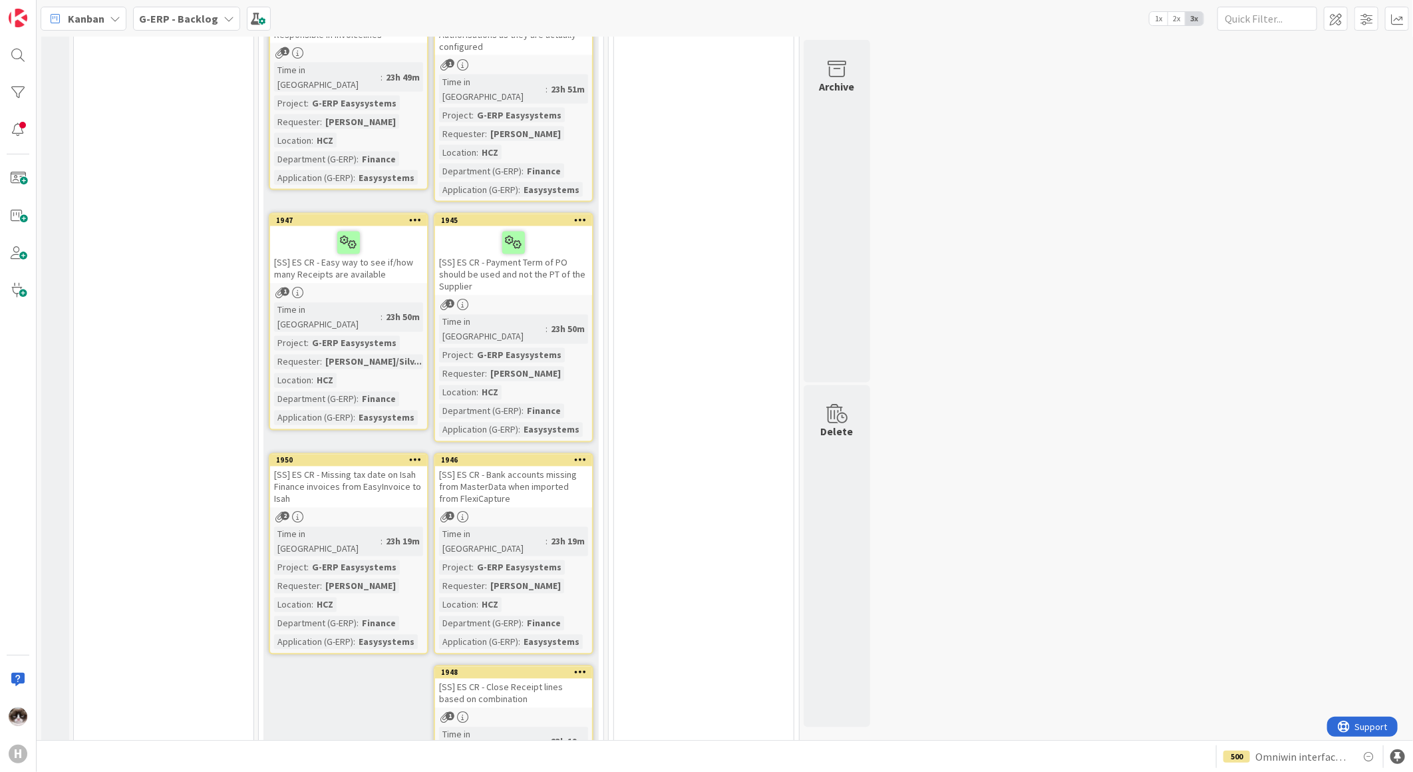
click at [366, 466] on div "[SS] ES CR - Missing tax date on Isah Finance invoices from EasyInvoice to Isah" at bounding box center [348, 486] width 157 height 41
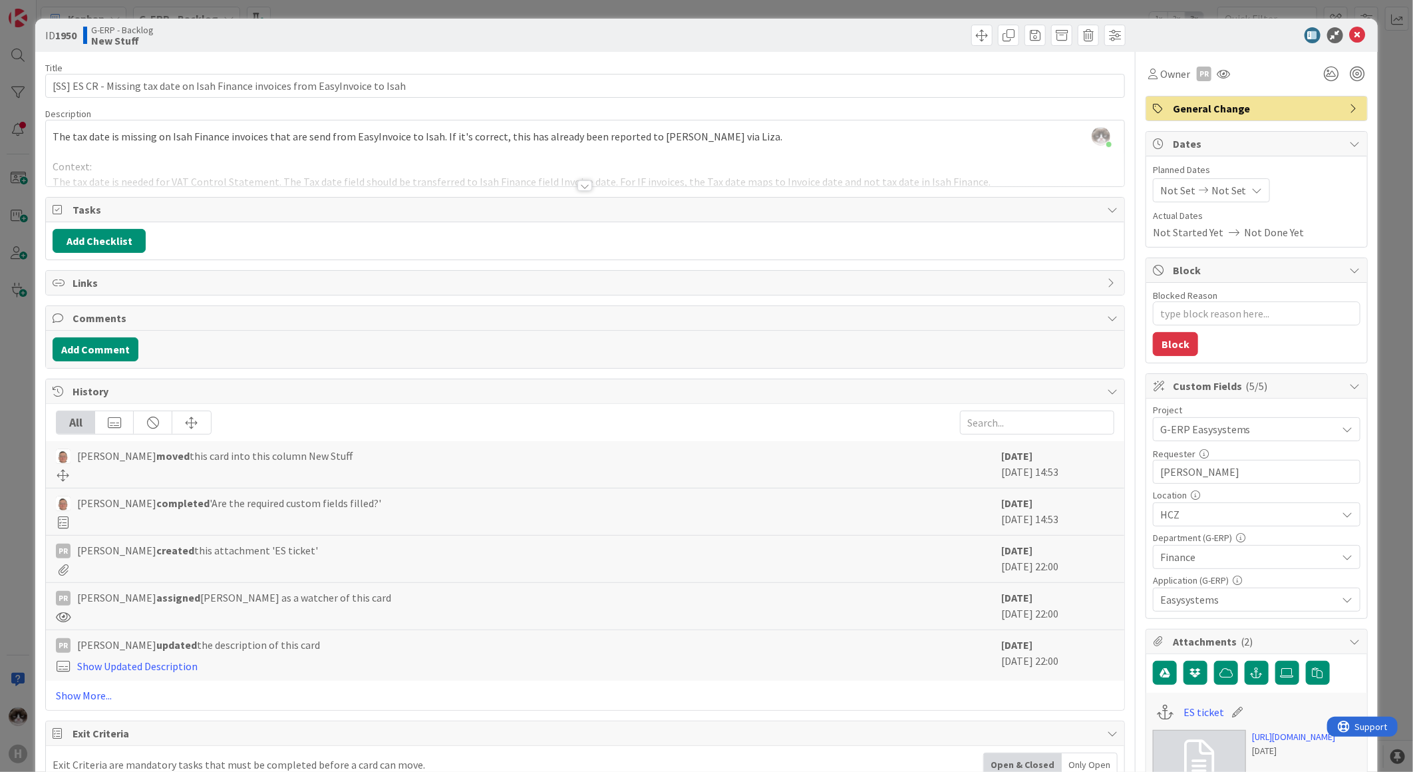
click at [578, 184] on div at bounding box center [585, 185] width 15 height 11
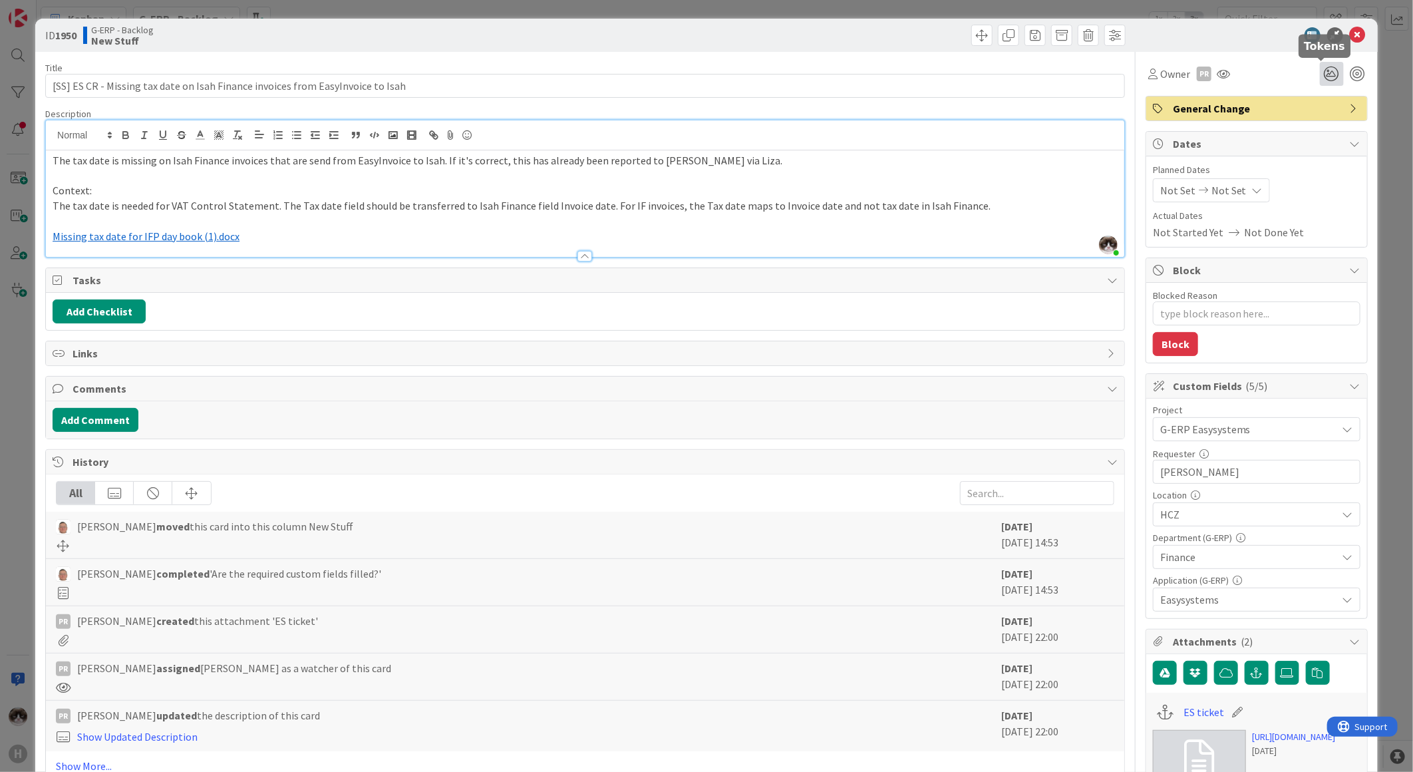
click at [1320, 81] on icon at bounding box center [1332, 74] width 24 height 24
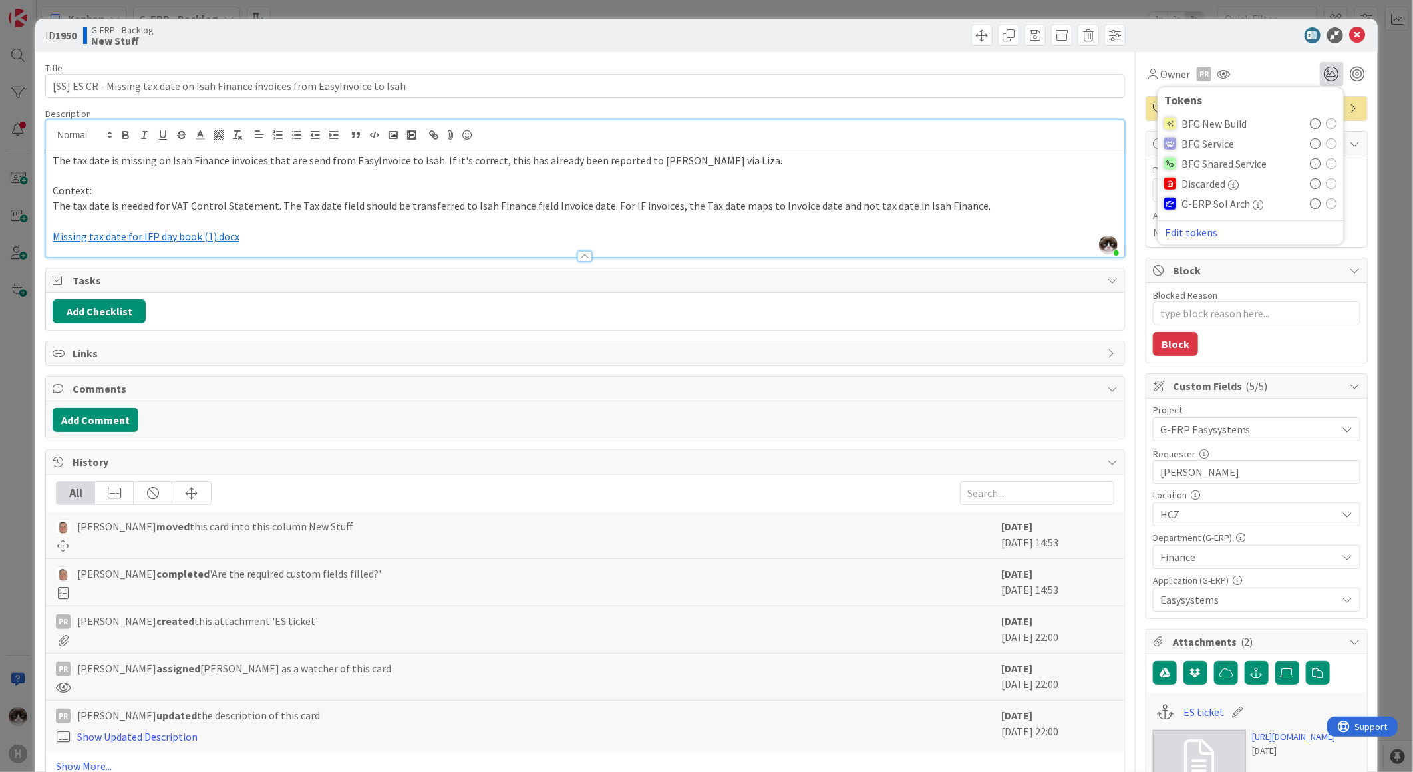
click at [1311, 160] on icon at bounding box center [1316, 163] width 11 height 11
click at [775, 194] on p "Context:" at bounding box center [585, 190] width 1065 height 15
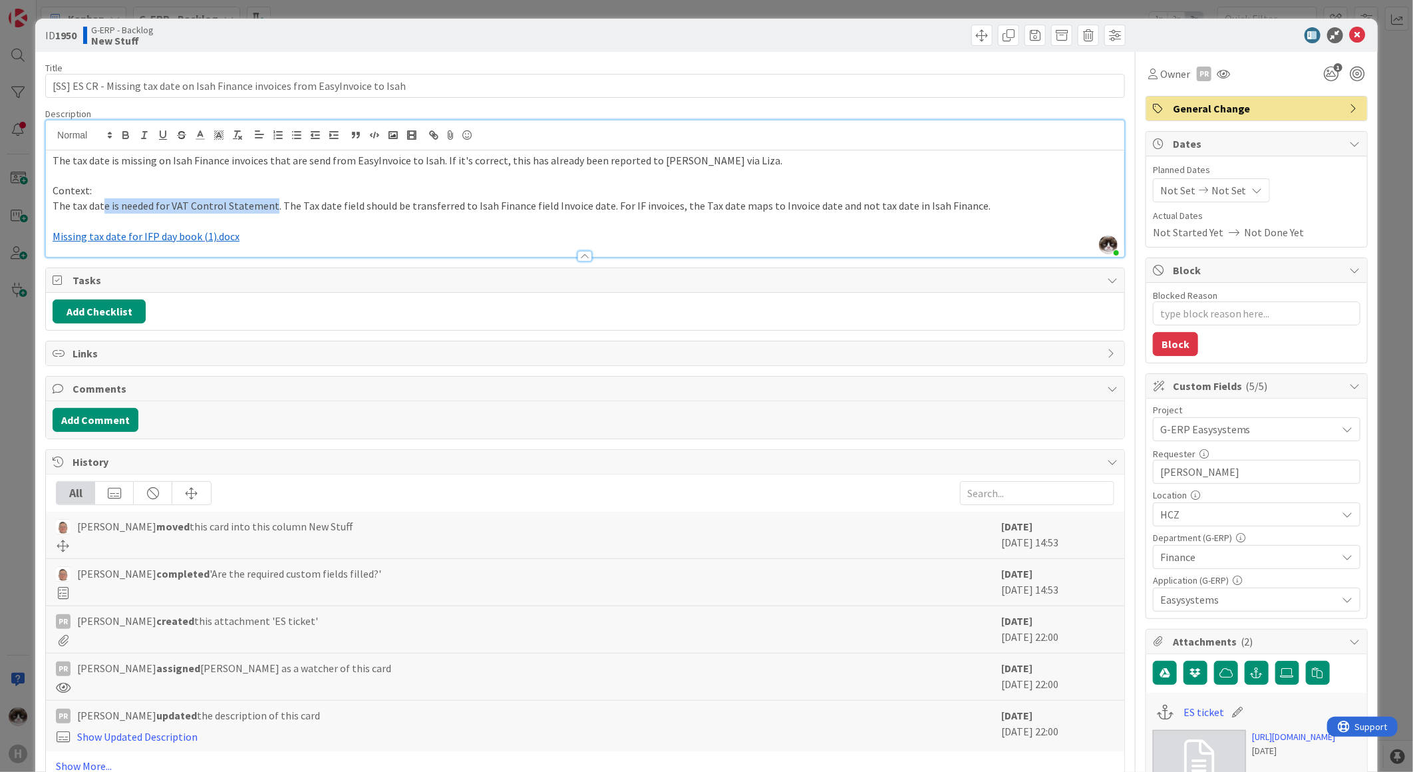
drag, startPoint x: 102, startPoint y: 202, endPoint x: 269, endPoint y: 208, distance: 167.1
click at [269, 208] on span "The tax date is needed for VAT Control Statement. The Tax date field should be …" at bounding box center [522, 205] width 938 height 13
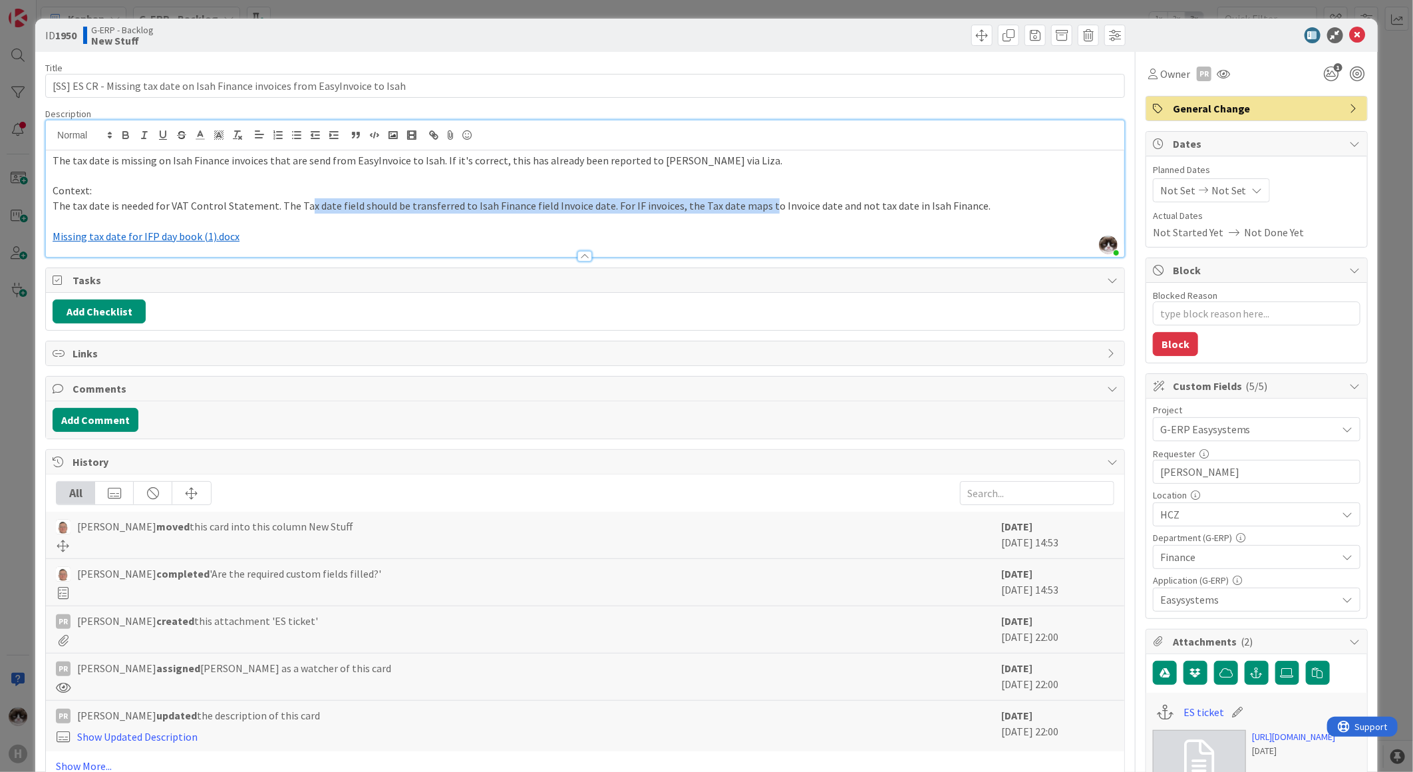
drag, startPoint x: 303, startPoint y: 214, endPoint x: 754, endPoint y: 202, distance: 451.3
click at [754, 202] on p "The tax date is needed for VAT Control Statement. The Tax date field should be …" at bounding box center [585, 205] width 1065 height 15
click at [608, 212] on span "The tax date is needed for VAT Control Statement. The Tax date field should be …" at bounding box center [522, 205] width 938 height 13
click at [596, 208] on span "The tax date is needed for VAT Control Statement. The Tax date field should be …" at bounding box center [522, 205] width 938 height 13
drag, startPoint x: 602, startPoint y: 211, endPoint x: 843, endPoint y: 207, distance: 240.9
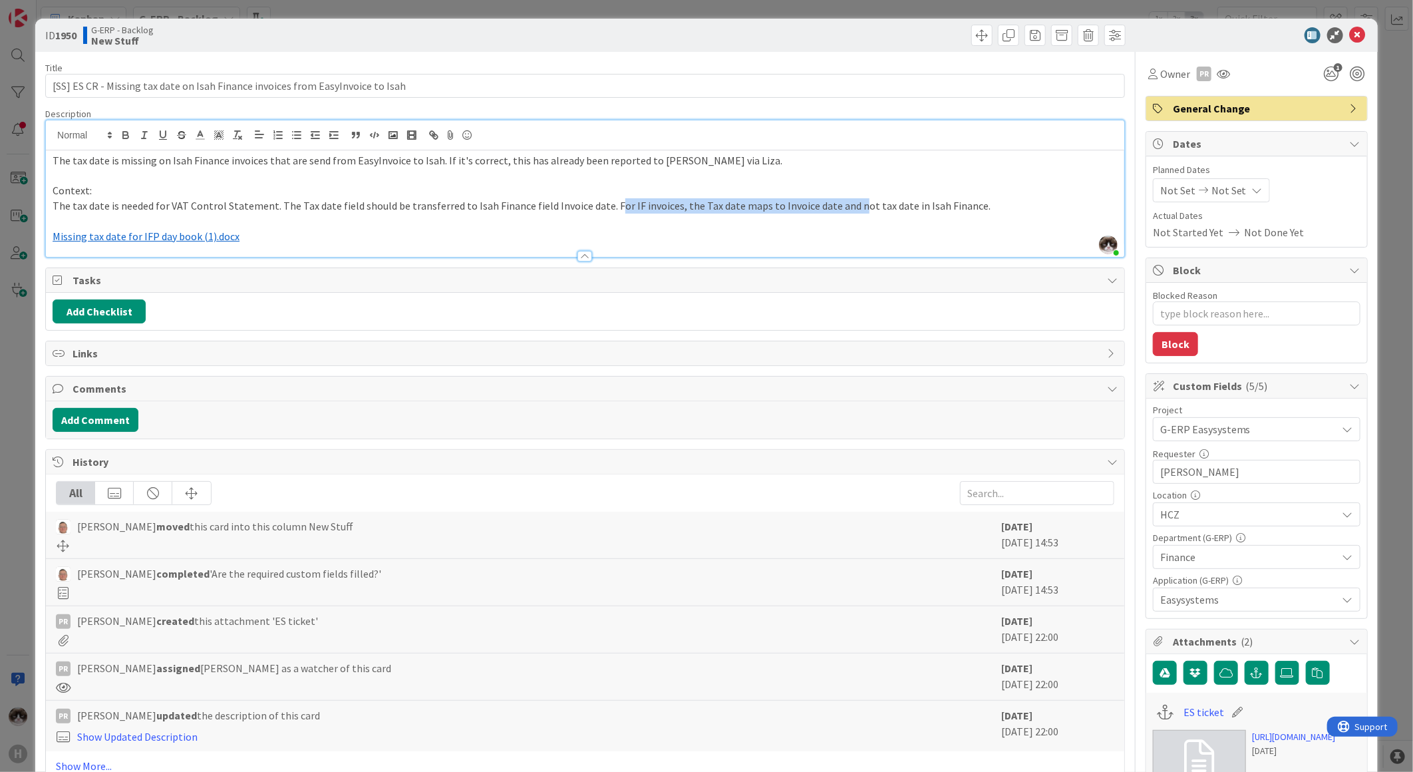
click at [843, 207] on span "The tax date is needed for VAT Control Statement. The Tax date field should be …" at bounding box center [522, 205] width 938 height 13
click at [775, 217] on p at bounding box center [585, 221] width 1065 height 15
drag, startPoint x: 683, startPoint y: 205, endPoint x: 745, endPoint y: 204, distance: 61.9
click at [733, 202] on span "The tax date is needed for VAT Control Statement. The Tax date field should be …" at bounding box center [522, 205] width 938 height 13
drag, startPoint x: 598, startPoint y: 201, endPoint x: 1001, endPoint y: 198, distance: 403.2
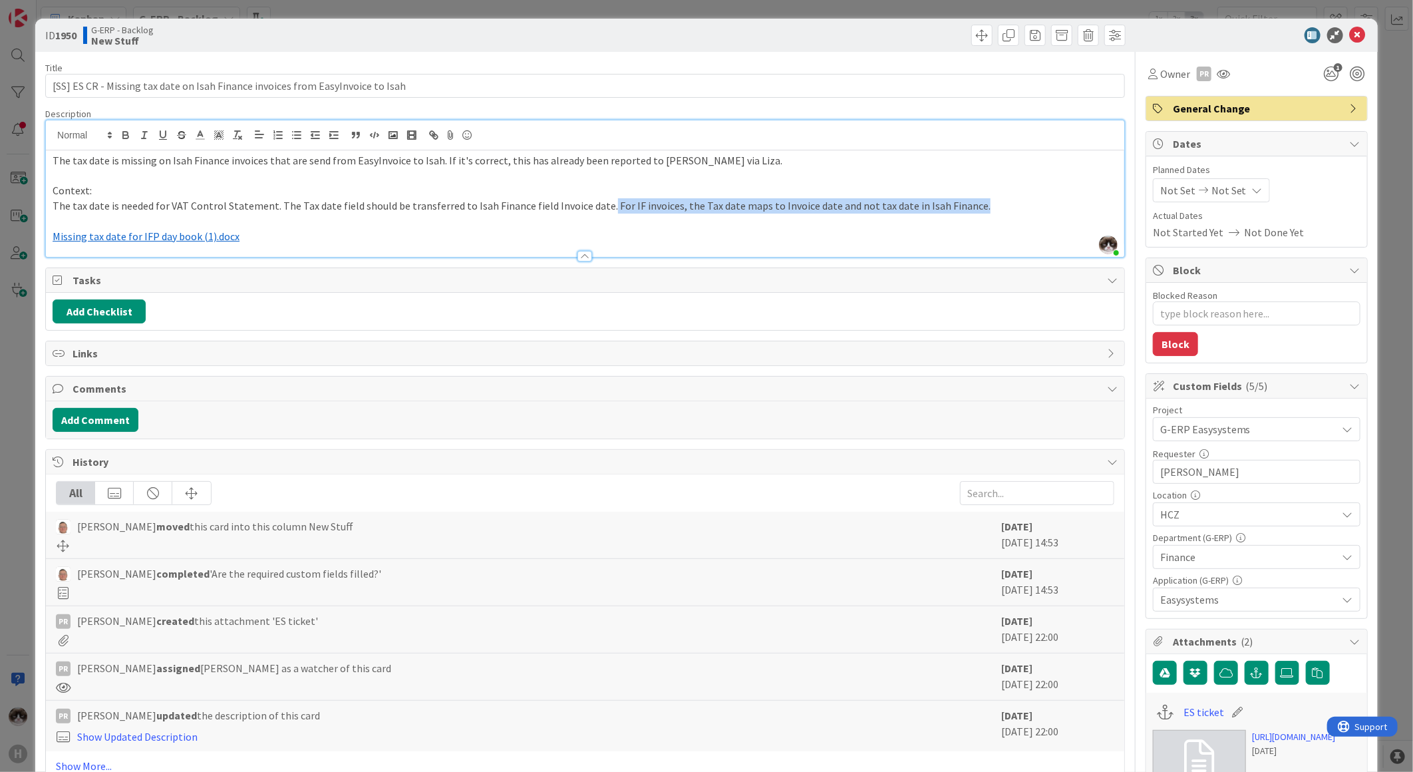
click at [1001, 198] on p "The tax date is needed for VAT Control Statement. The Tax date field should be …" at bounding box center [585, 205] width 1065 height 15
click at [679, 184] on p "Context:" at bounding box center [585, 190] width 1065 height 15
click at [1334, 64] on span "1" at bounding box center [1338, 67] width 9 height 9
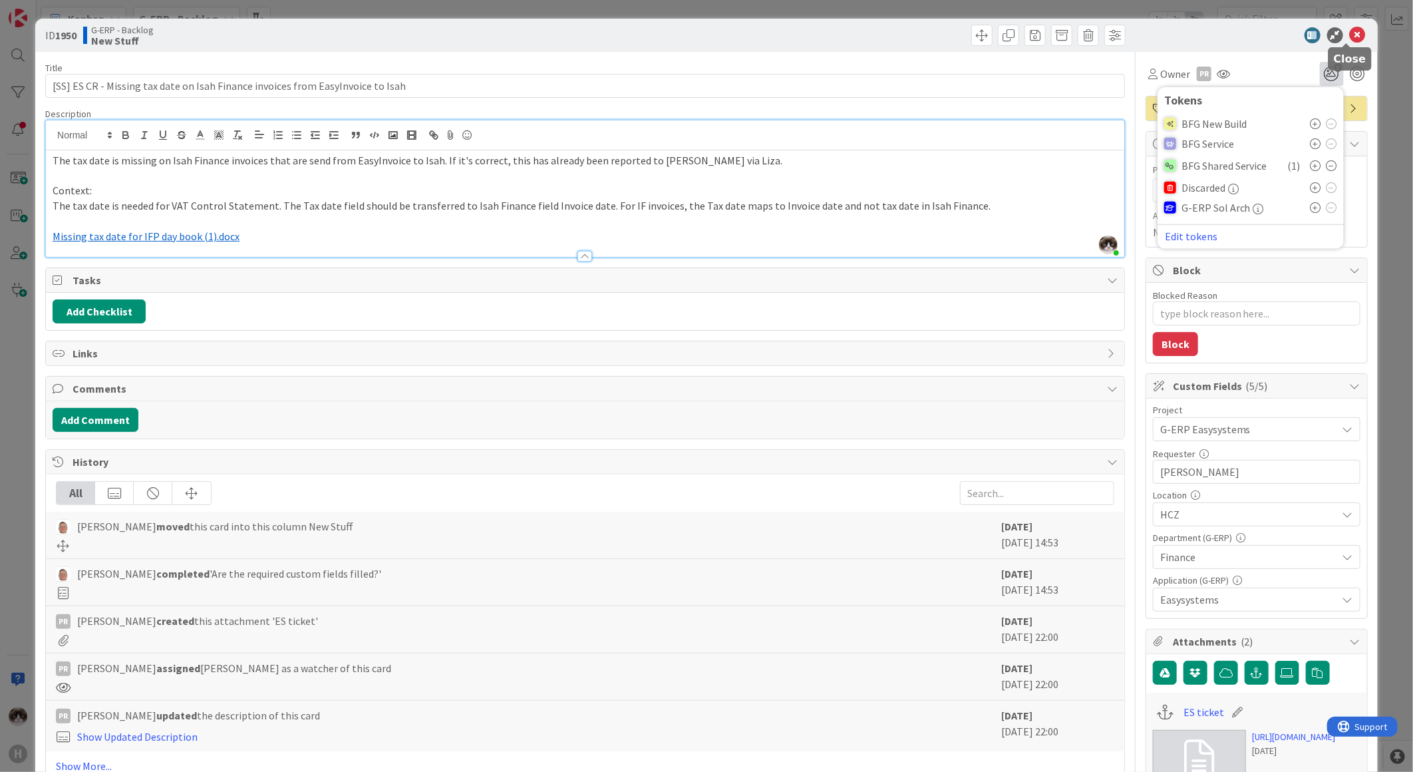
click at [1350, 33] on icon at bounding box center [1358, 35] width 16 height 16
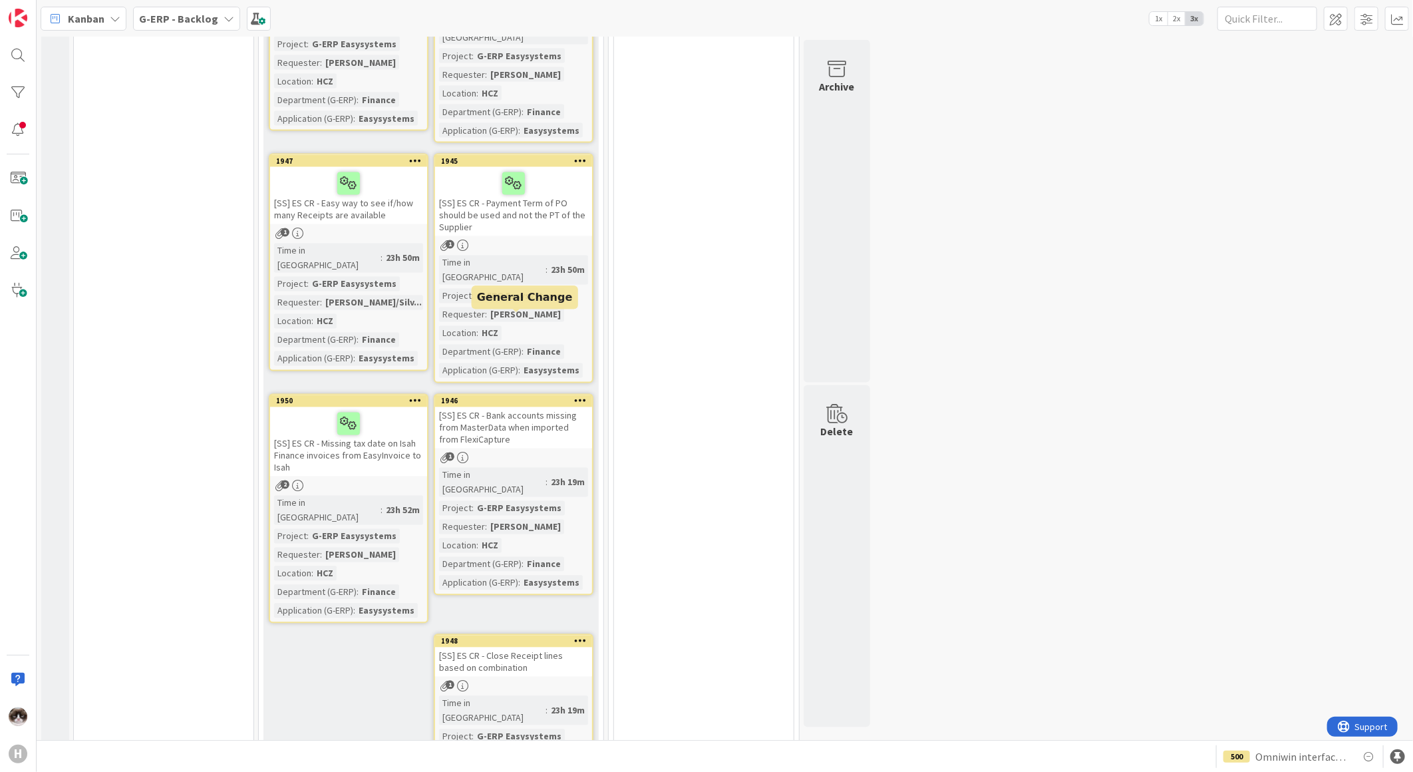
scroll to position [1473, 0]
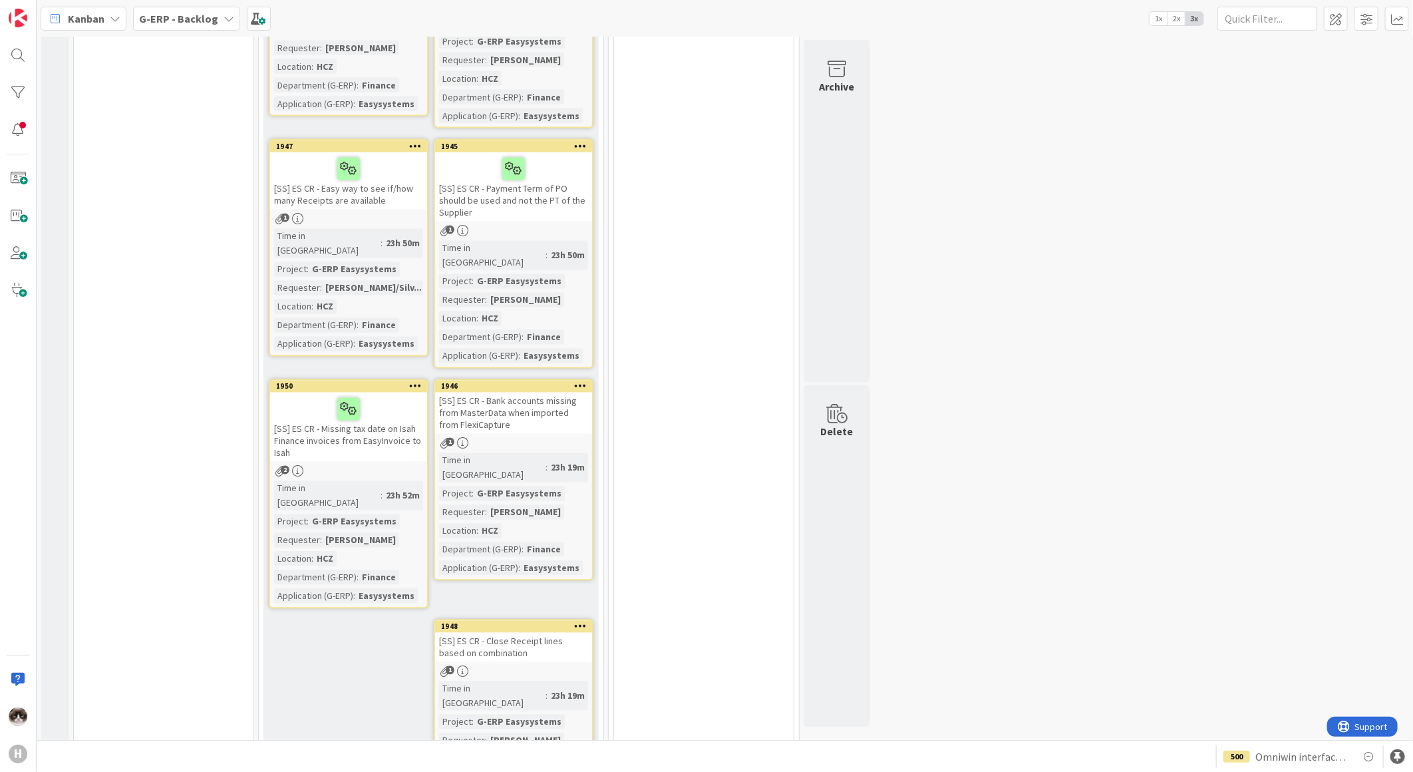
click at [526, 393] on div "[SS] ES CR - Bank accounts missing from MasterData when imported from FlexiCapt…" at bounding box center [513, 413] width 157 height 41
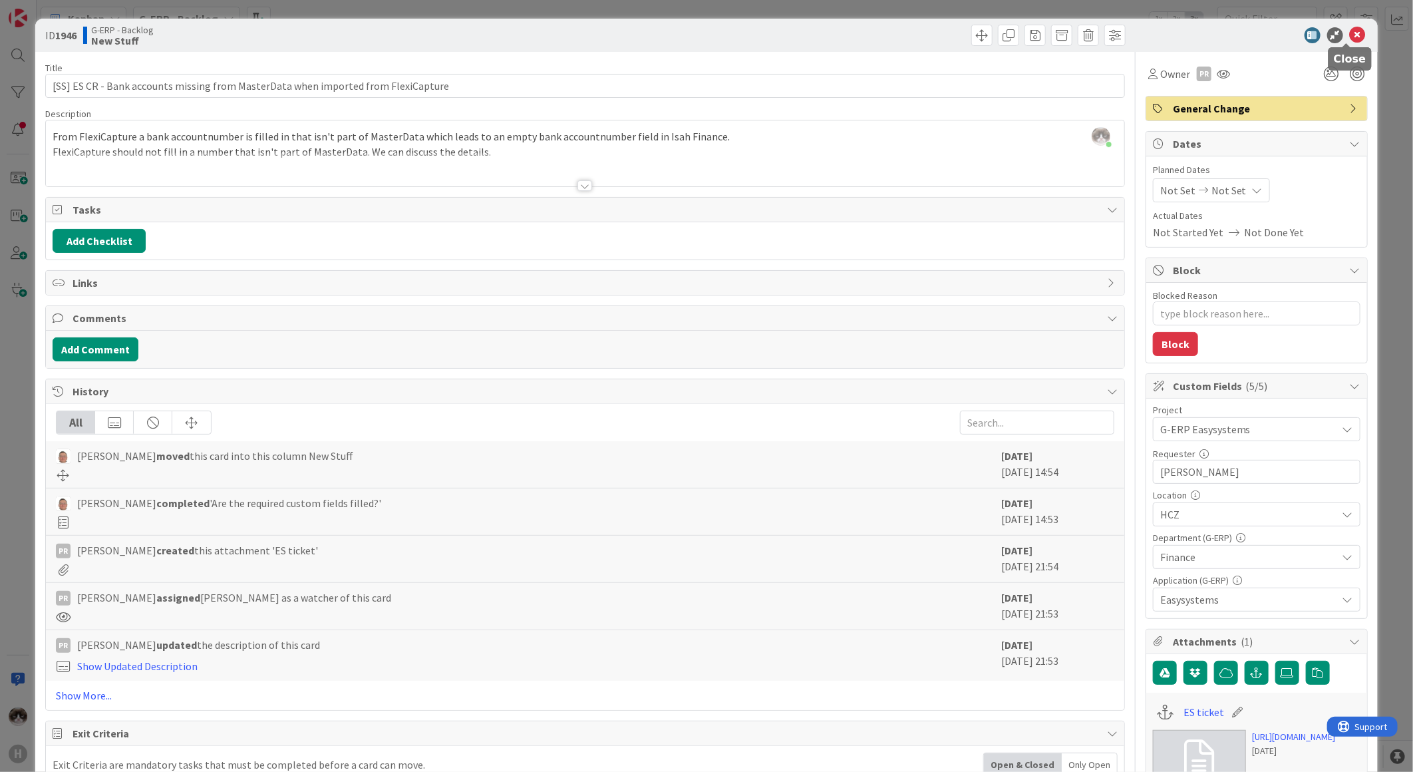
click at [1350, 31] on icon at bounding box center [1358, 35] width 16 height 16
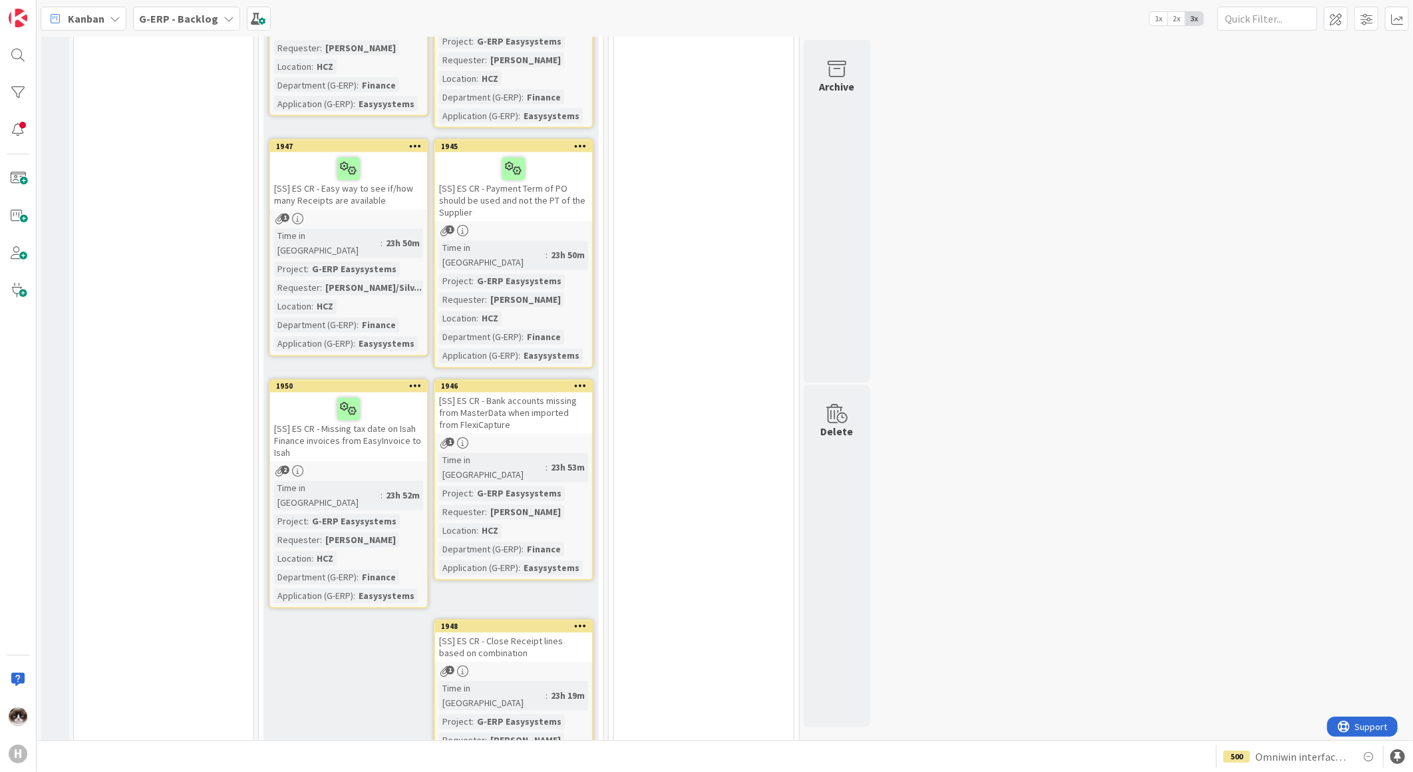
click at [382, 466] on div "2" at bounding box center [348, 471] width 157 height 11
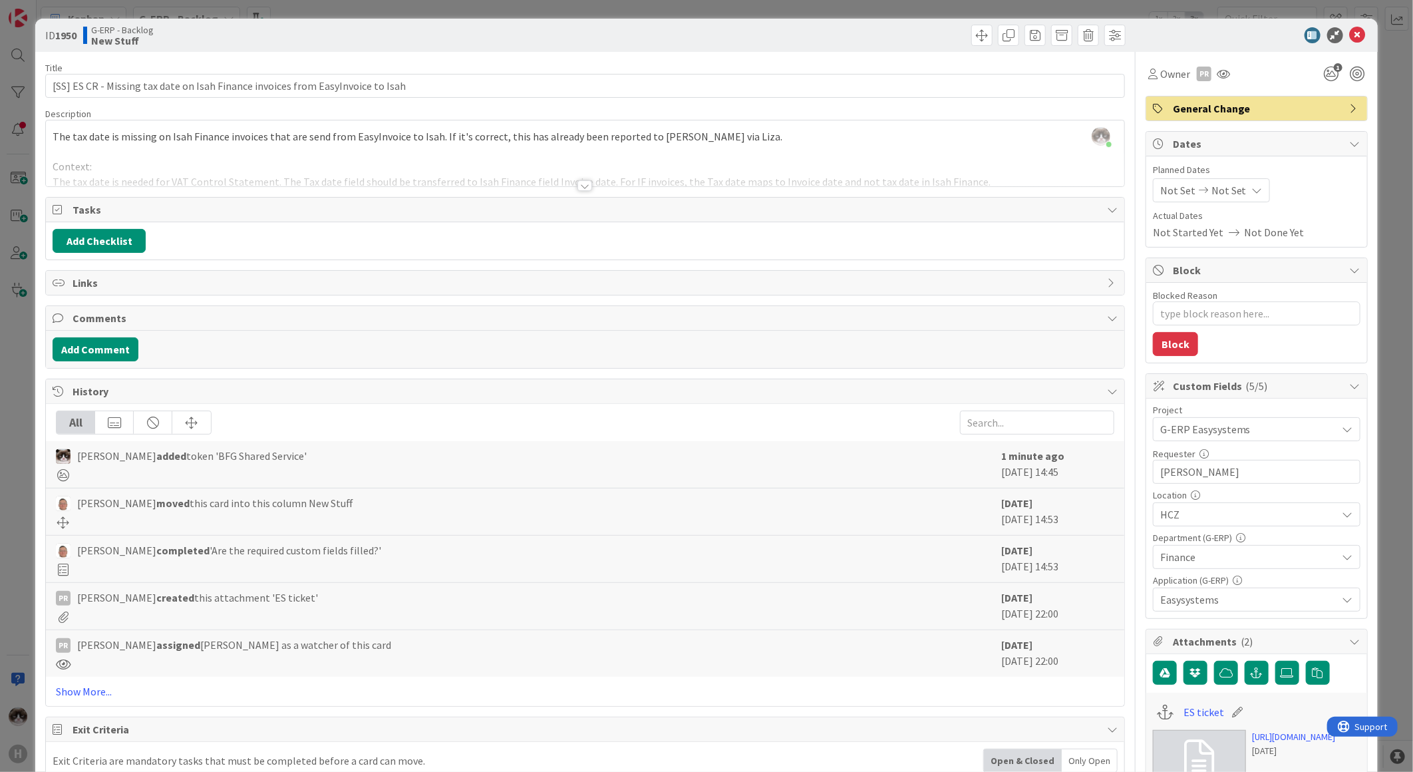
click at [584, 185] on div at bounding box center [585, 185] width 15 height 11
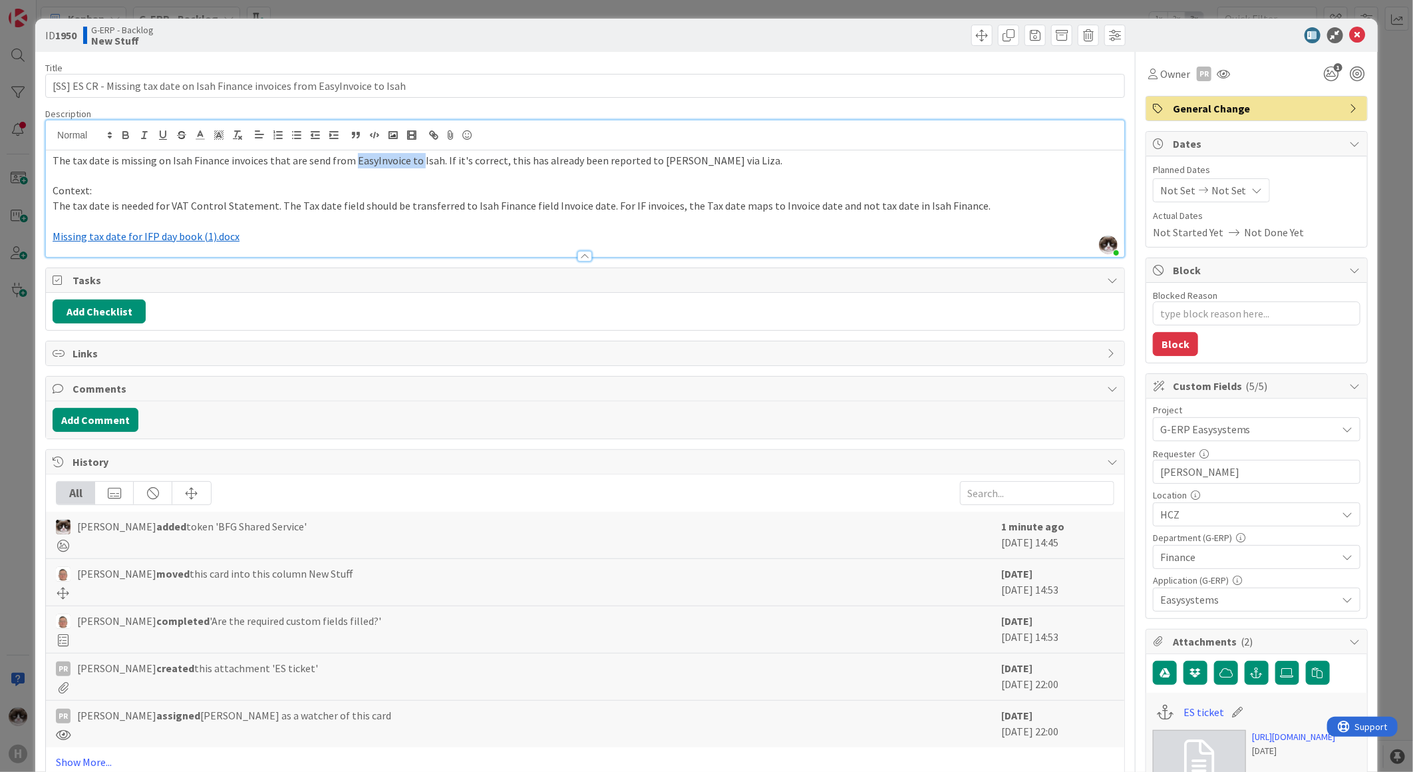
drag, startPoint x: 347, startPoint y: 160, endPoint x: 413, endPoint y: 166, distance: 65.5
click at [413, 166] on span "The tax date is missing on Isah Finance invoices that are send from EasyInvoice…" at bounding box center [418, 160] width 730 height 13
drag, startPoint x: 69, startPoint y: 162, endPoint x: 115, endPoint y: 162, distance: 45.9
click at [115, 162] on span "The tax date is missing on Isah Finance invoices that are send from EasyInvoice…" at bounding box center [418, 160] width 730 height 13
click at [1351, 35] on icon at bounding box center [1358, 35] width 16 height 16
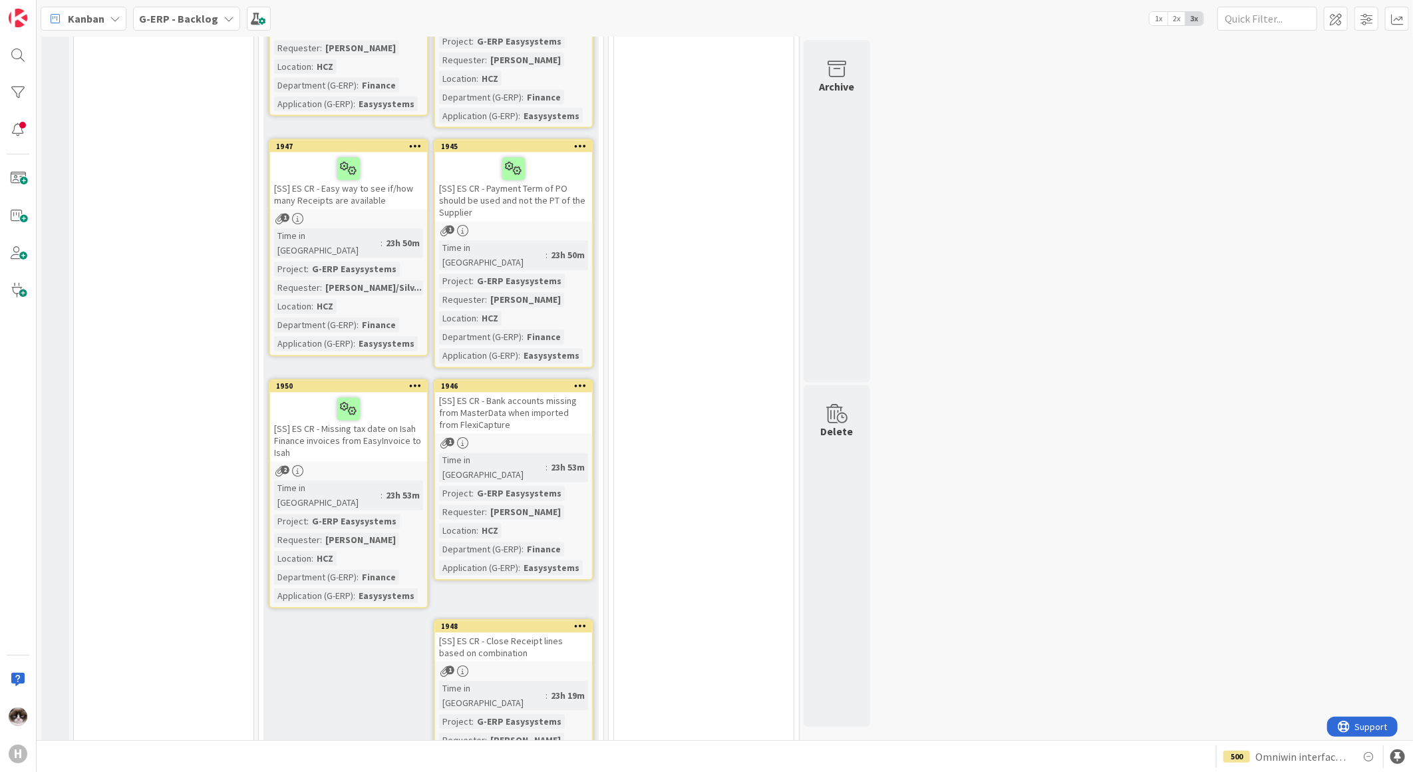
click at [570, 379] on link "1946 [SS] ES CR - Bank accounts missing from MasterData when imported from Flex…" at bounding box center [514, 480] width 160 height 202
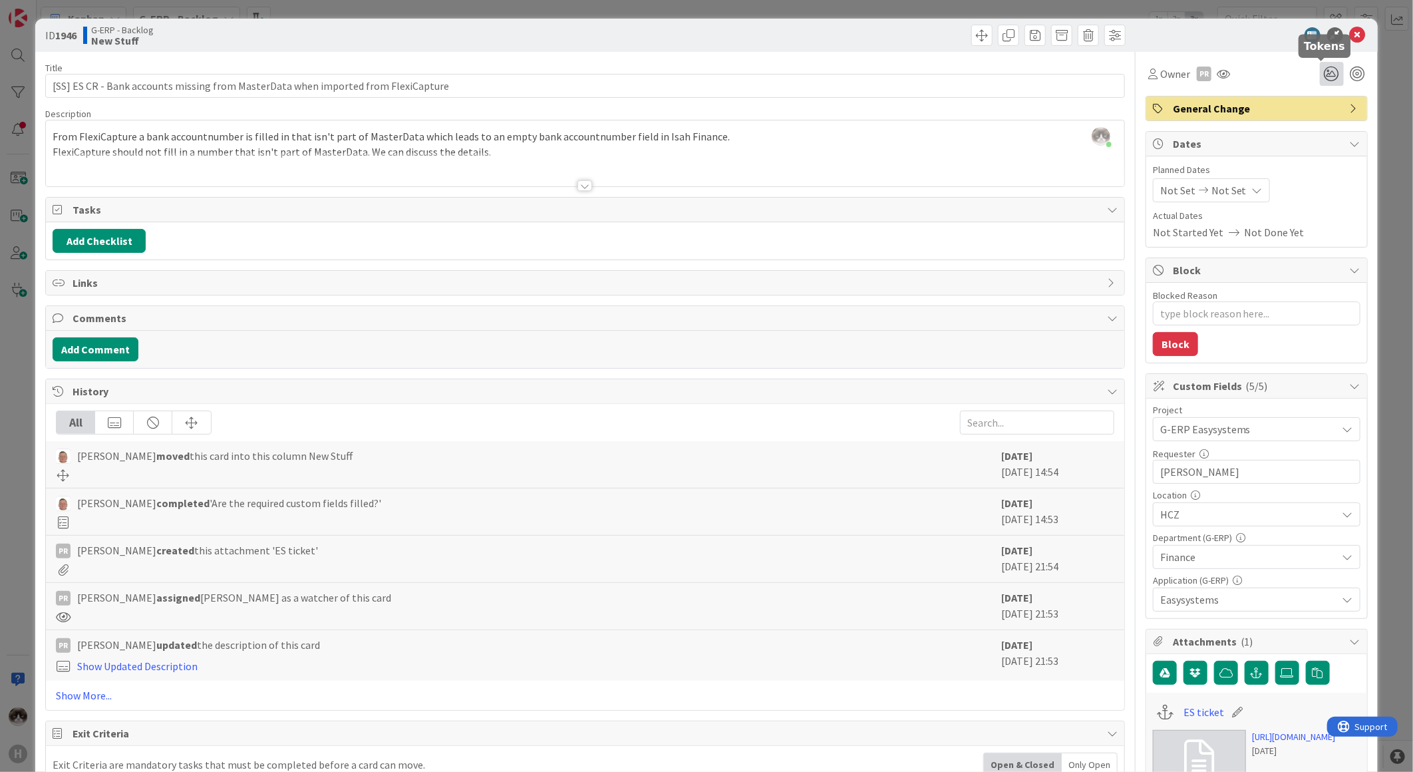
click at [1324, 69] on icon at bounding box center [1332, 74] width 24 height 24
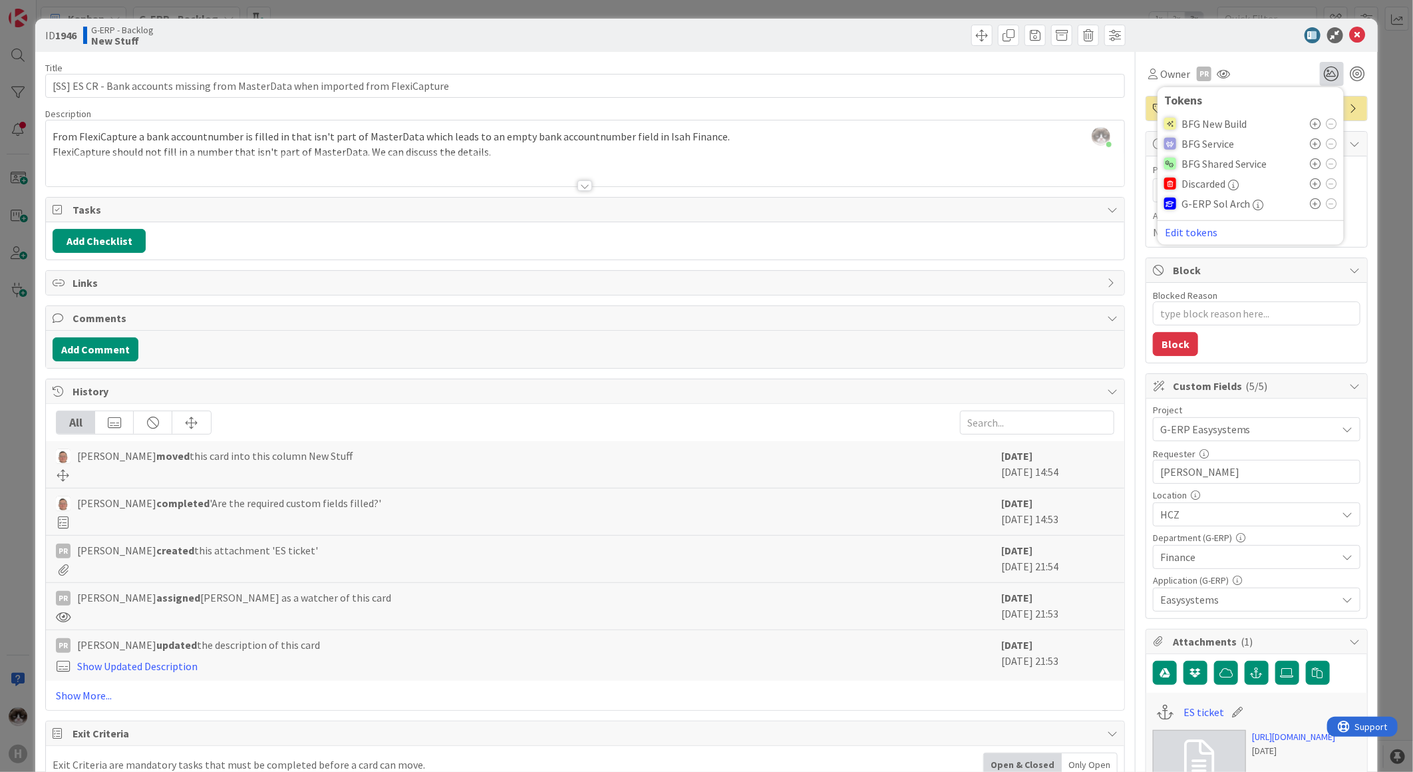
click at [1311, 163] on icon at bounding box center [1316, 163] width 11 height 11
click at [322, 153] on div at bounding box center [585, 169] width 1079 height 34
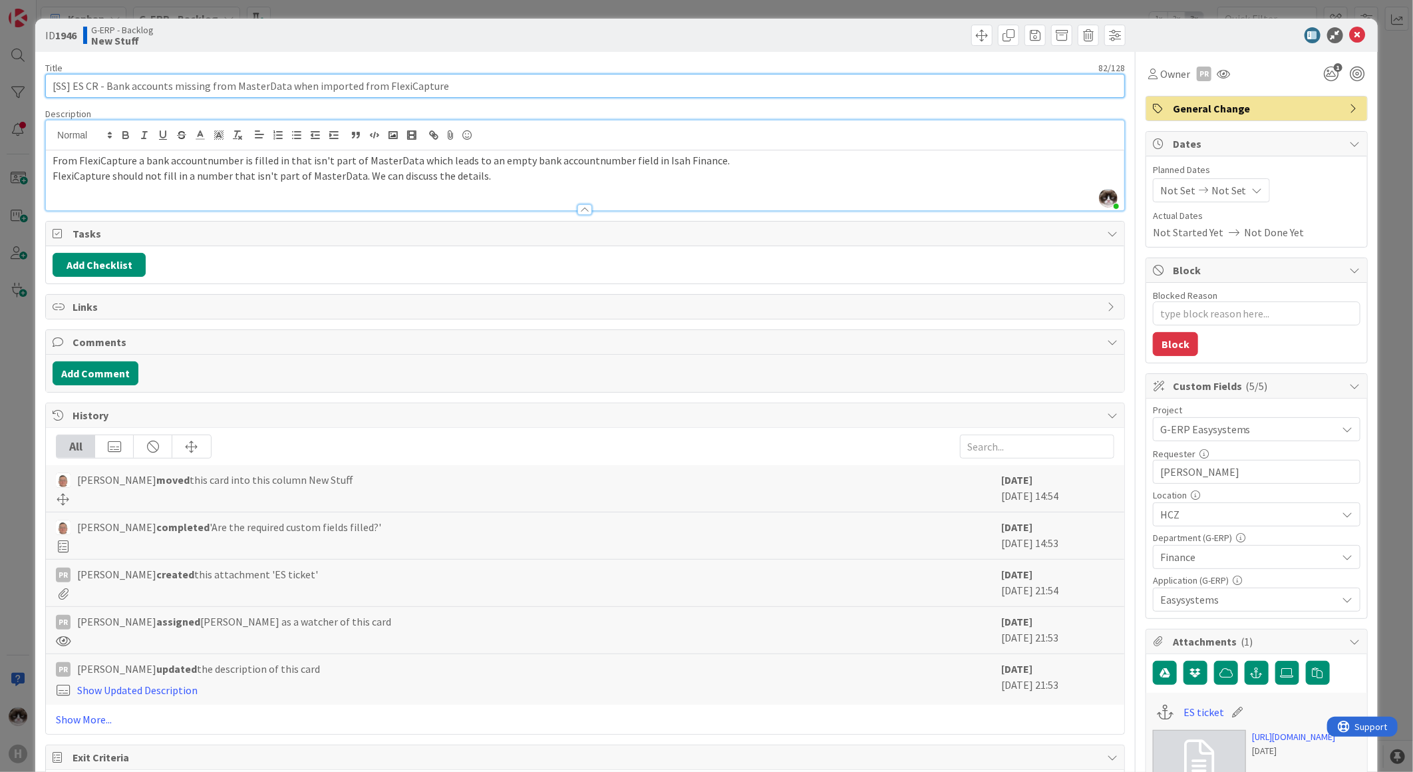
drag, startPoint x: 108, startPoint y: 87, endPoint x: 506, endPoint y: 108, distance: 398.5
click at [506, 108] on div "Title 82 / 128 [SS] ES CR - Bank accounts missing from MasterData when imported…" at bounding box center [585, 628] width 1080 height 1152
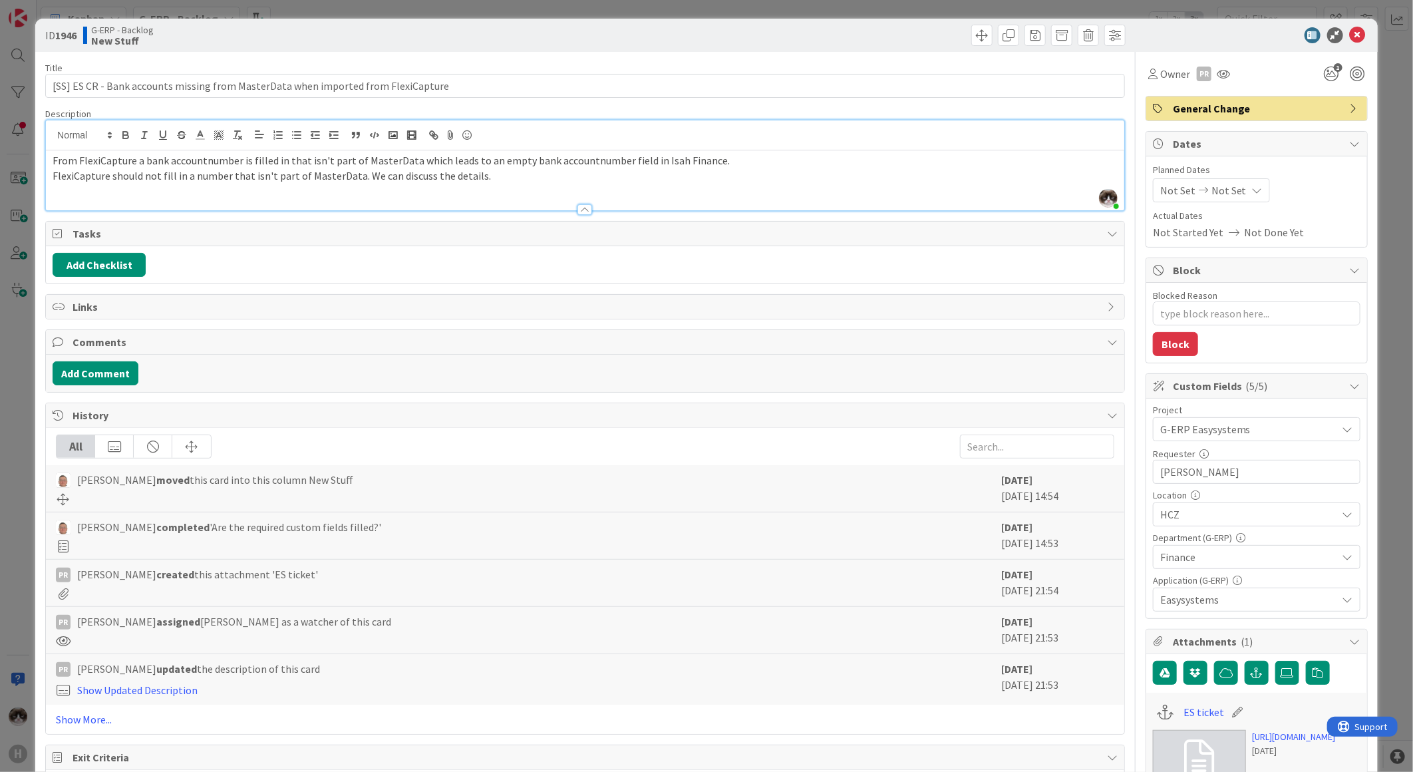
click at [154, 174] on span "FlexiCapture should not fill in a number that isn't part of MasterData. We can …" at bounding box center [272, 175] width 438 height 13
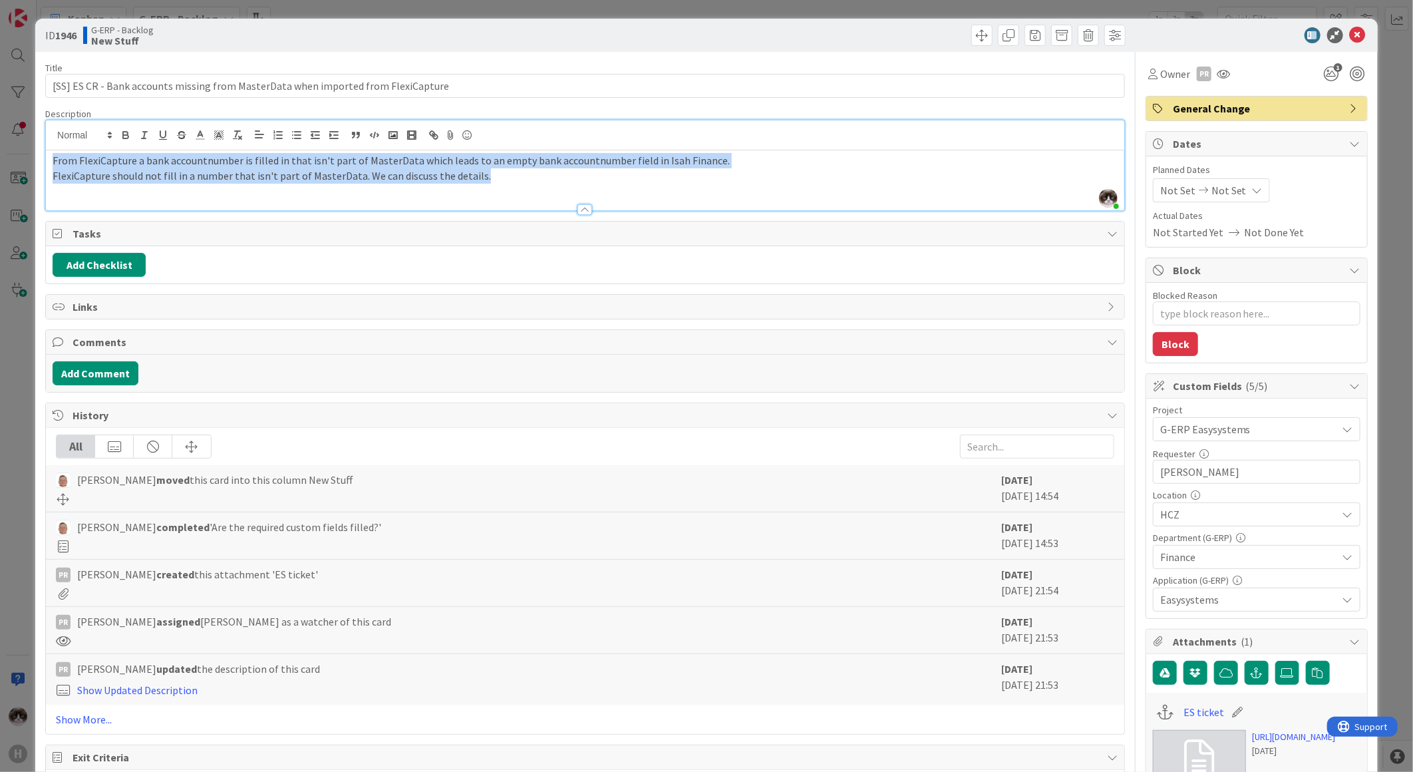
drag, startPoint x: 50, startPoint y: 158, endPoint x: 539, endPoint y: 170, distance: 489.2
click at [539, 170] on div "From FlexiCapture a bank accountnumber is filled in that isn't part of MasterDa…" at bounding box center [585, 180] width 1079 height 60
click at [234, 168] on p "FlexiCapture should not fill in a number that isn't part of MasterData. We can …" at bounding box center [585, 175] width 1065 height 15
click at [376, 166] on span "From FlexiCapture a bank accountnumber is filled in that isn't part of MasterDa…" at bounding box center [391, 160] width 677 height 13
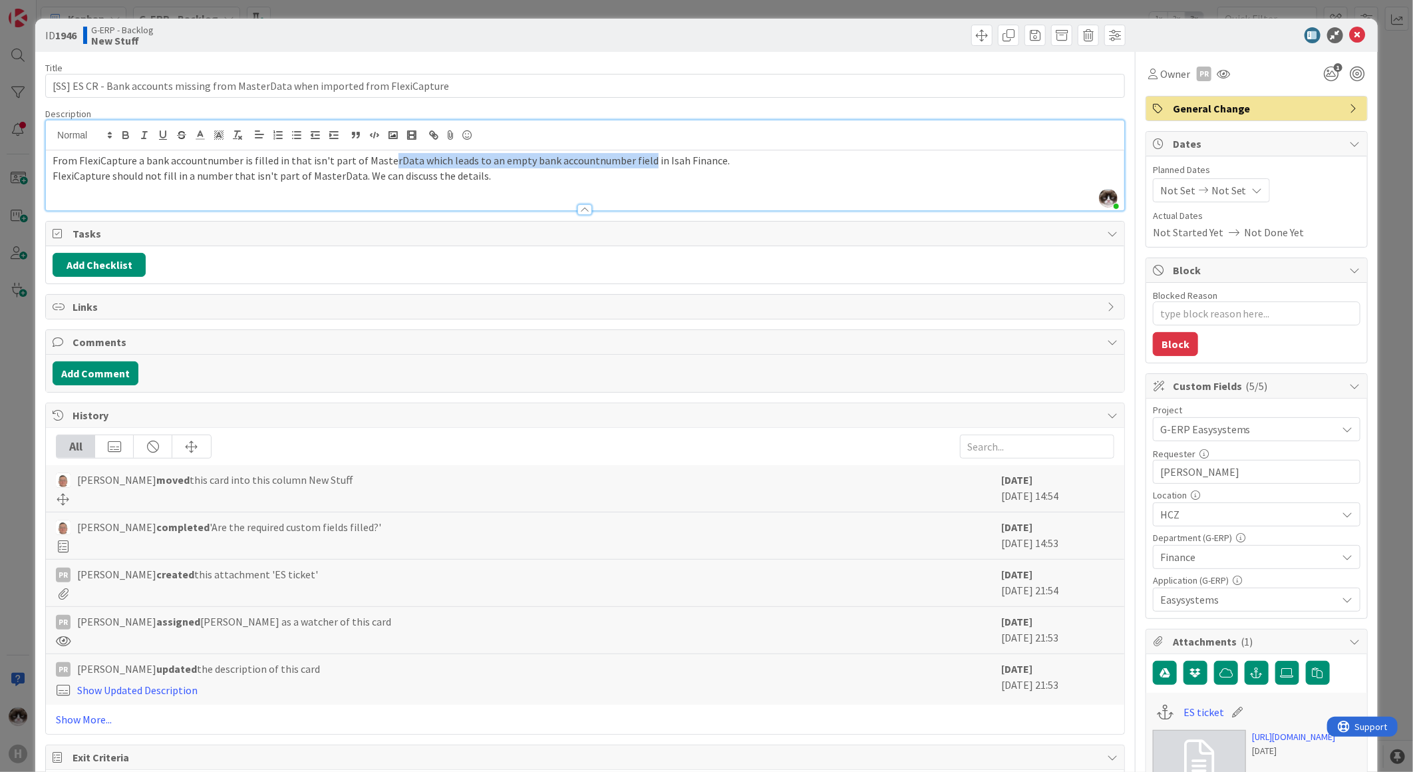
drag, startPoint x: 398, startPoint y: 161, endPoint x: 637, endPoint y: 161, distance: 239.5
click at [637, 161] on span "From FlexiCapture a bank accountnumber is filled in that isn't part of MasterDa…" at bounding box center [391, 160] width 677 height 13
drag, startPoint x: 121, startPoint y: 178, endPoint x: 204, endPoint y: 180, distance: 83.2
click at [204, 180] on span "FlexiCapture should not fill in a number that isn't part of MasterData. We can …" at bounding box center [272, 175] width 438 height 13
click at [448, 154] on span "From FlexiCapture a bank accountnumber is filled in that isn't part of MasterDa…" at bounding box center [391, 160] width 677 height 13
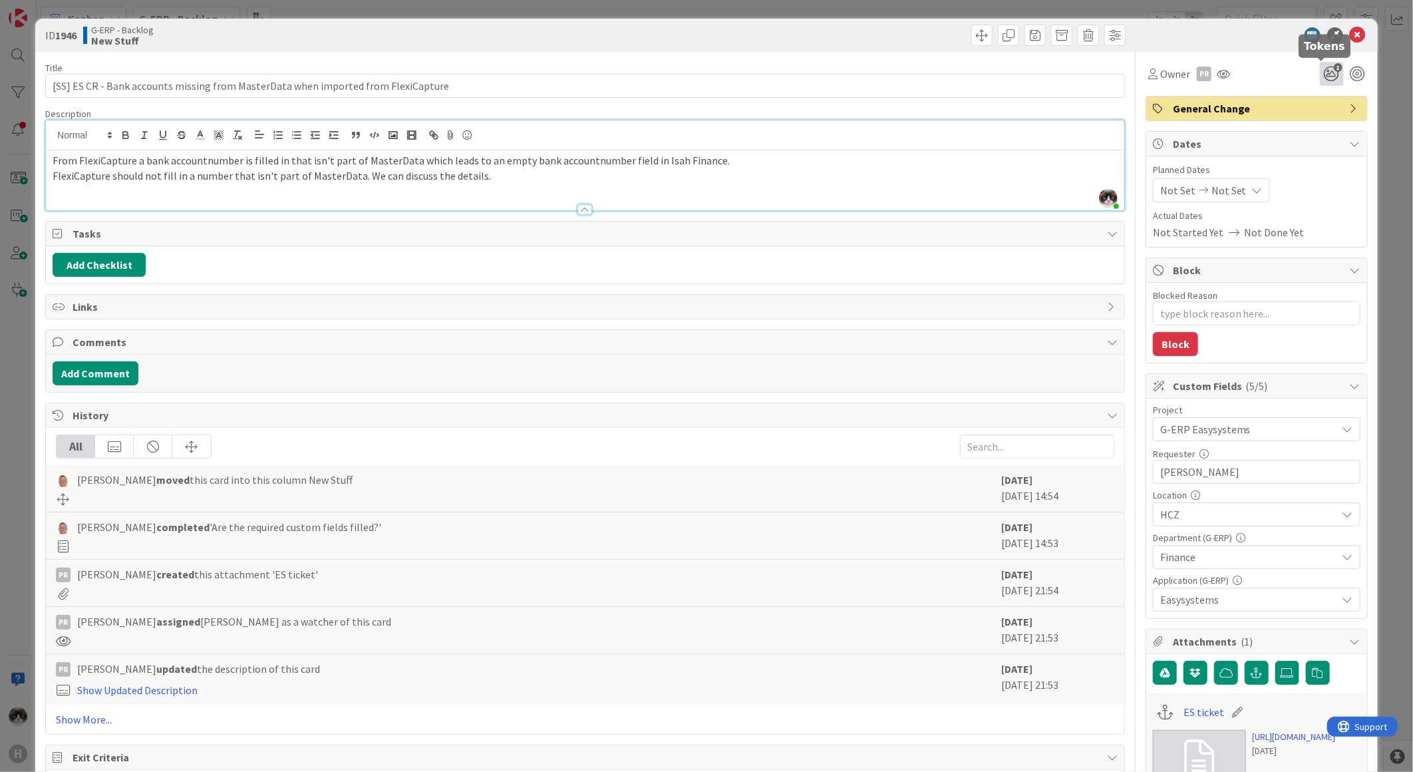
click at [1324, 73] on icon "1" at bounding box center [1332, 74] width 24 height 24
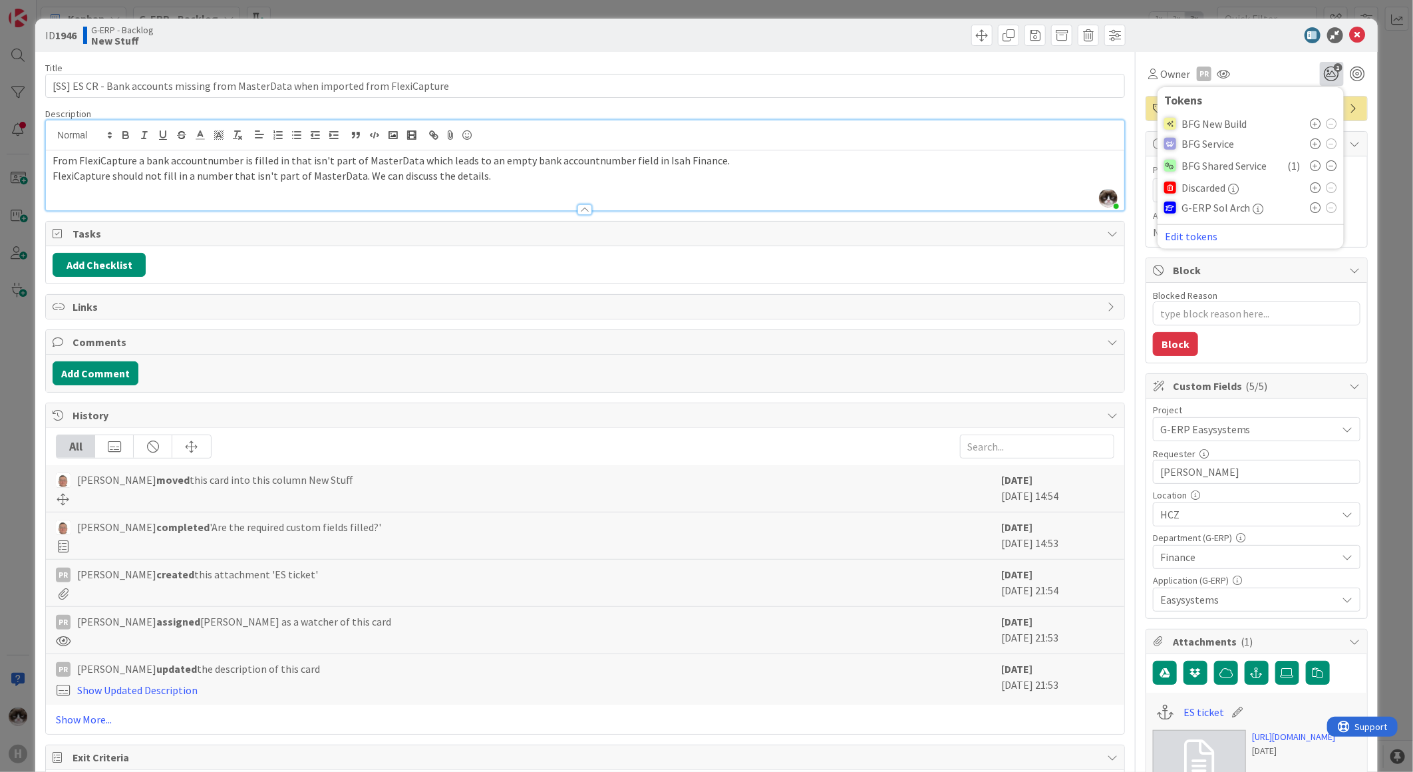
click at [561, 180] on p "FlexiCapture should not fill in a number that isn't part of MasterData. We can …" at bounding box center [585, 175] width 1065 height 15
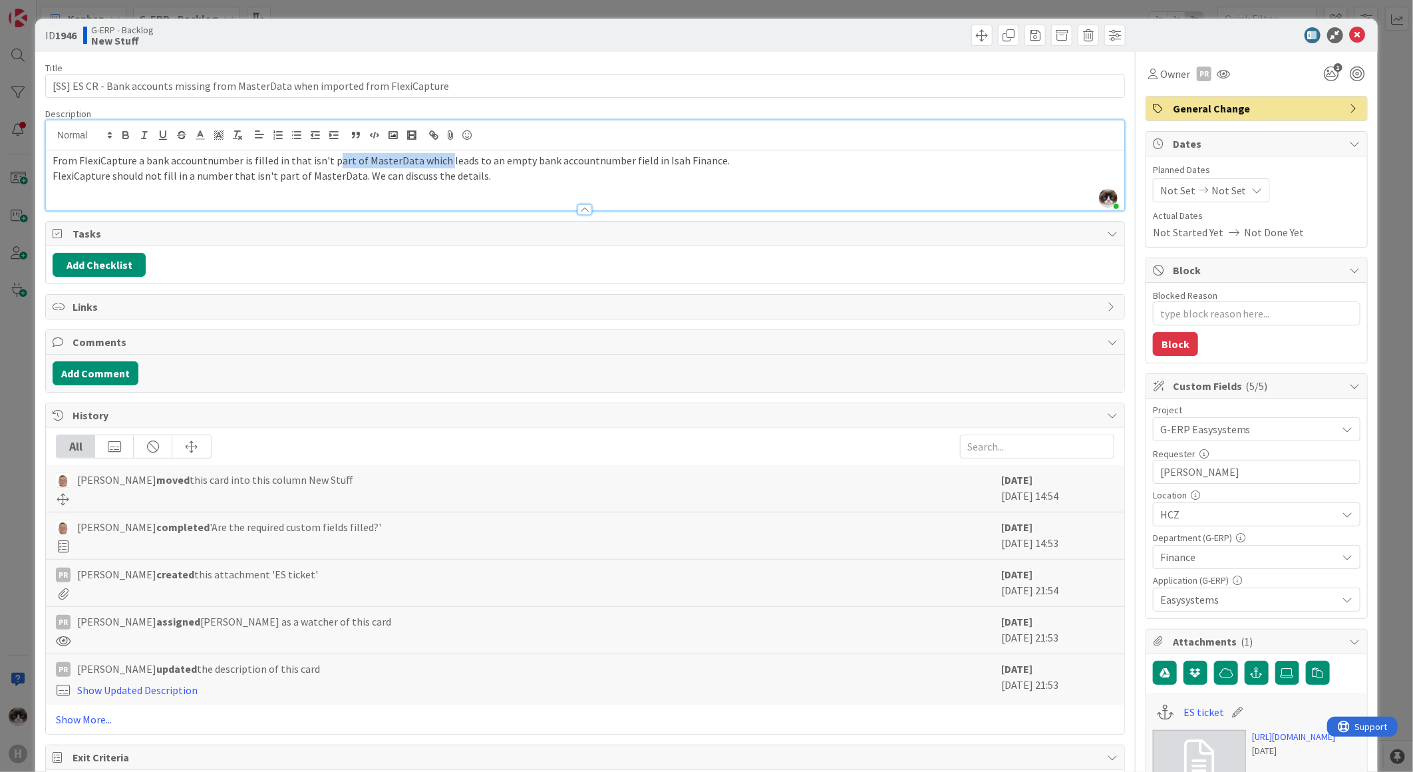
drag, startPoint x: 343, startPoint y: 160, endPoint x: 500, endPoint y: 158, distance: 156.4
click at [469, 157] on span "From FlexiCapture a bank accountnumber is filled in that isn't part of MasterDa…" at bounding box center [391, 160] width 677 height 13
click at [1350, 31] on icon at bounding box center [1358, 35] width 16 height 16
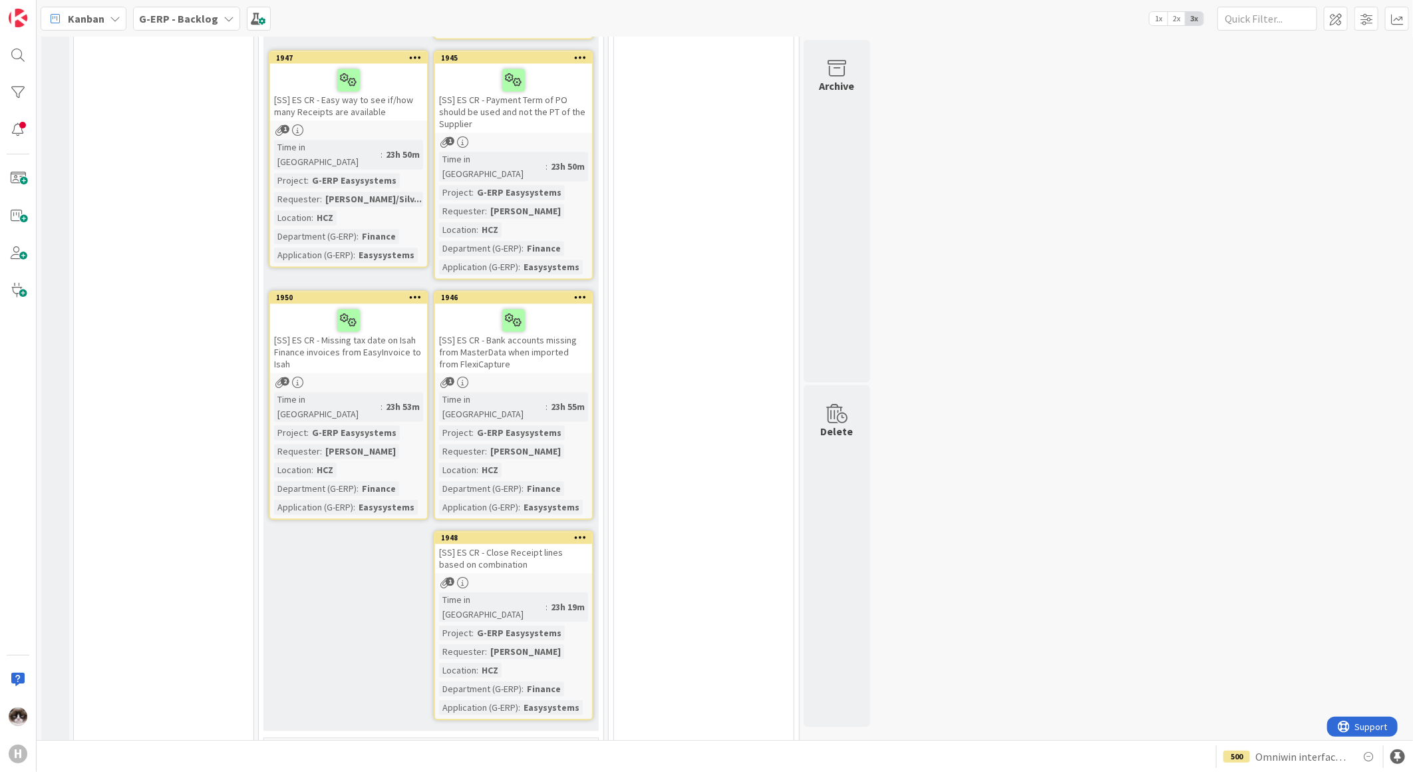
scroll to position [1473, 0]
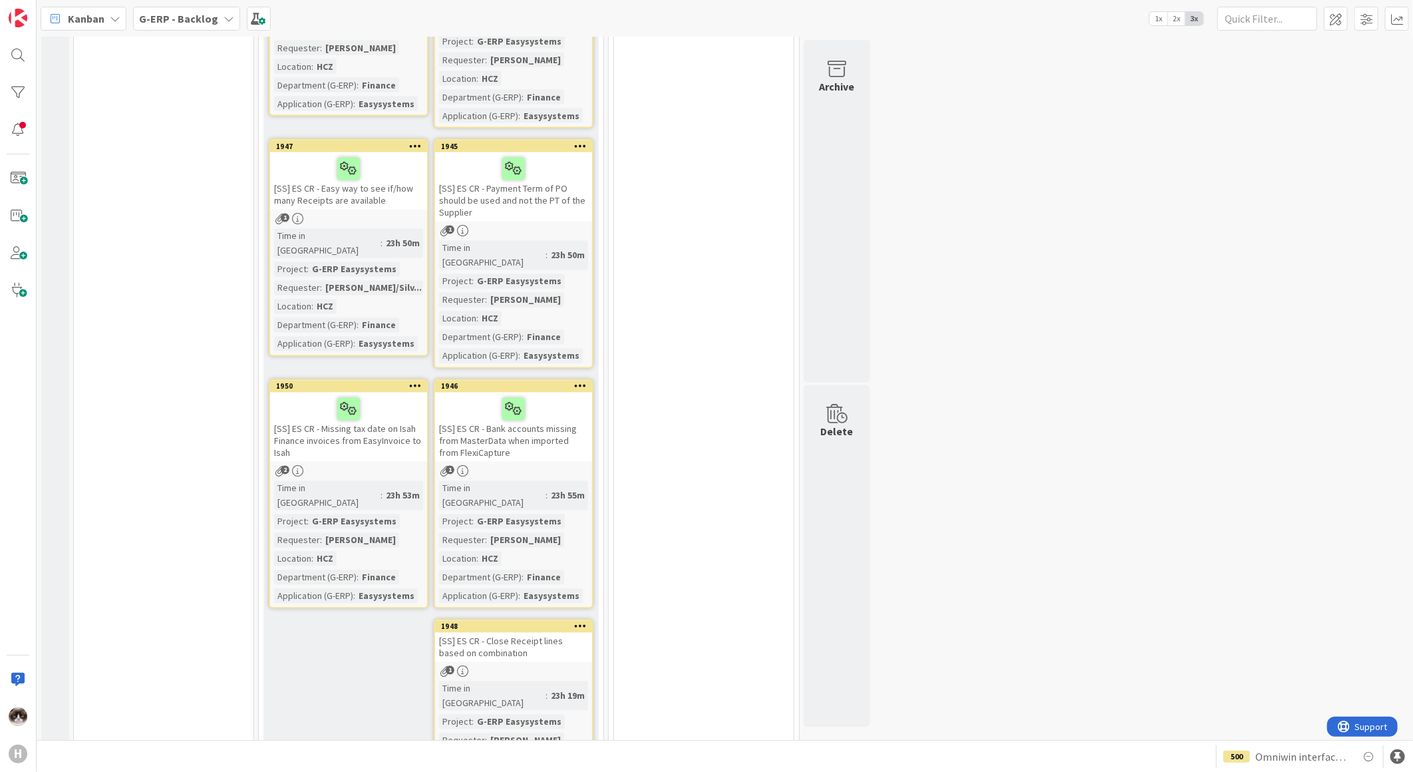
click at [555, 619] on link "1948 [SS] ES CR - Close Receipt lines based on combination 1 Time in Column : 2…" at bounding box center [514, 714] width 160 height 190
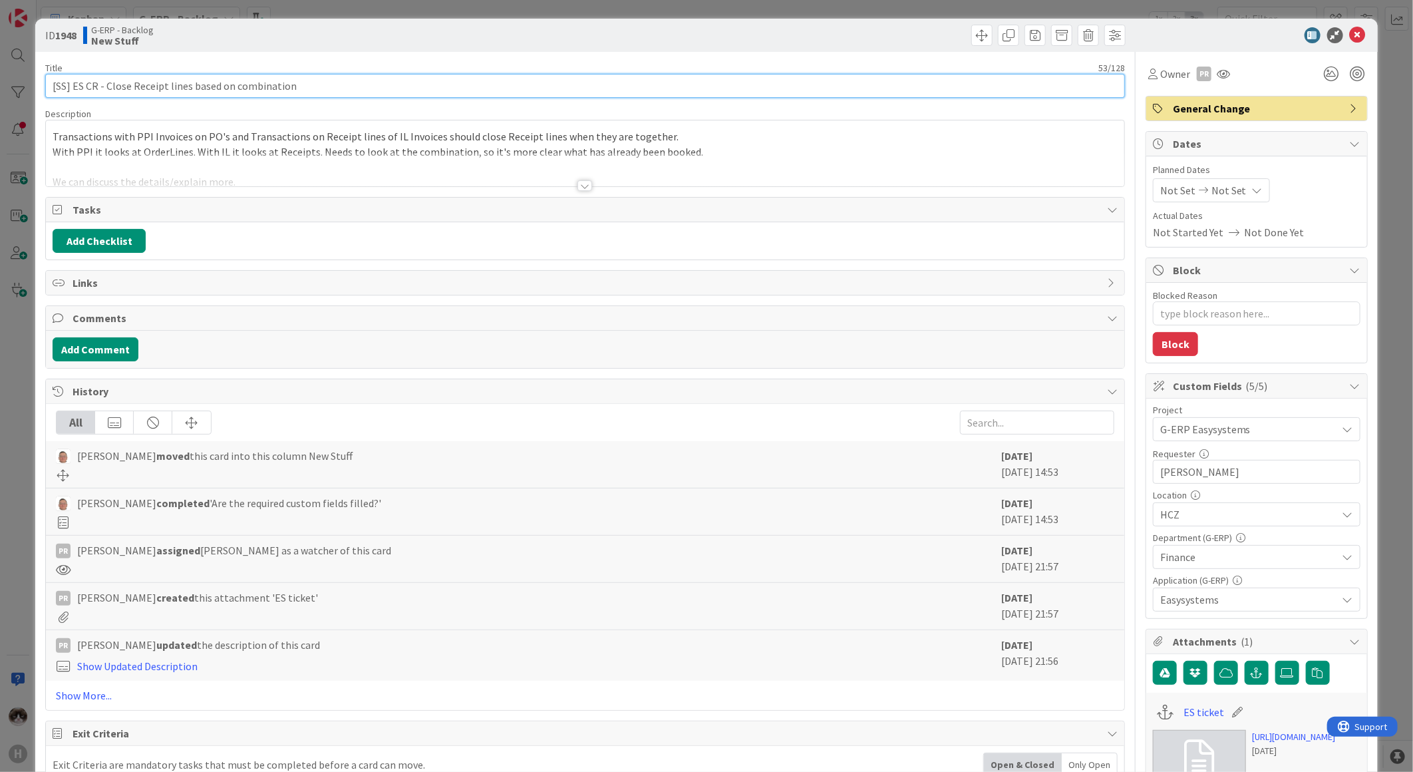
drag, startPoint x: 117, startPoint y: 88, endPoint x: 248, endPoint y: 88, distance: 130.4
click at [242, 87] on input "[SS] ES CR - Close Receipt lines based on combination" at bounding box center [585, 86] width 1080 height 24
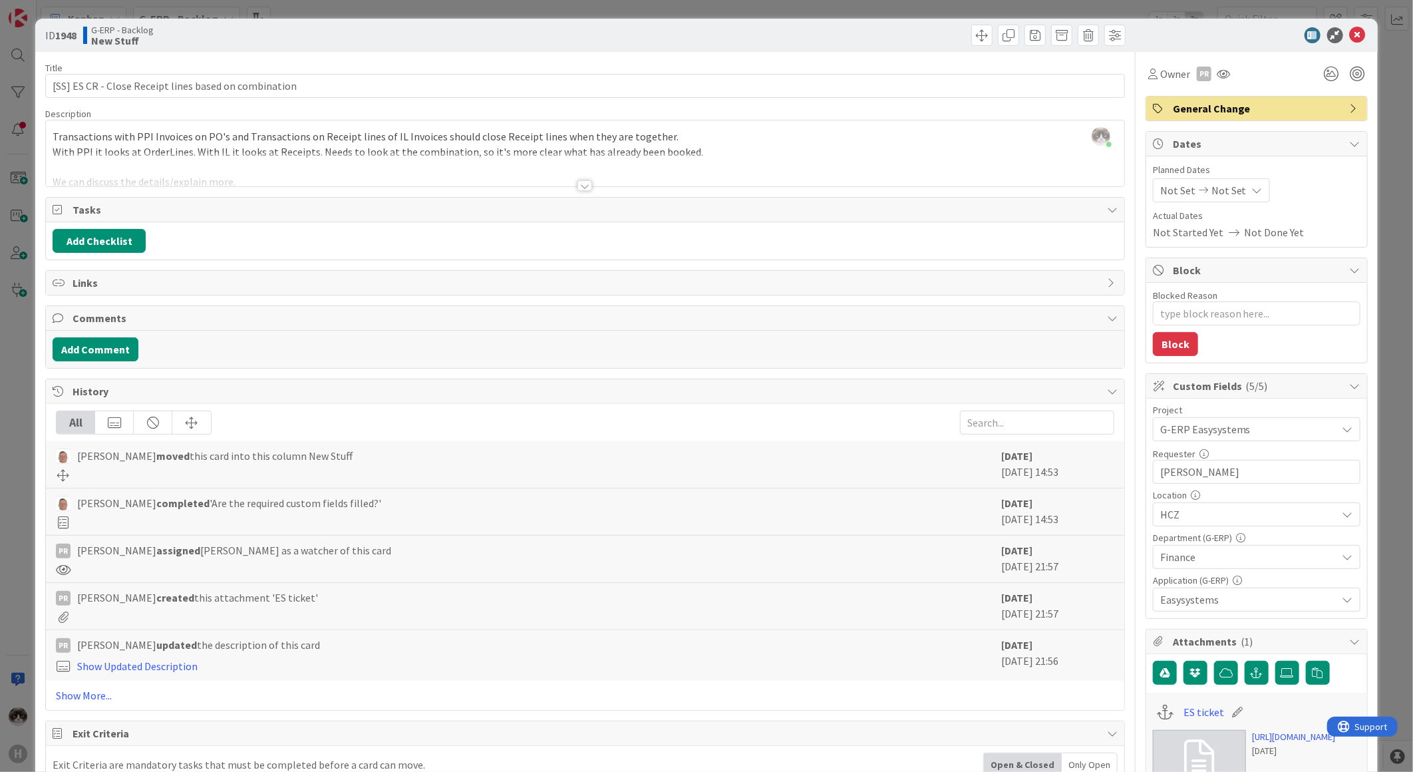
click at [583, 187] on div at bounding box center [585, 185] width 15 height 11
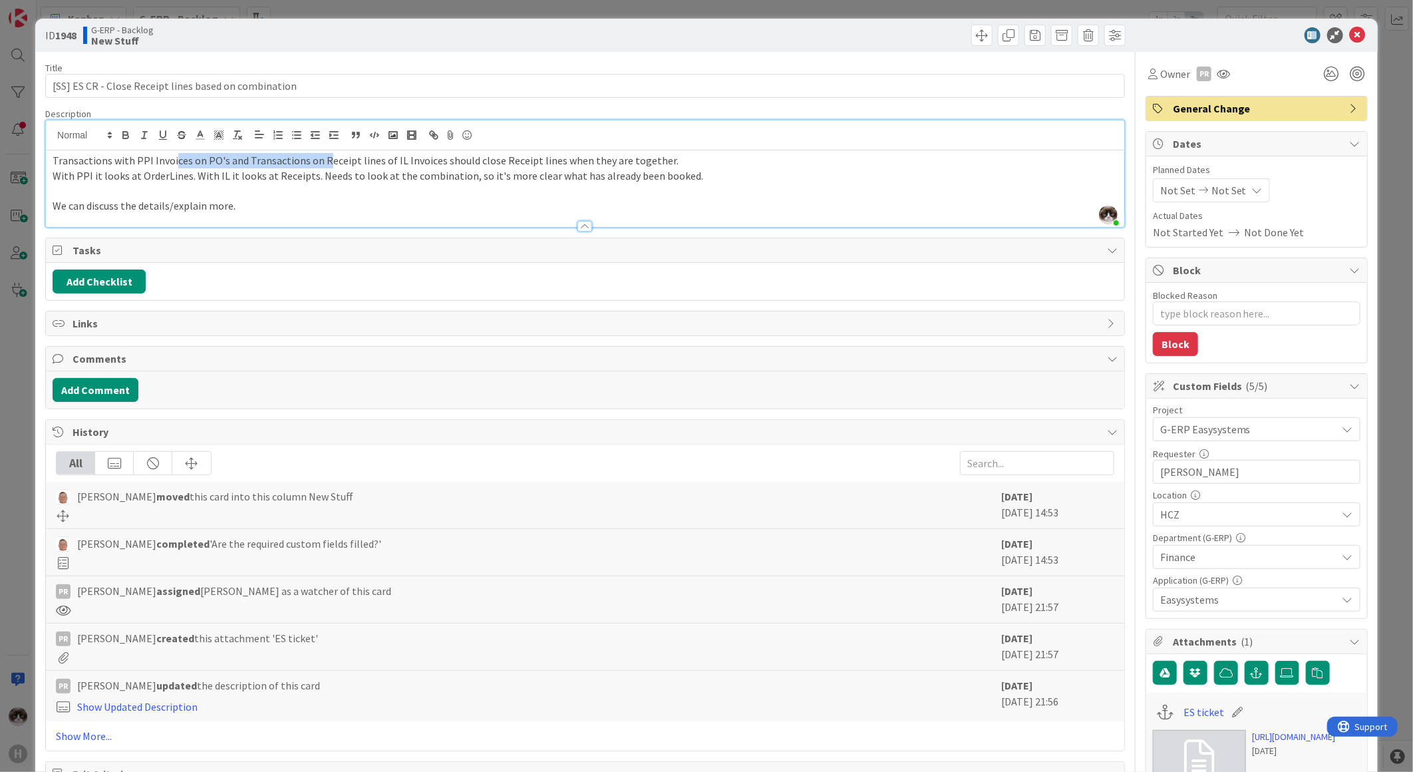
drag, startPoint x: 171, startPoint y: 163, endPoint x: 321, endPoint y: 163, distance: 150.4
click at [321, 163] on span "Transactions with PPI Invoices on PO's and Transactions on Receipt lines of IL …" at bounding box center [366, 160] width 626 height 13
drag, startPoint x: 549, startPoint y: 158, endPoint x: 697, endPoint y: 158, distance: 147.7
click at [697, 158] on p "Transactions with PPI Invoices on PO's and Transactions on Receipt lines of IL …" at bounding box center [585, 160] width 1065 height 15
drag, startPoint x: 105, startPoint y: 176, endPoint x: 500, endPoint y: 172, distance: 394.6
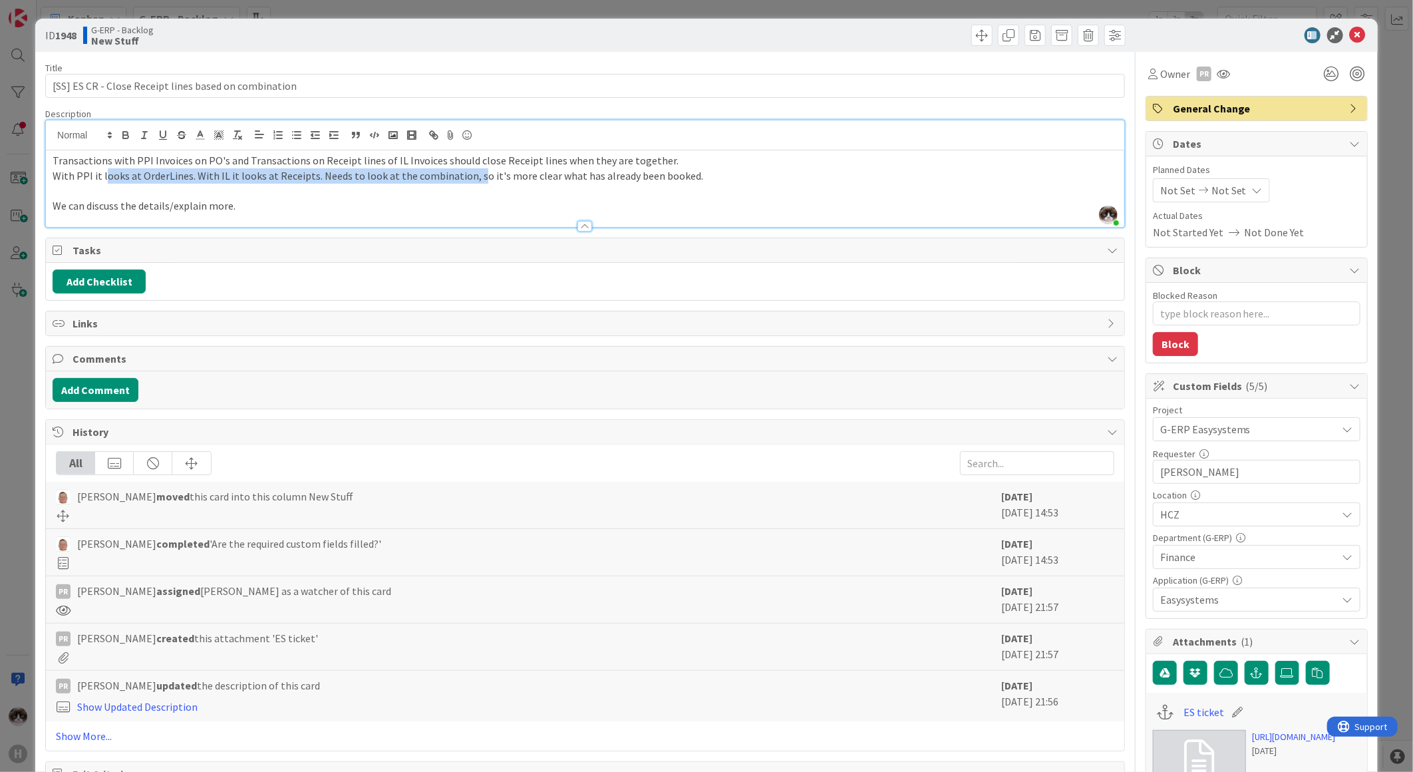
click at [489, 172] on span "With PPI it looks at OrderLines. With IL it looks at Receipts. Needs to look at…" at bounding box center [378, 175] width 651 height 13
click at [1326, 71] on icon at bounding box center [1332, 74] width 24 height 24
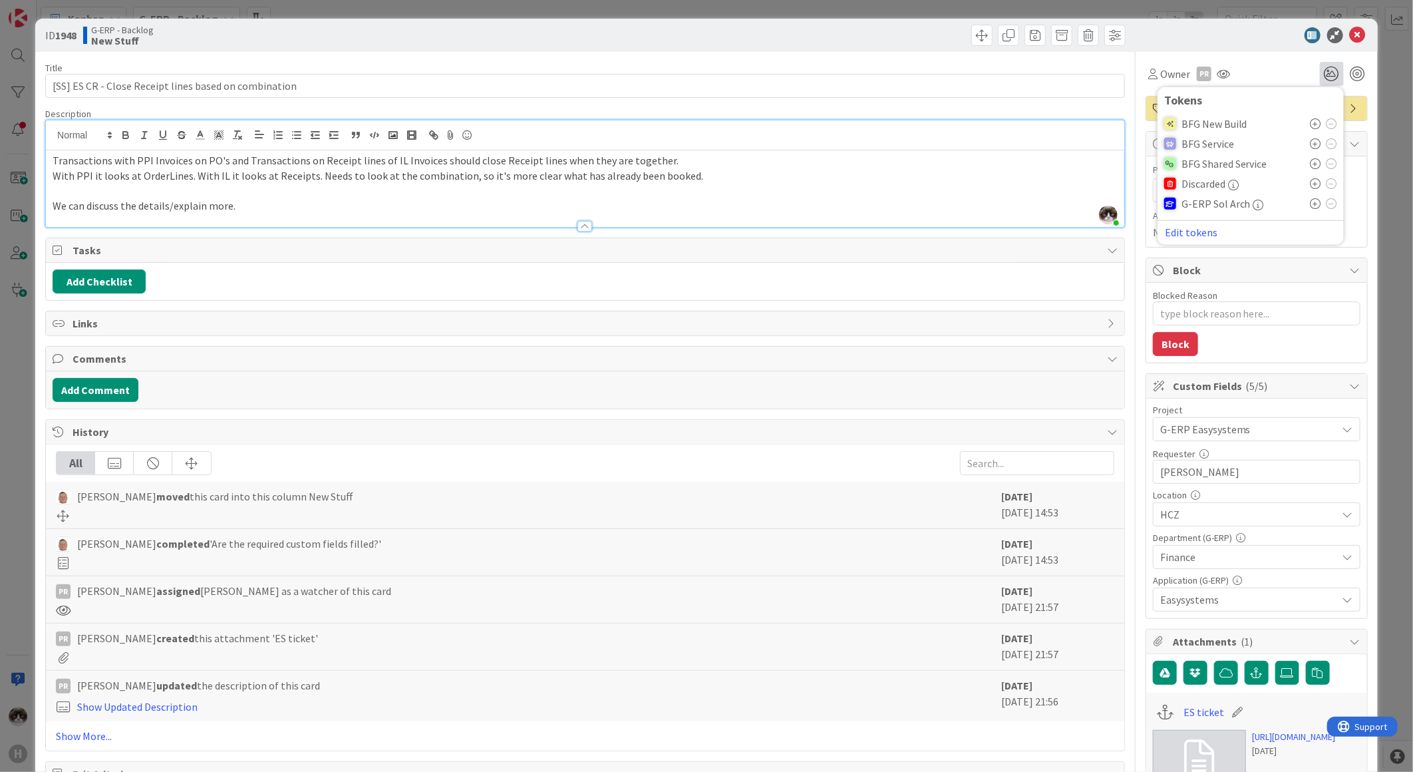
click at [1311, 164] on icon at bounding box center [1316, 163] width 11 height 11
click at [655, 190] on p at bounding box center [585, 190] width 1065 height 15
click at [246, 203] on p "We can discuss the details/explain more." at bounding box center [585, 205] width 1065 height 15
click at [209, 200] on span "We can discuss the details/explain more." at bounding box center [144, 205] width 183 height 13
click at [210, 196] on p at bounding box center [585, 190] width 1065 height 15
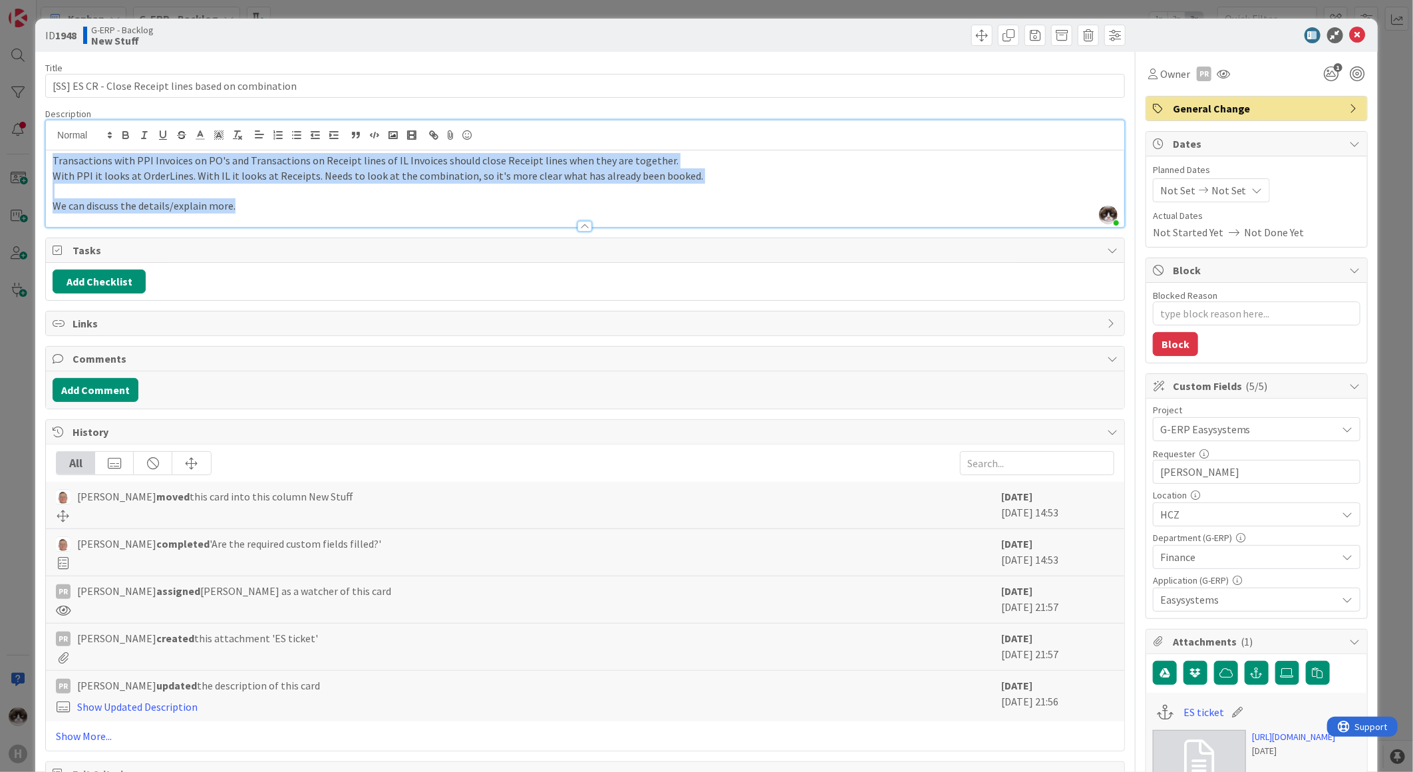
drag, startPoint x: 448, startPoint y: 201, endPoint x: -3, endPoint y: 160, distance: 453.7
click at [0, 160] on html "H Kanban G-ERP - Backlog 1x 2x 3x 6 INFO This column contains information cards…" at bounding box center [706, 386] width 1413 height 772
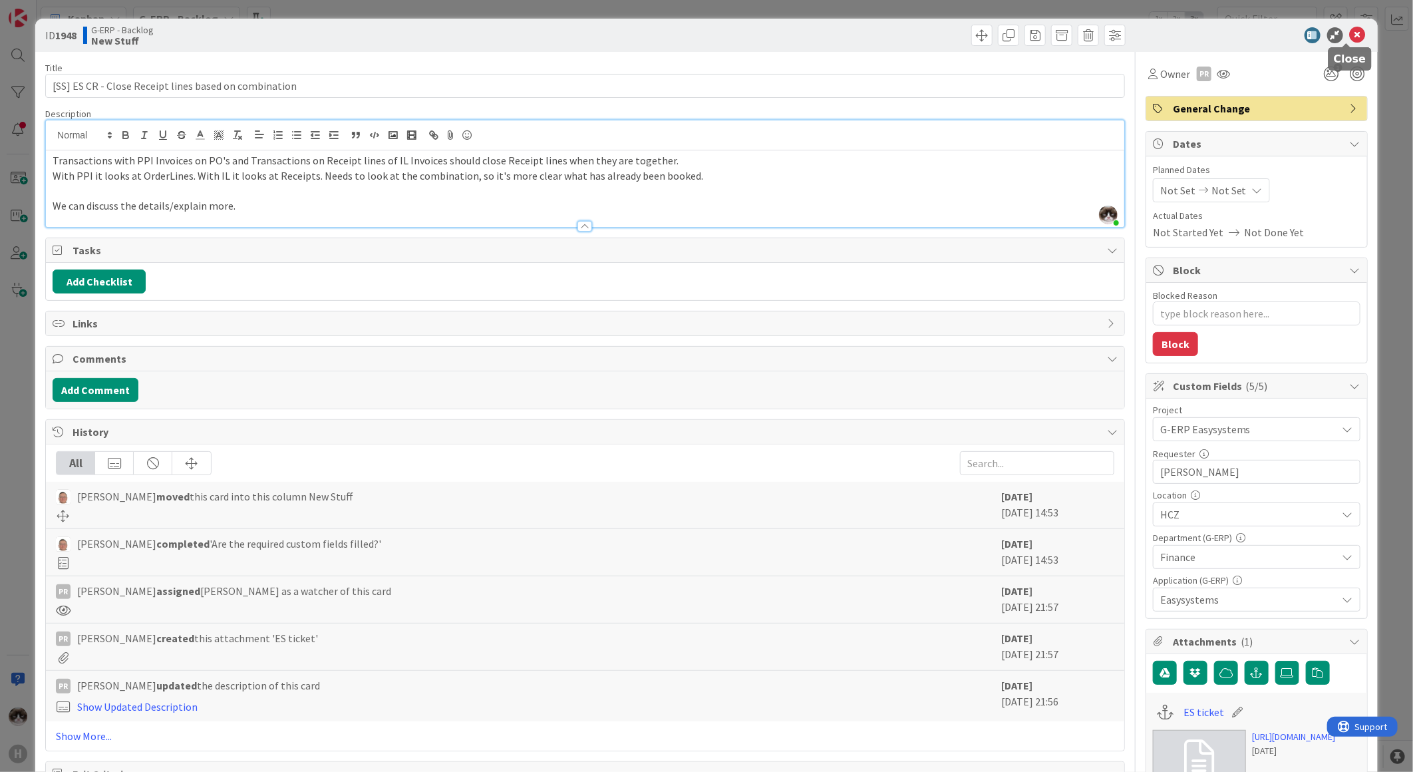
click at [1351, 34] on icon at bounding box center [1358, 35] width 16 height 16
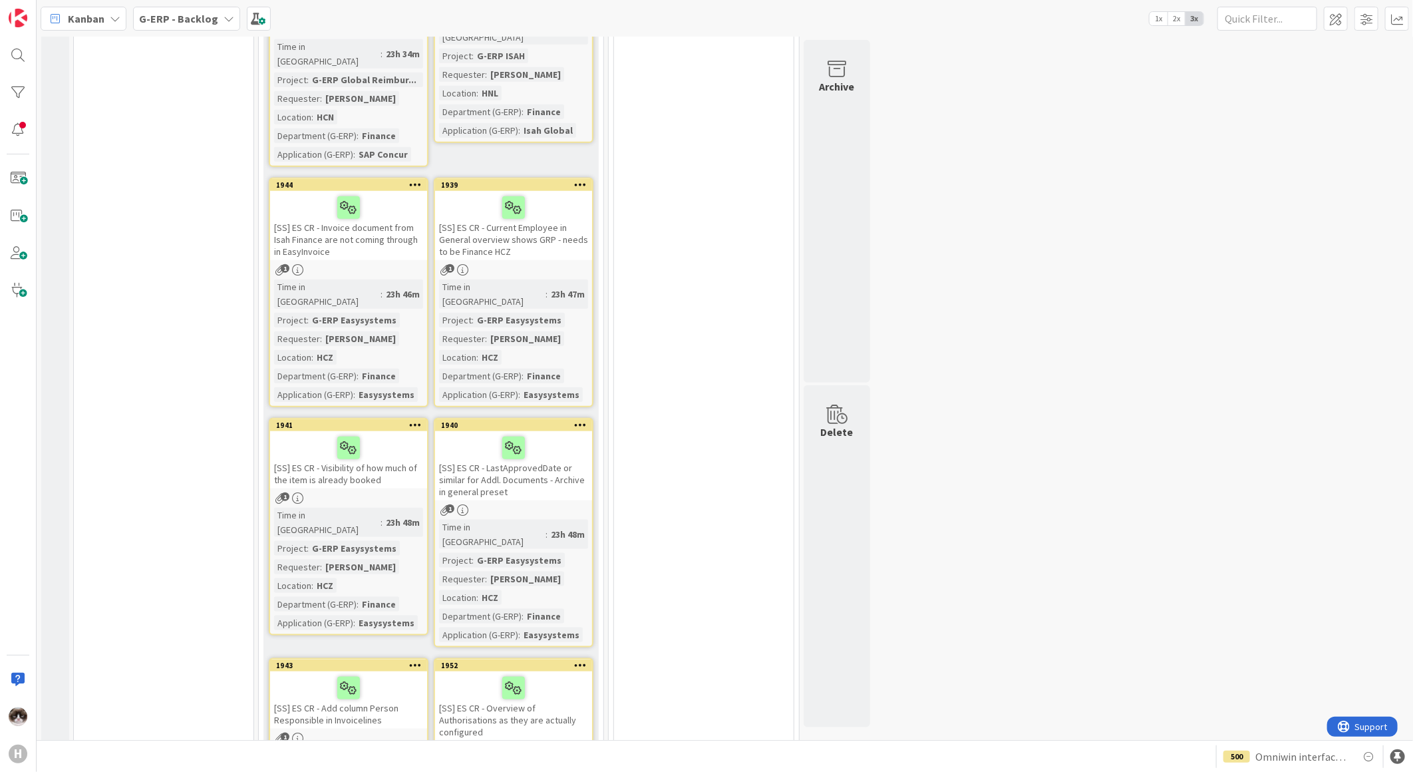
scroll to position [813, 0]
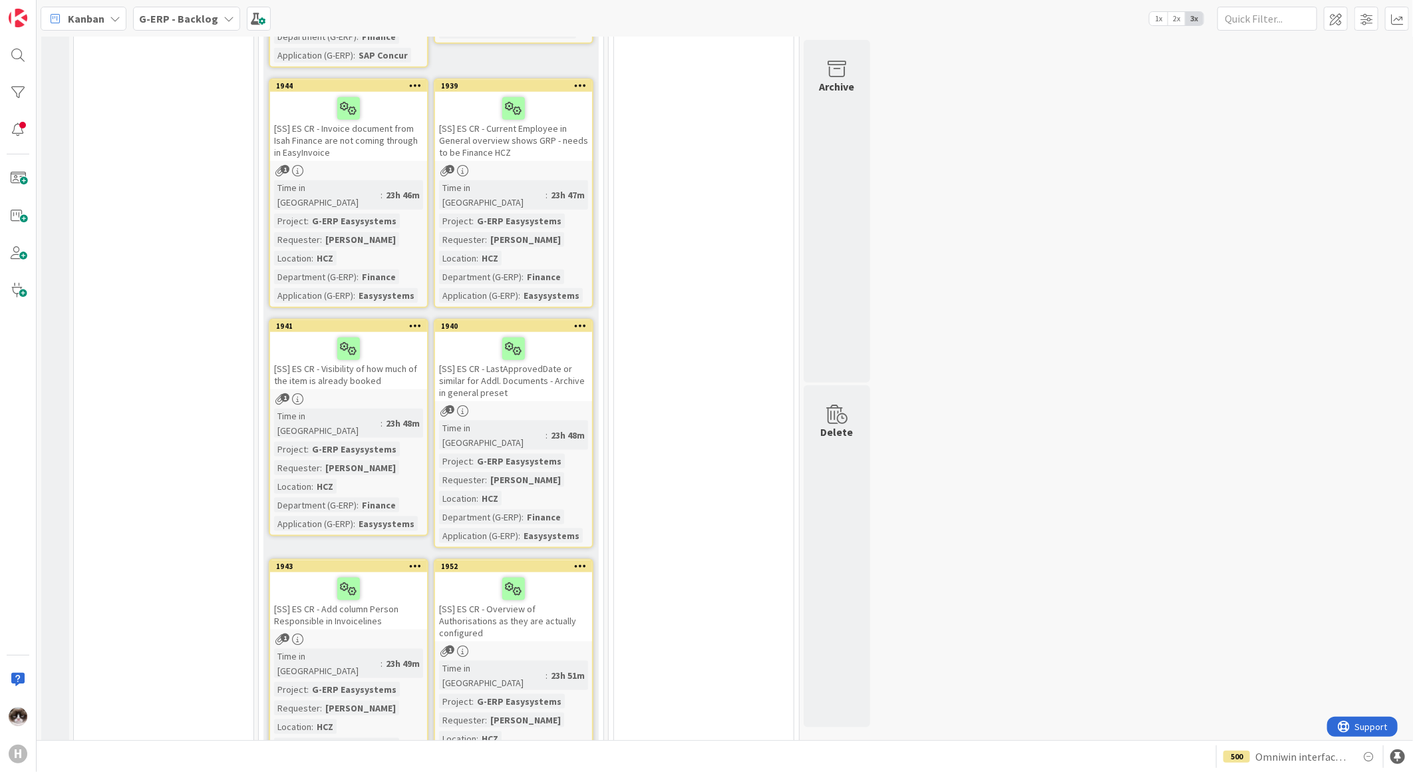
click at [574, 572] on div "[SS] ES CR - Overview of Authorisations as they are actually configured" at bounding box center [513, 606] width 157 height 69
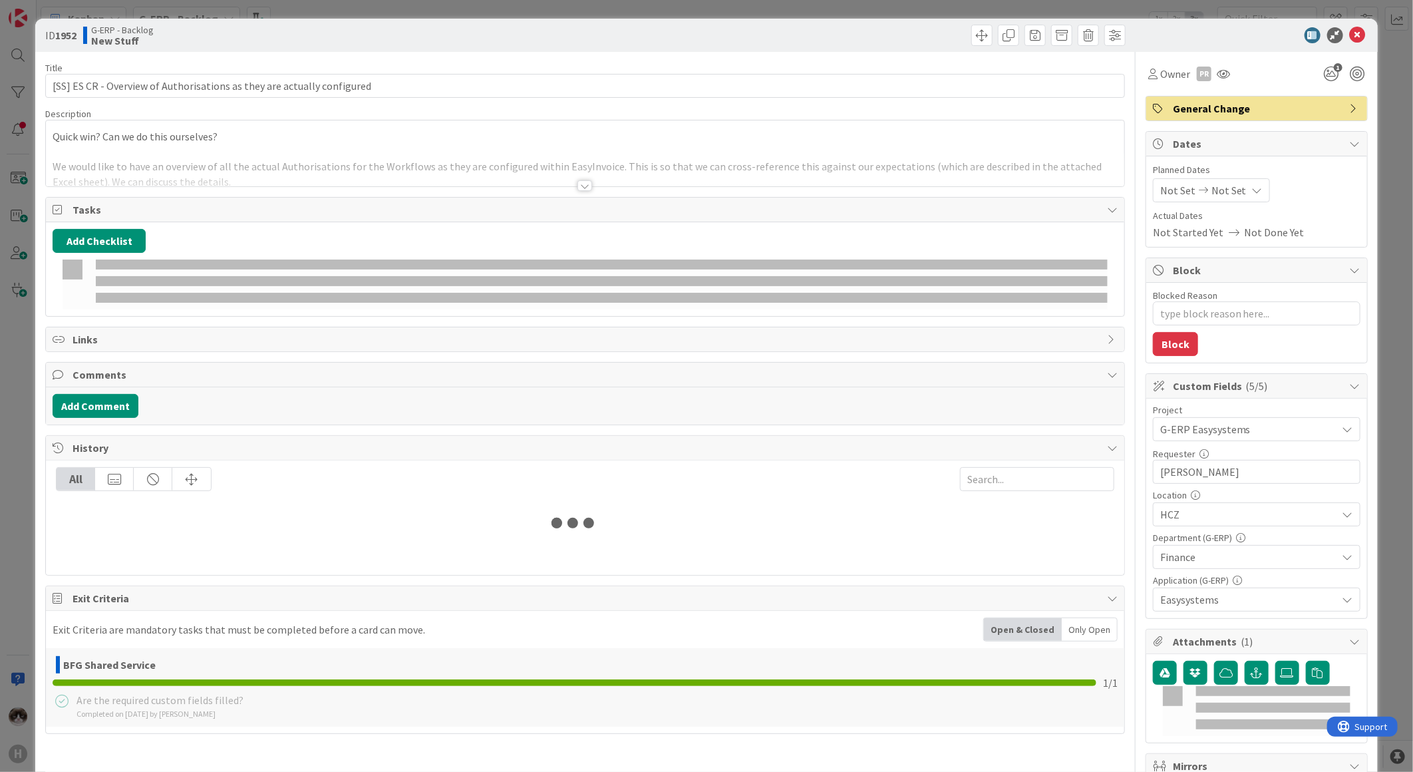
type textarea "x"
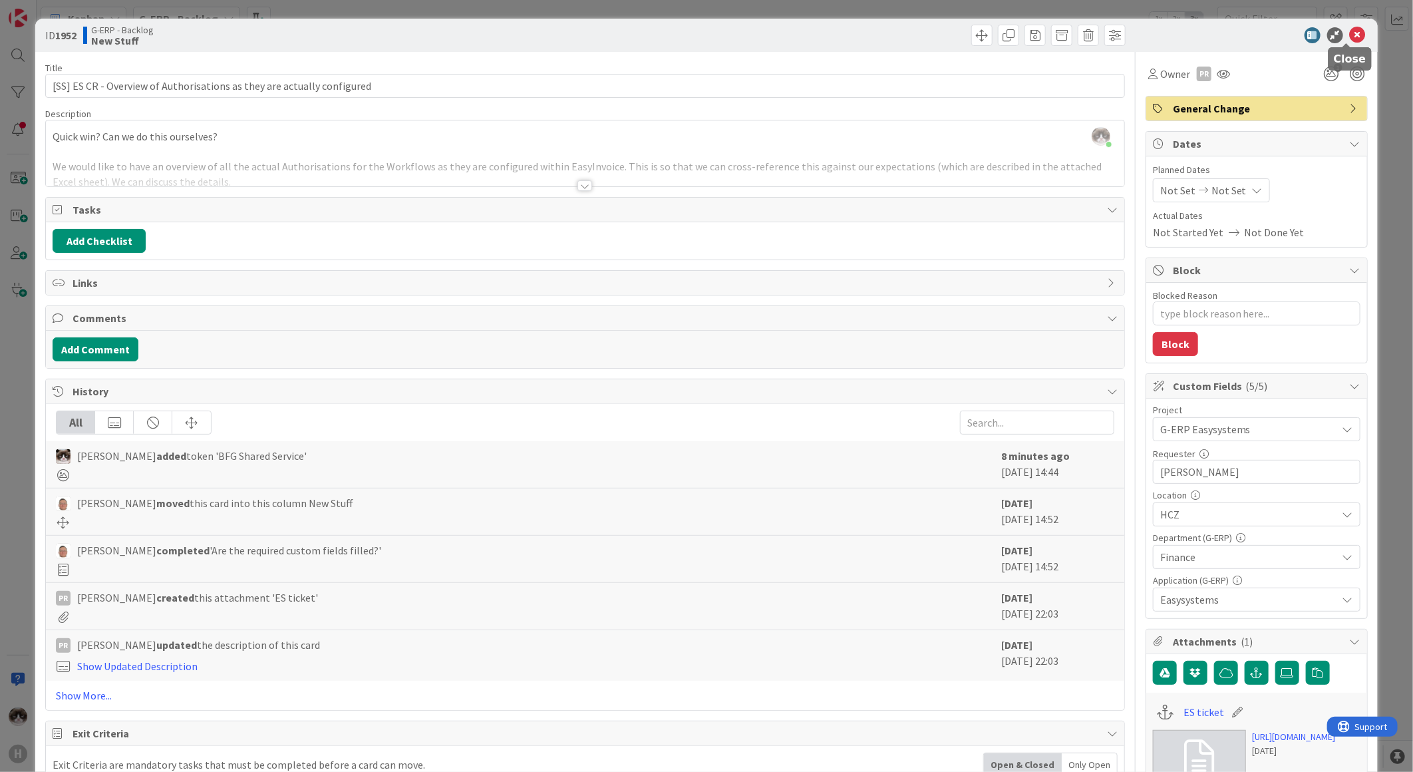
click at [1350, 37] on icon at bounding box center [1358, 35] width 16 height 16
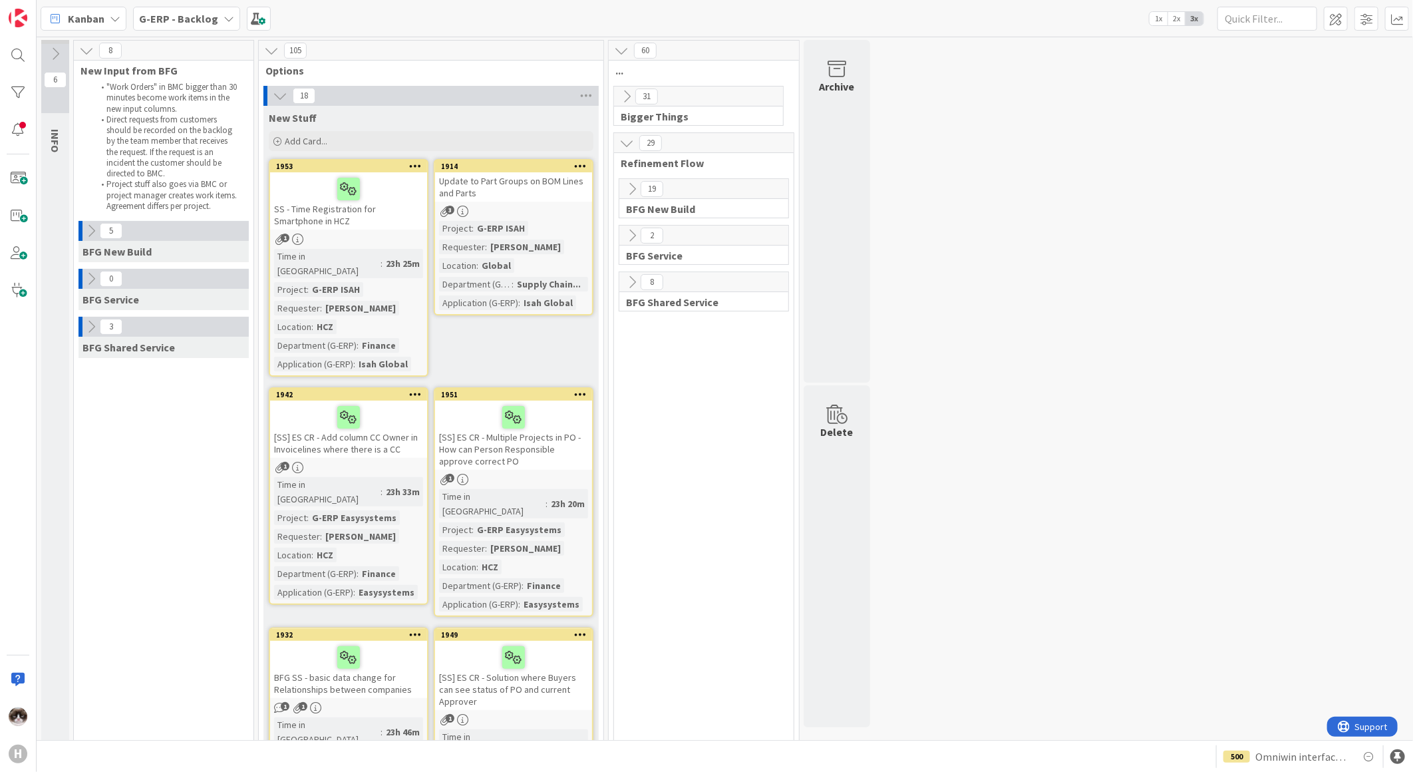
click at [83, 240] on div "5" at bounding box center [164, 231] width 170 height 20
click at [94, 236] on icon at bounding box center [91, 231] width 15 height 15
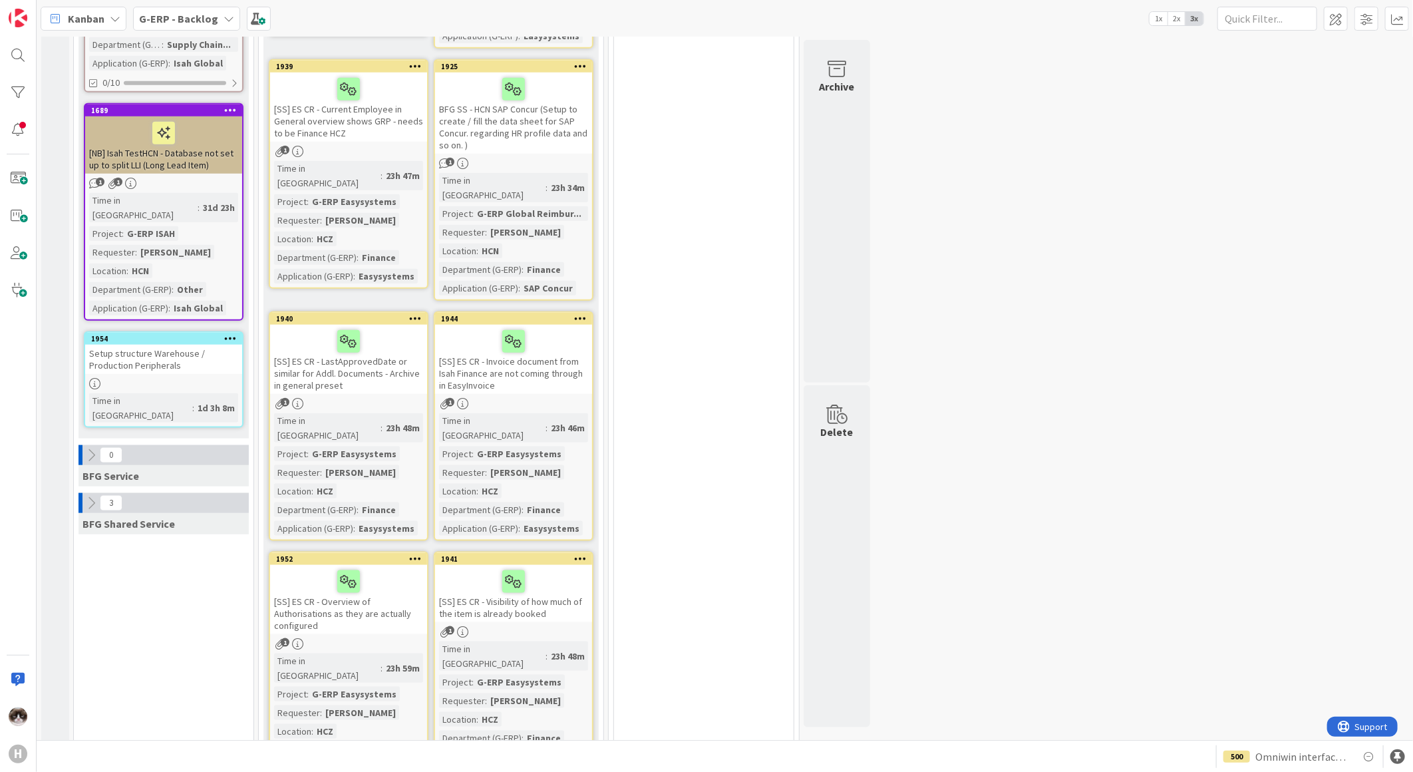
scroll to position [813, 0]
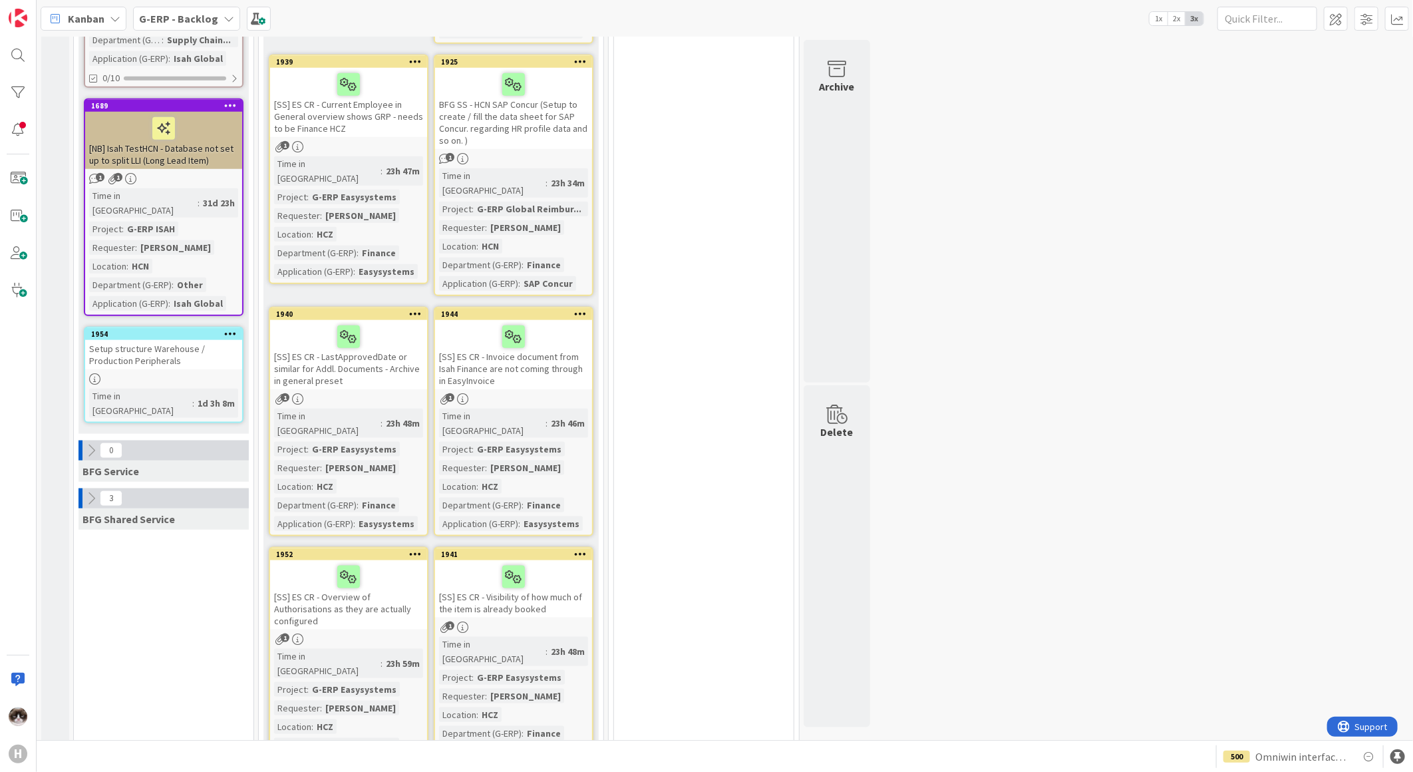
click at [90, 488] on div "3" at bounding box center [164, 498] width 170 height 20
click at [89, 491] on icon at bounding box center [91, 498] width 15 height 15
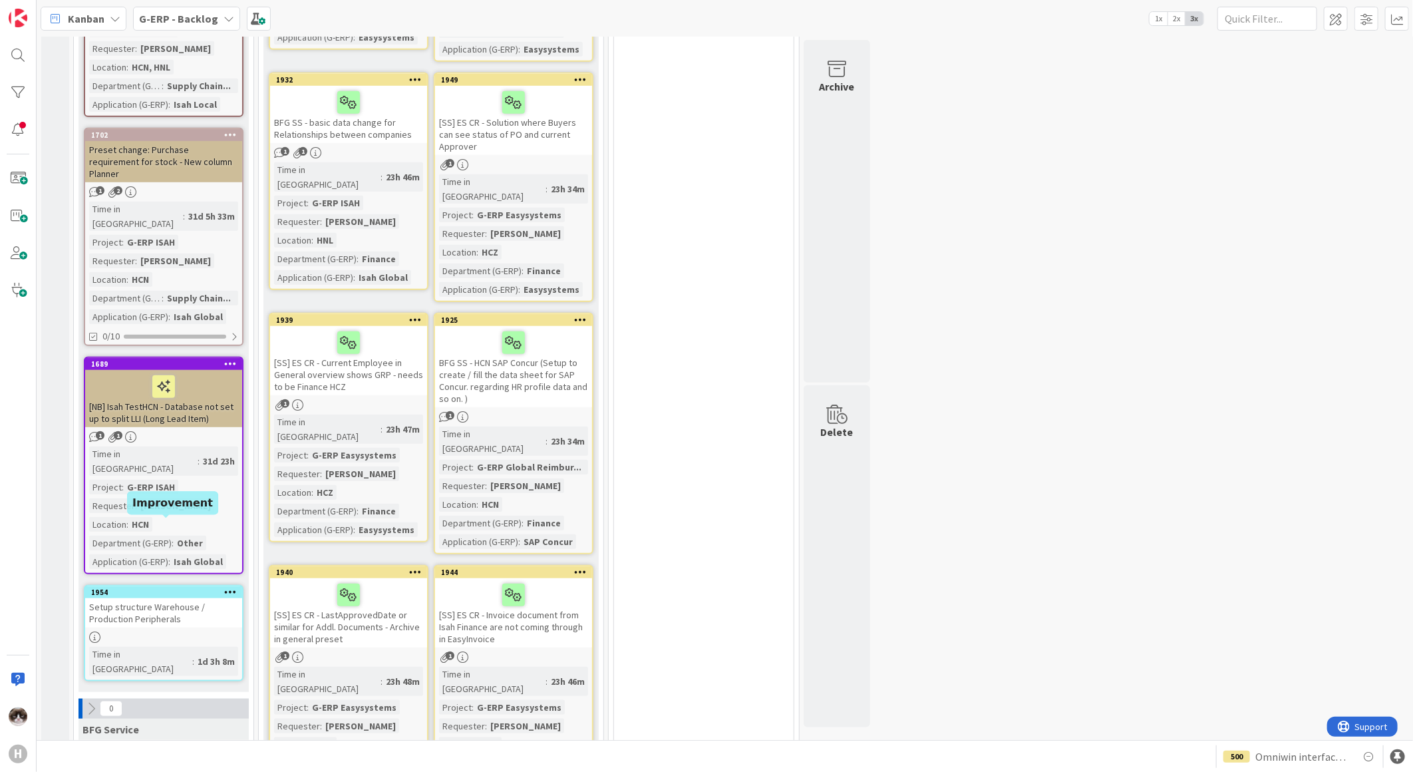
scroll to position [591, 0]
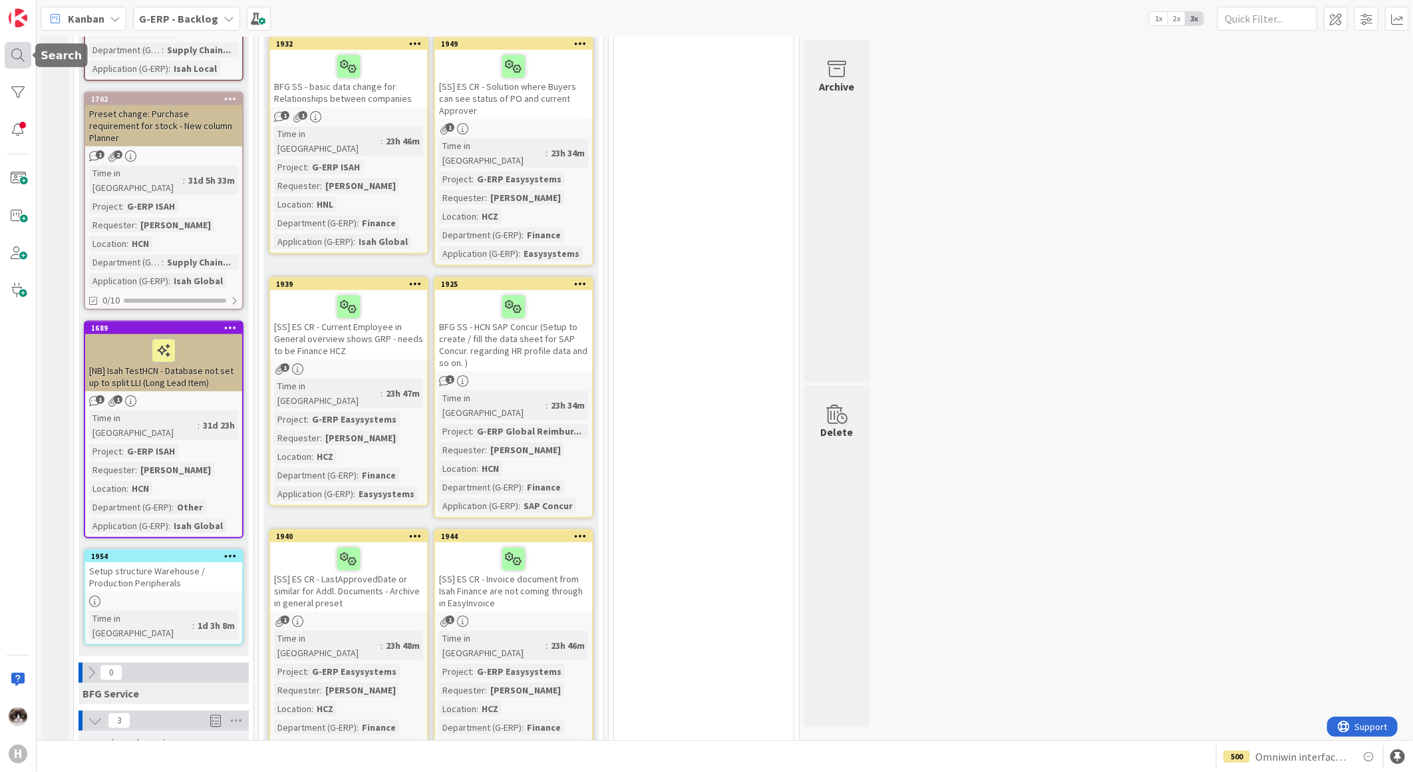
click at [15, 55] on div at bounding box center [18, 55] width 27 height 27
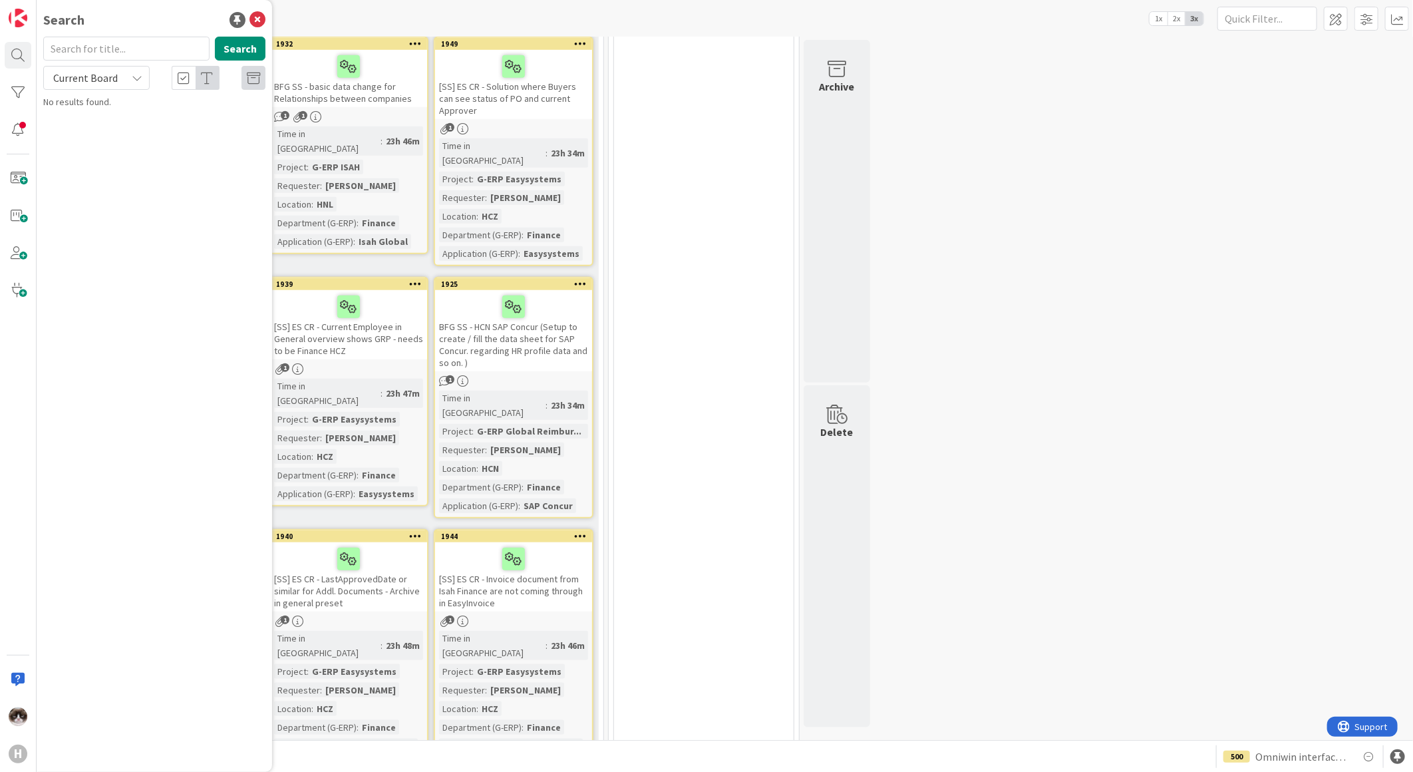
click at [113, 77] on span "Current Board" at bounding box center [85, 77] width 65 height 13
click at [100, 123] on span "All Boards" at bounding box center [120, 133] width 138 height 20
click at [95, 57] on input "text" at bounding box center [126, 49] width 166 height 24
type input "1914"
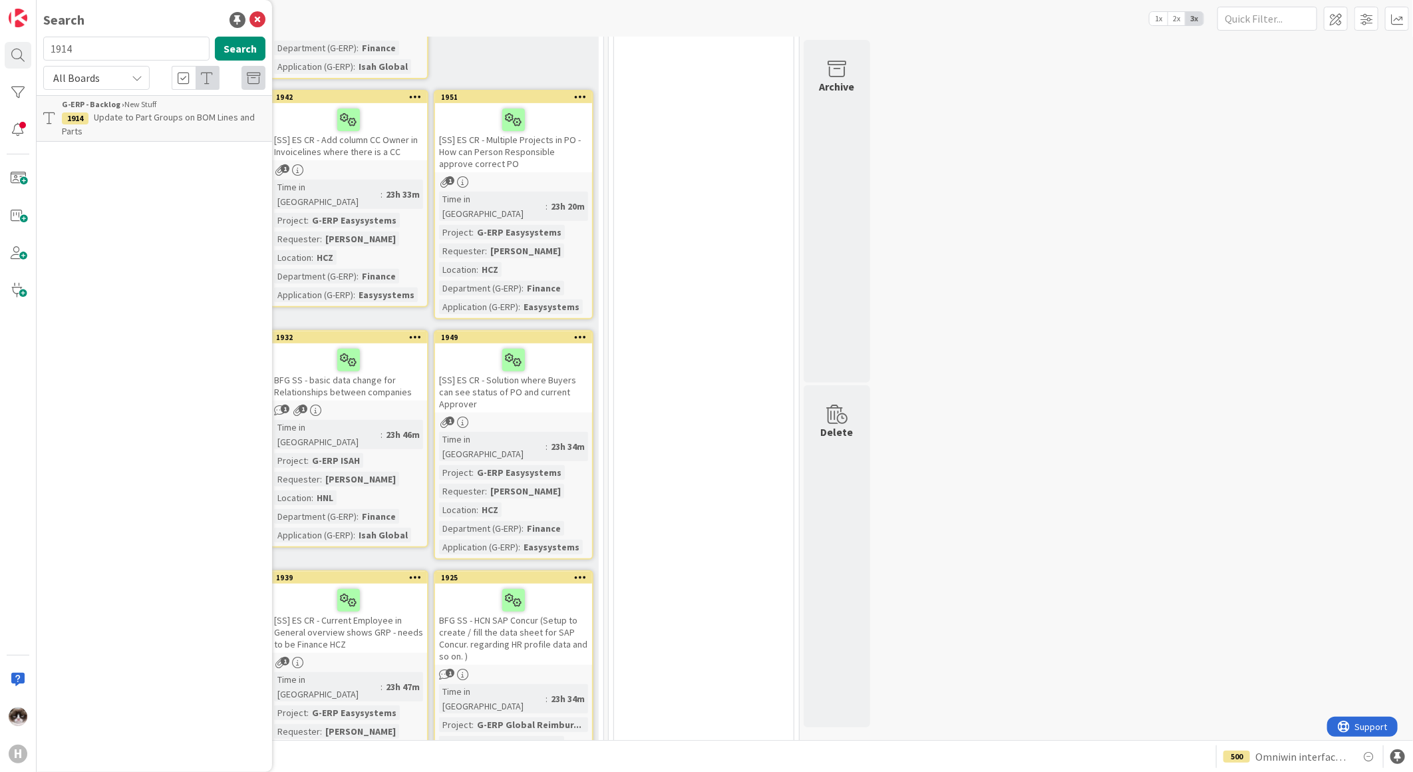
scroll to position [74, 0]
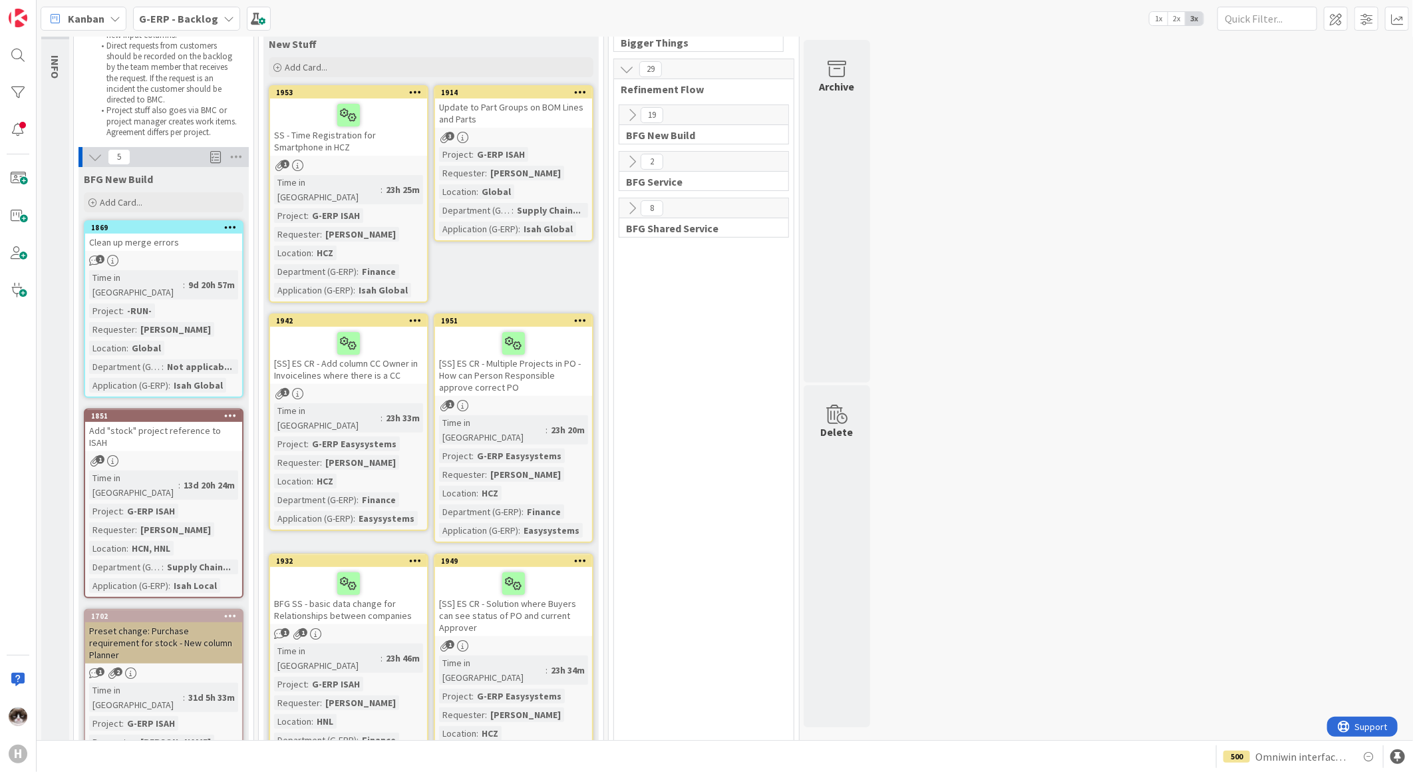
click at [558, 167] on div "Project : G-ERP ISAH Requester : [PERSON_NAME] Location : Global Department (G-…" at bounding box center [513, 191] width 149 height 89
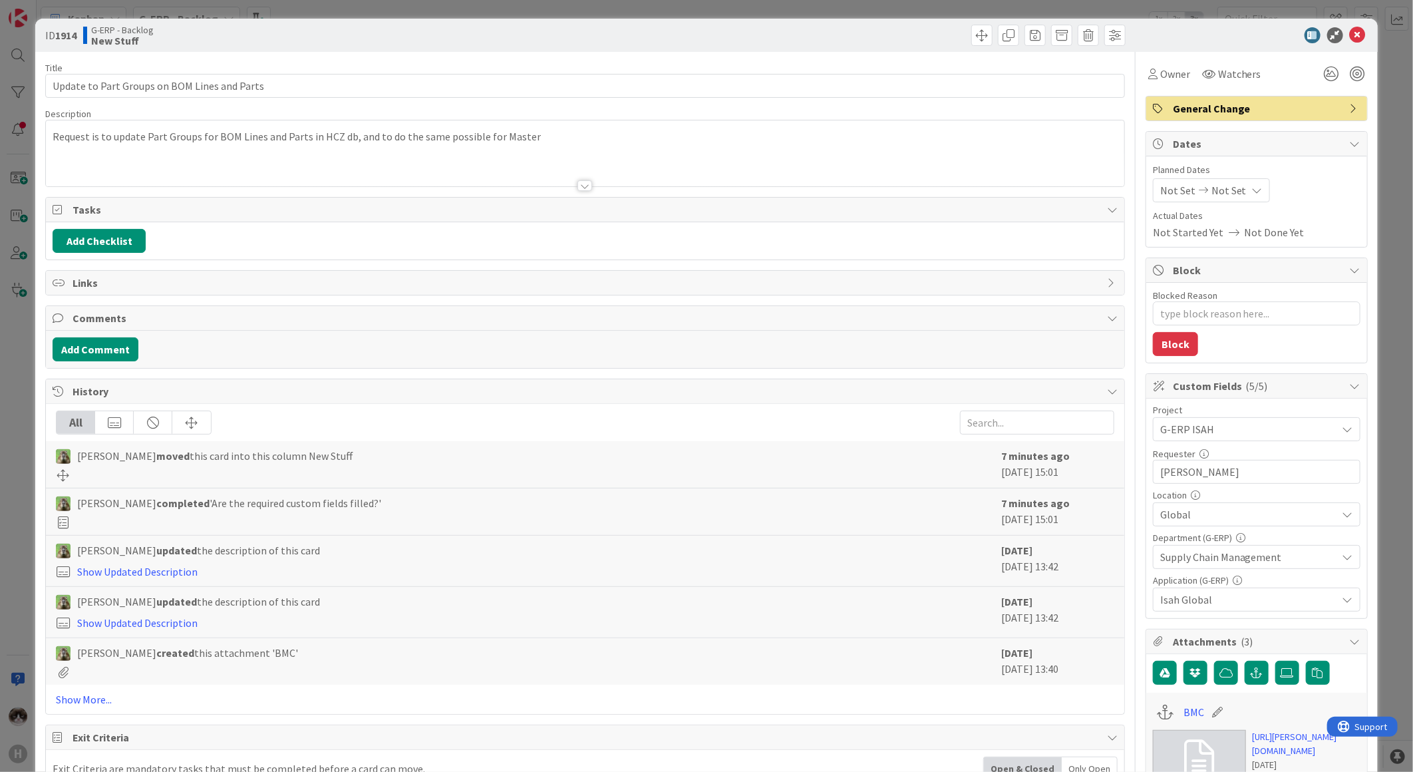
click at [1238, 562] on span "Supply Chain Management" at bounding box center [1248, 557] width 177 height 16
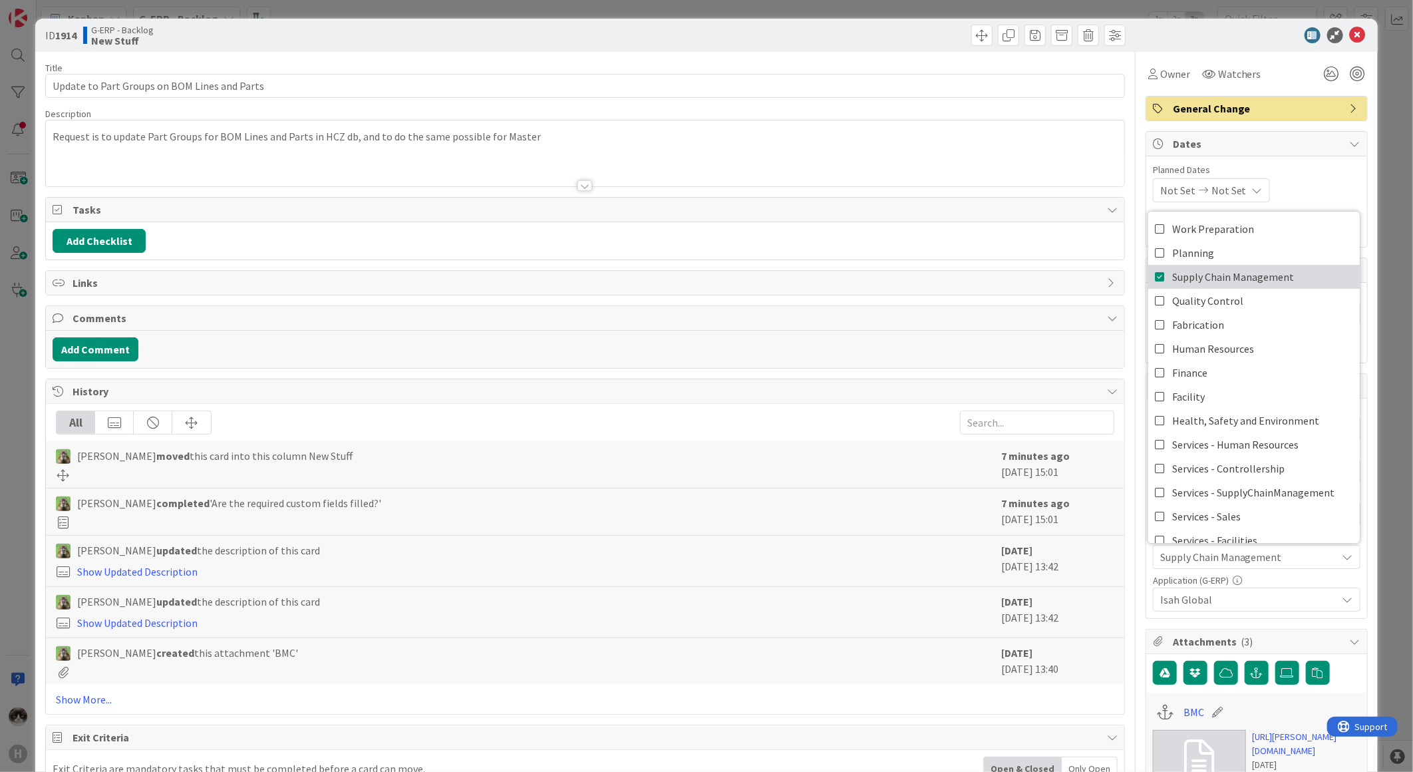
click at [1172, 287] on span "Supply Chain Management" at bounding box center [1233, 277] width 122 height 20
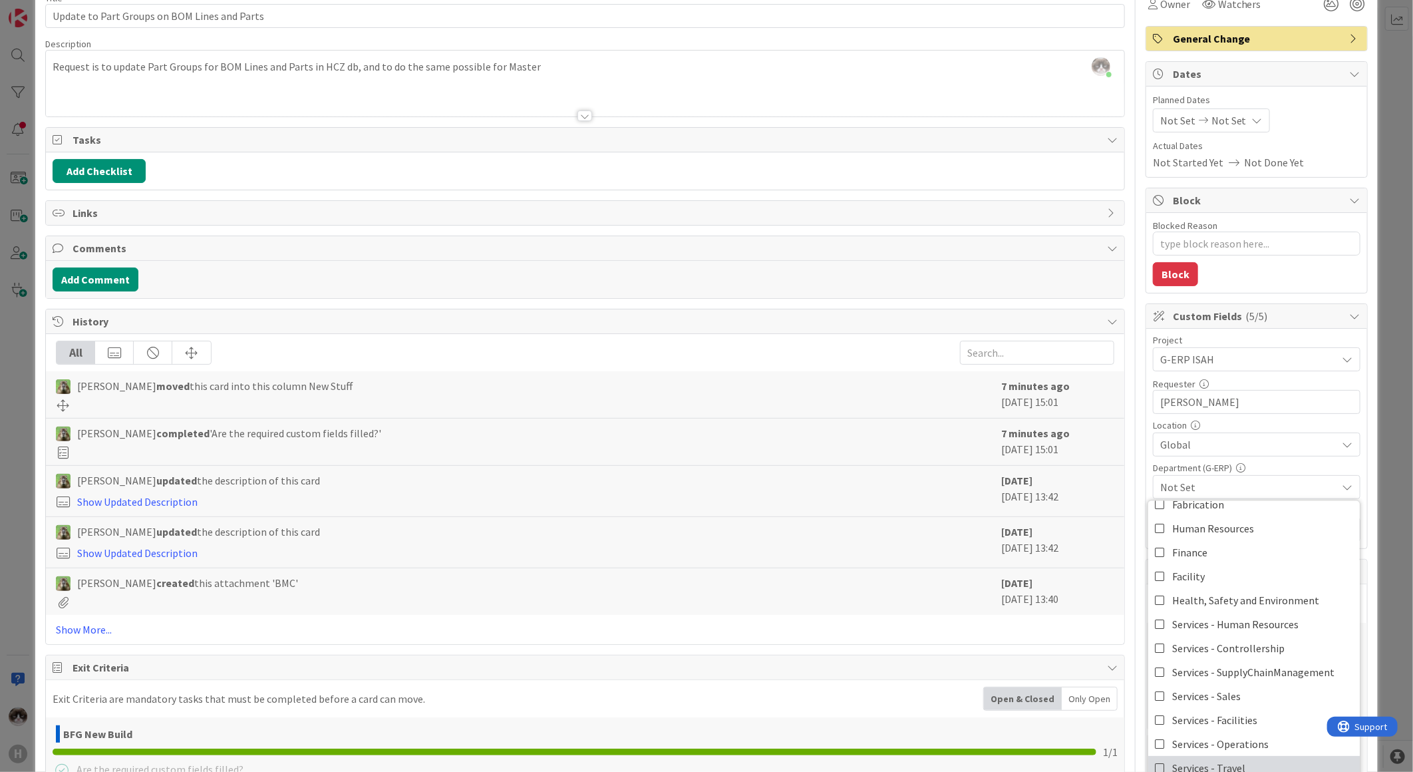
scroll to position [148, 0]
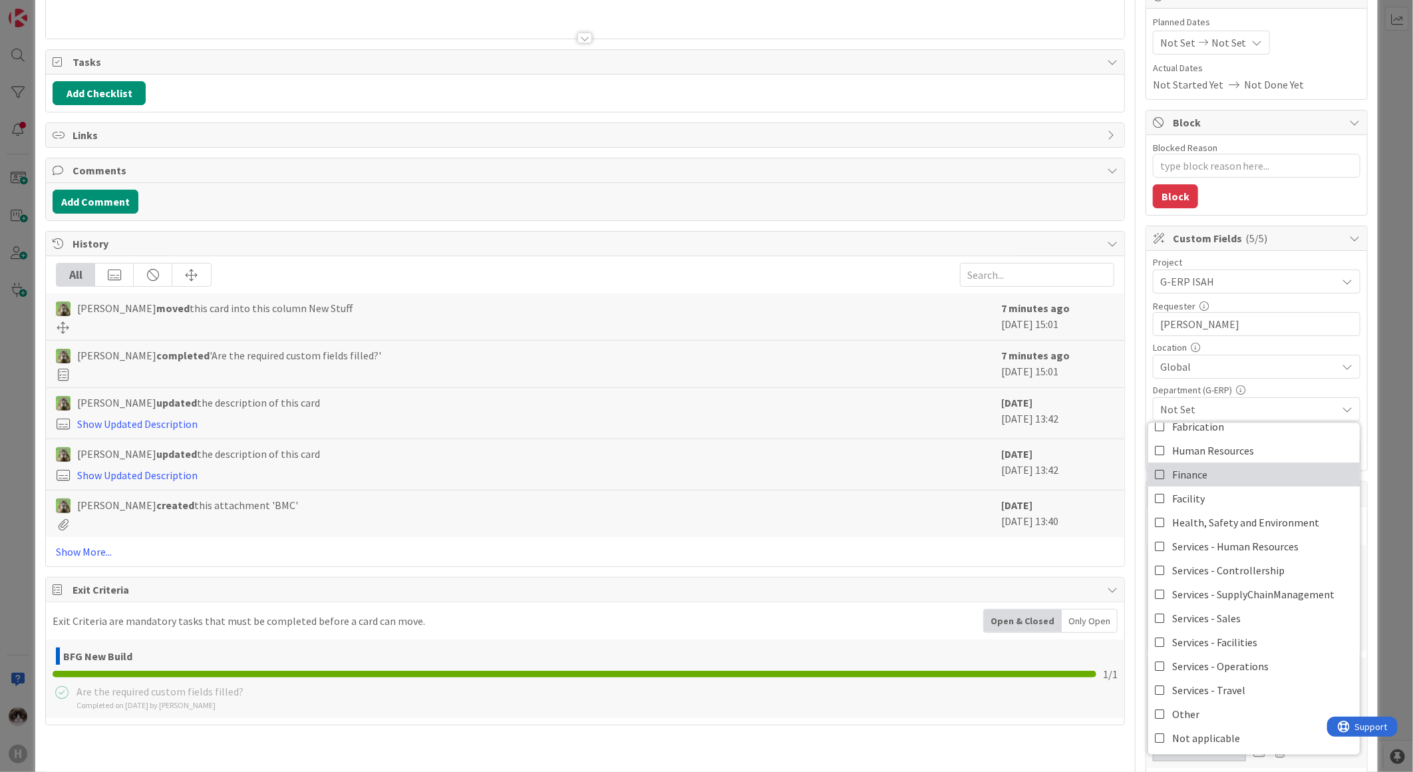
click at [1210, 474] on link "Finance" at bounding box center [1254, 474] width 212 height 24
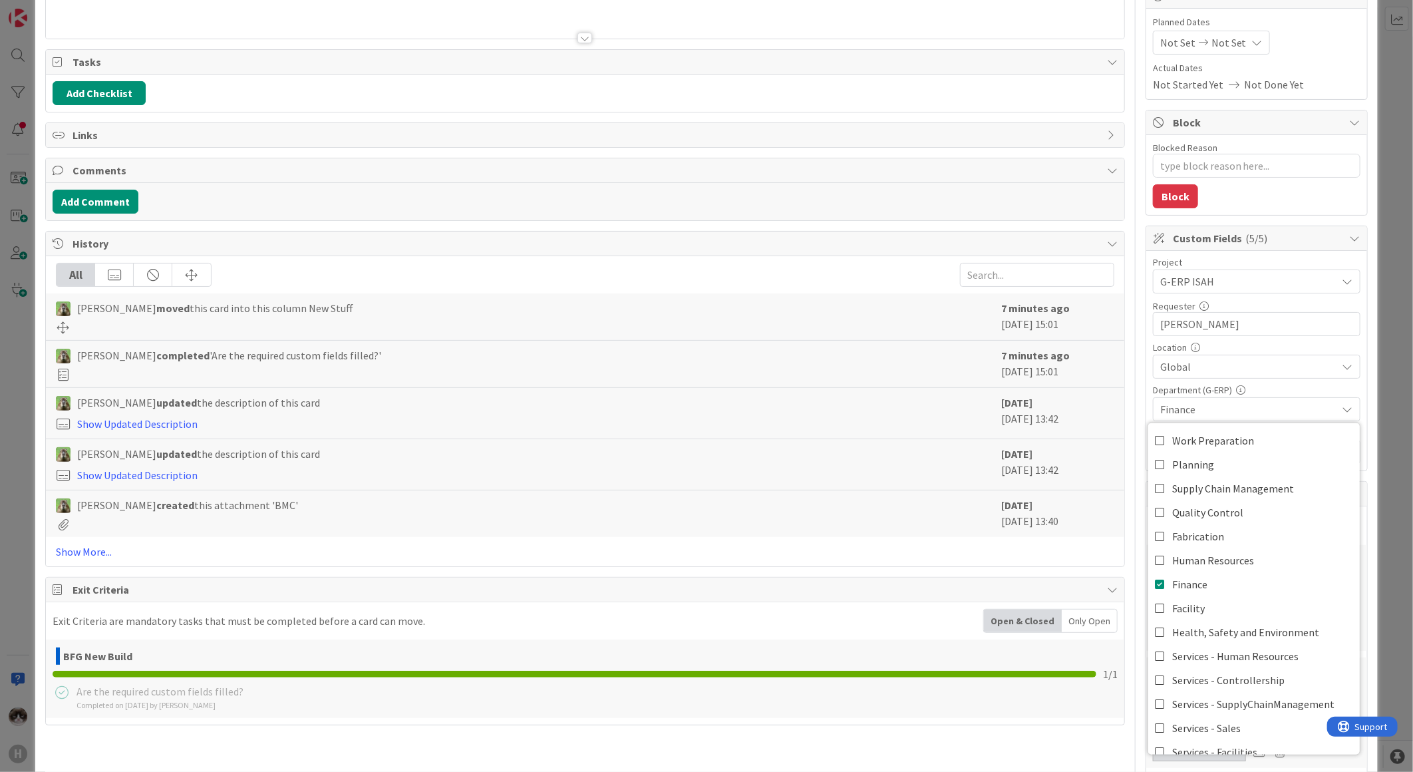
type textarea "x"
click at [82, 560] on link "Show More..." at bounding box center [585, 552] width 1059 height 16
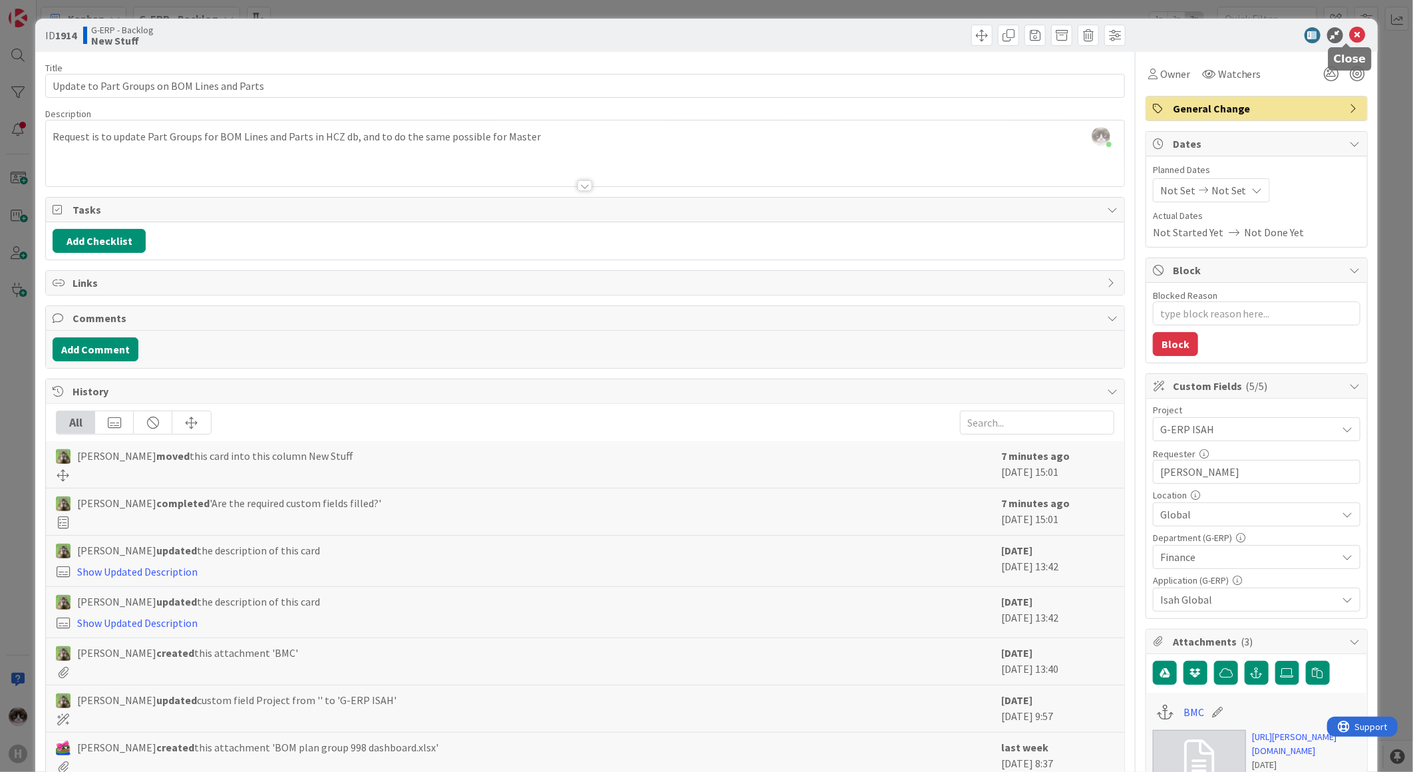
click at [1350, 37] on icon at bounding box center [1358, 35] width 16 height 16
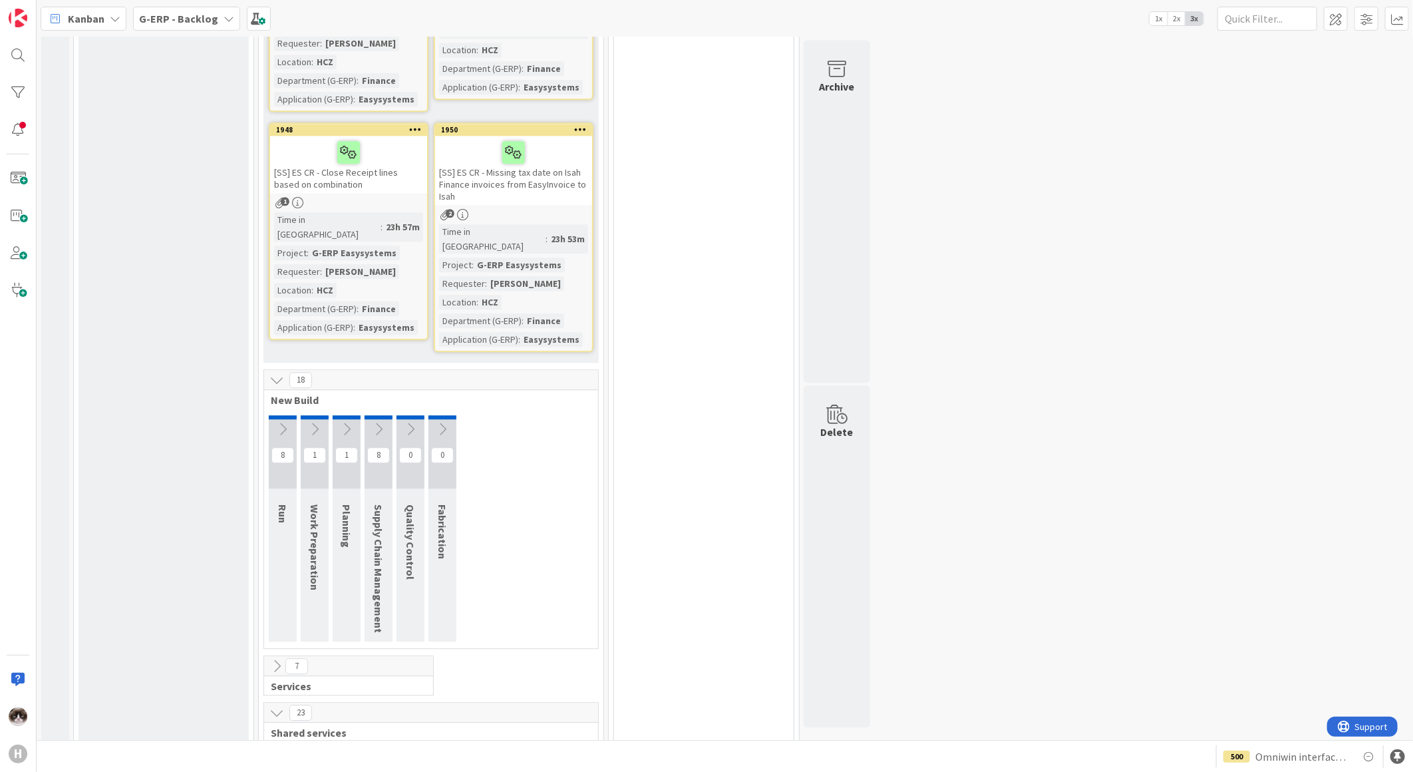
scroll to position [1659, 0]
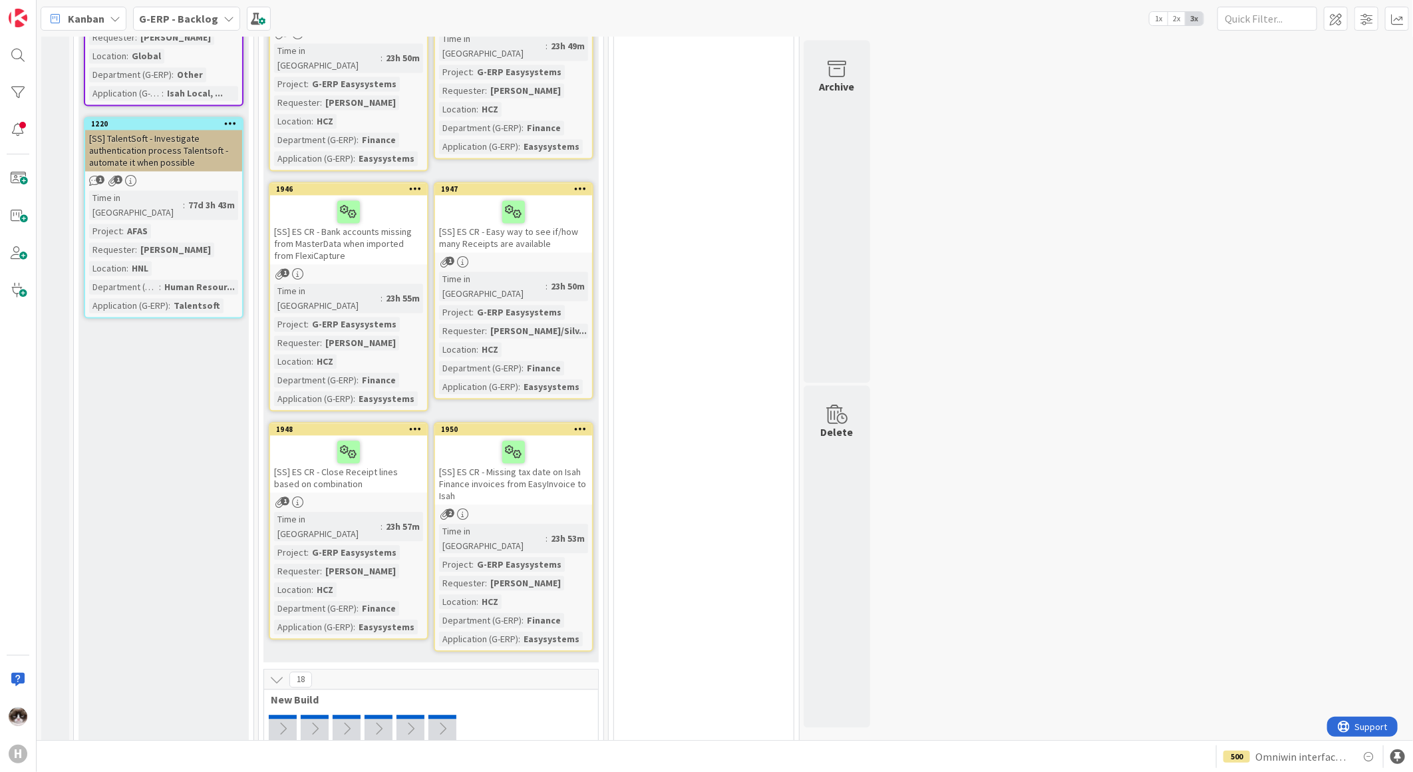
click at [1388, 19] on span at bounding box center [1397, 19] width 24 height 24
click at [1336, 28] on span at bounding box center [1336, 19] width 24 height 24
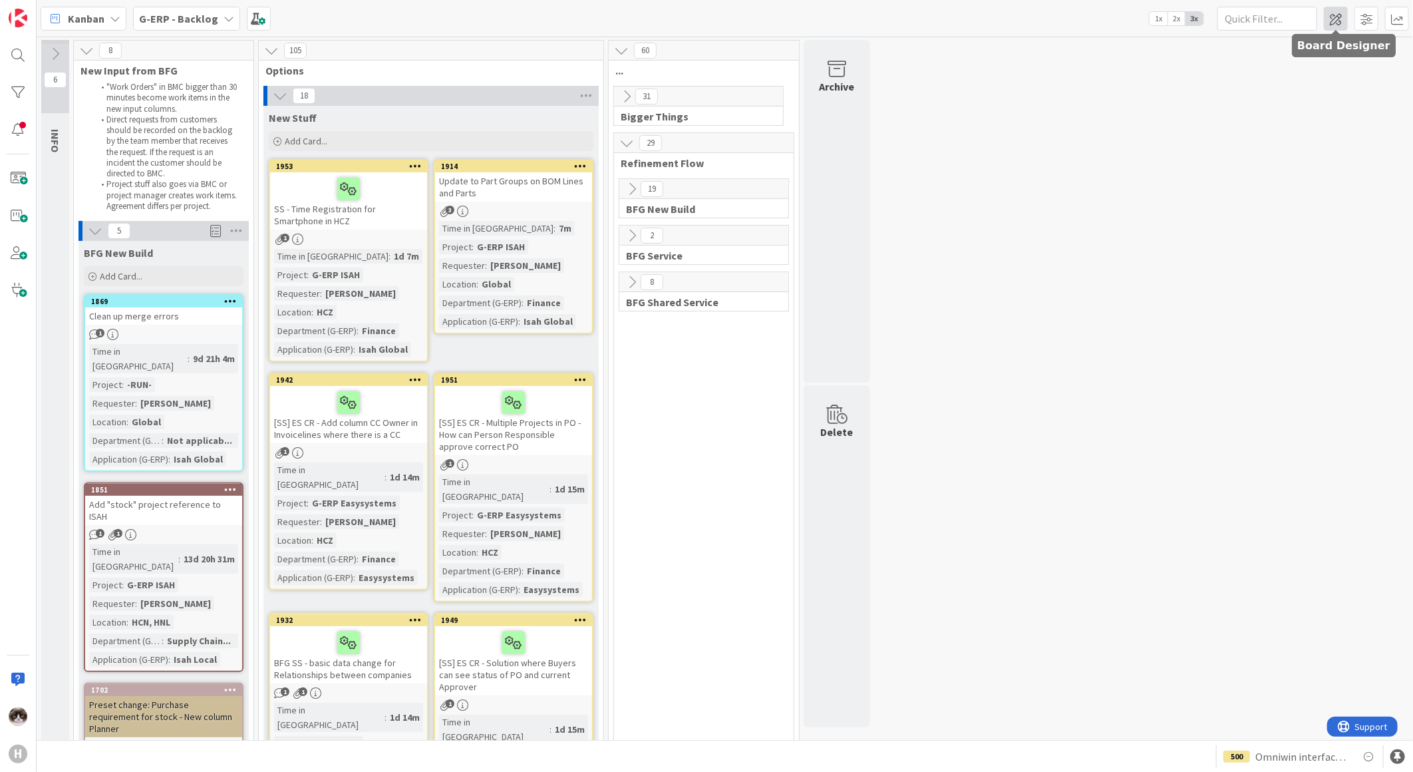
click at [1329, 19] on span at bounding box center [1336, 19] width 24 height 24
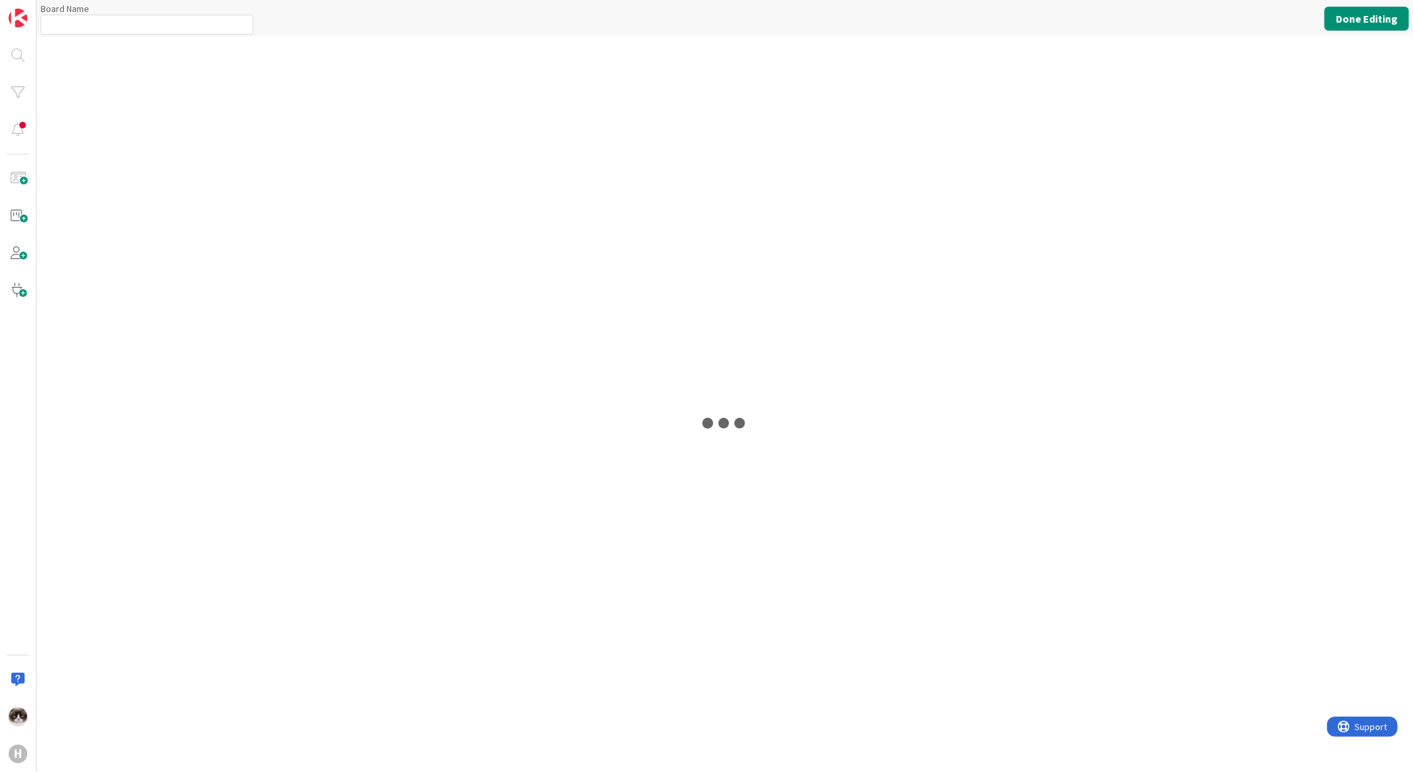
type input "G-ERP - Backlog"
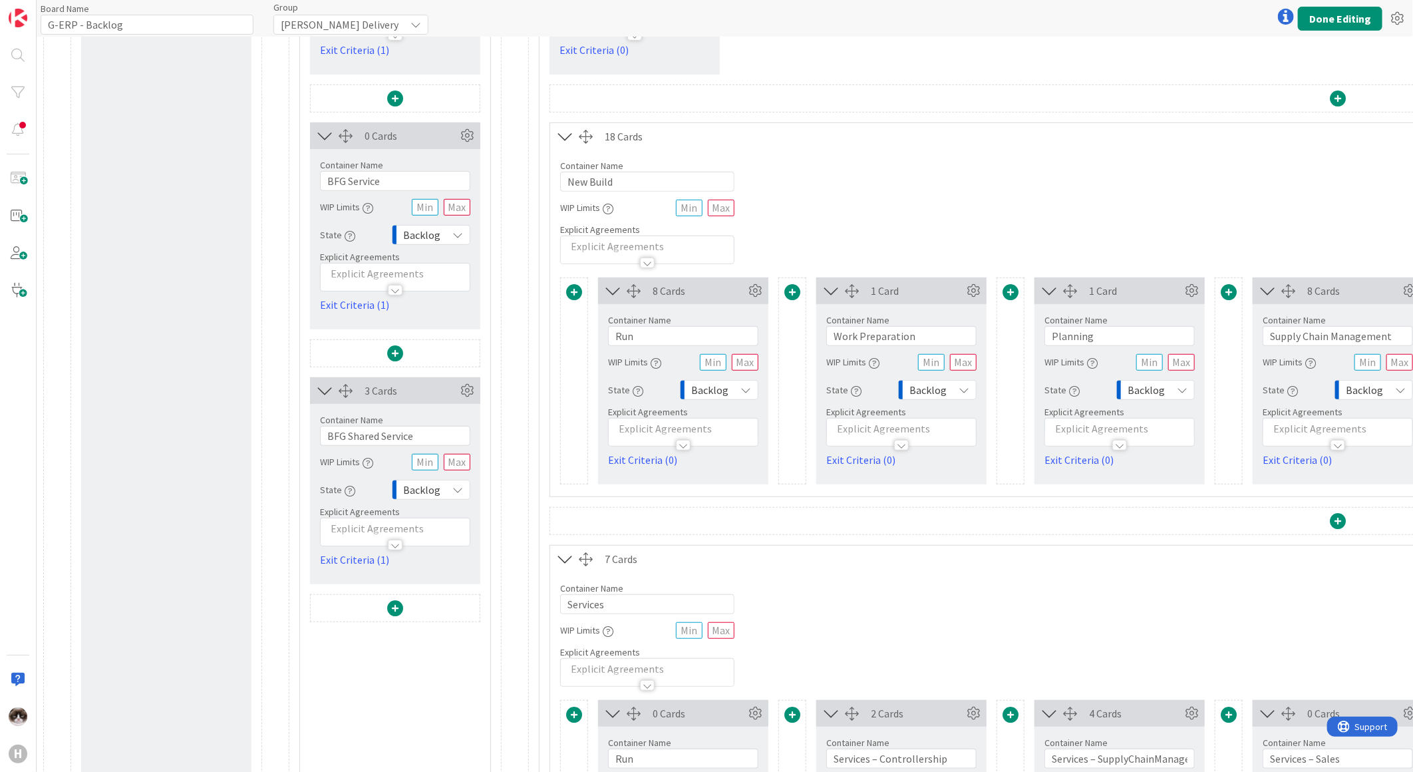
click at [577, 295] on span at bounding box center [574, 292] width 16 height 16
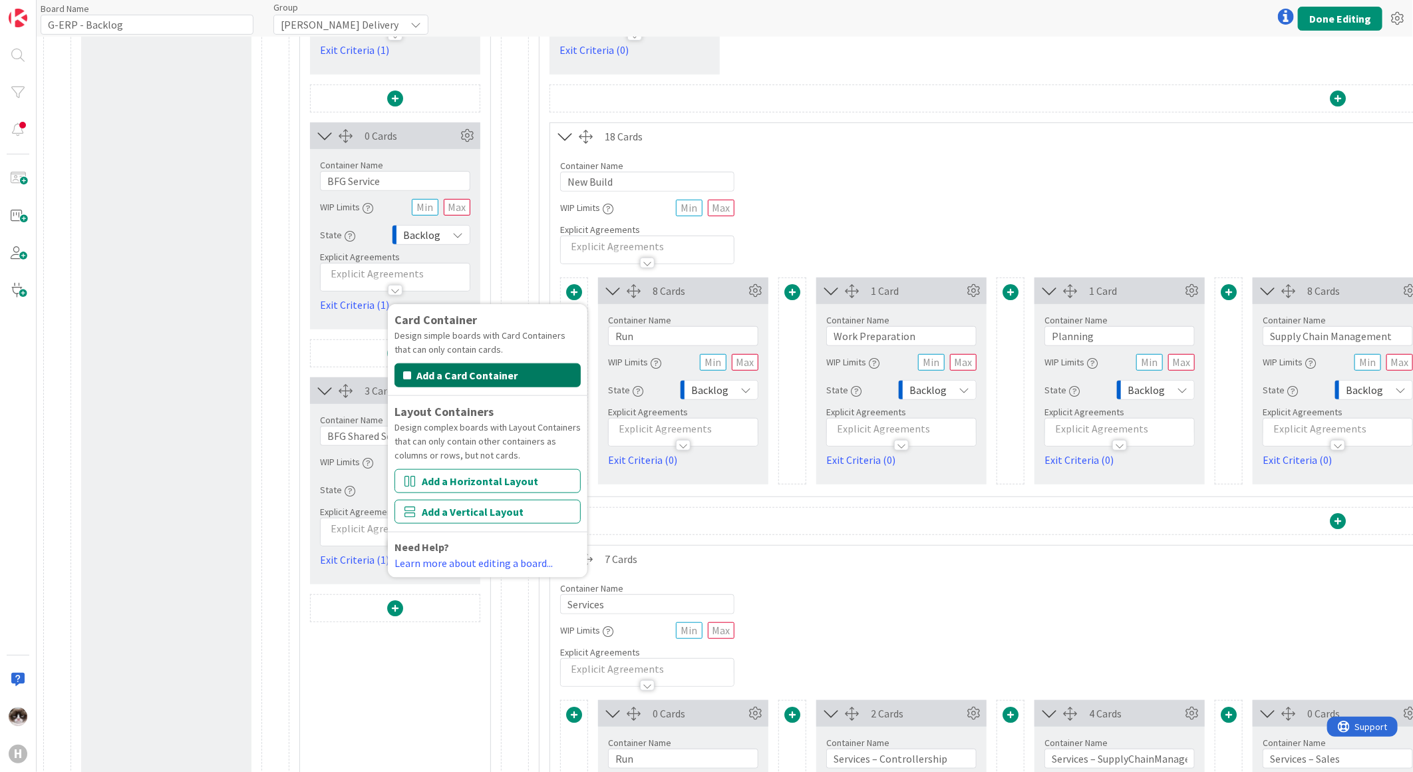
click at [497, 376] on button "Add a Card Container" at bounding box center [488, 375] width 186 height 24
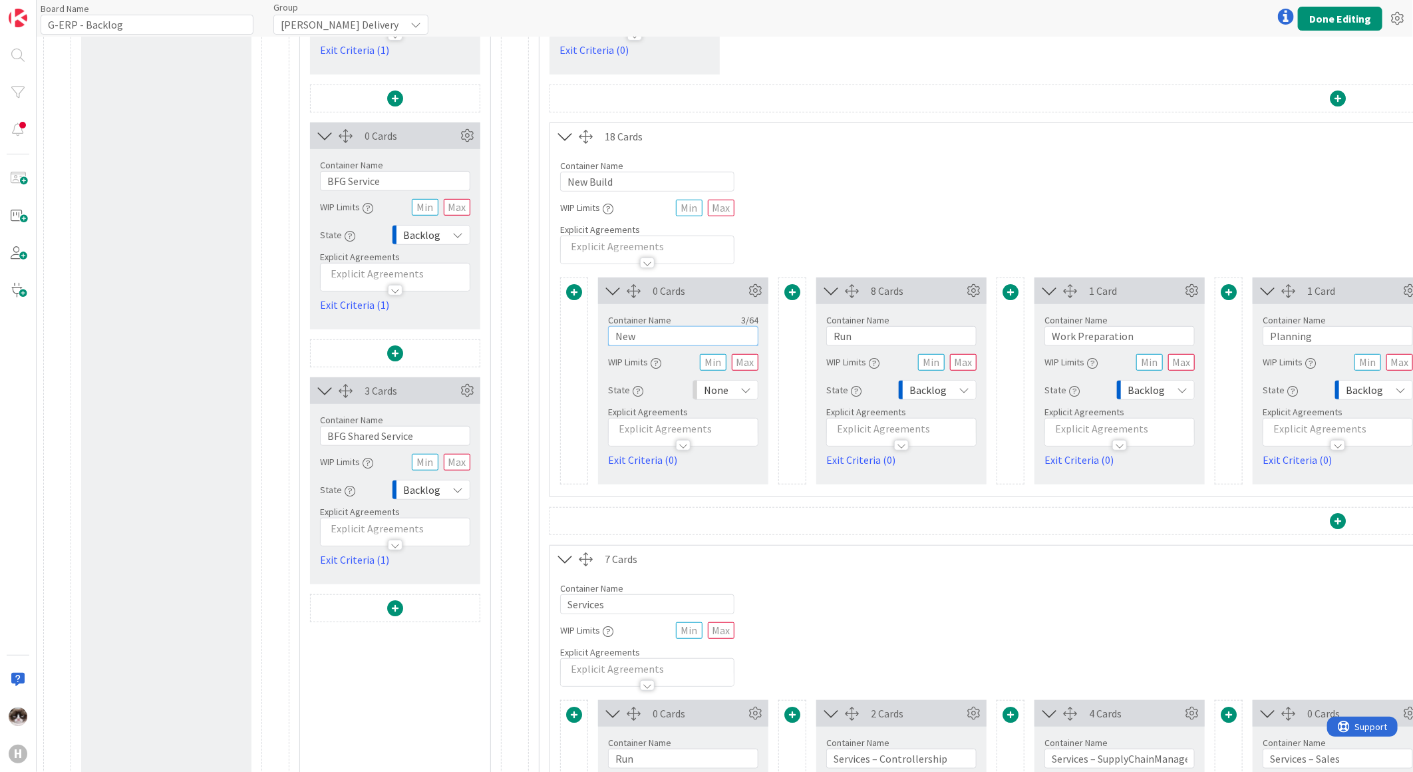
click at [683, 343] on input "New" at bounding box center [683, 336] width 150 height 20
type input "To be prioritized"
click at [729, 393] on div "None" at bounding box center [726, 390] width 66 height 20
drag, startPoint x: 747, startPoint y: 422, endPoint x: 737, endPoint y: 425, distance: 10.3
click at [747, 422] on span "Backlog" at bounding box center [783, 419] width 110 height 20
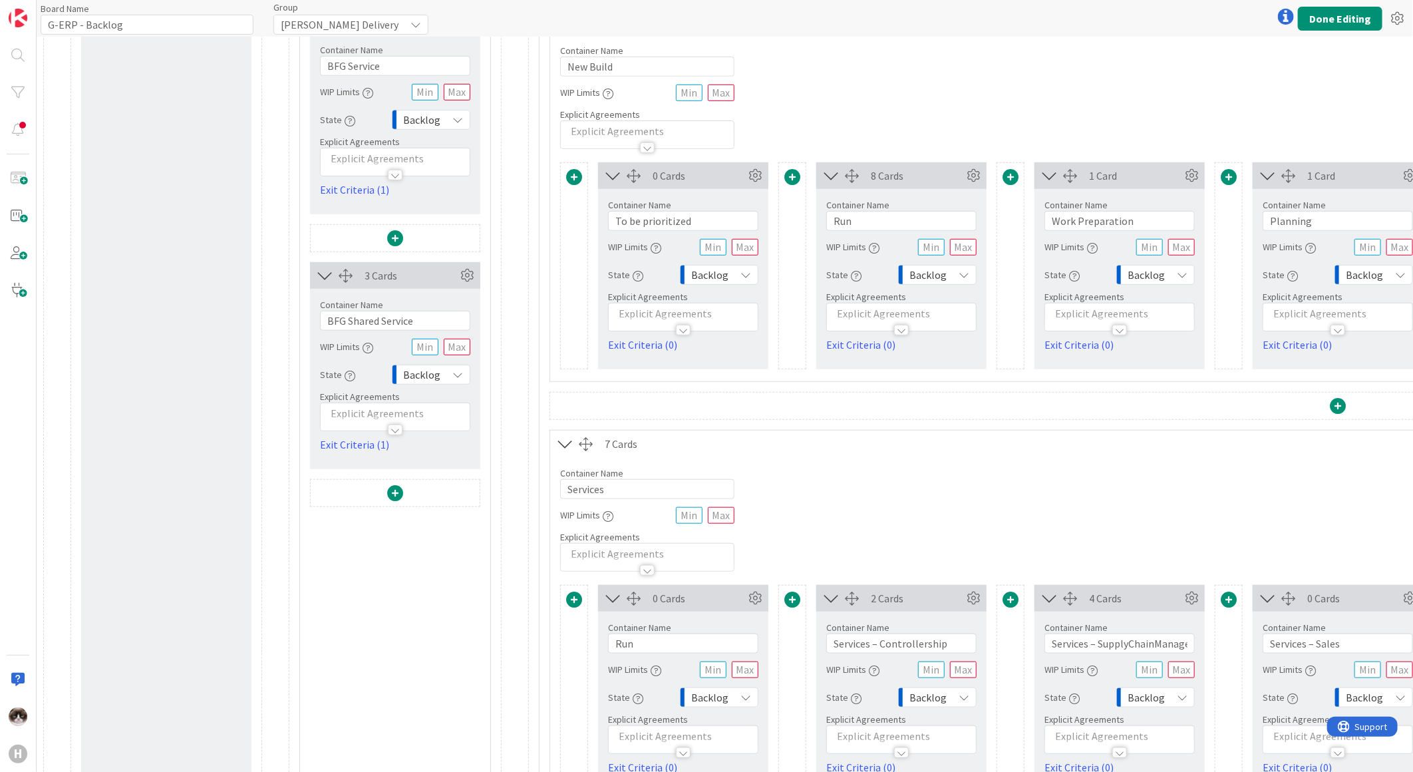
scroll to position [665, 0]
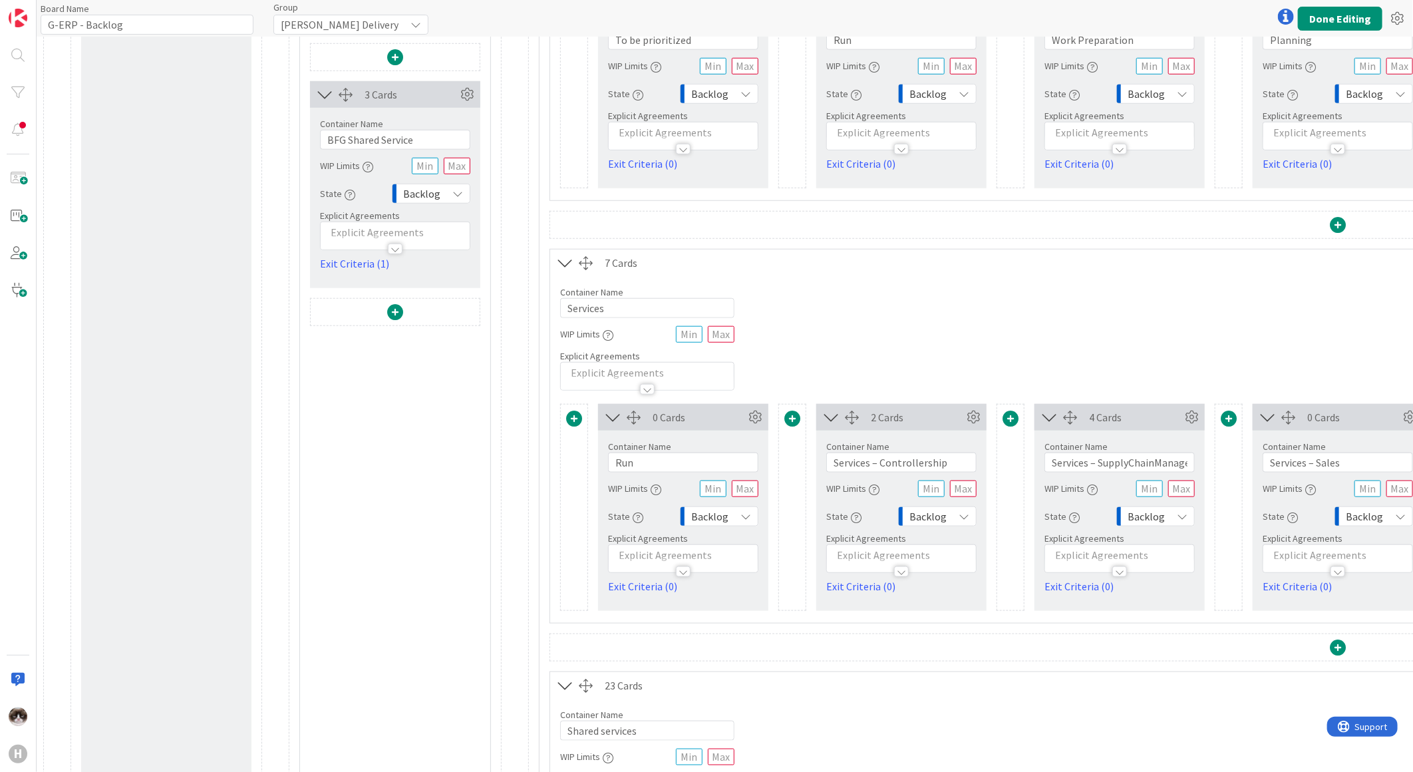
click at [569, 417] on span at bounding box center [574, 419] width 16 height 16
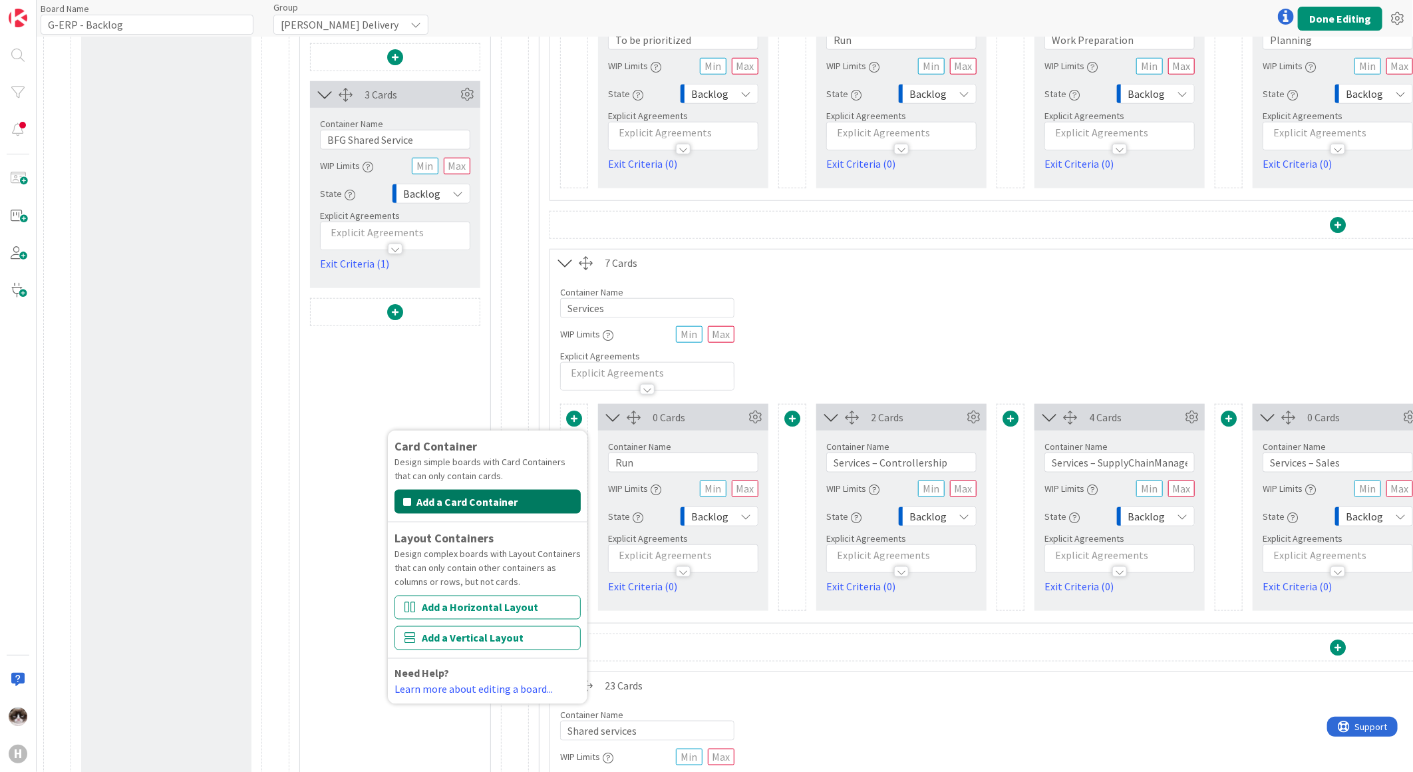
click at [516, 499] on button "Add a Card Container" at bounding box center [488, 502] width 186 height 24
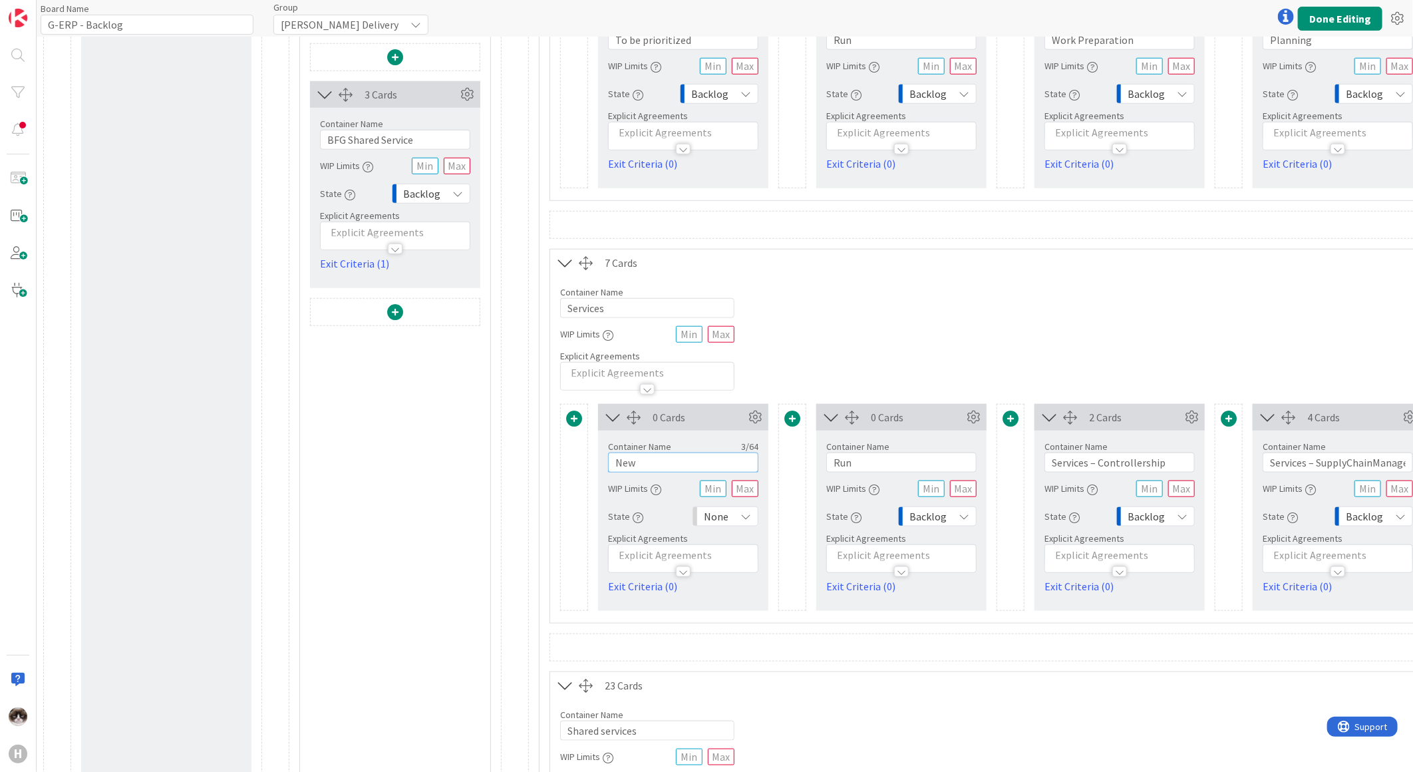
click at [679, 464] on input "New" at bounding box center [683, 462] width 150 height 20
paste input "To be prioritized"
type input "To be prioritized"
click at [717, 518] on span "None" at bounding box center [716, 516] width 25 height 19
click at [749, 544] on span "Backlog" at bounding box center [783, 546] width 110 height 20
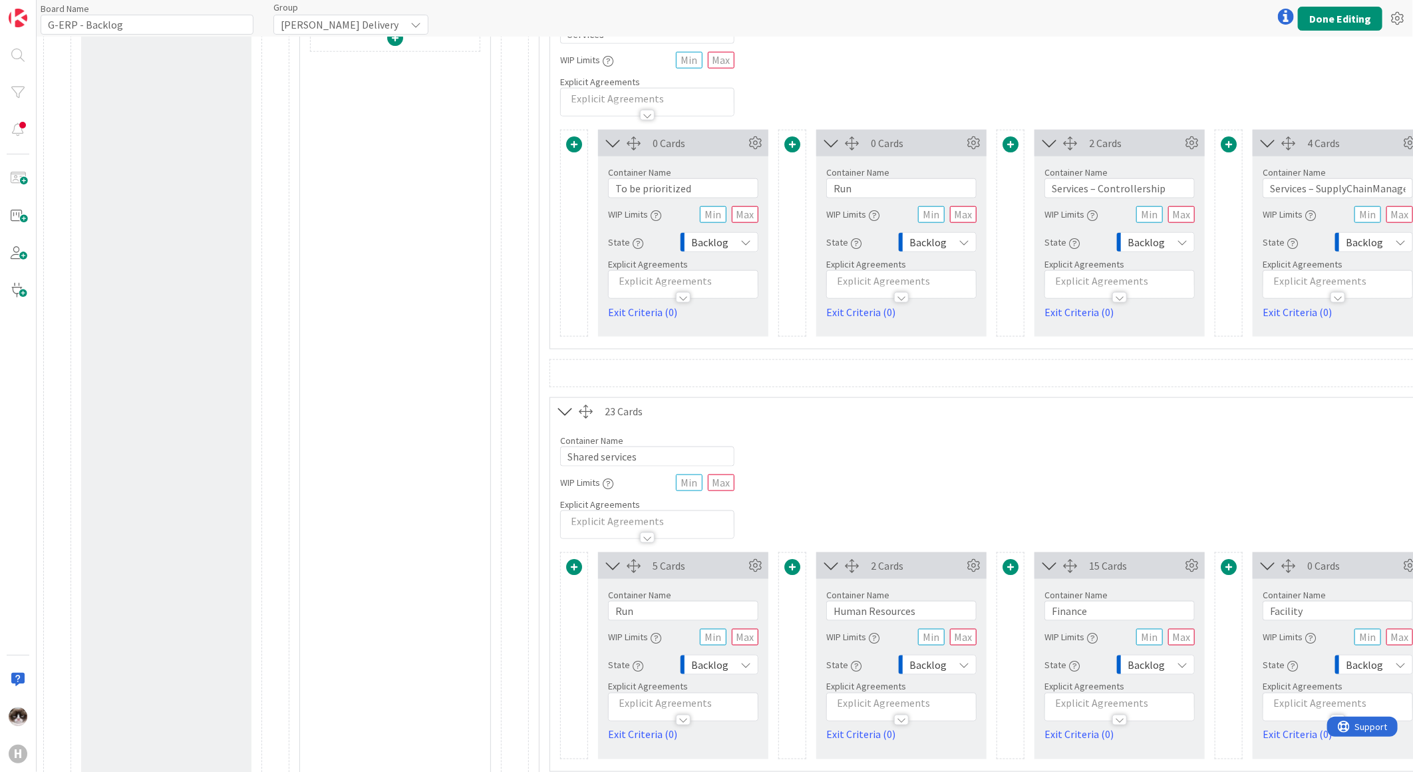
scroll to position [961, 0]
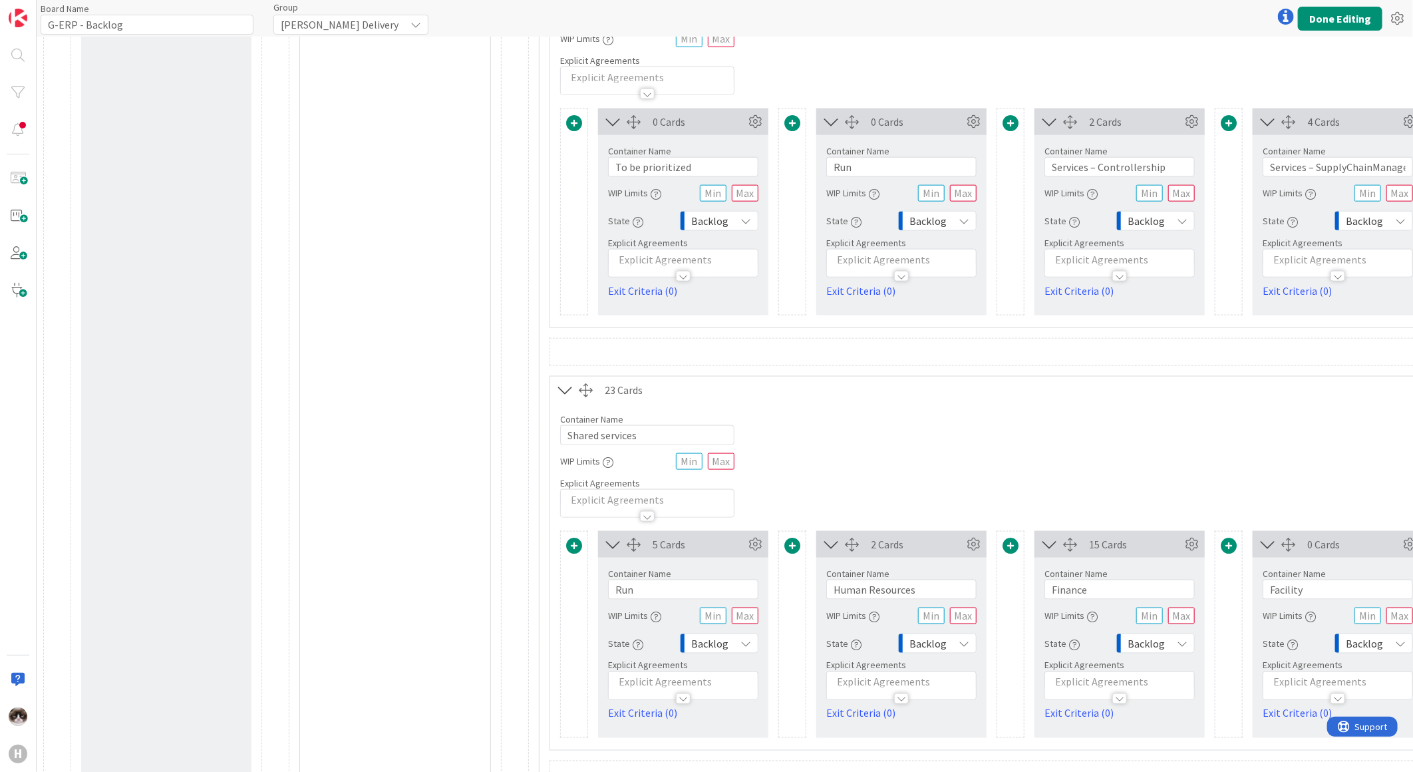
click at [572, 547] on span at bounding box center [574, 546] width 16 height 16
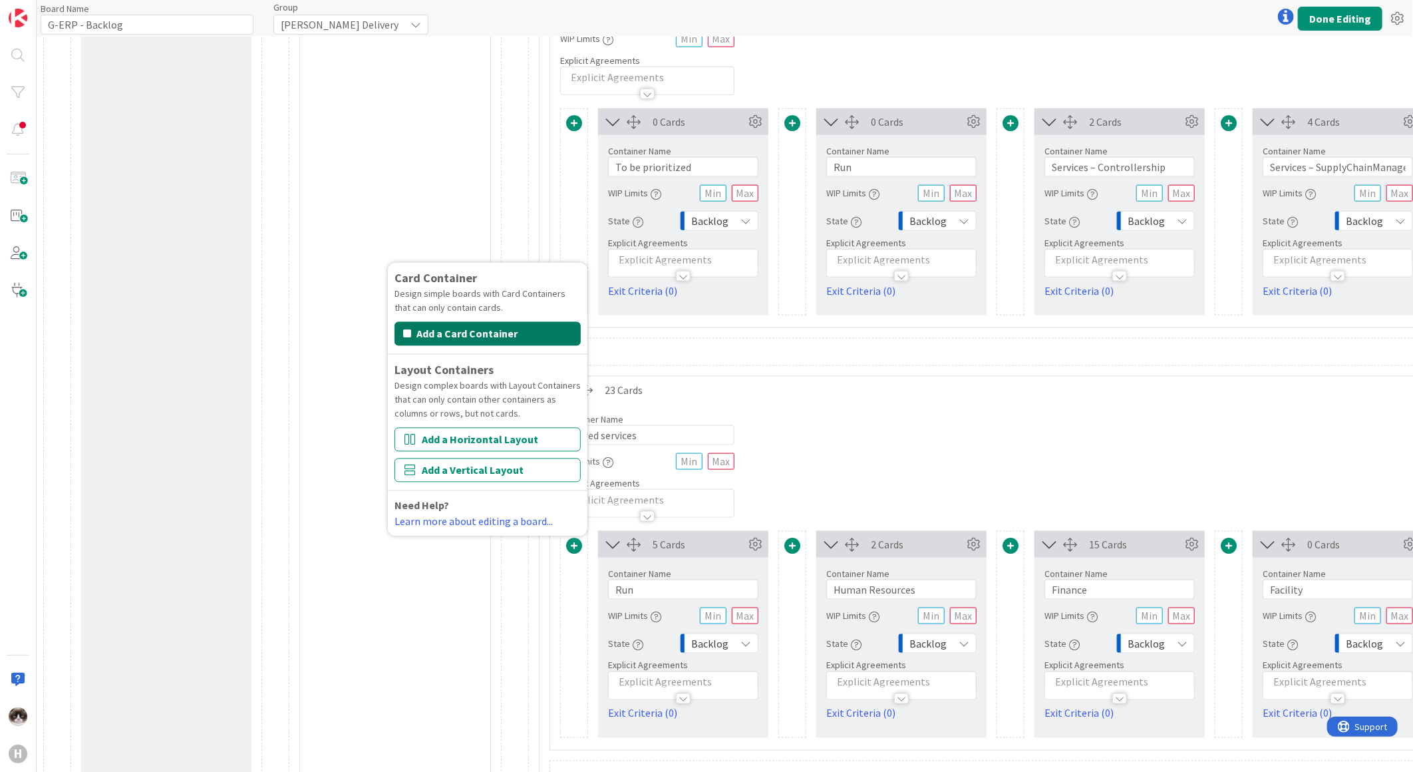
click at [504, 328] on button "Add a Card Container" at bounding box center [488, 334] width 186 height 24
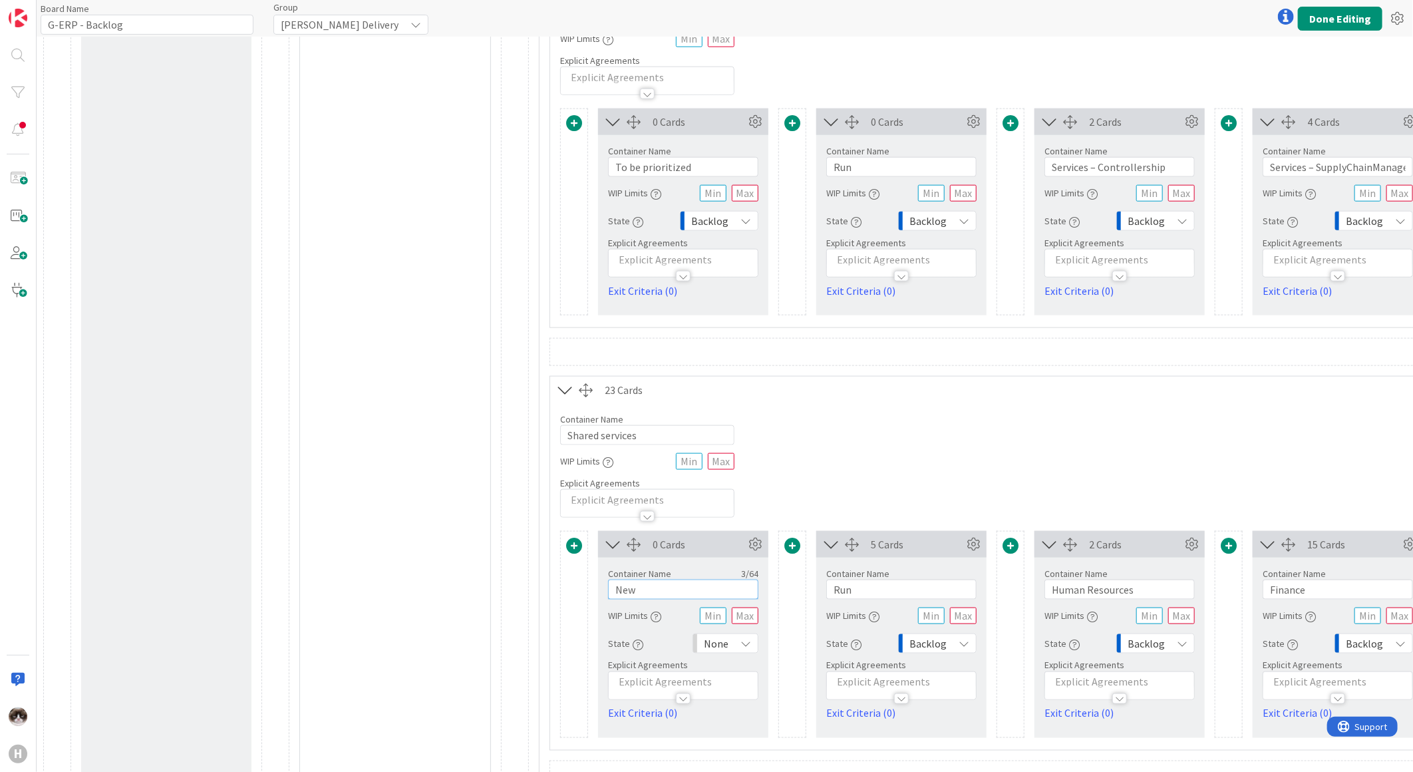
click at [657, 582] on input "New" at bounding box center [683, 590] width 150 height 20
paste input "To be prioritized"
type input "To be prioritized"
click at [730, 637] on div "None" at bounding box center [726, 643] width 66 height 20
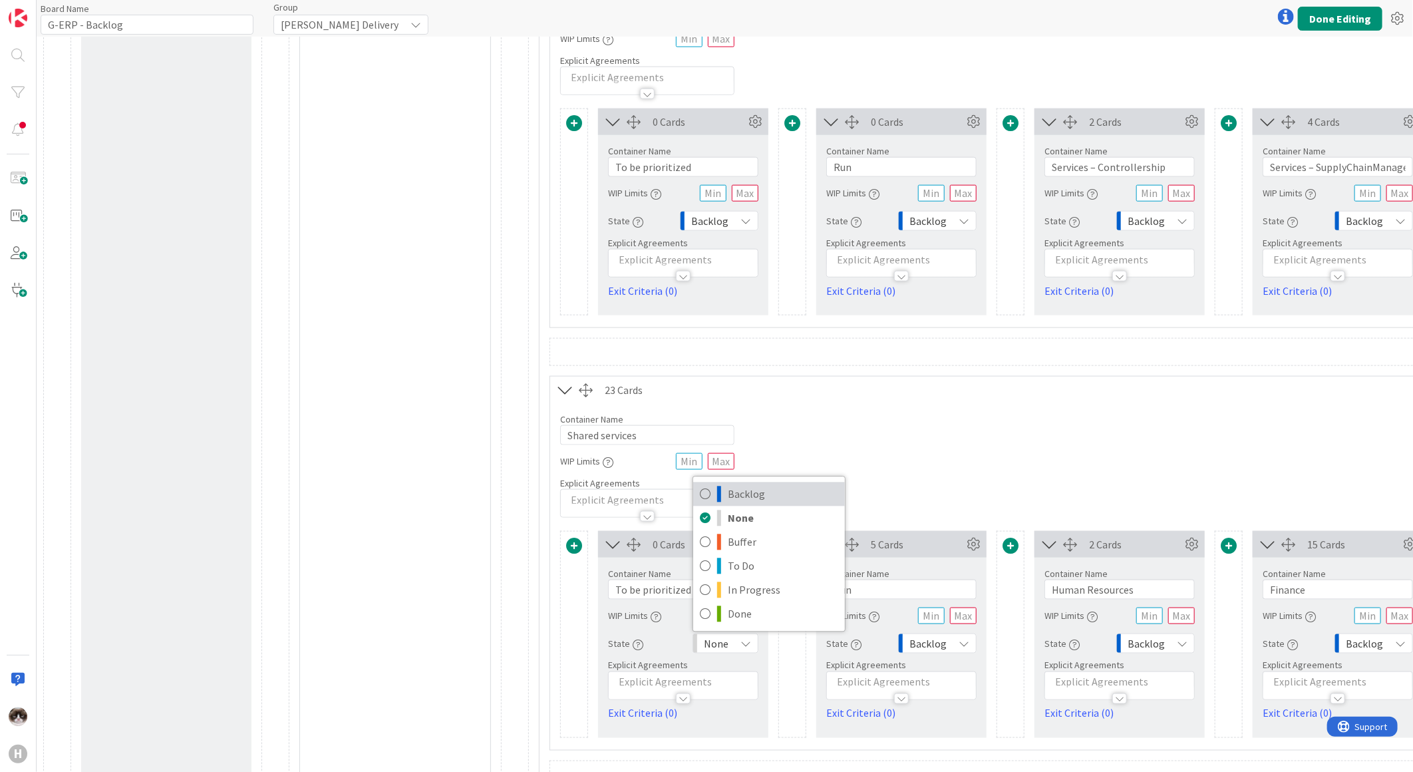
click at [759, 499] on span "Backlog" at bounding box center [783, 494] width 110 height 20
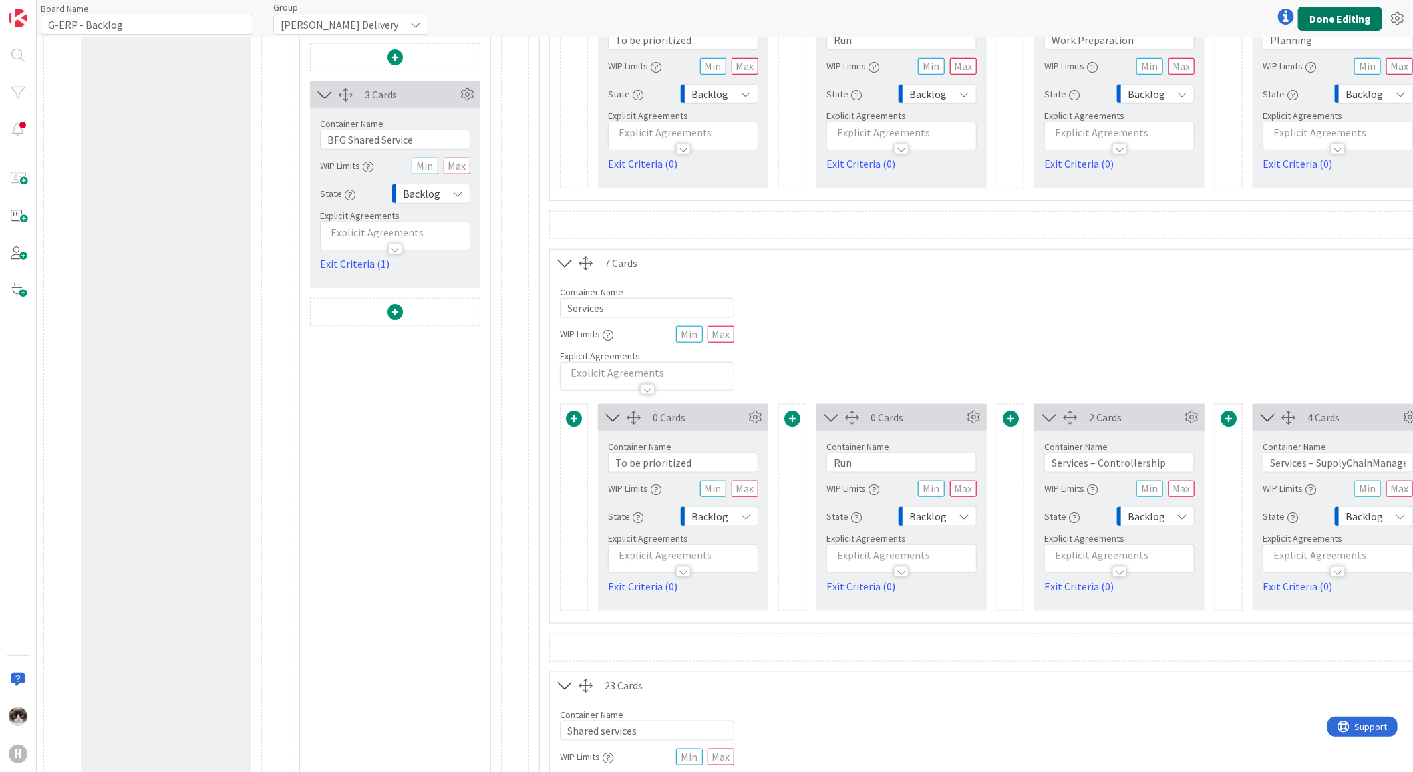
click at [1326, 17] on button "Done Editing" at bounding box center [1340, 19] width 85 height 24
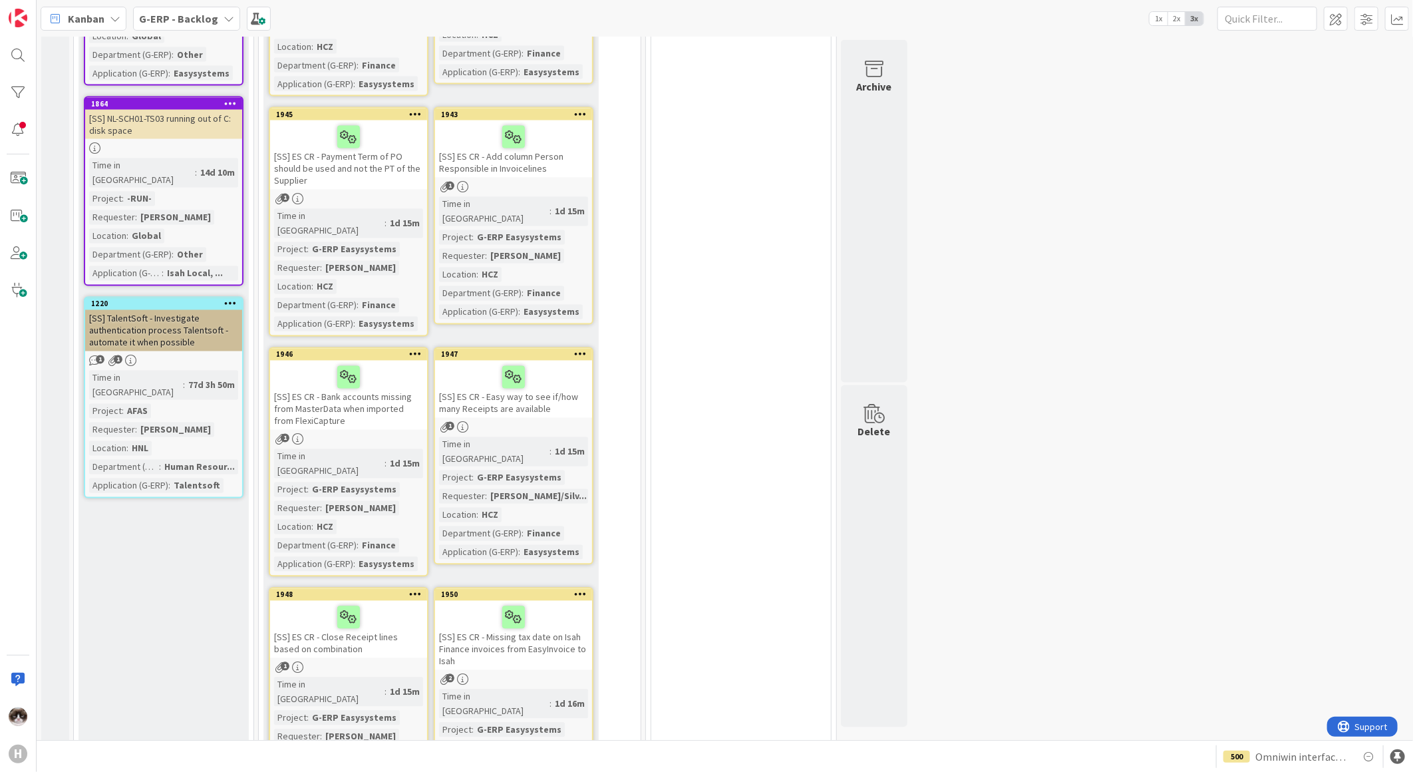
scroll to position [2070, 0]
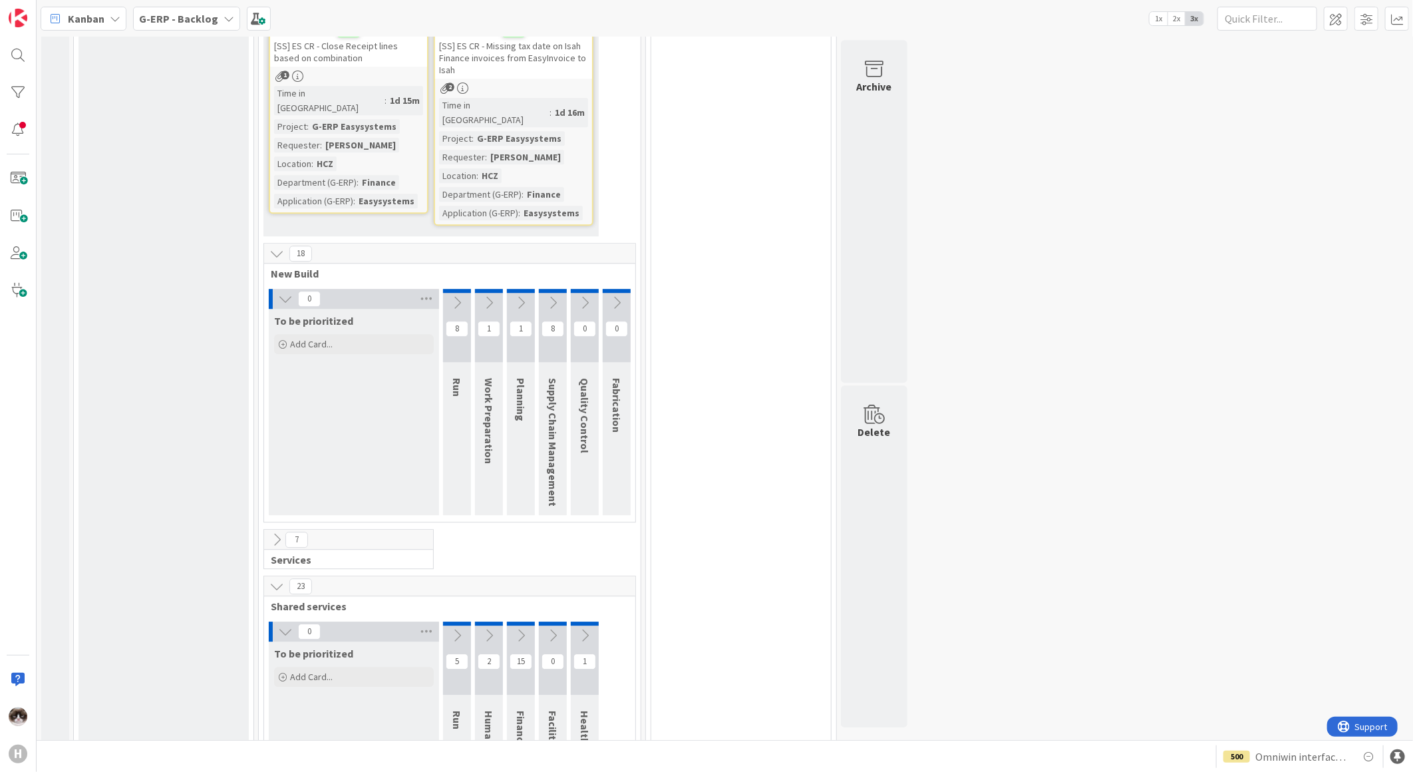
click at [283, 291] on icon at bounding box center [285, 298] width 15 height 15
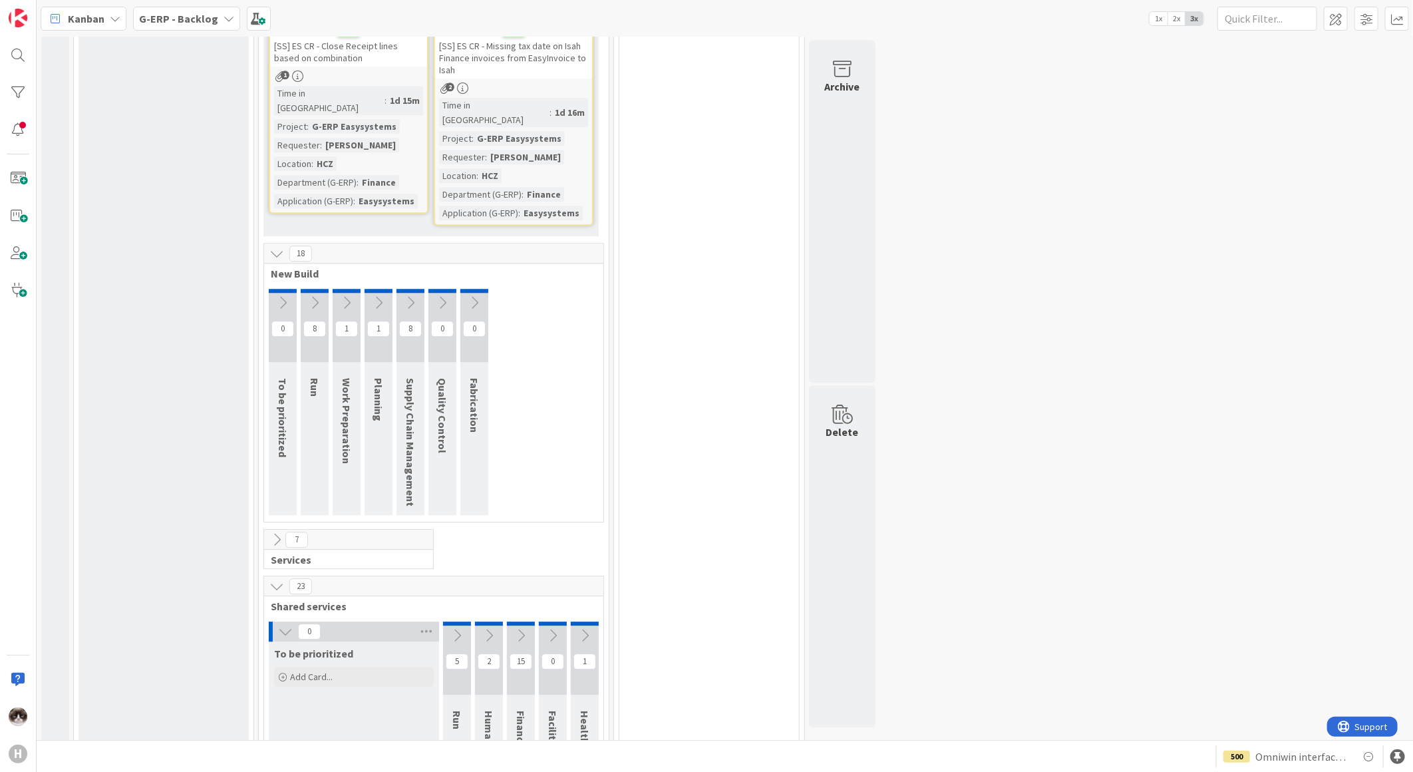
click at [281, 624] on icon at bounding box center [285, 631] width 15 height 15
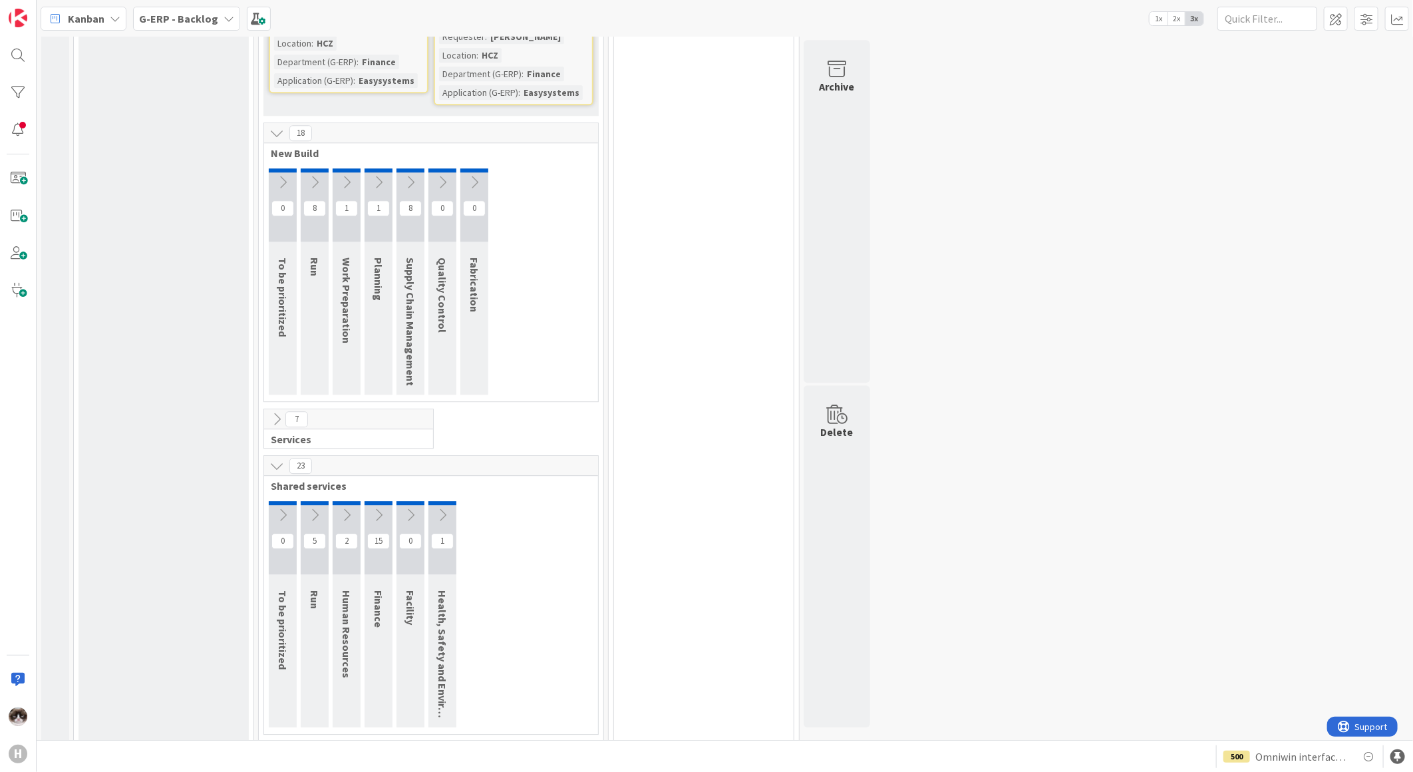
scroll to position [2103, 0]
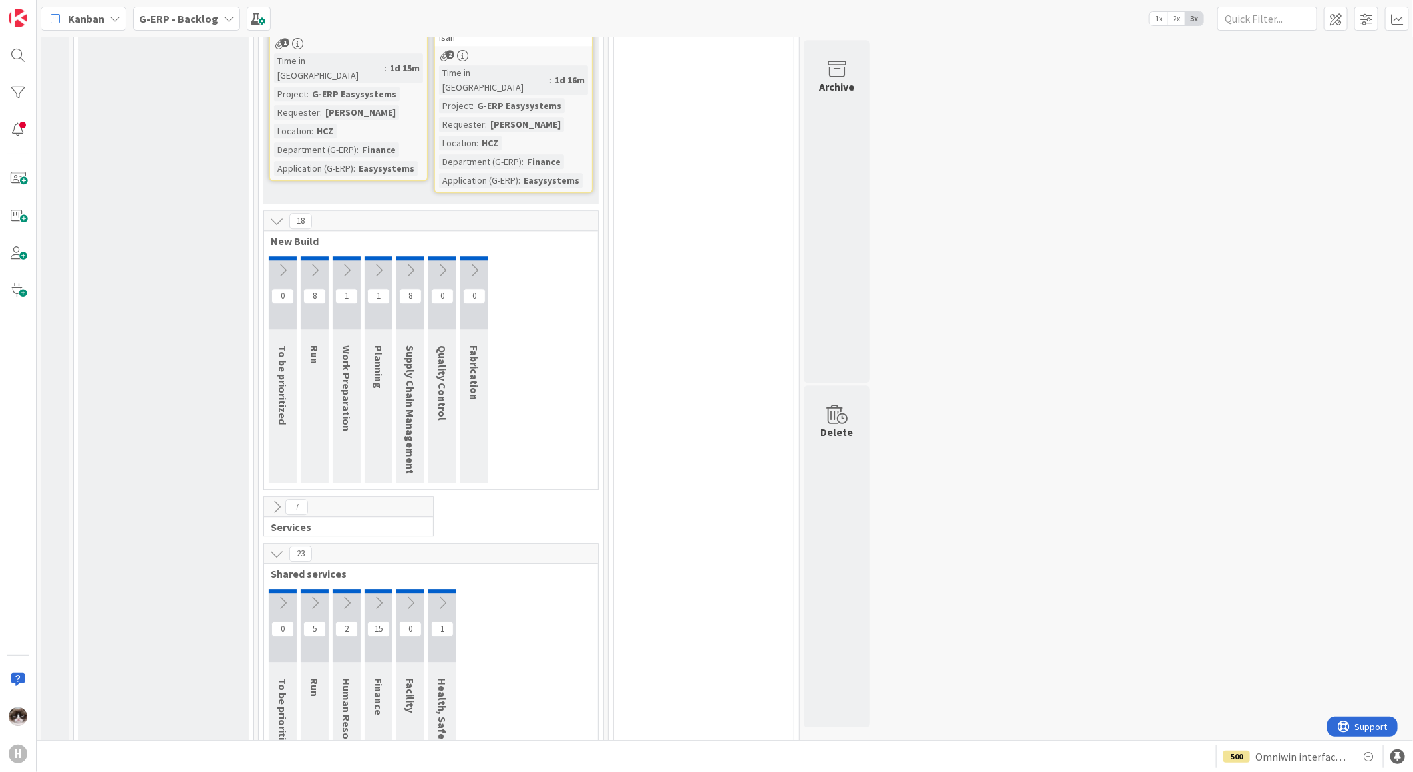
click at [287, 596] on icon at bounding box center [282, 603] width 15 height 15
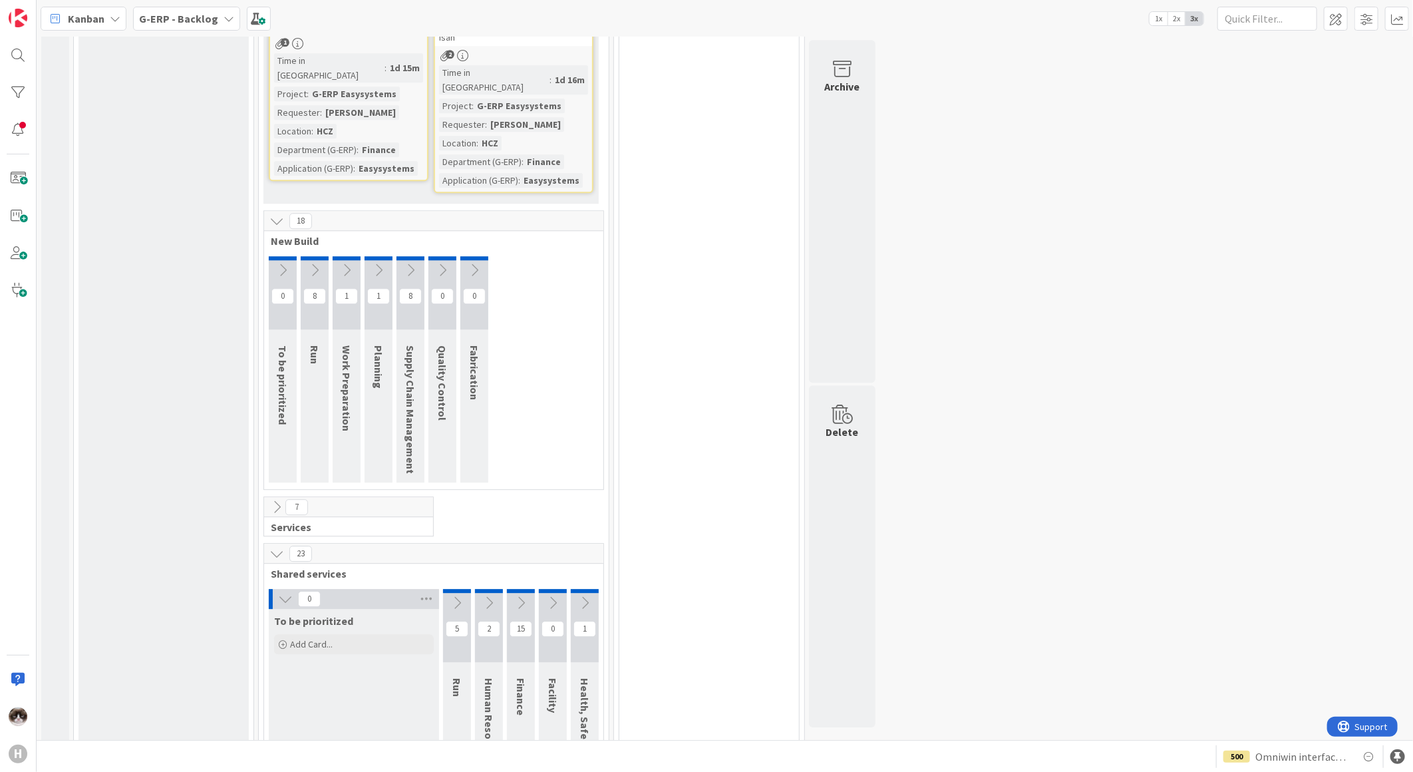
drag, startPoint x: 278, startPoint y: 457, endPoint x: 341, endPoint y: 490, distance: 71.4
click at [278, 592] on icon at bounding box center [285, 599] width 15 height 15
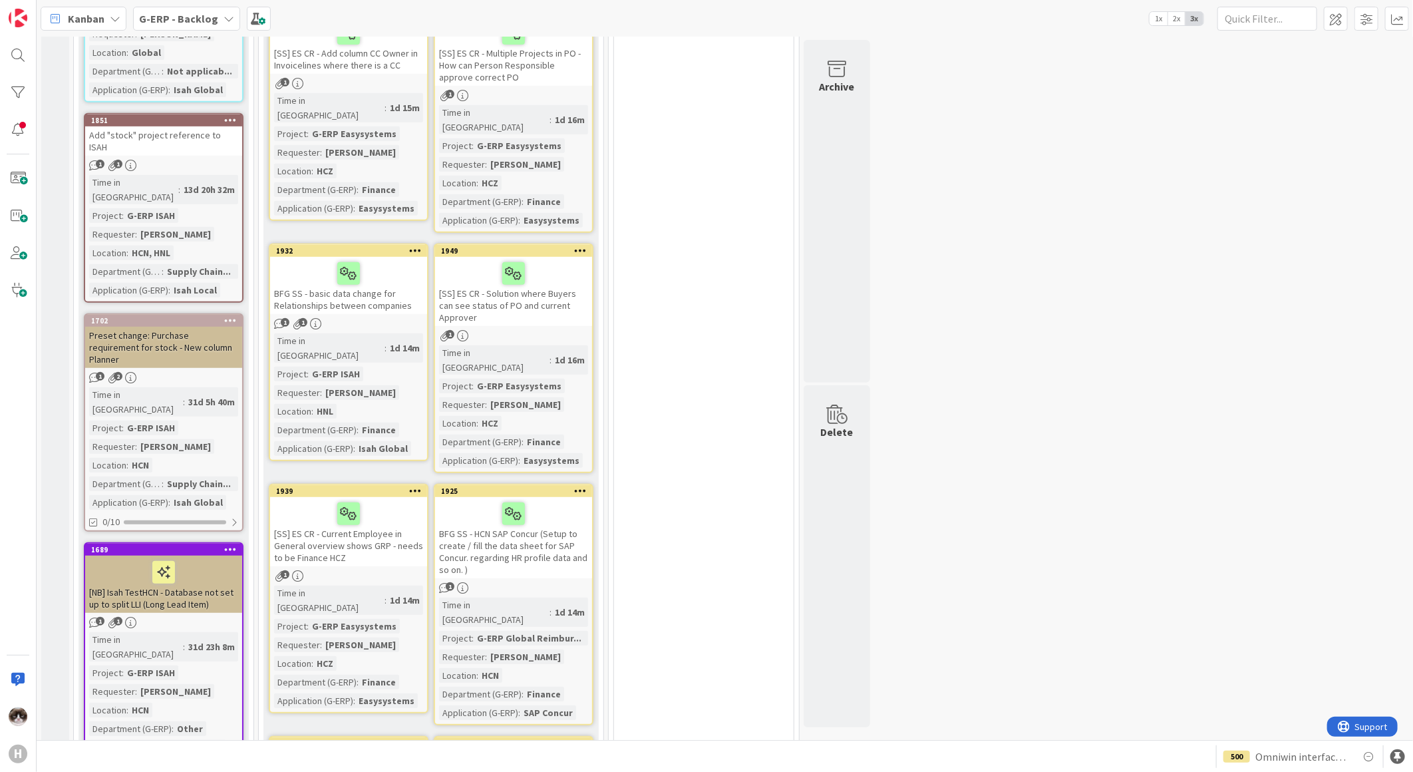
scroll to position [74, 0]
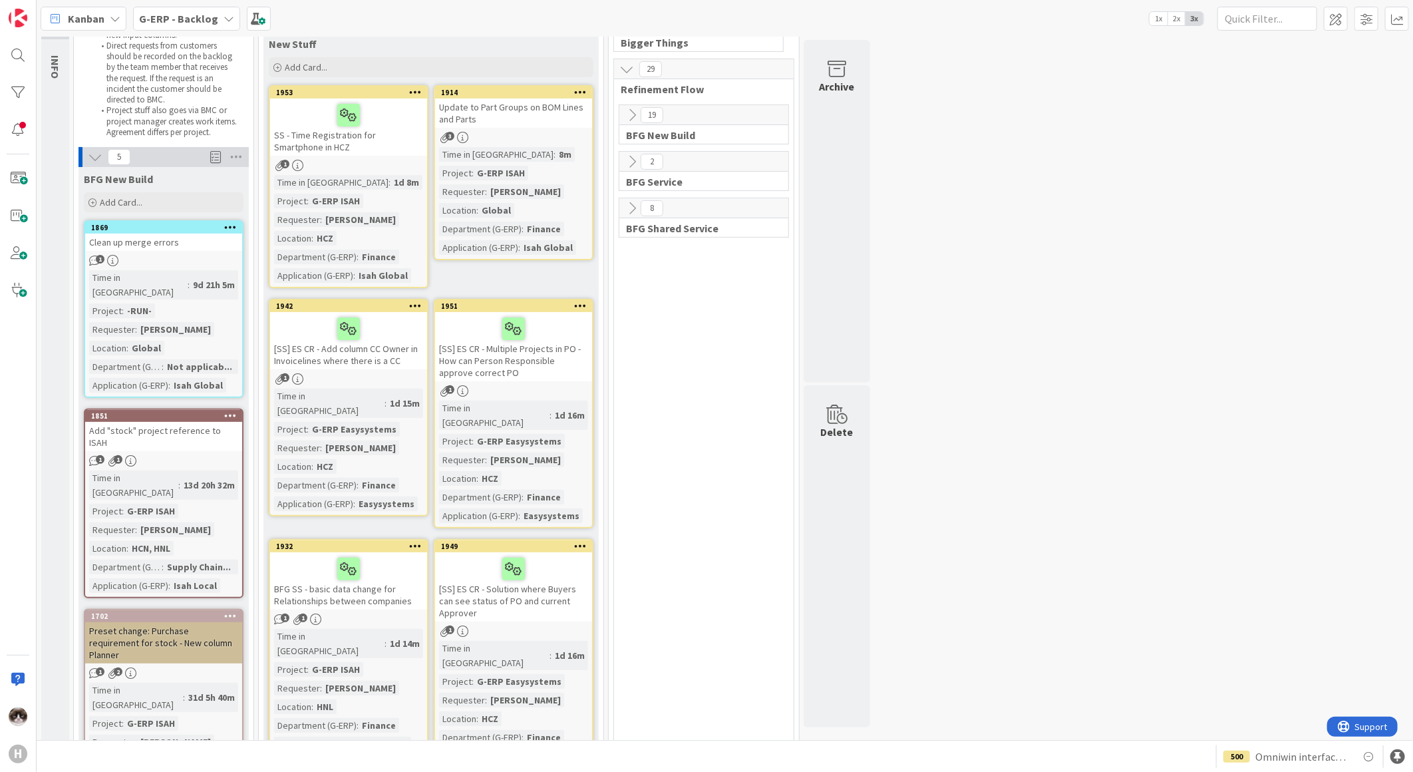
click at [413, 90] on icon at bounding box center [415, 91] width 13 height 9
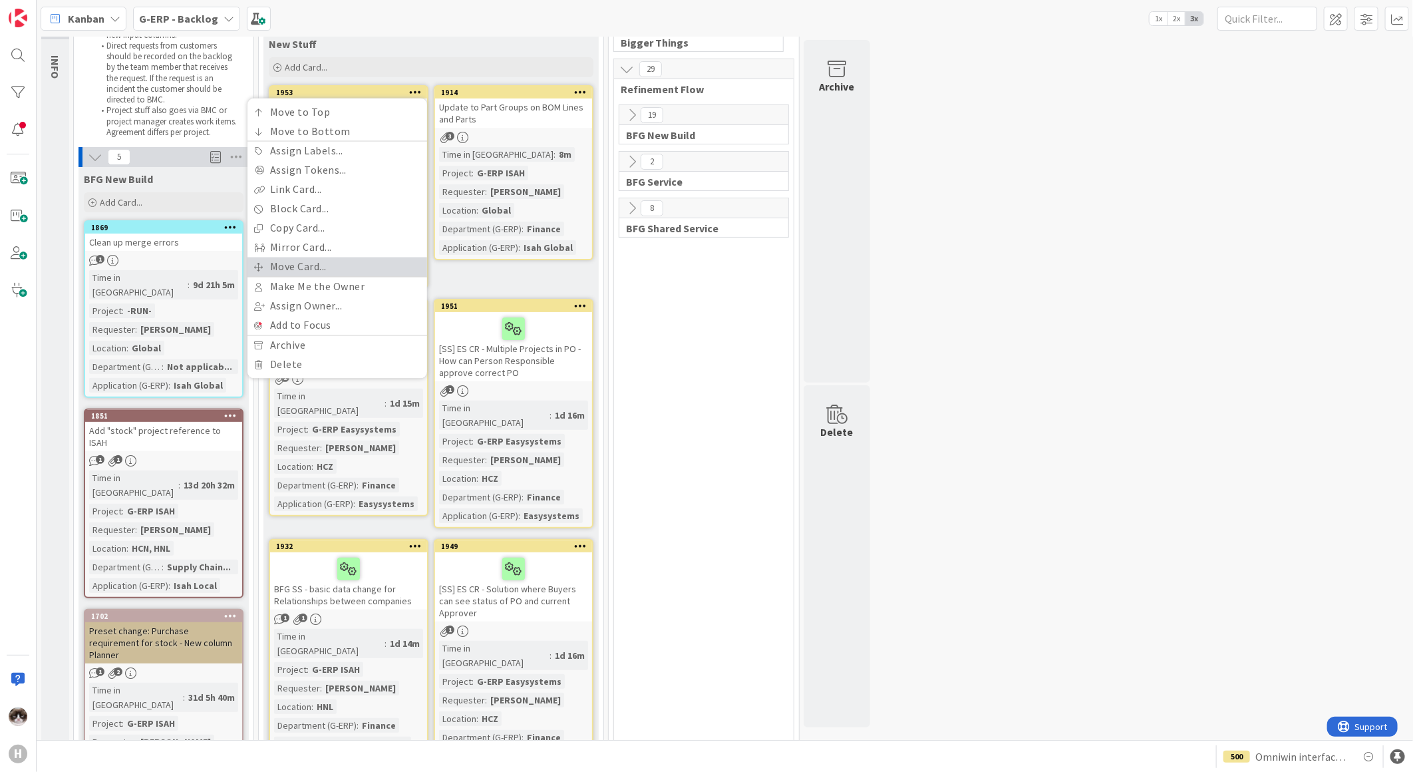
click at [327, 267] on link "Move Card..." at bounding box center [338, 267] width 180 height 19
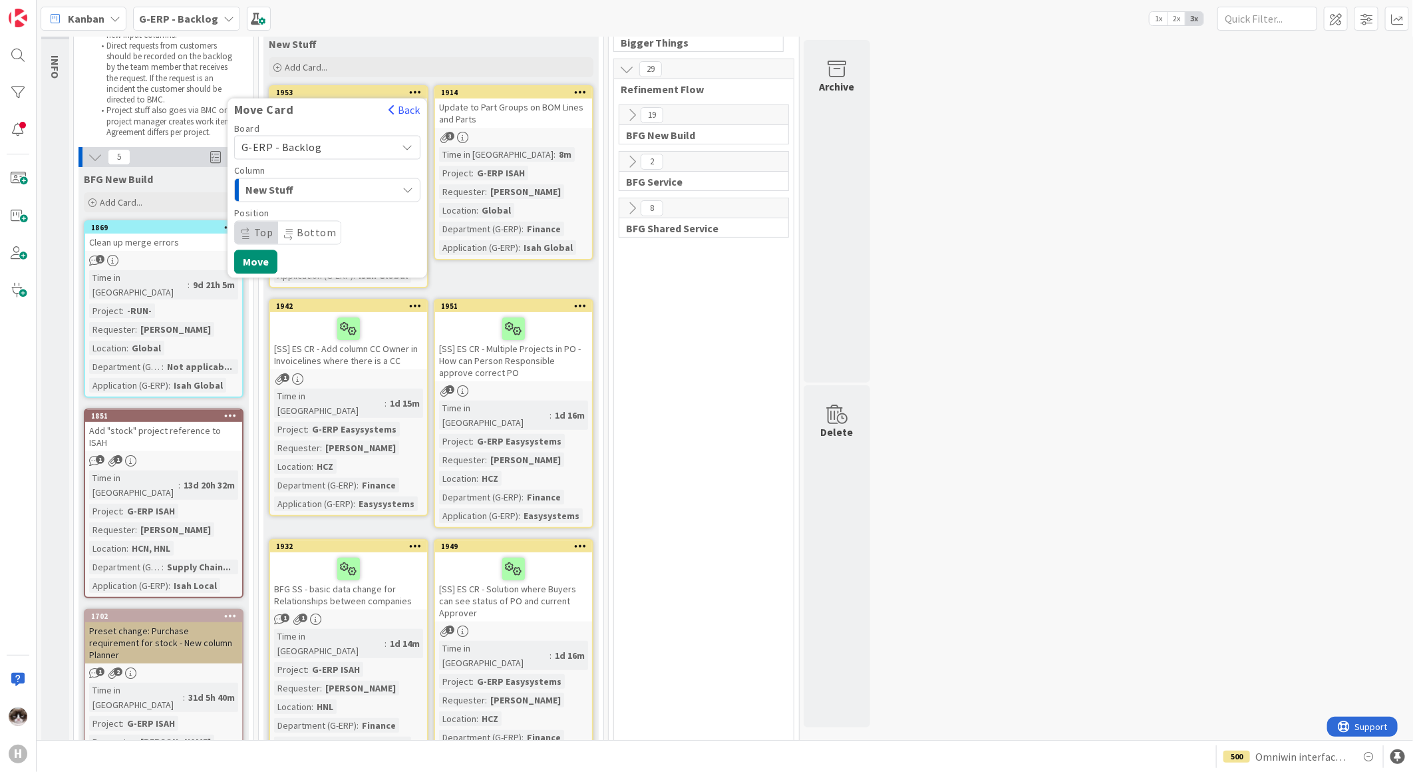
click at [330, 191] on span "New Stuff" at bounding box center [296, 190] width 100 height 17
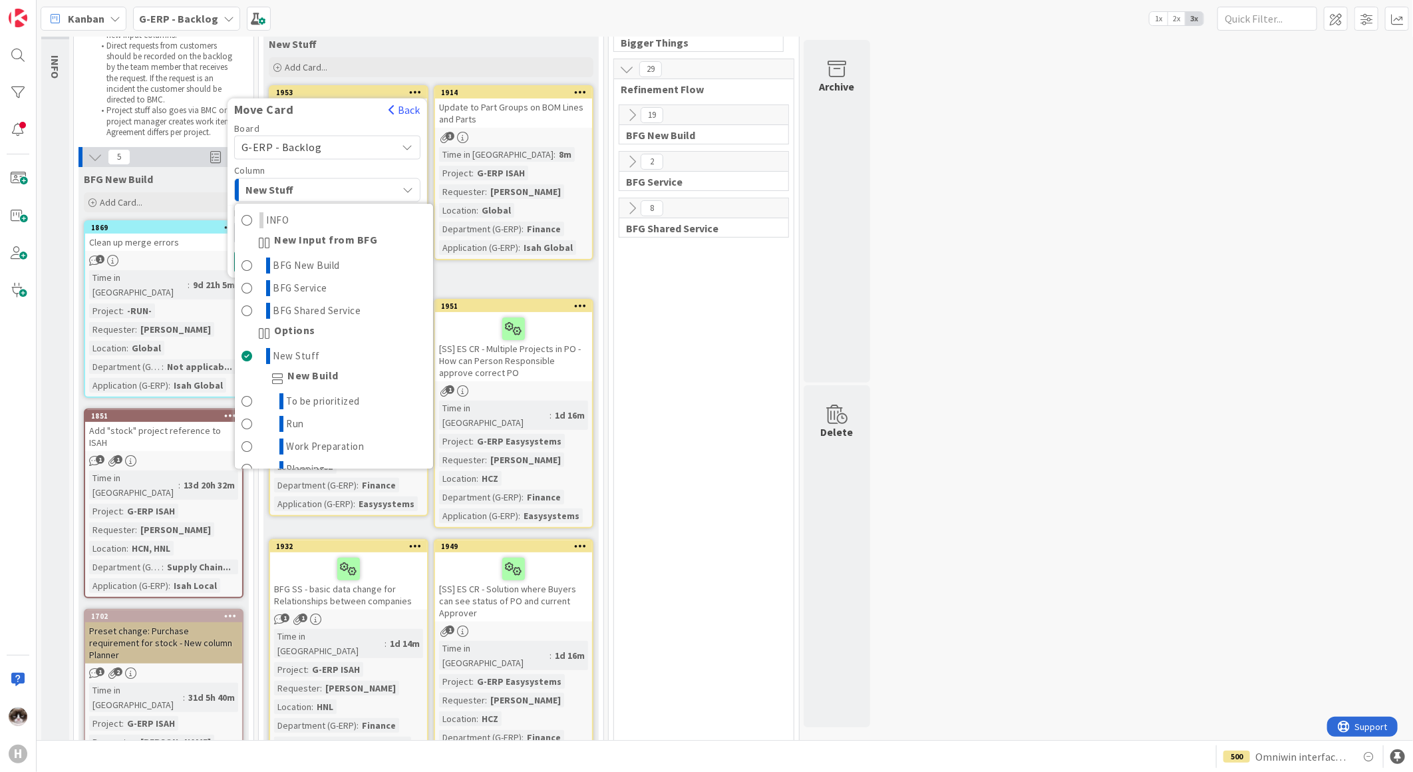
click at [331, 197] on span "New Stuff" at bounding box center [296, 190] width 100 height 17
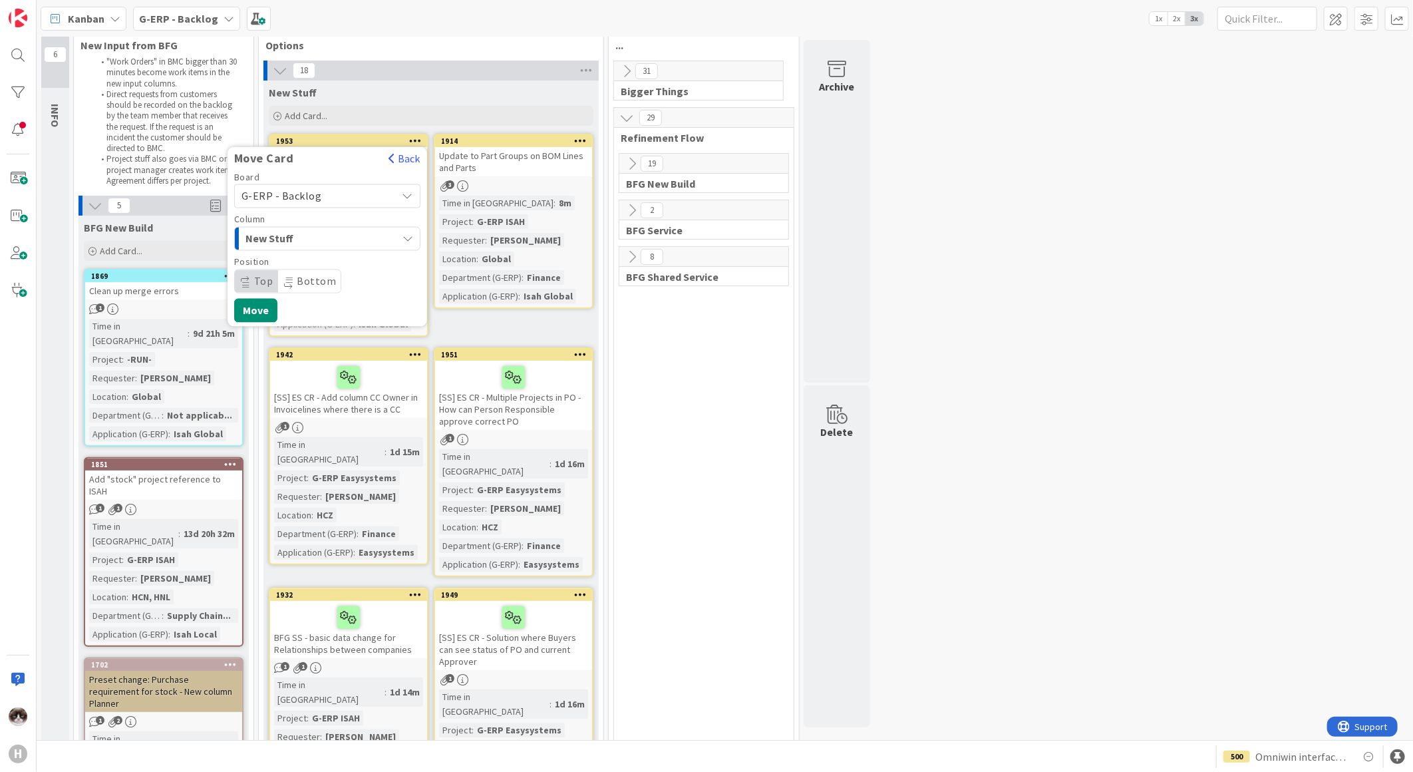
scroll to position [0, 0]
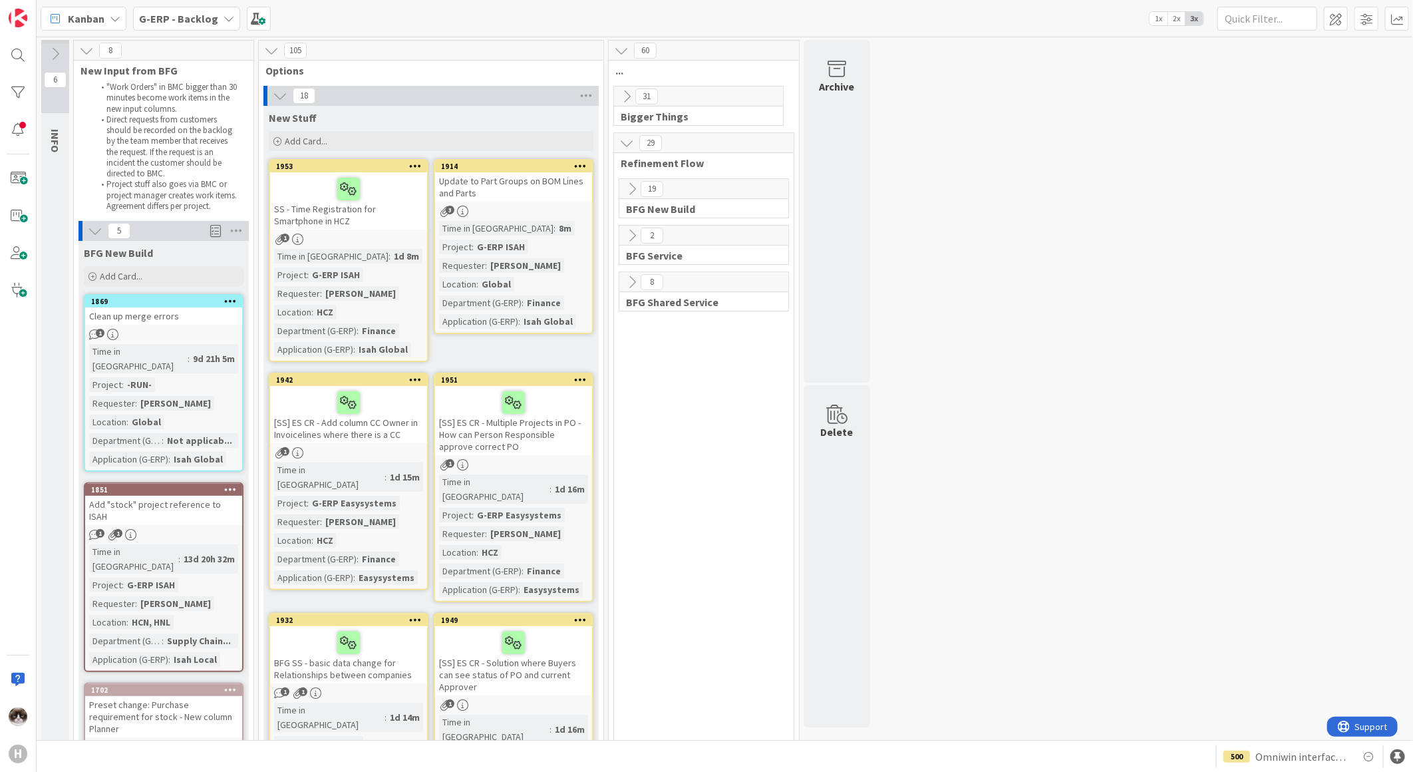
click at [190, 24] on span "G-ERP - Backlog" at bounding box center [178, 19] width 79 height 16
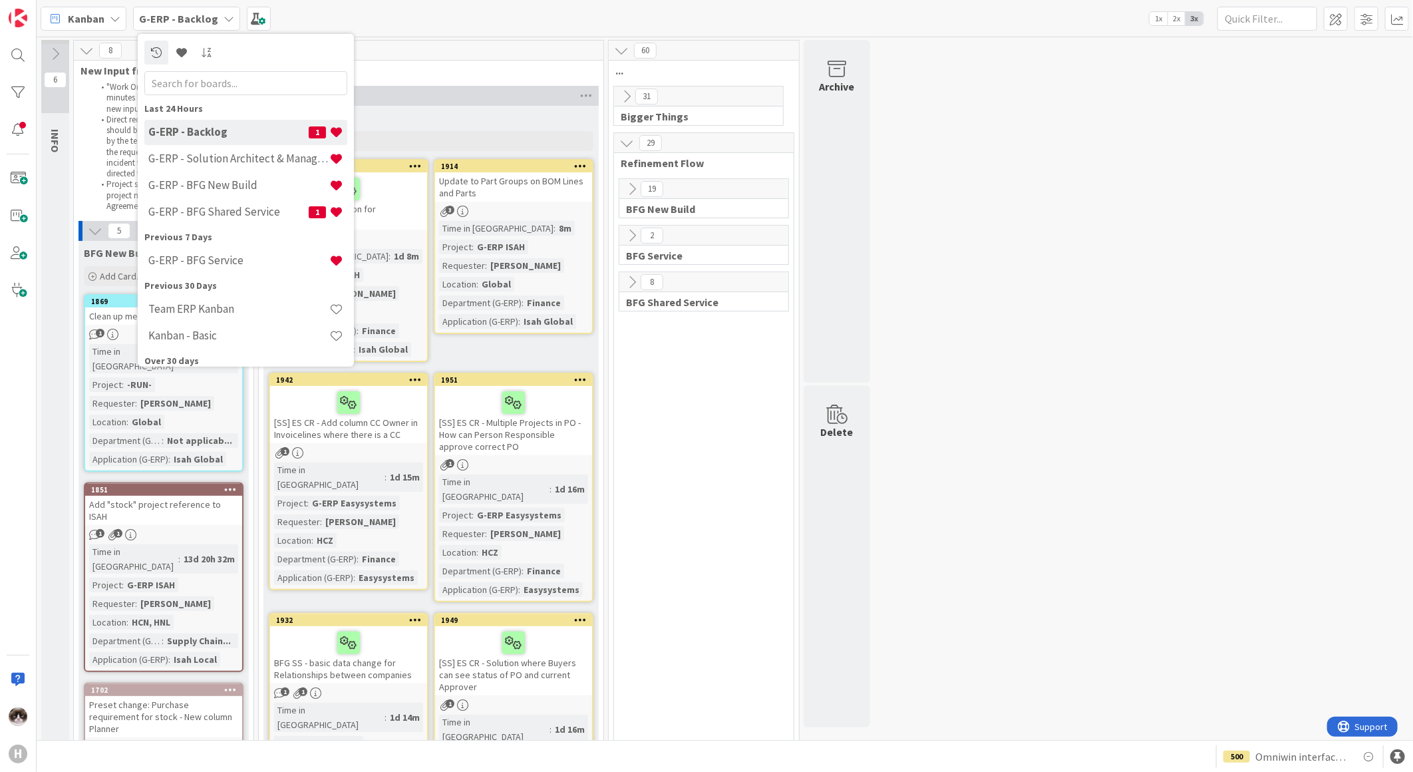
click at [226, 150] on div "G-ERP - Solution Architect & Management" at bounding box center [245, 158] width 203 height 25
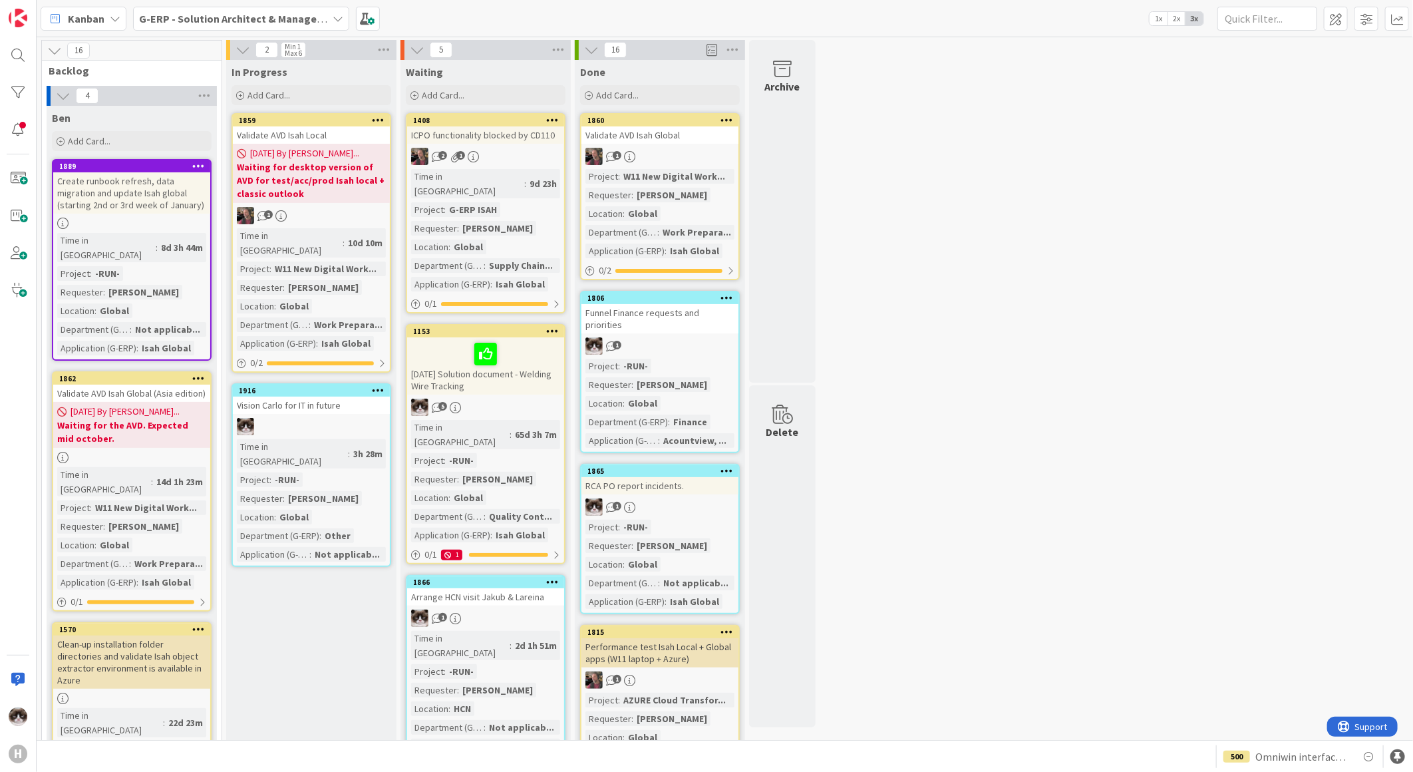
click at [350, 418] on div at bounding box center [311, 426] width 157 height 17
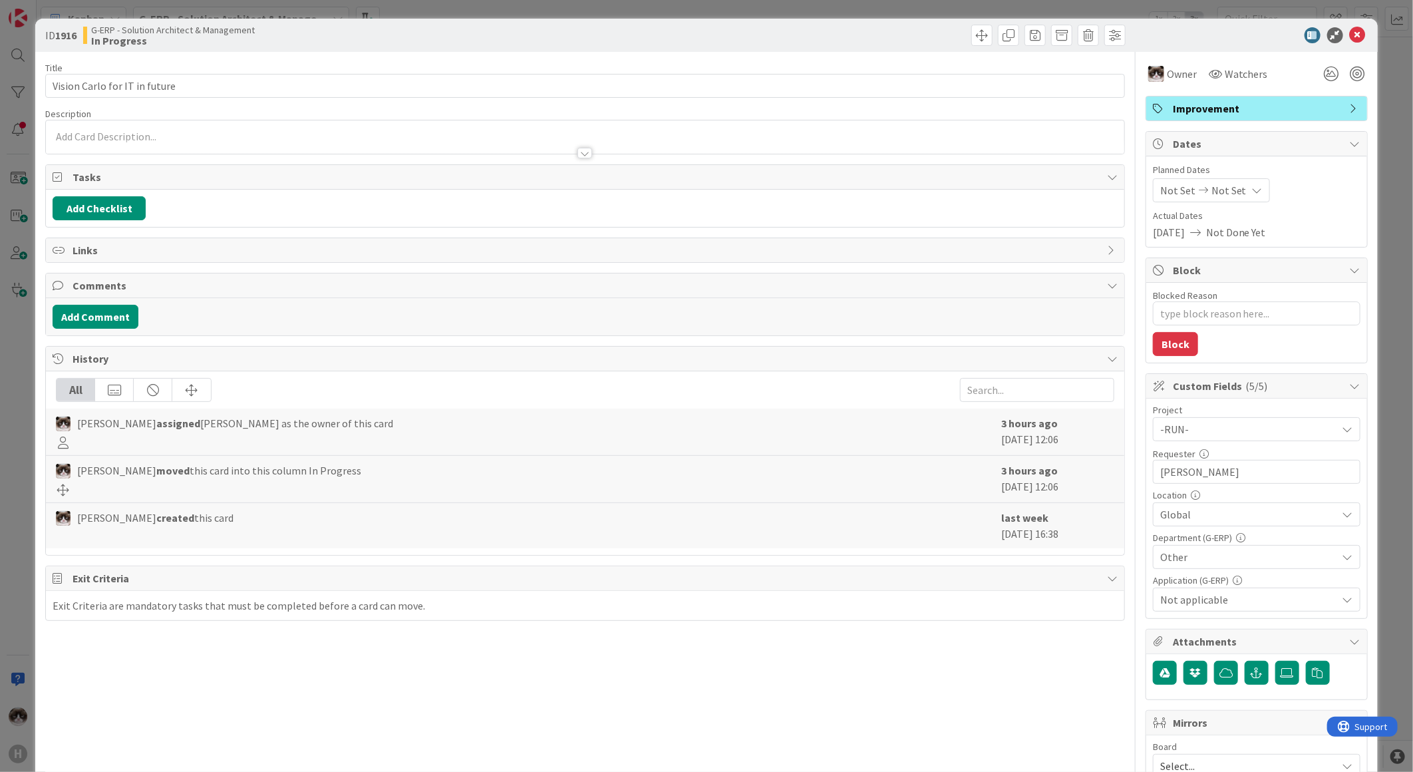
type textarea "x"
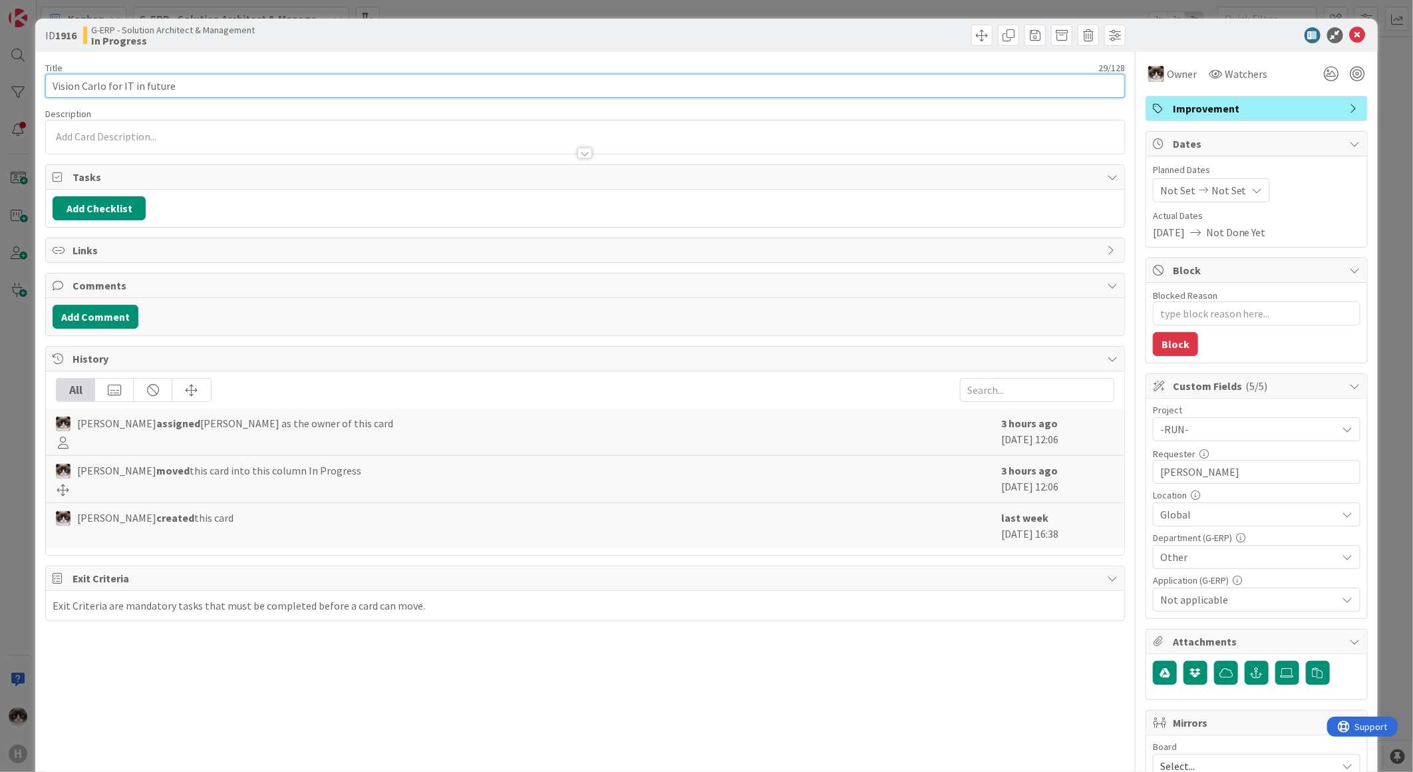
click at [228, 81] on input "Vision Carlo for IT in future" at bounding box center [585, 86] width 1080 height 24
type input "Vision Carlo for IT in future &"
type textarea "x"
type input "Vision Carlo for IT in future & gather support for Global IT"
type textarea "x"
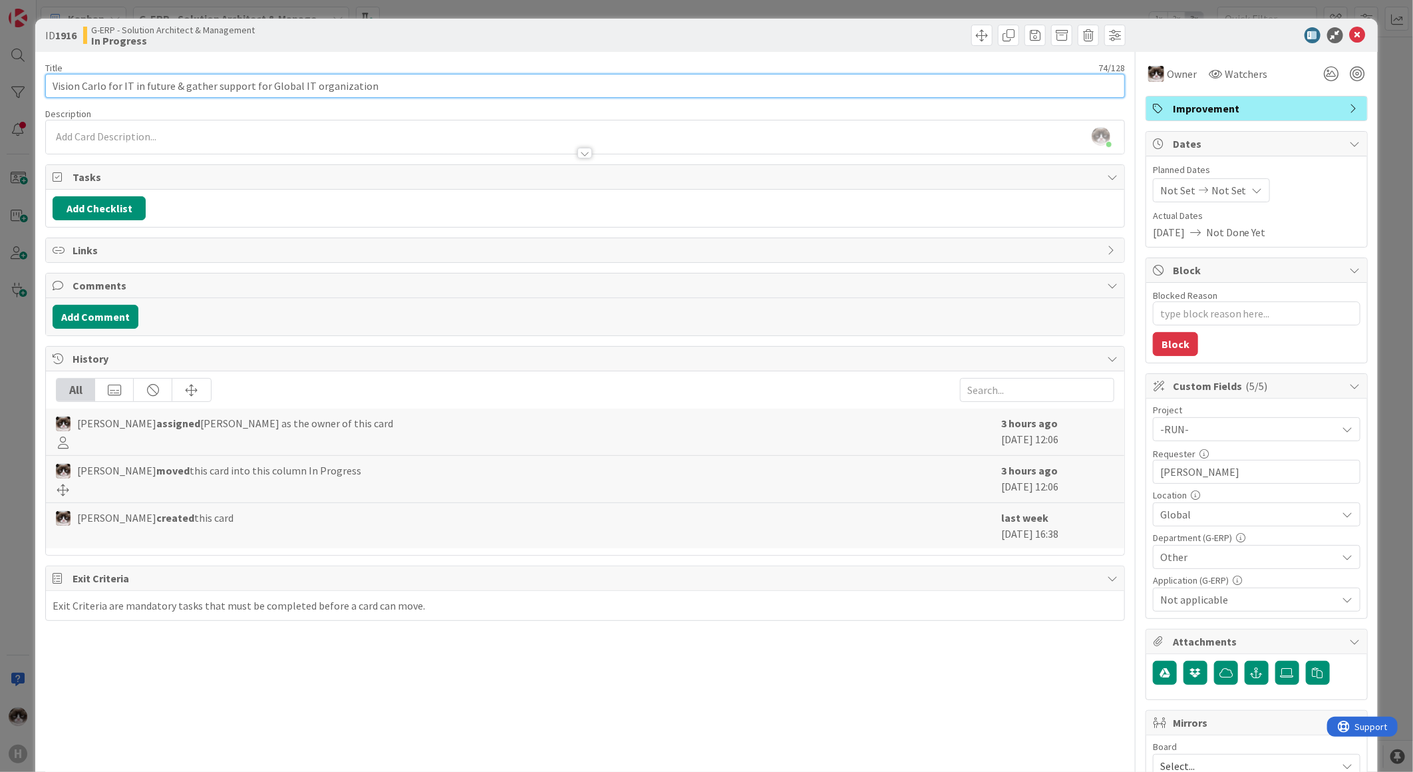
type input "Vision Carlo for IT in future & gather support for Global IT organization"
type textarea "x"
click at [54, 88] on input "Vision Carlo for IT in future & gather support for Global IT organization" at bounding box center [585, 86] width 1080 height 24
click at [47, 90] on input "Vision Carlo for IT in future & gather support for Global IT organization" at bounding box center [585, 86] width 1080 height 24
type input "22-Vision Carlo for IT in future & gather support for Global IT organization"
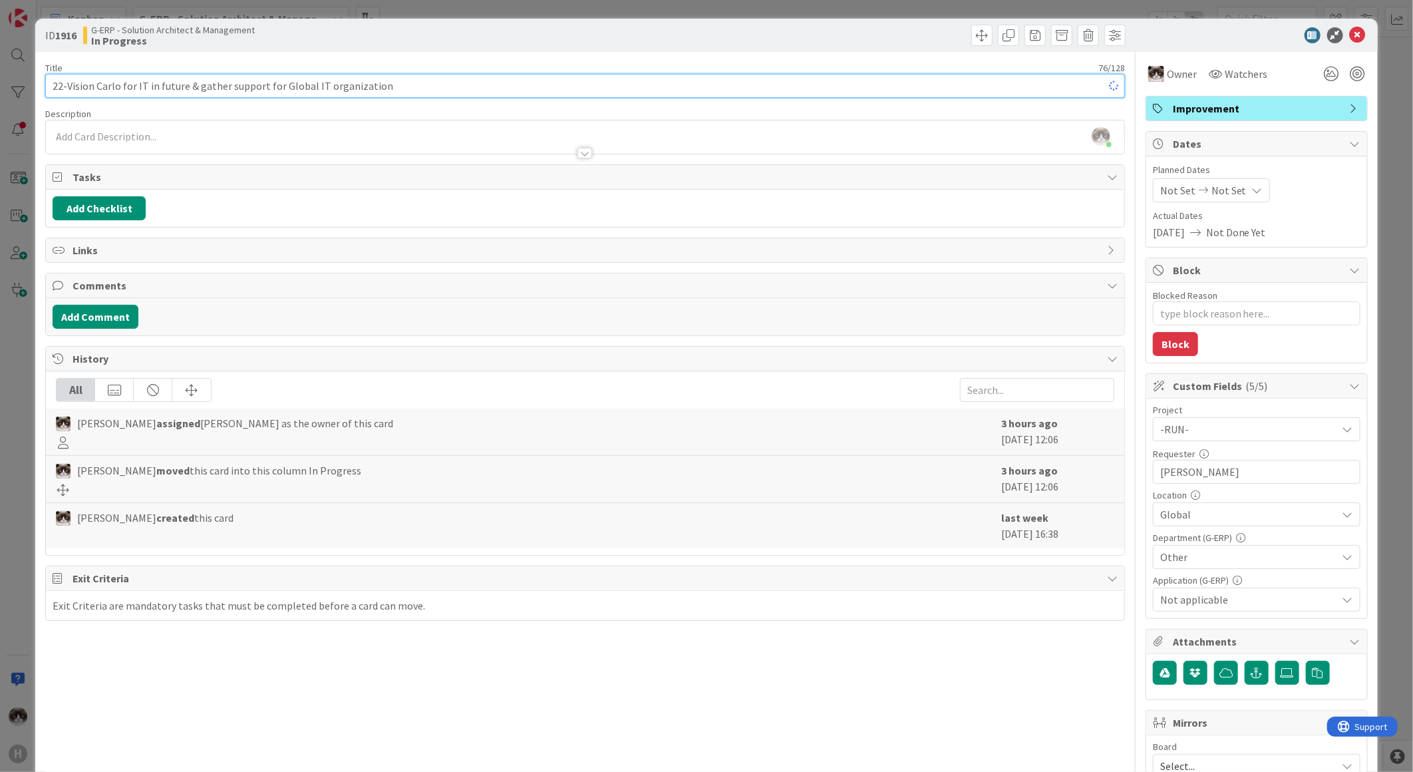
type textarea "x"
type input "[DATE] Vision Carlo for IT in future & gather support for Global IT organization"
type textarea "x"
type input "[DATE] Vision Carlo for IT in future & gather support for Global IT organization"
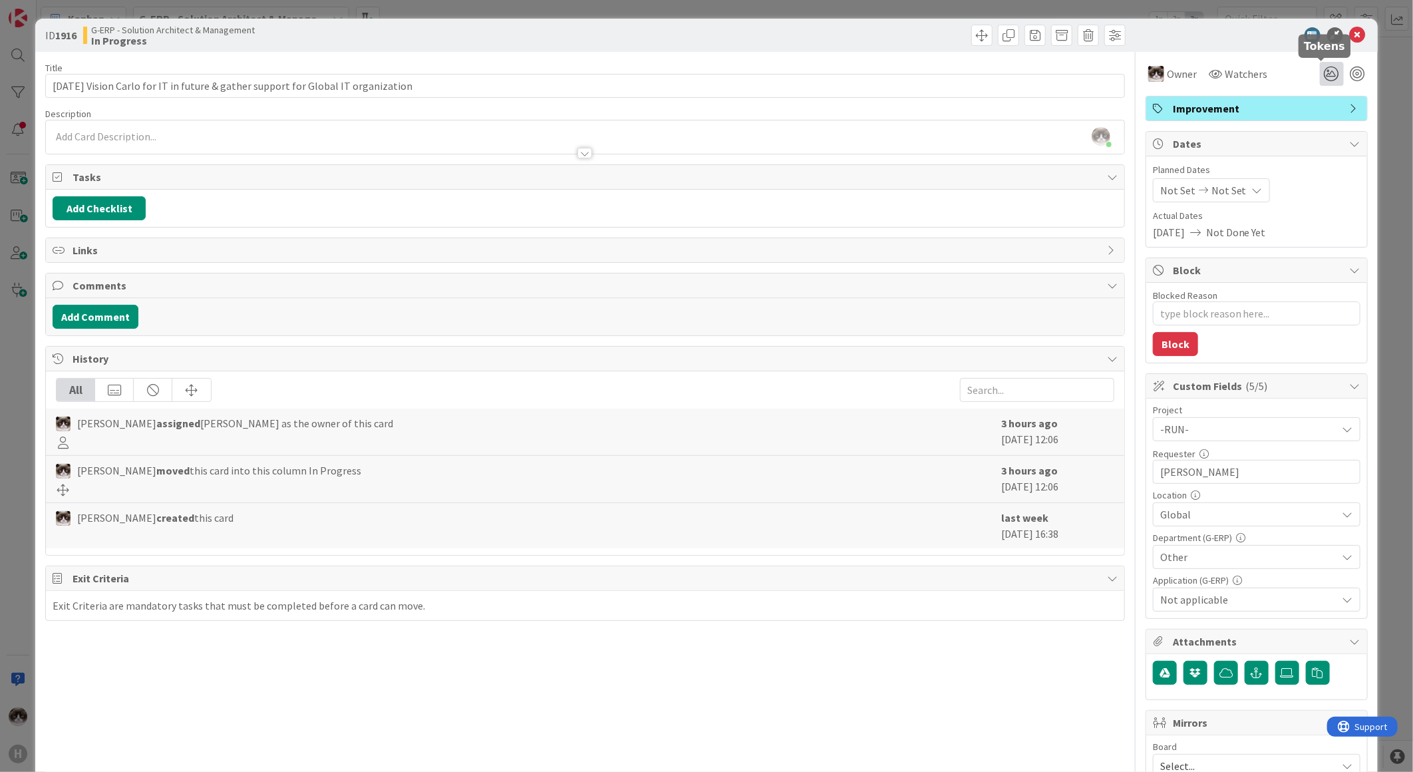
click at [1320, 71] on icon at bounding box center [1332, 74] width 24 height 24
click at [1311, 125] on icon at bounding box center [1316, 123] width 11 height 11
click at [1350, 34] on icon at bounding box center [1358, 35] width 16 height 16
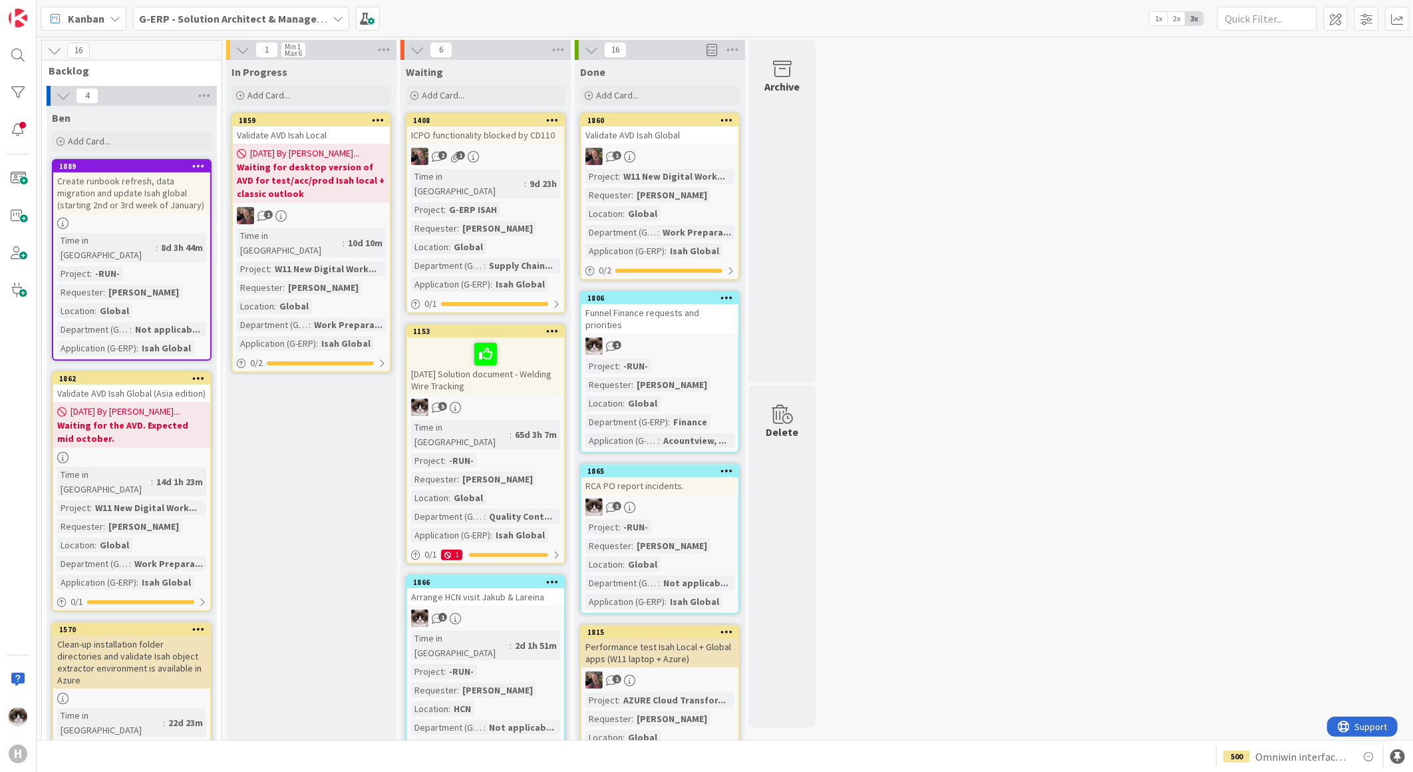
click at [112, 23] on icon at bounding box center [115, 18] width 11 height 11
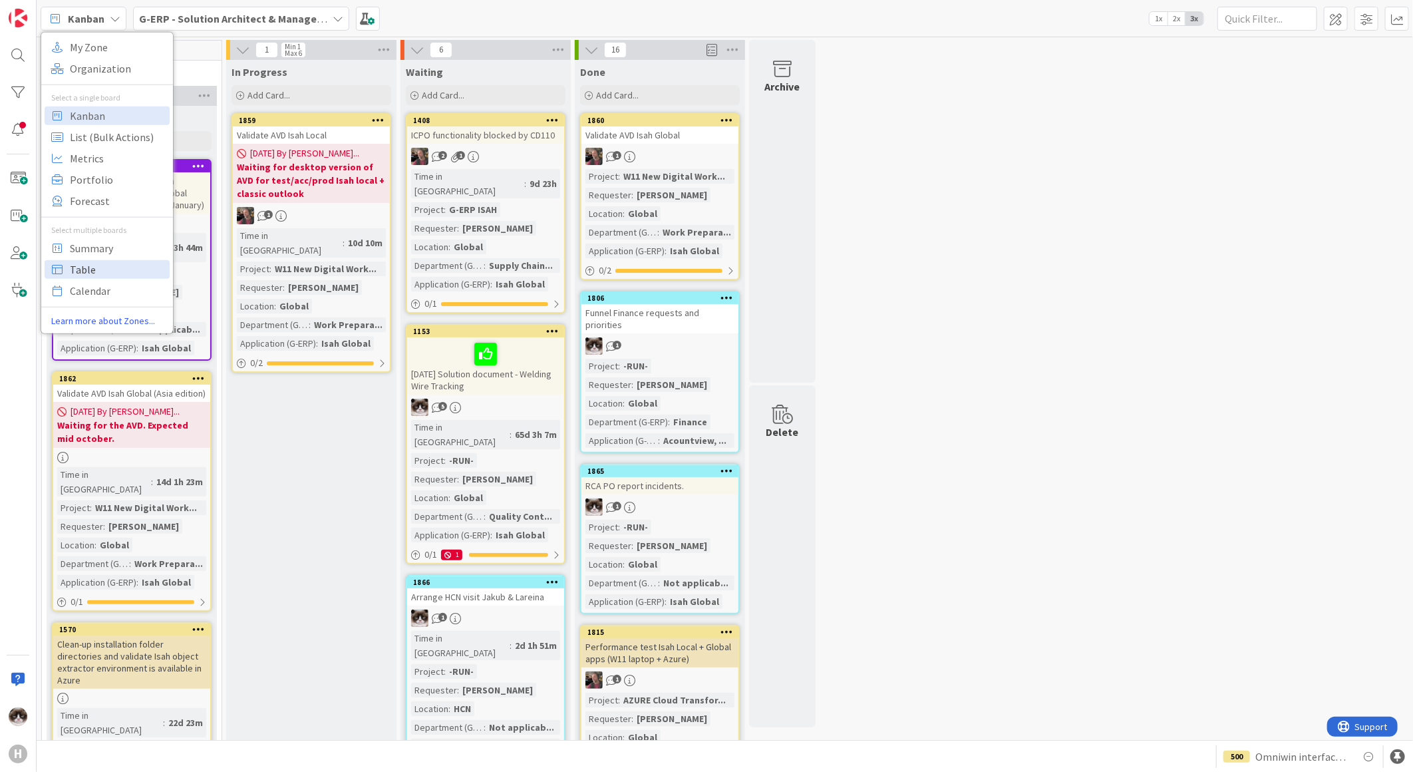
click at [101, 269] on span "Table" at bounding box center [118, 269] width 96 height 20
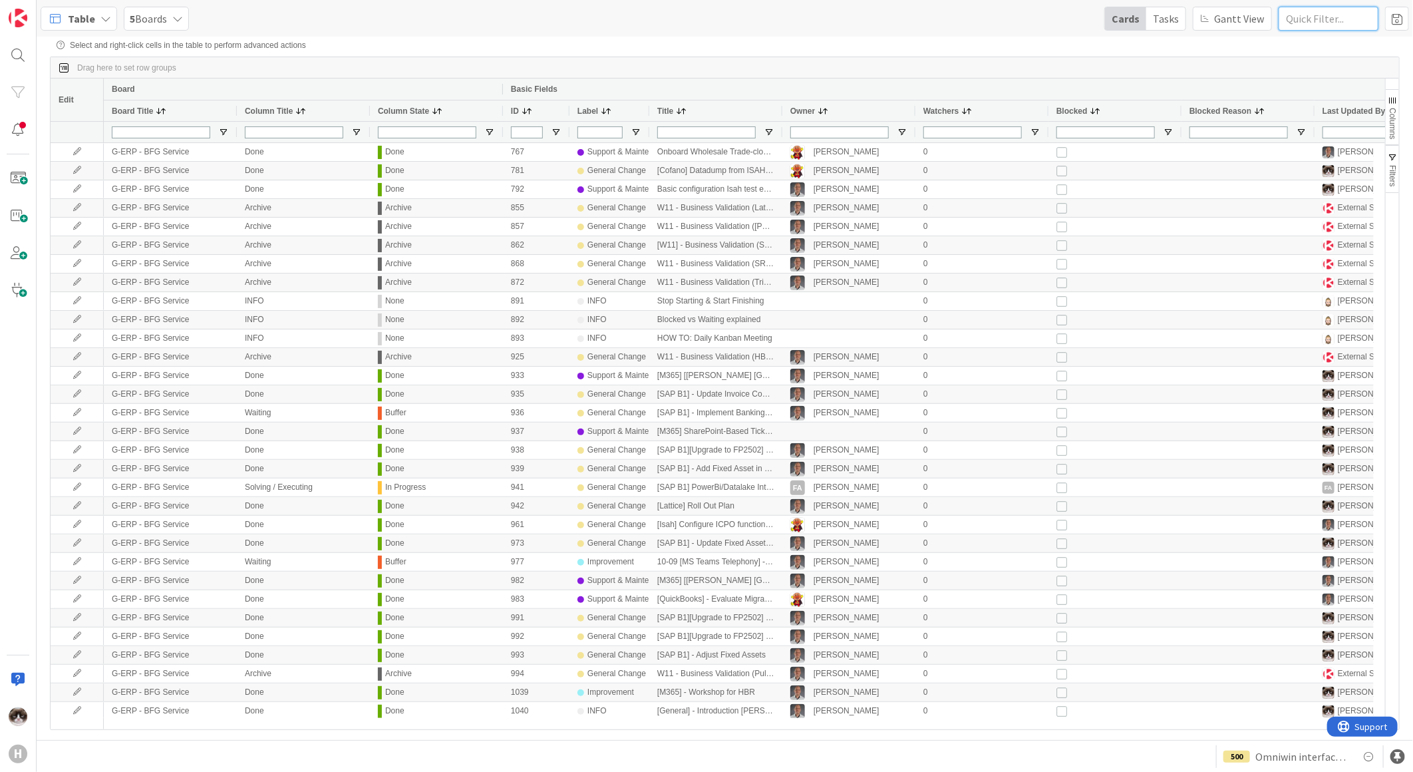
click at [1333, 21] on input "text" at bounding box center [1329, 19] width 100 height 24
click at [1337, 25] on input "text" at bounding box center [1329, 19] width 100 height 24
type input "f"
click at [1327, 15] on input "text" at bounding box center [1329, 19] width 100 height 24
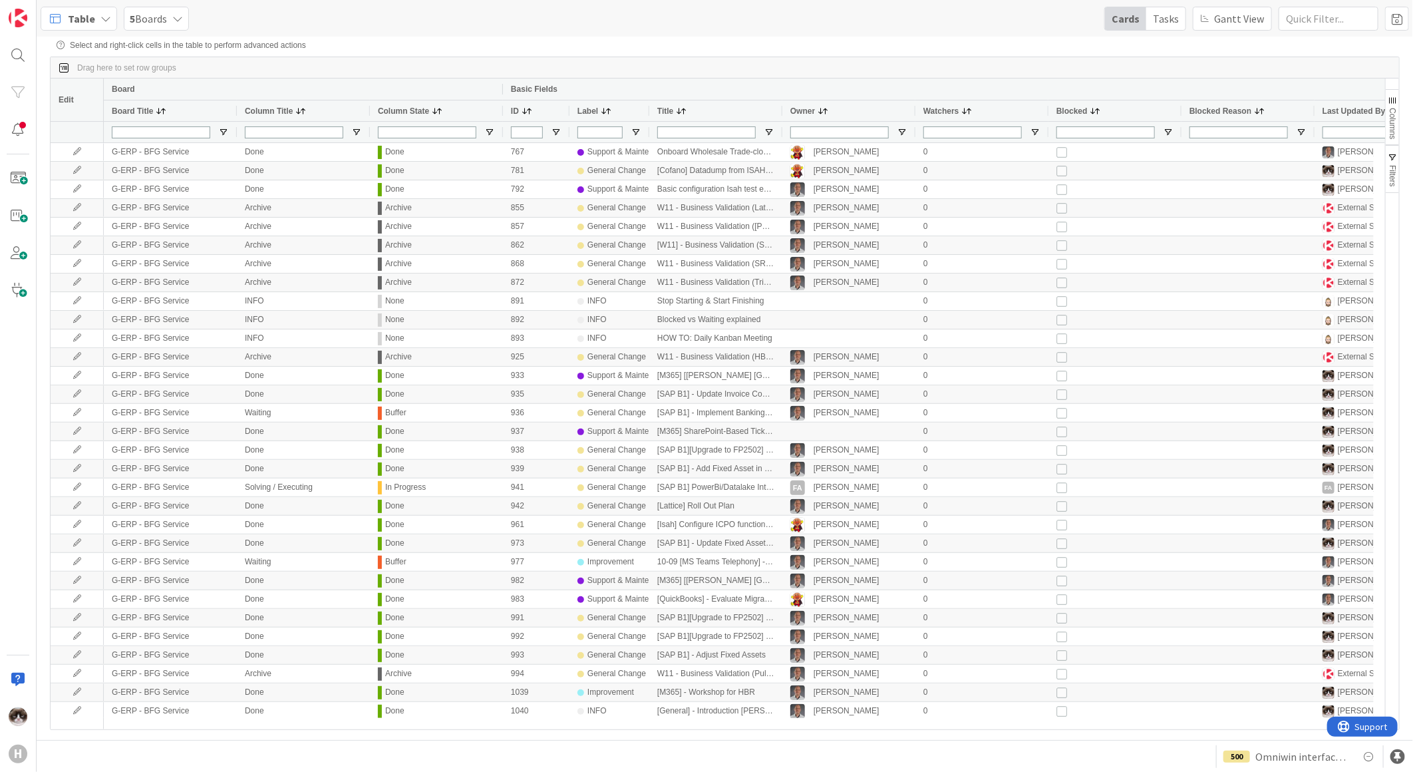
drag, startPoint x: 1249, startPoint y: 75, endPoint x: 1348, endPoint y: 116, distance: 107.6
click at [1249, 75] on div "Drag here to set row groups" at bounding box center [725, 67] width 1349 height 21
click at [1391, 114] on span "Columns" at bounding box center [1392, 123] width 9 height 31
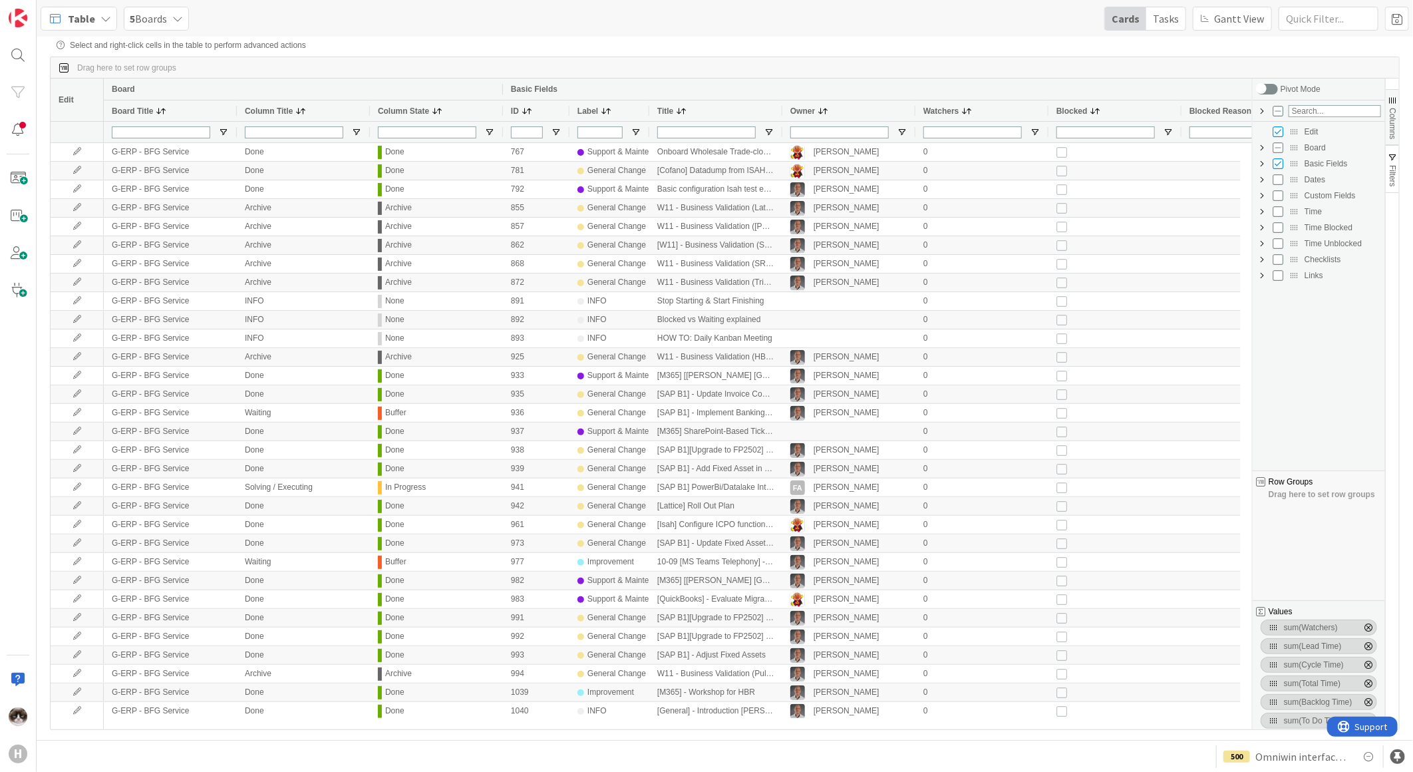
click at [1261, 198] on span "Custom Fields Column Group" at bounding box center [1262, 195] width 11 height 11
click at [1289, 244] on input "Press SPACE to toggle visibility (hidden)" at bounding box center [1291, 243] width 11 height 11
checkbox input "true"
checkbox input "false"
click at [1289, 279] on input "Press SPACE to toggle visibility (hidden)" at bounding box center [1291, 275] width 11 height 11
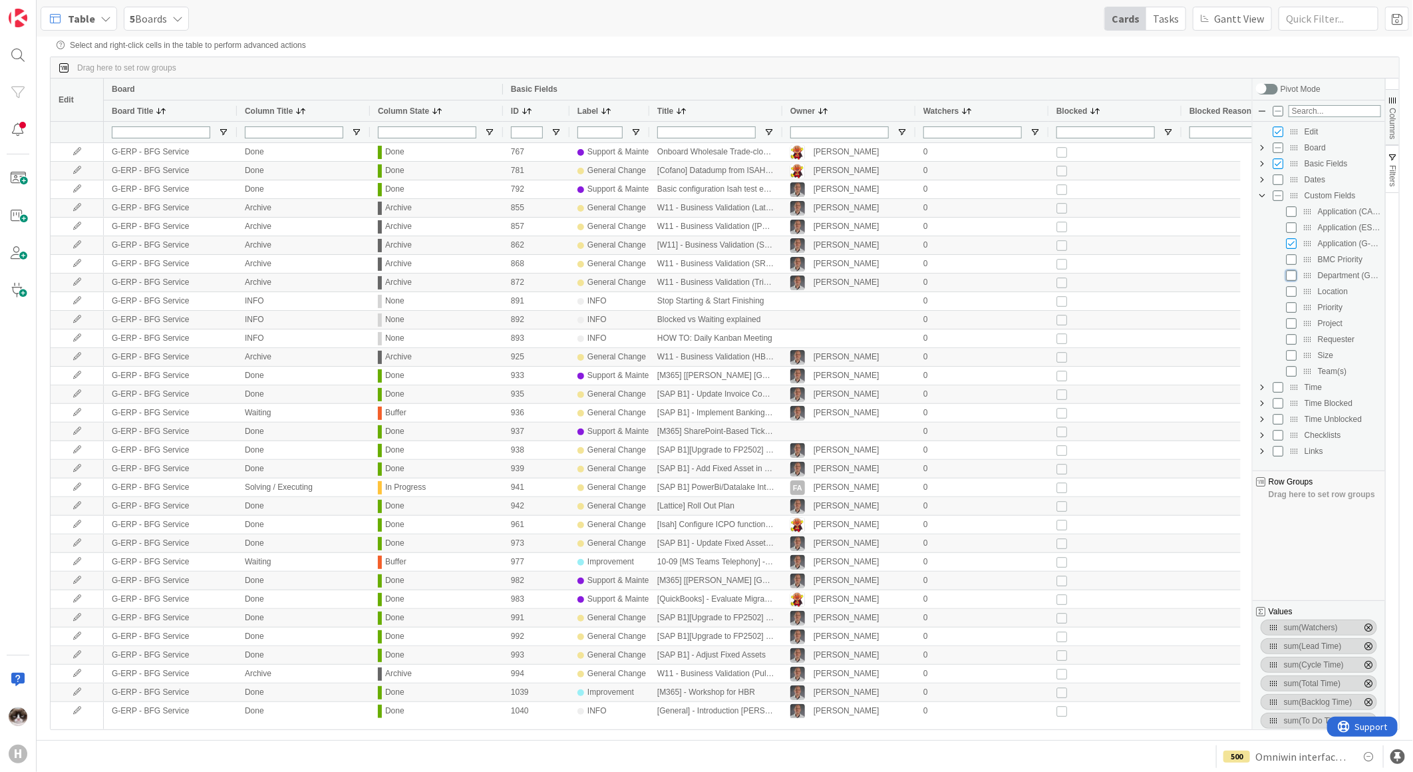
checkbox input "true"
click at [1290, 295] on input "Press SPACE to toggle visibility (hidden)" at bounding box center [1291, 291] width 11 height 11
checkbox input "true"
click at [1291, 327] on input "Press SPACE to toggle visibility (hidden)" at bounding box center [1291, 323] width 11 height 11
checkbox input "true"
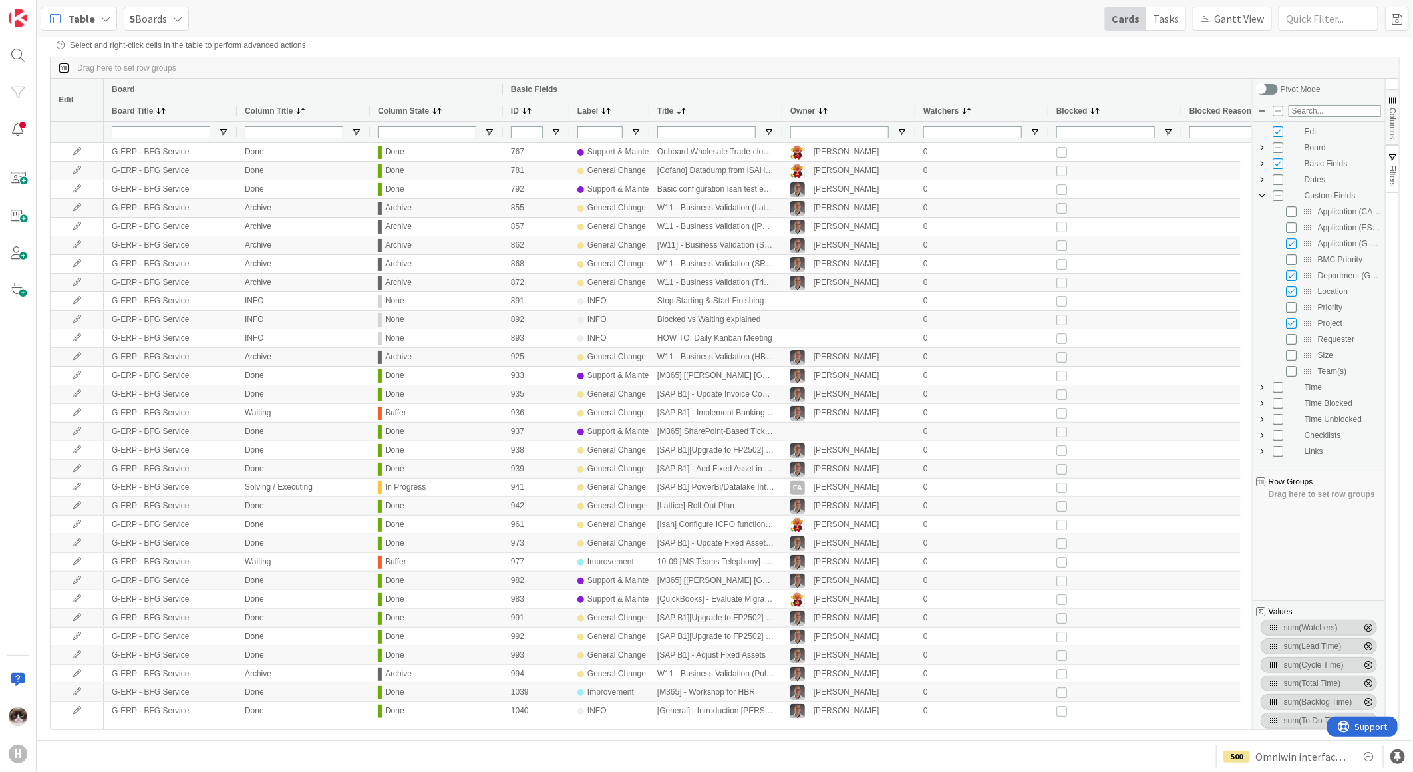
click at [1263, 166] on span "Basic Fields Column Group" at bounding box center [1262, 163] width 11 height 11
click at [1294, 291] on input "Press SPACE to toggle visibility (visible)" at bounding box center [1291, 291] width 11 height 11
checkbox input "false"
click at [1292, 277] on input "Press SPACE to toggle visibility (visible)" at bounding box center [1291, 275] width 11 height 11
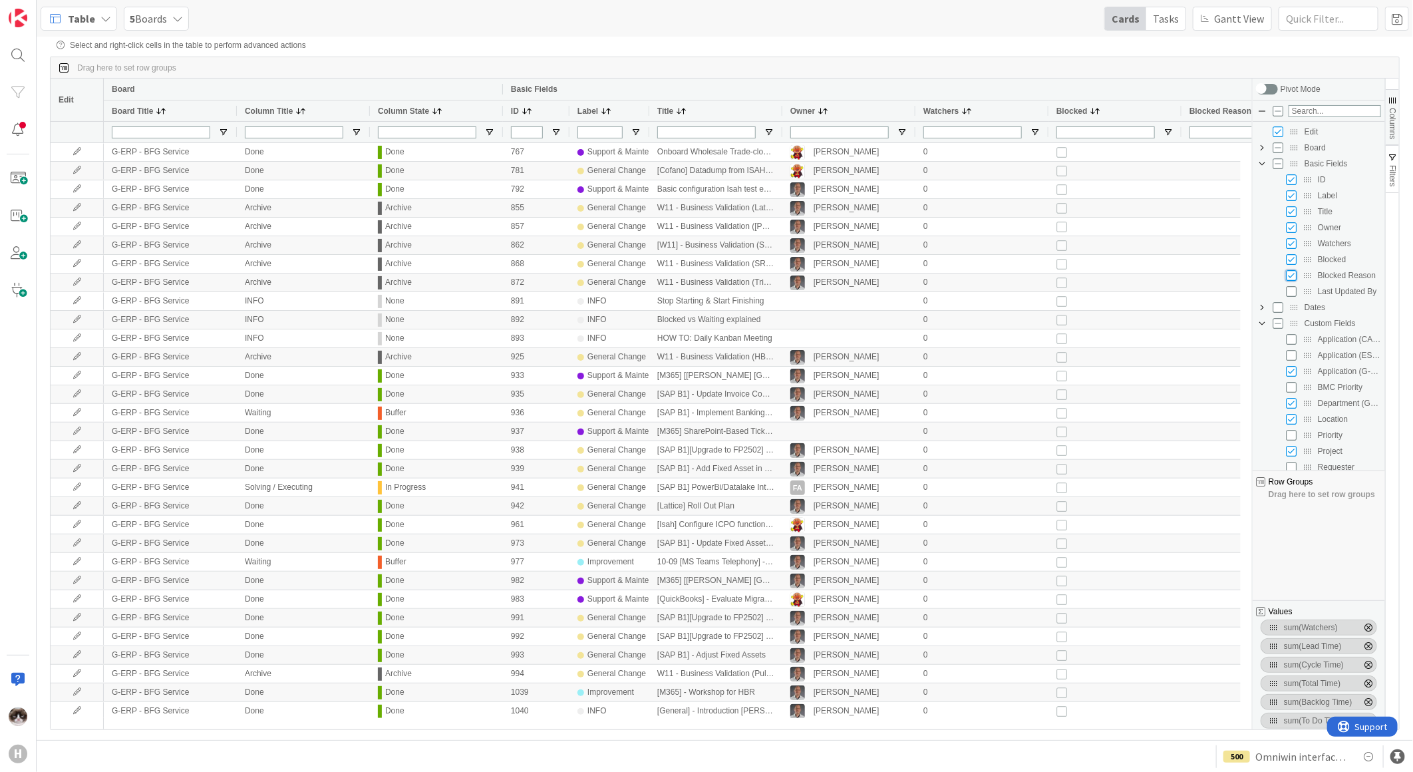
checkbox input "false"
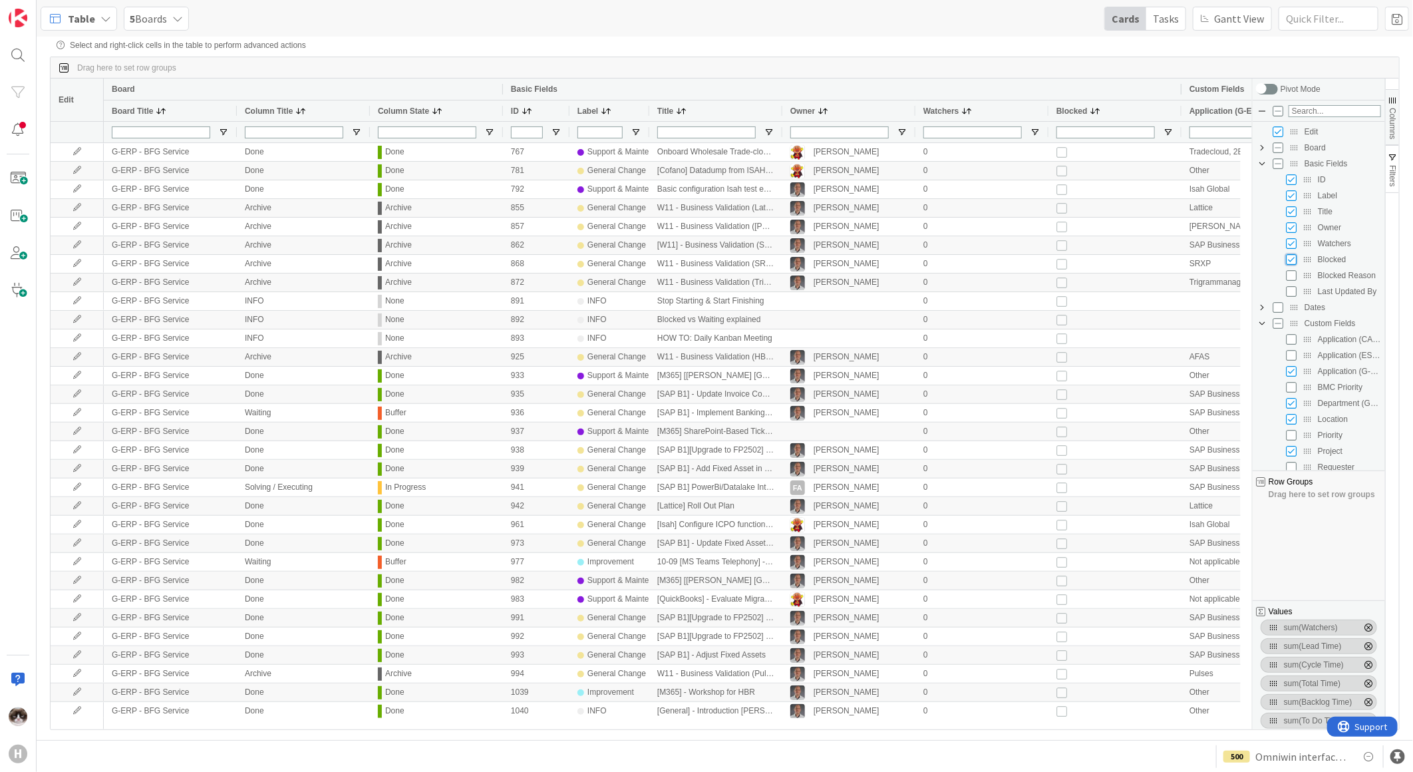
click at [1292, 261] on input "Press SPACE to toggle visibility (visible)" at bounding box center [1291, 259] width 11 height 11
checkbox input "false"
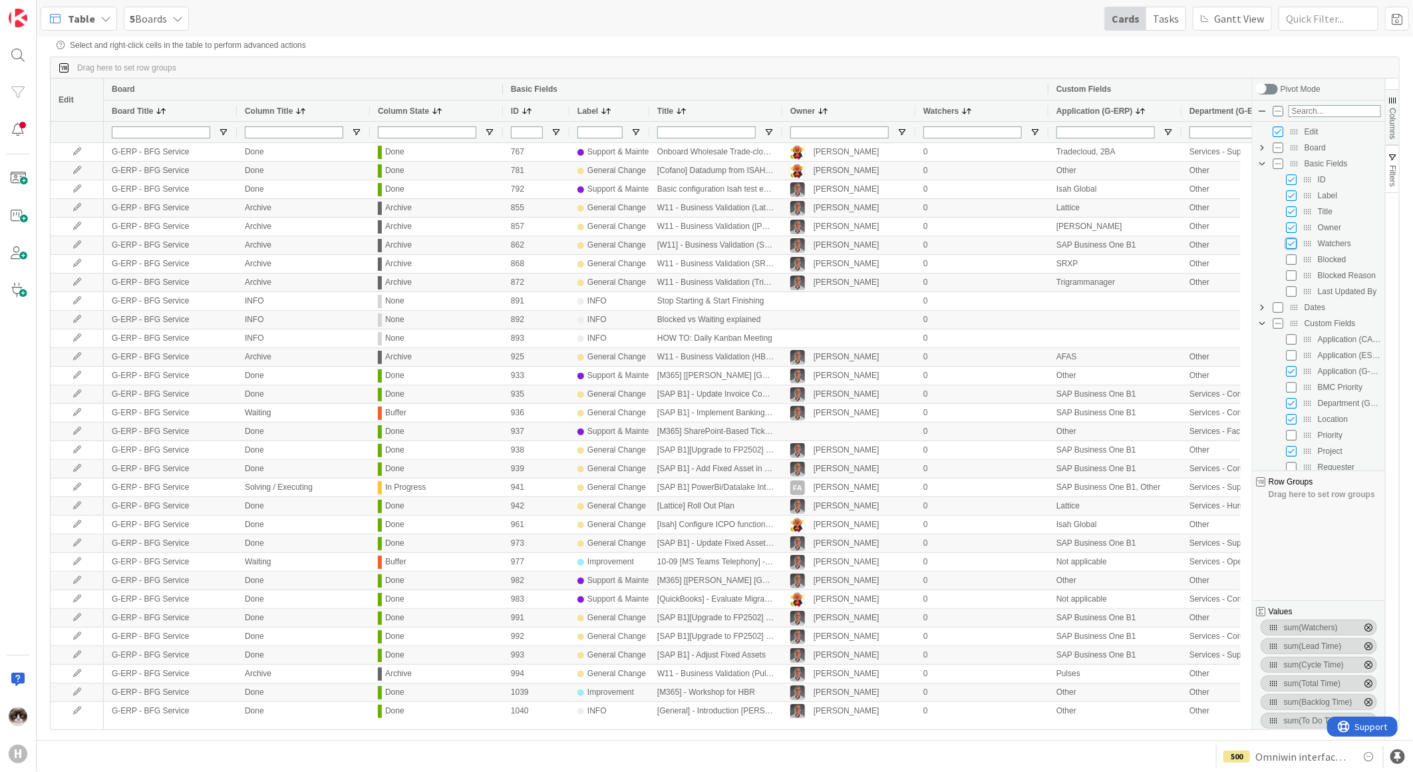
click at [1292, 241] on input "Press SPACE to toggle visibility (visible)" at bounding box center [1291, 243] width 11 height 11
checkbox input "false"
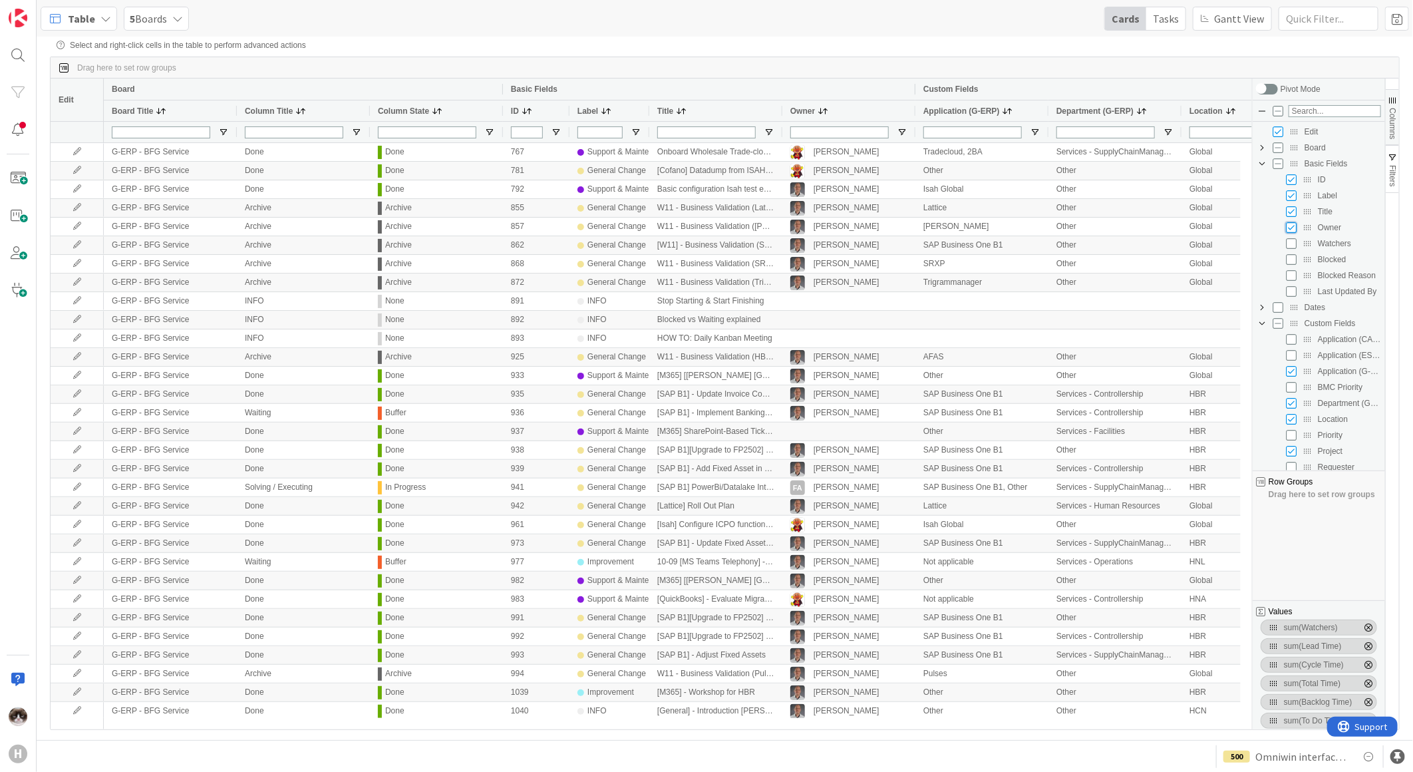
click at [1293, 232] on input "Press SPACE to toggle visibility (visible)" at bounding box center [1291, 227] width 11 height 11
checkbox input "false"
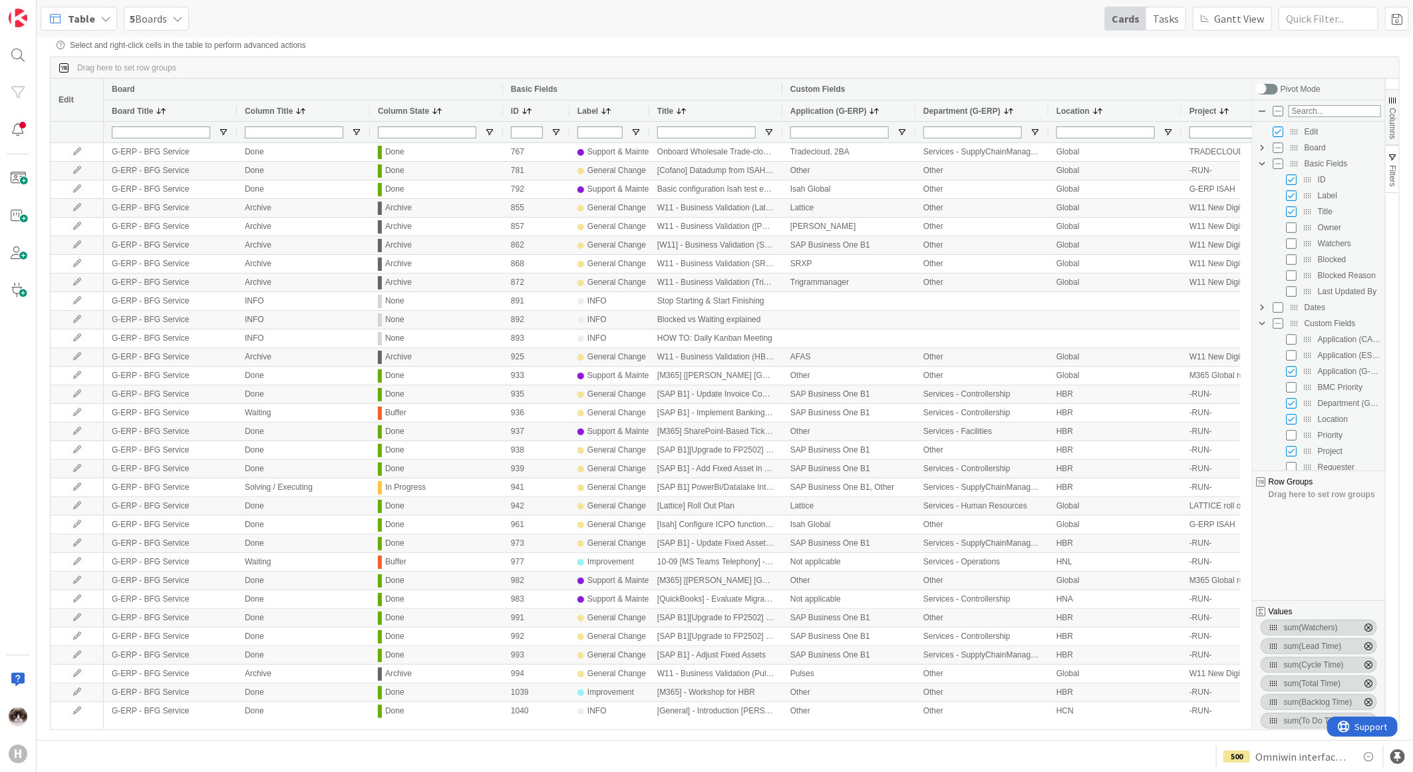
click at [1109, 75] on div "Drag here to set row groups" at bounding box center [725, 67] width 1349 height 21
click at [979, 108] on span "Department (G-ERP)" at bounding box center [962, 110] width 77 height 9
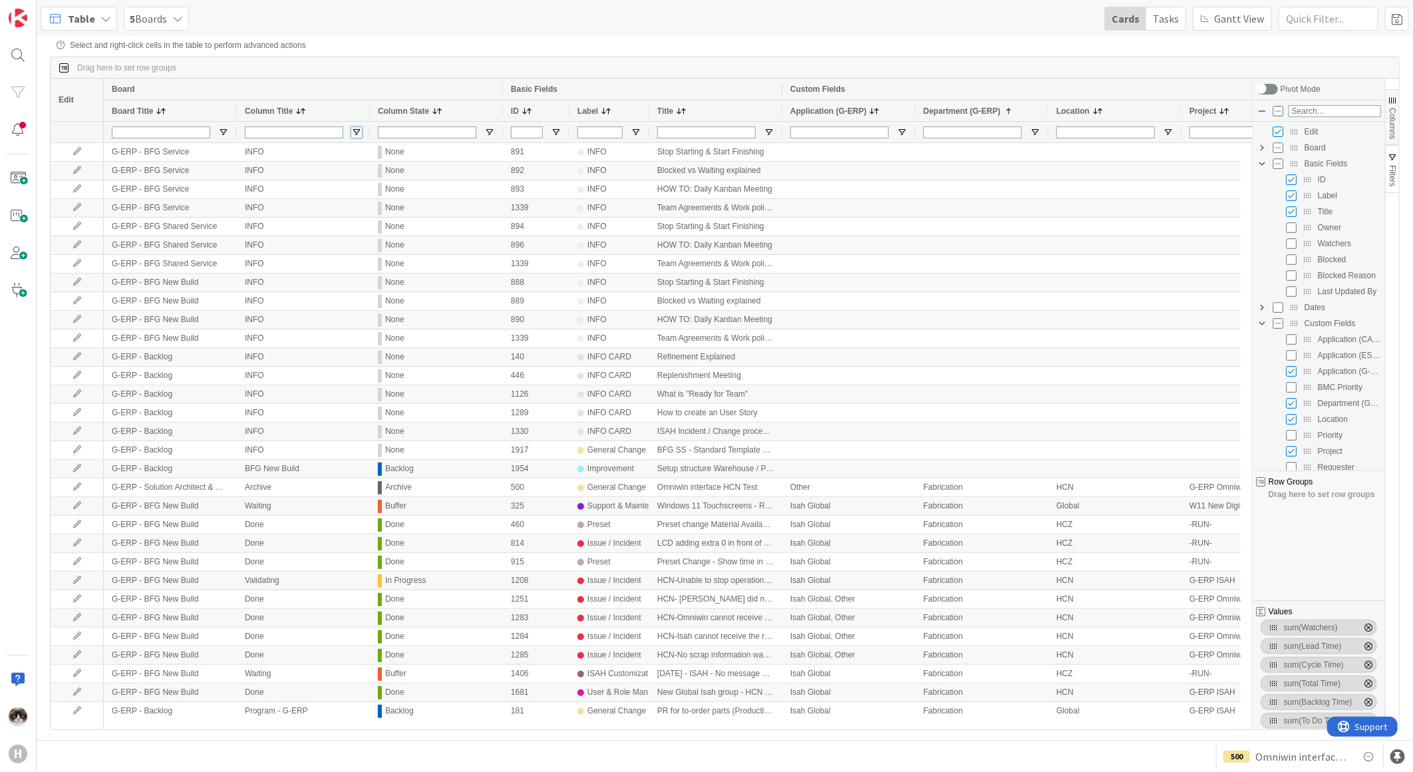
click at [361, 130] on span "Open Filter Menu" at bounding box center [356, 132] width 11 height 11
click at [421, 153] on div "Contains" at bounding box center [404, 148] width 102 height 9
click at [406, 153] on div "Contains" at bounding box center [404, 148] width 102 height 9
click at [343, 95] on div "Board" at bounding box center [303, 89] width 383 height 16
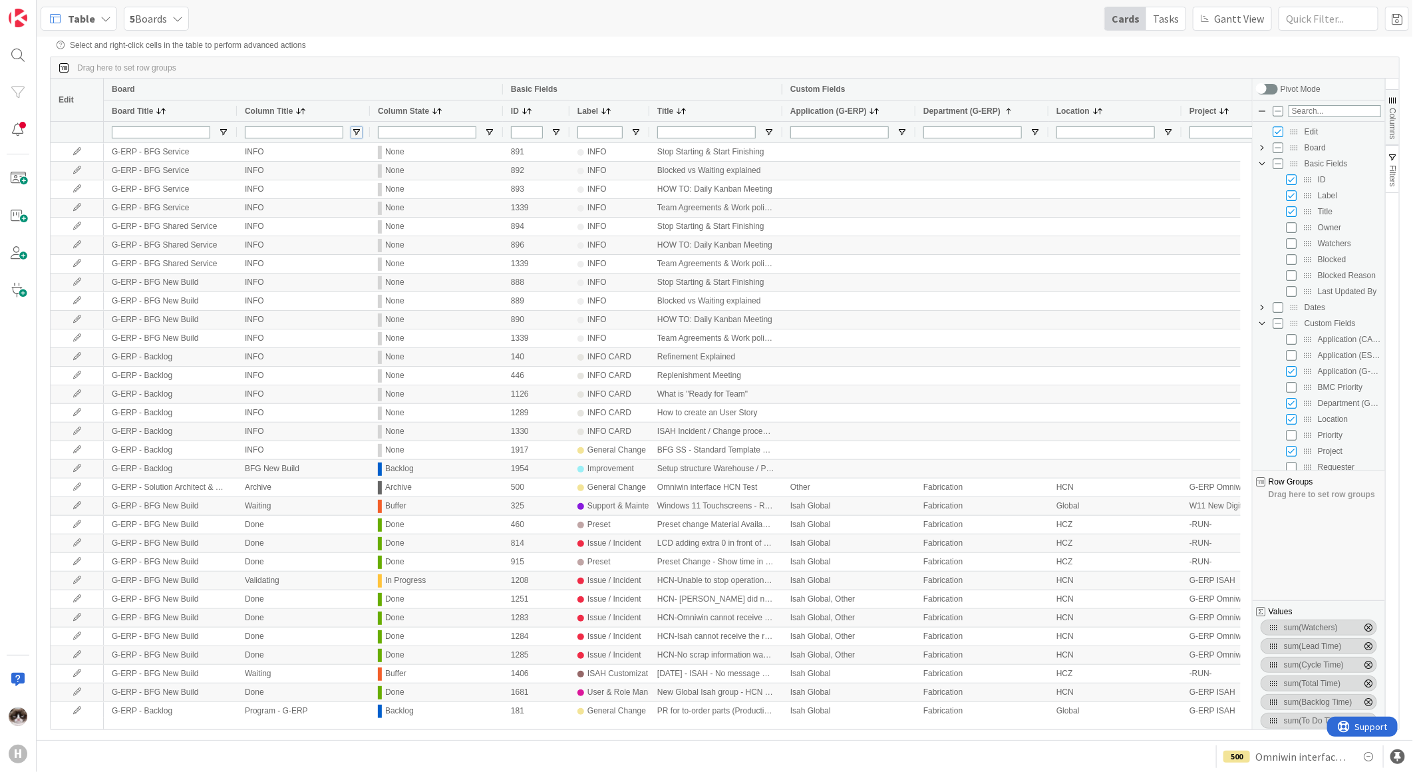
click at [353, 134] on span "Open Filter Menu" at bounding box center [356, 132] width 11 height 11
click at [486, 135] on span "Open Filter Menu" at bounding box center [489, 132] width 11 height 11
click at [491, 209] on input "Filter List" at bounding box center [491, 203] width 11 height 11
checkbox input "false"
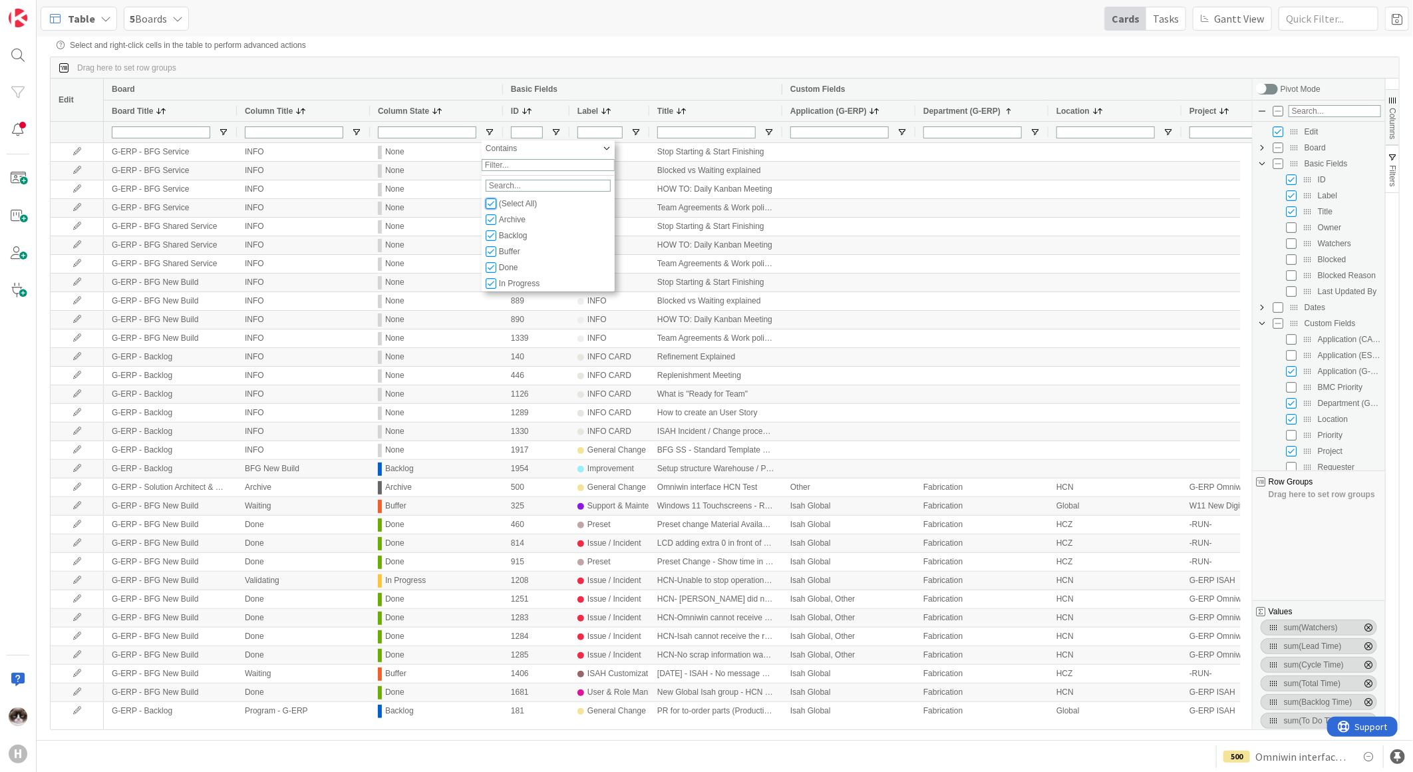
checkbox input "false"
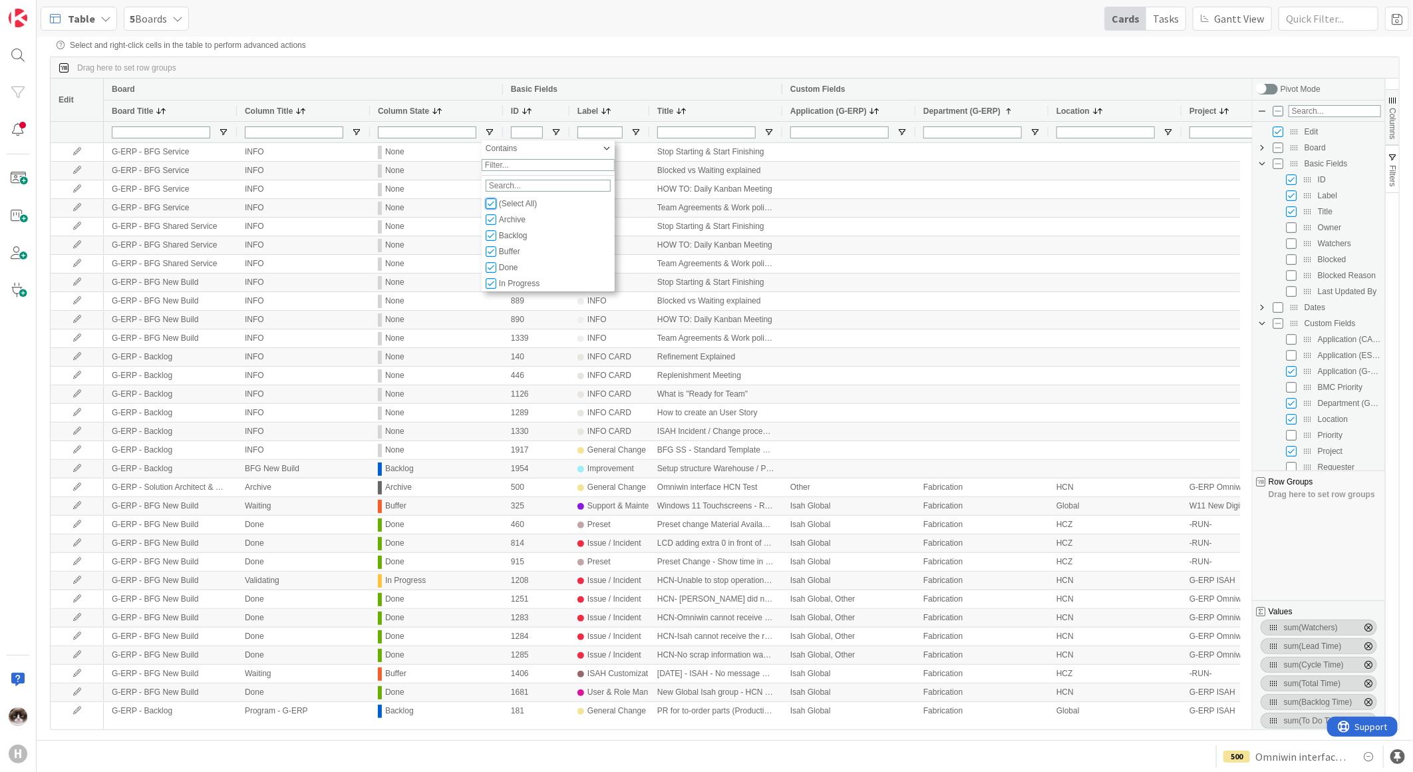
type input "(0)"
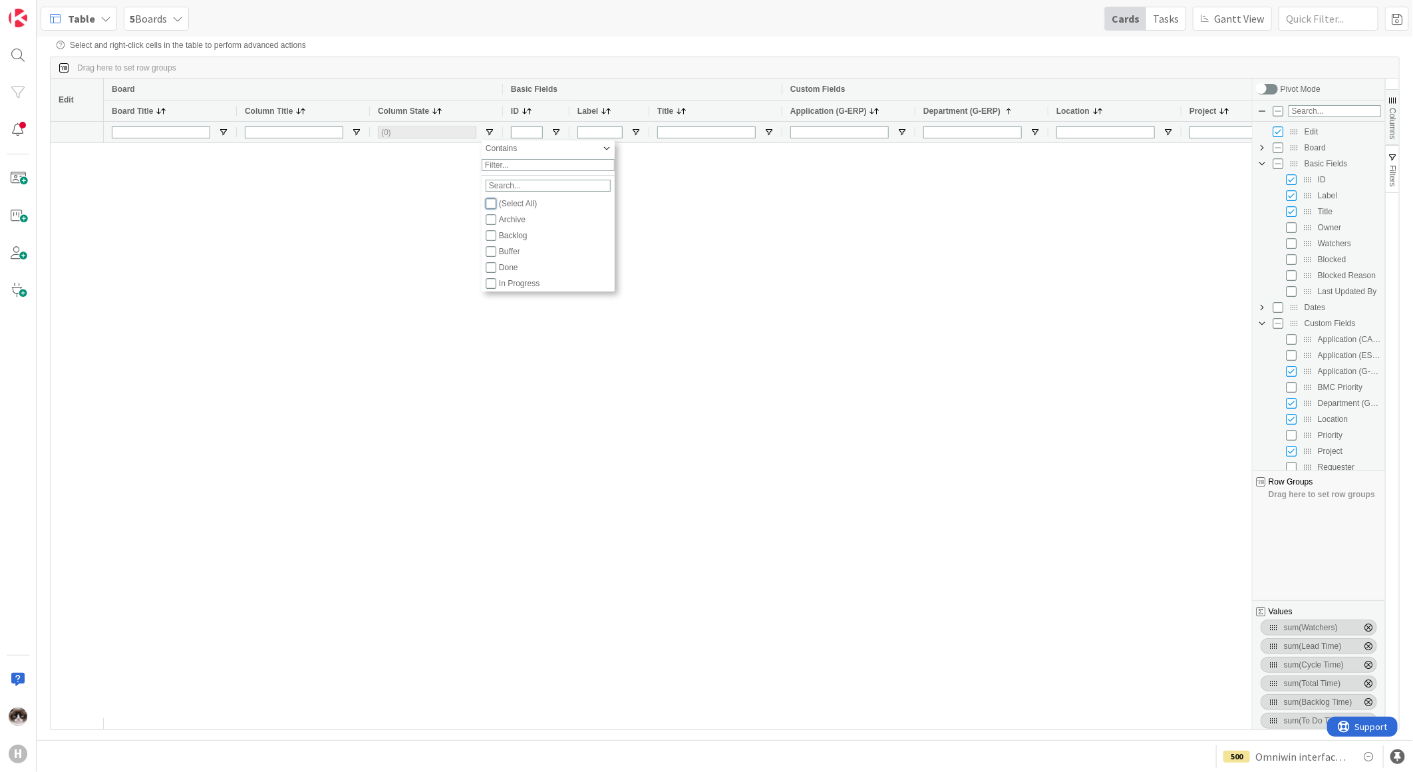
click at [493, 209] on input "Filter List" at bounding box center [491, 203] width 11 height 11
checkbox input "true"
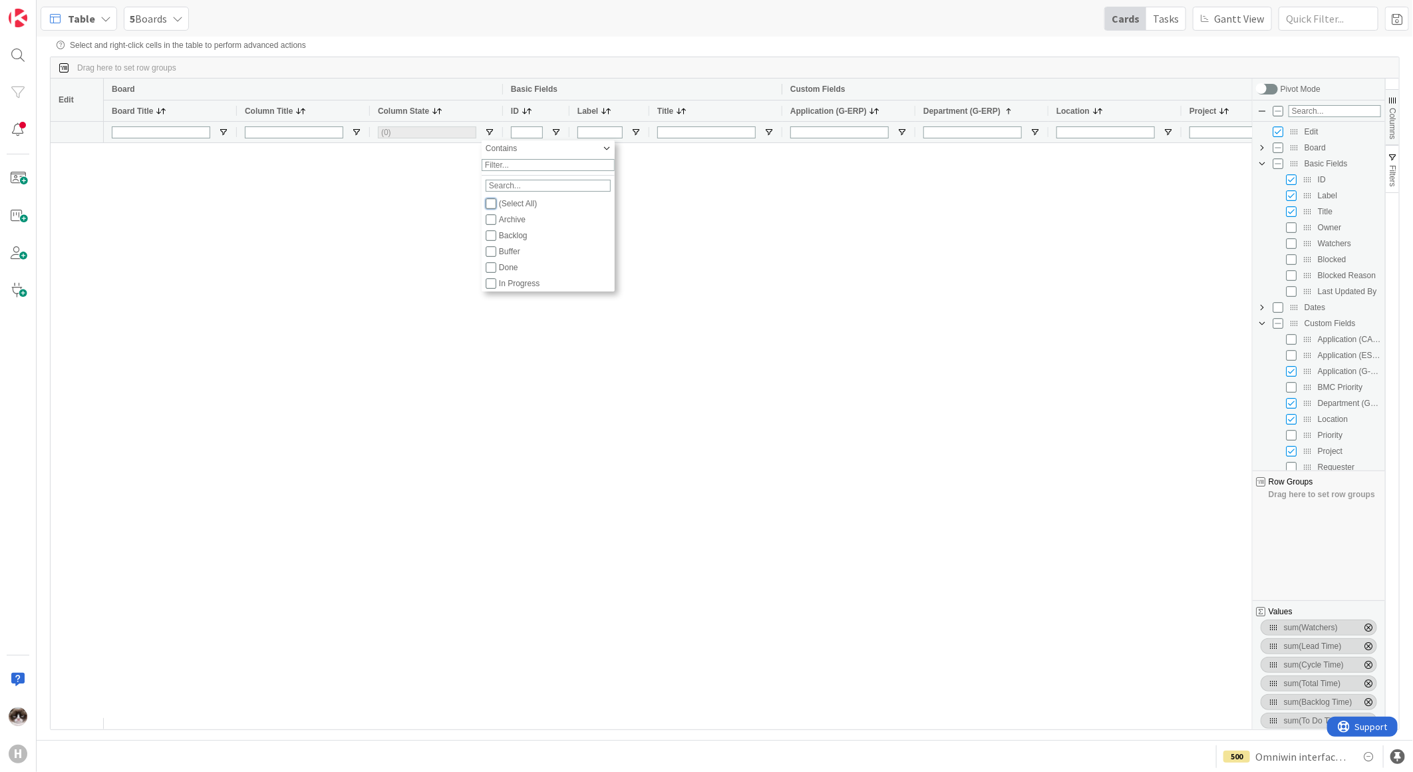
checkbox input "true"
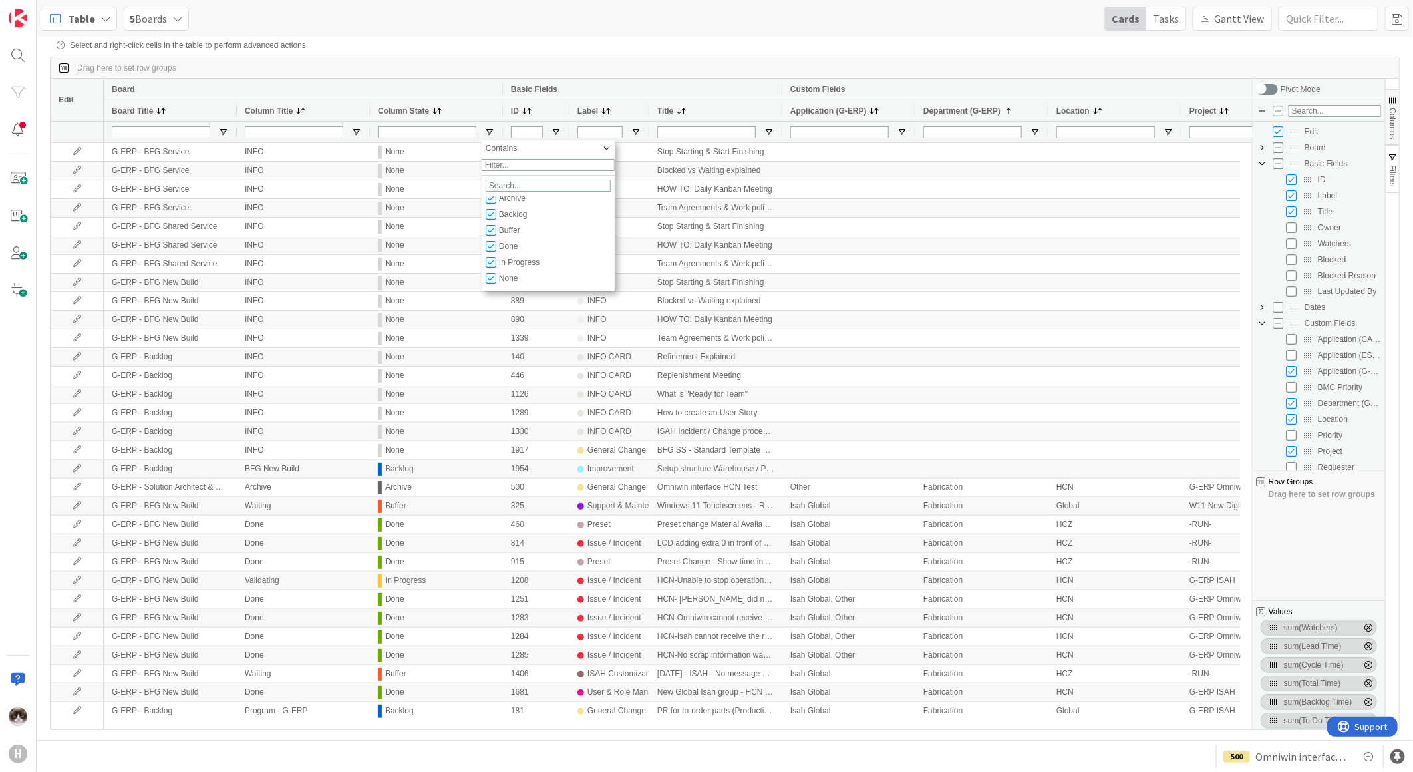
scroll to position [31, 0]
click at [491, 273] on input "Filter List" at bounding box center [491, 268] width 11 height 11
checkbox input "false"
type input "(6) Done,Archive,Buffer,In Progress,Start,Backlog"
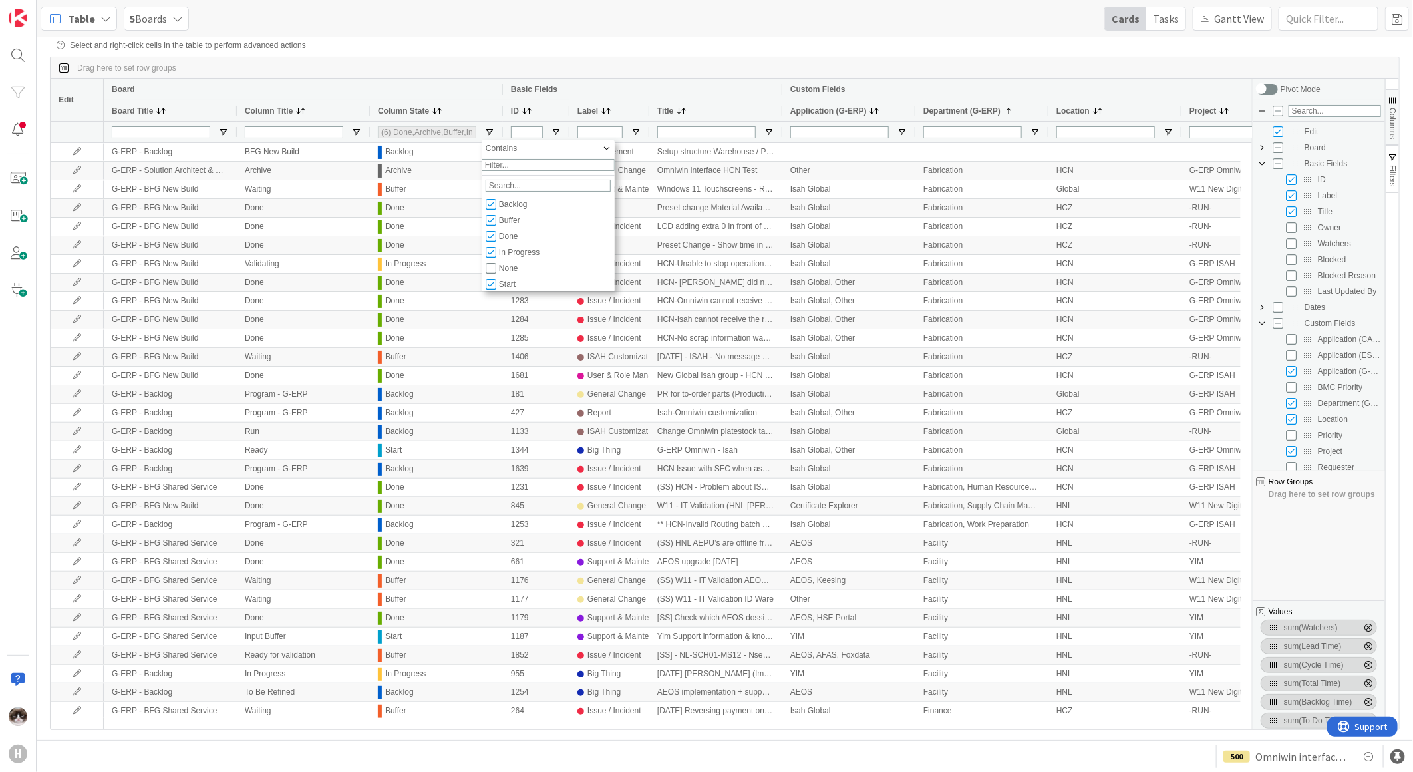
click at [806, 63] on div "Drag here to set row groups" at bounding box center [725, 67] width 1349 height 21
click at [817, 75] on div "Drag here to set row groups" at bounding box center [725, 67] width 1349 height 21
click at [1396, 128] on span "Columns" at bounding box center [1392, 123] width 9 height 31
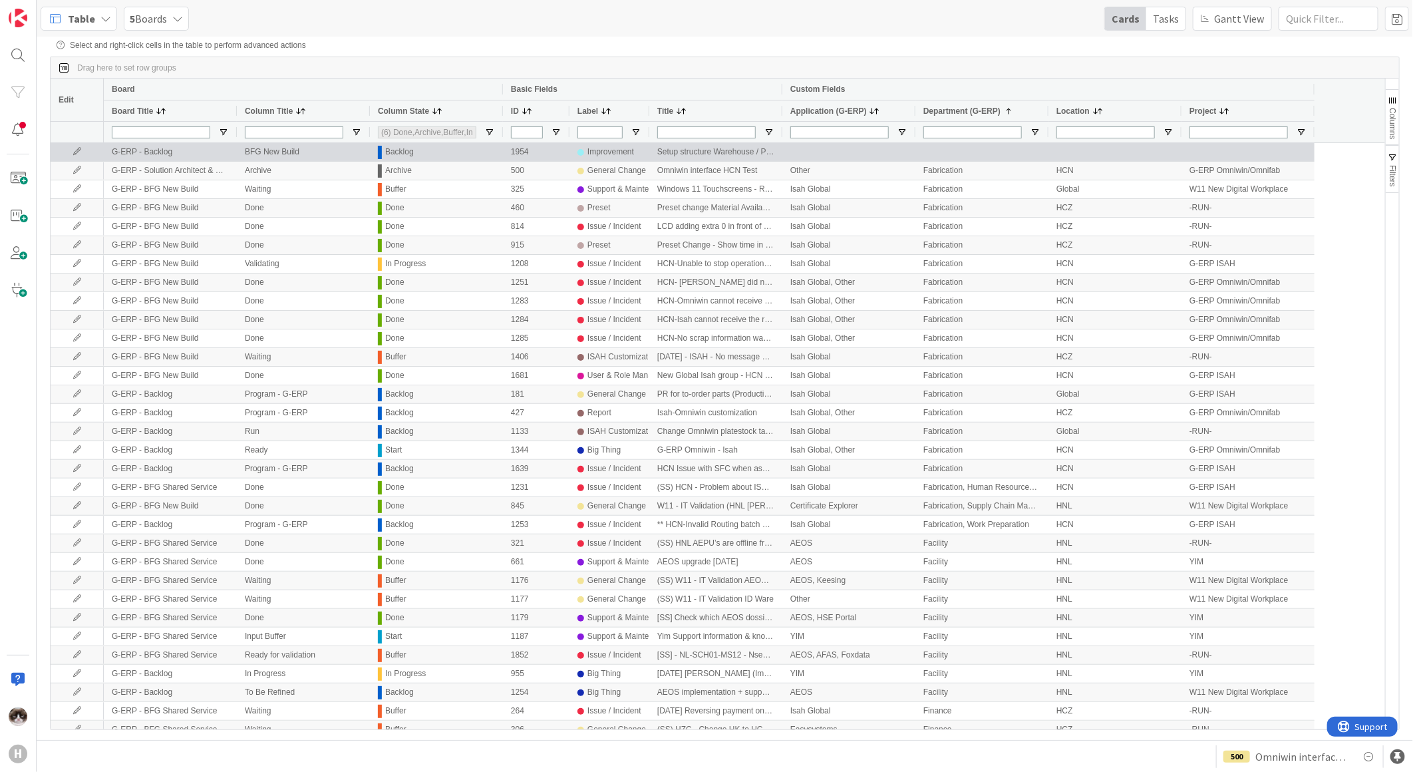
click at [82, 154] on icon at bounding box center [77, 152] width 20 height 8
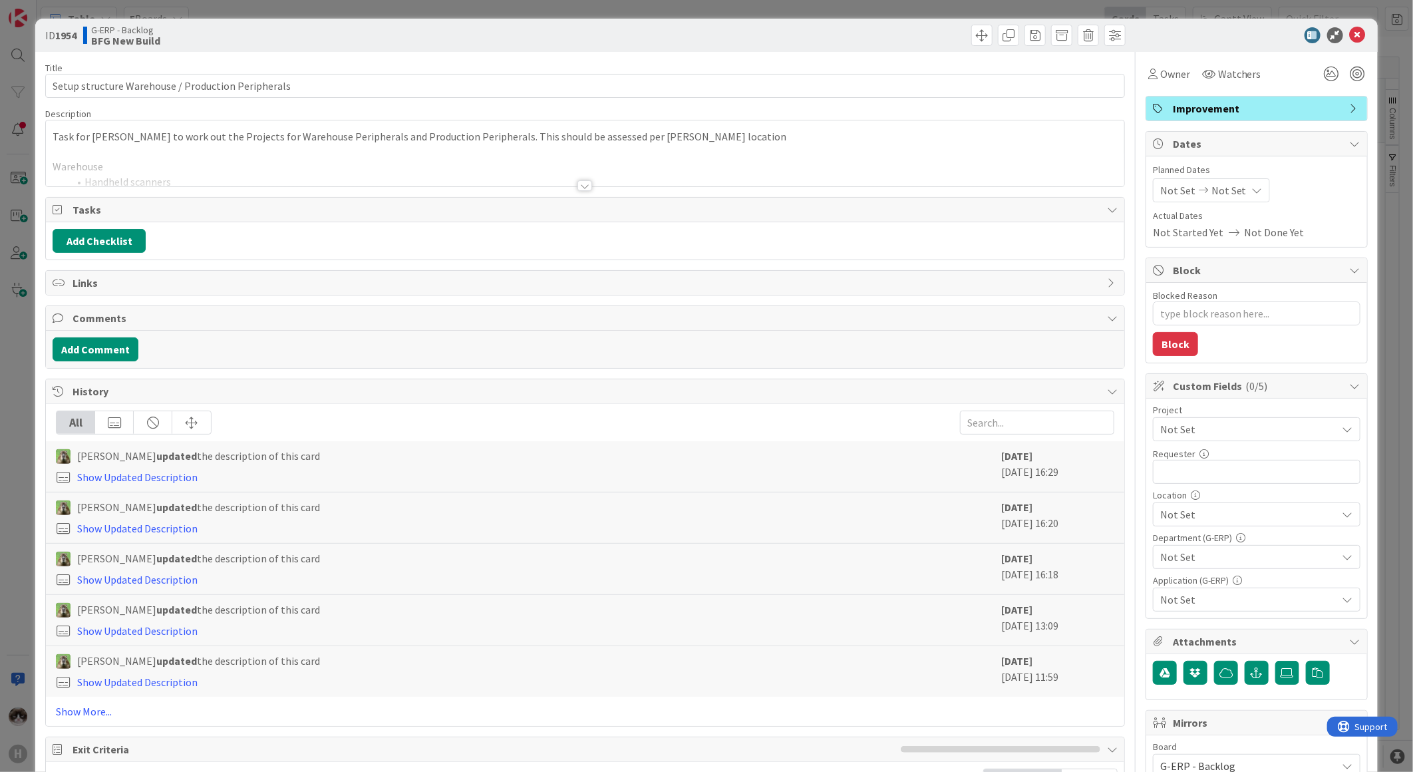
type textarea "x"
click at [83, 709] on link "Show More..." at bounding box center [585, 711] width 1059 height 16
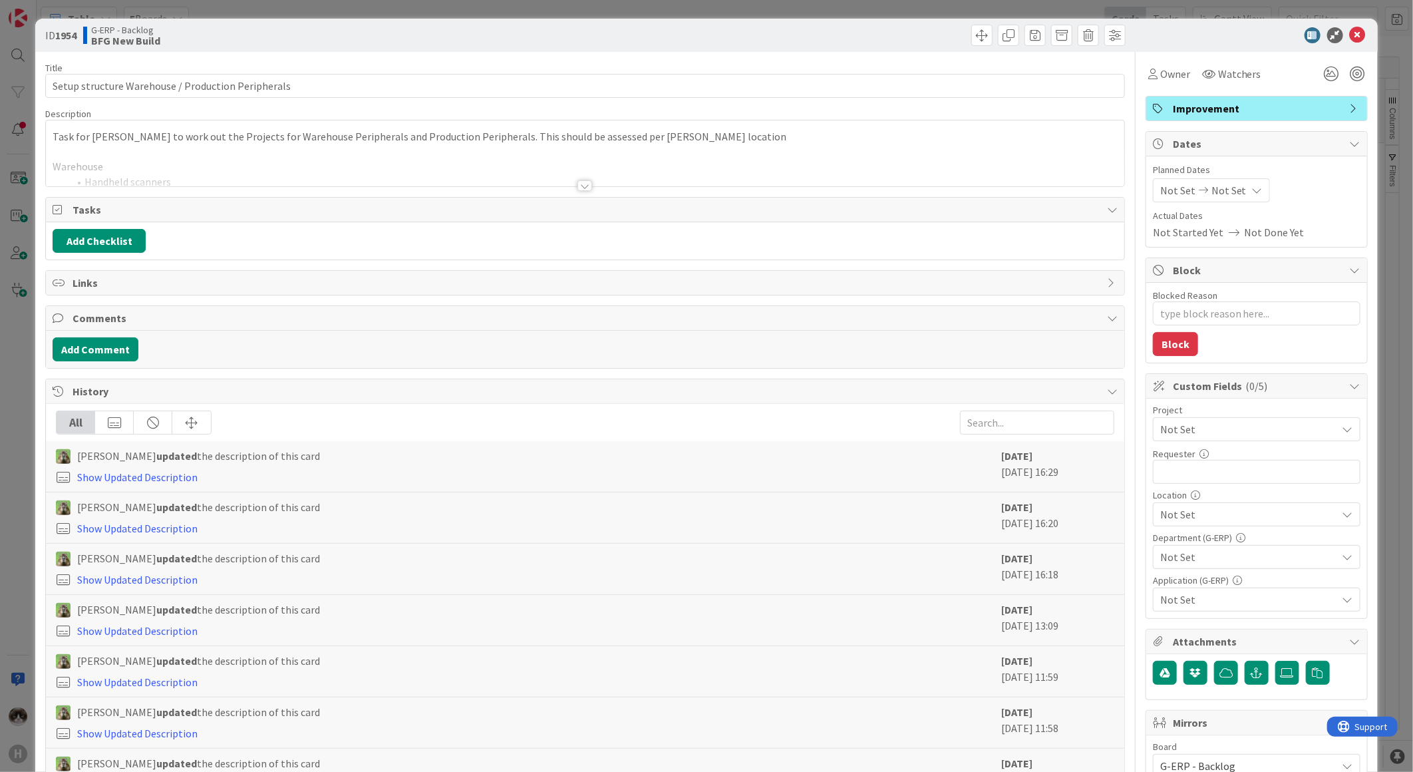
click at [586, 181] on div at bounding box center [585, 185] width 15 height 11
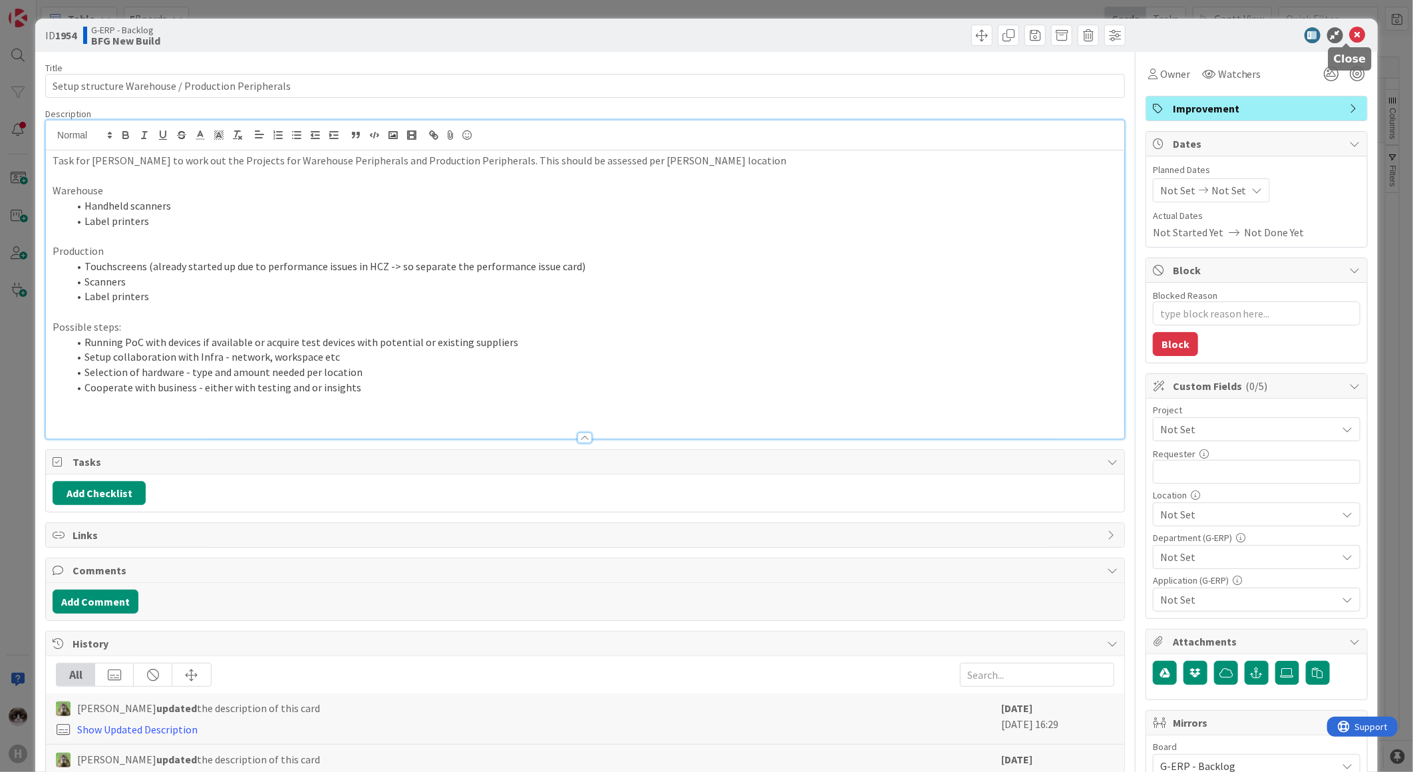
click at [1350, 30] on icon at bounding box center [1358, 35] width 16 height 16
